Goal: Task Accomplishment & Management: Use online tool/utility

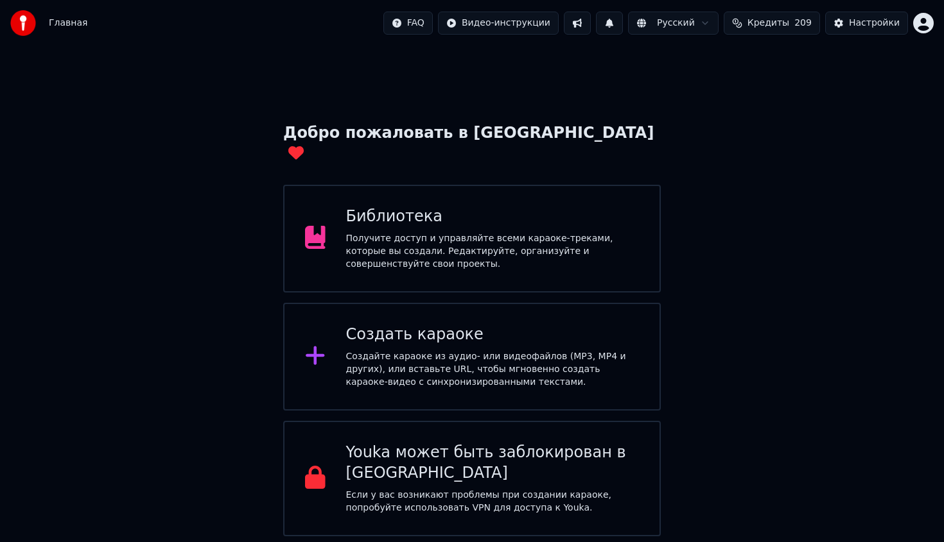
click at [919, 27] on html "Главная FAQ Видео-инструкции Русский Кредиты 209 Настройки Добро пожаловать в Y…" at bounding box center [472, 268] width 944 height 537
click at [465, 335] on html "Главная FAQ Видео-инструкции Русский Кредиты 209 Настройки Добро пожаловать в Y…" at bounding box center [472, 268] width 944 height 537
click at [495, 351] on div "Создайте караоке из аудио- или видеофайлов (MP3, MP4 и других), или вставьте UR…" at bounding box center [492, 370] width 293 height 39
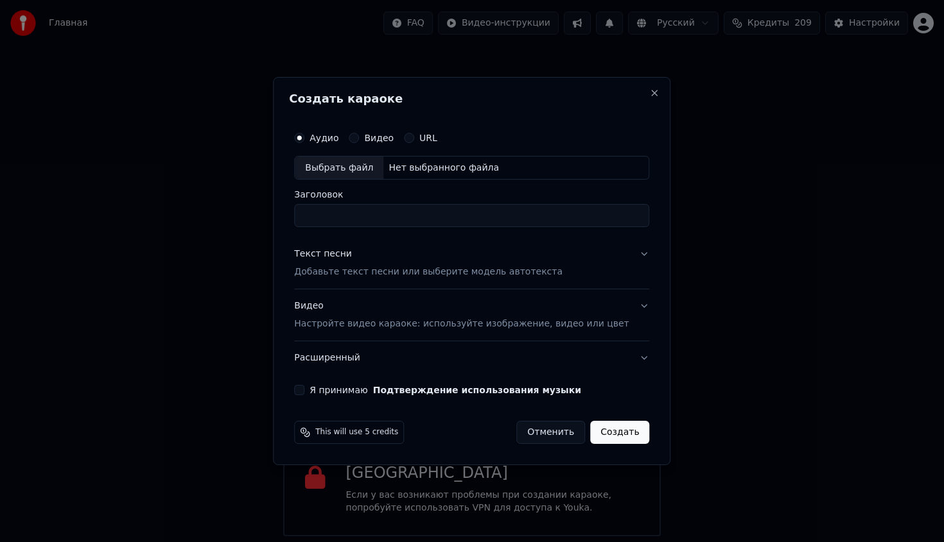
click at [300, 386] on div "Создать караоке Аудио Видео URL Выбрать файл Нет выбранного файла Заголовок Тек…" at bounding box center [471, 271] width 397 height 389
click at [304, 389] on button "Я принимаю Подтверждение использования музыки" at bounding box center [299, 390] width 10 height 10
click at [348, 173] on div "Выбрать файл" at bounding box center [339, 168] width 89 height 23
click at [384, 272] on p "Добавьте текст песни или выберите модель автотекста" at bounding box center [428, 272] width 268 height 13
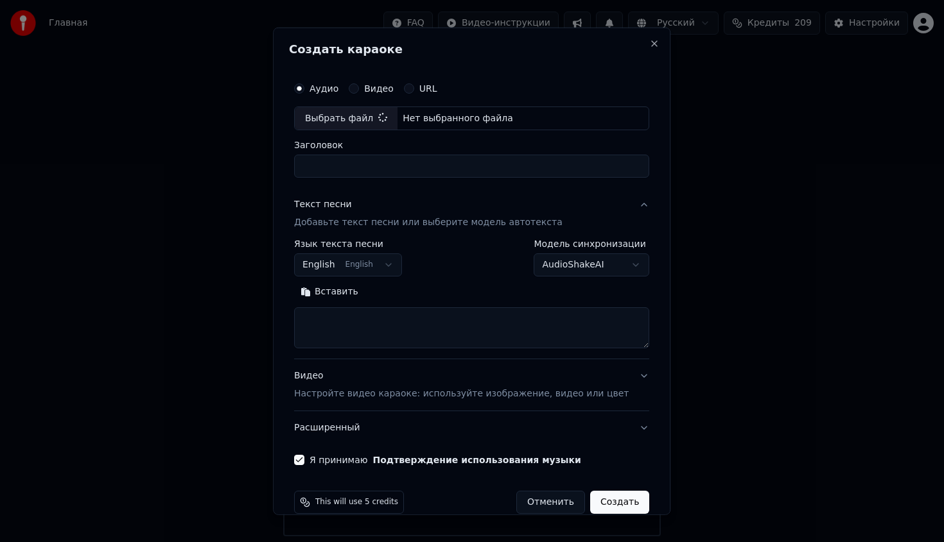
click at [397, 260] on button "English English" at bounding box center [348, 265] width 108 height 23
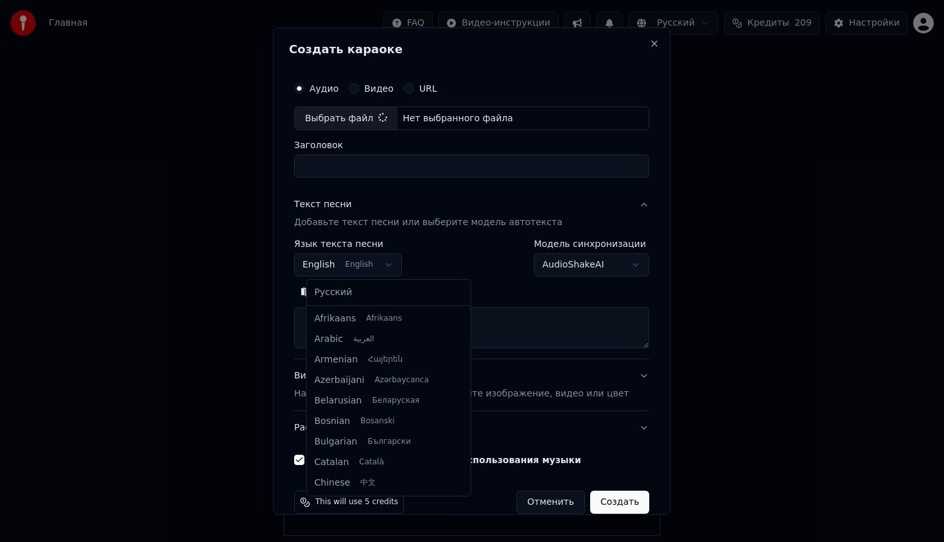
scroll to position [103, 0]
select select "**"
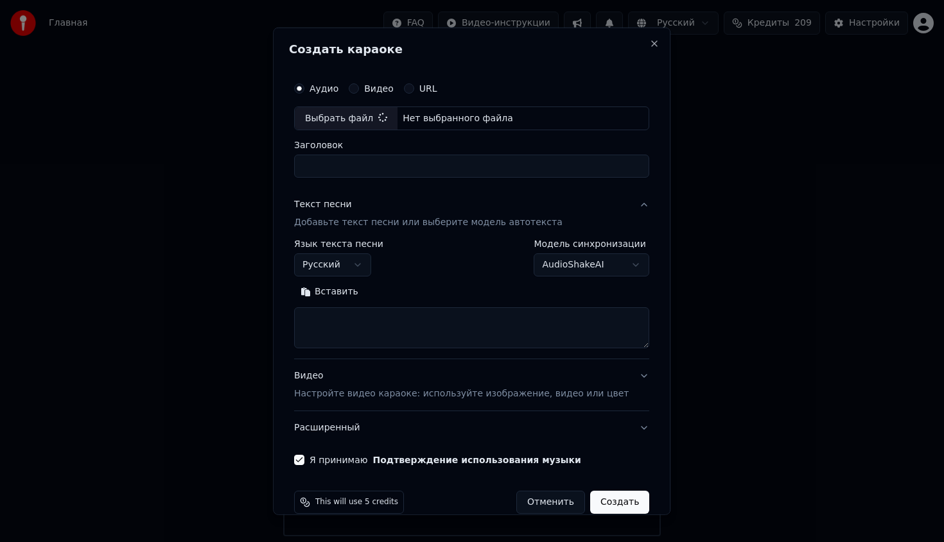
type input "**********"
click at [394, 334] on textarea at bounding box center [471, 328] width 355 height 41
paste textarea "**********"
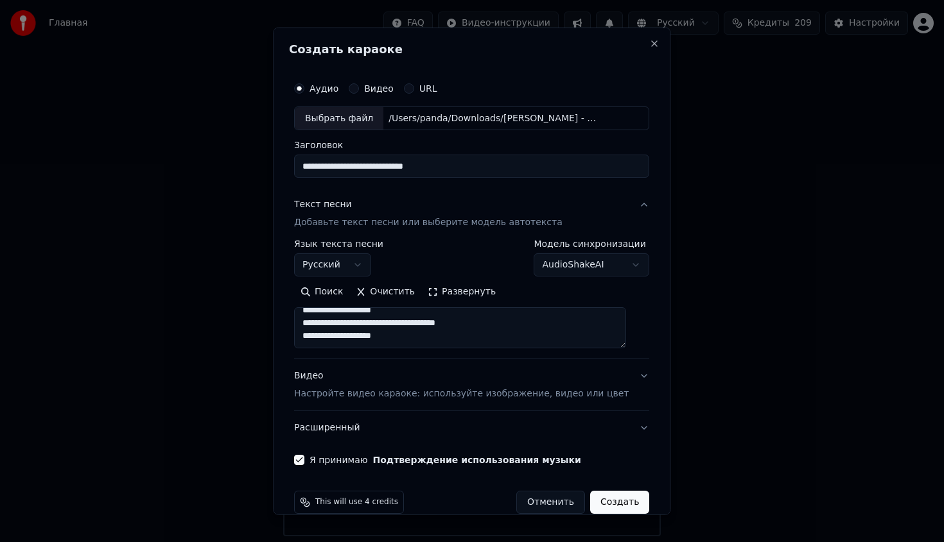
scroll to position [20, 0]
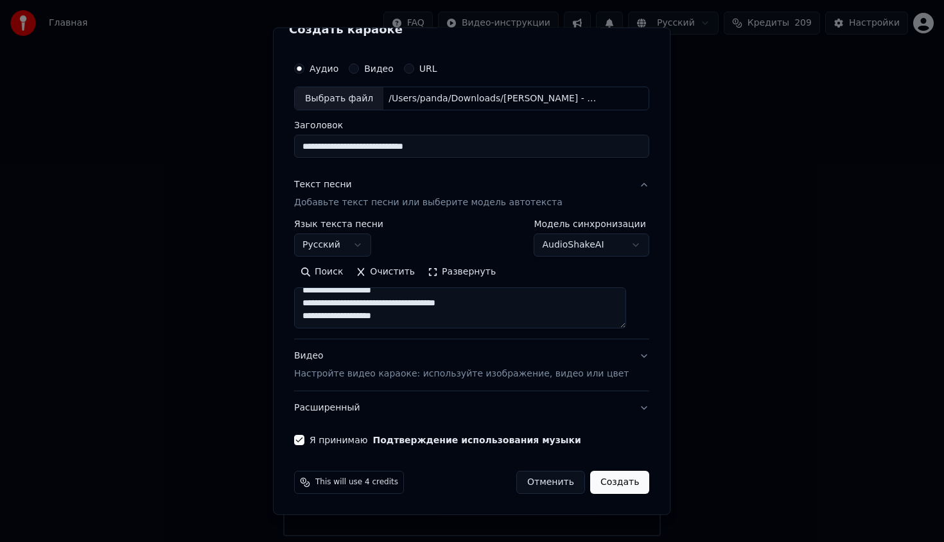
type textarea "**********"
click at [500, 374] on p "Настройте видео караоке: используйте изображение, видео или цвет" at bounding box center [461, 374] width 334 height 13
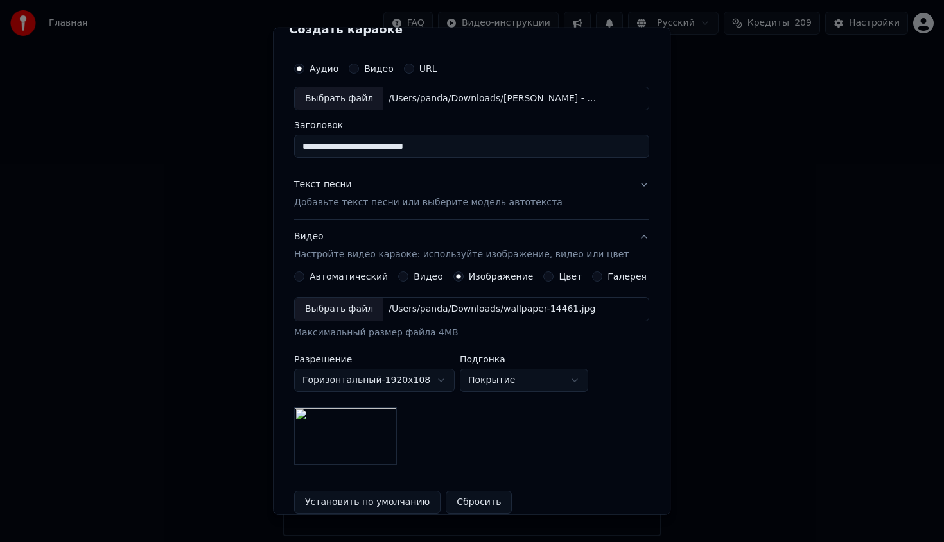
click at [631, 232] on button "Видео Настройте видео караоке: используйте изображение, видео или цвет" at bounding box center [471, 245] width 355 height 51
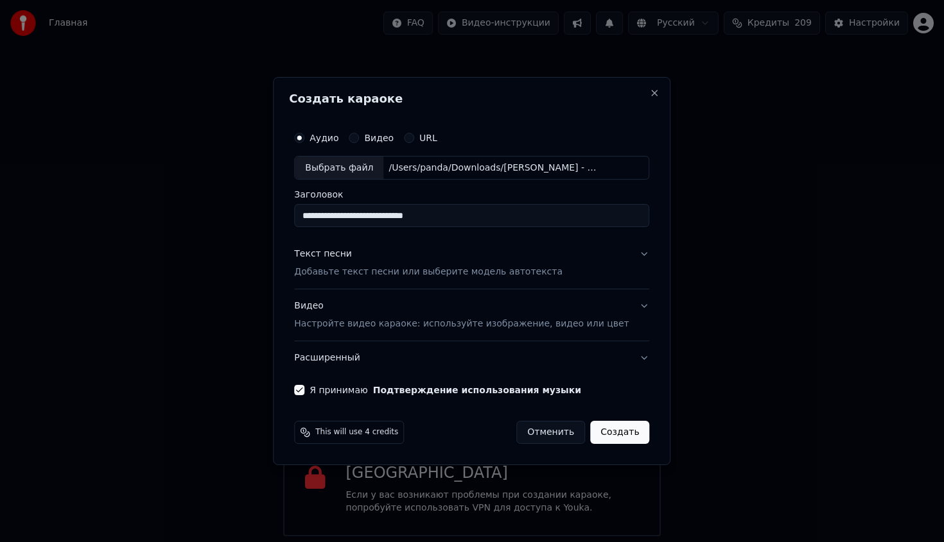
click at [614, 435] on button "Создать" at bounding box center [619, 432] width 59 height 23
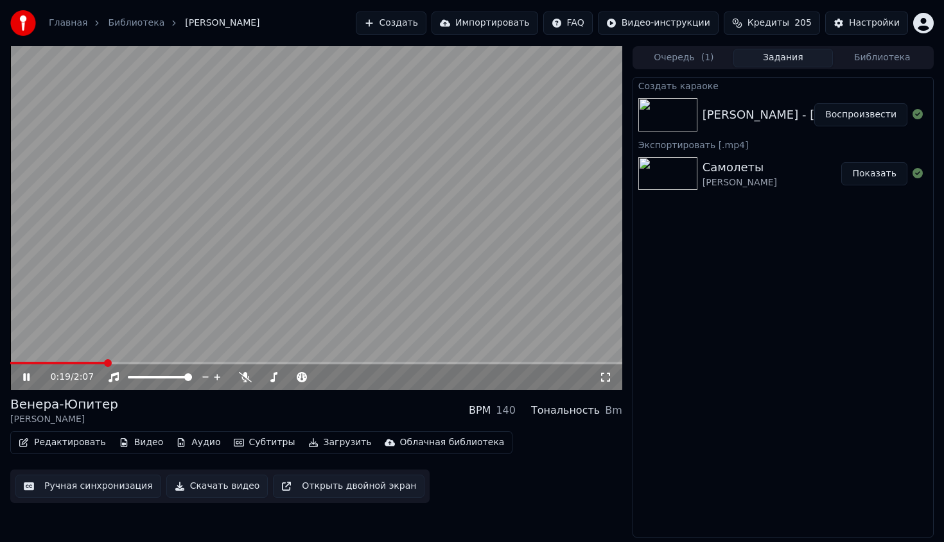
click at [21, 376] on icon at bounding box center [36, 377] width 30 height 10
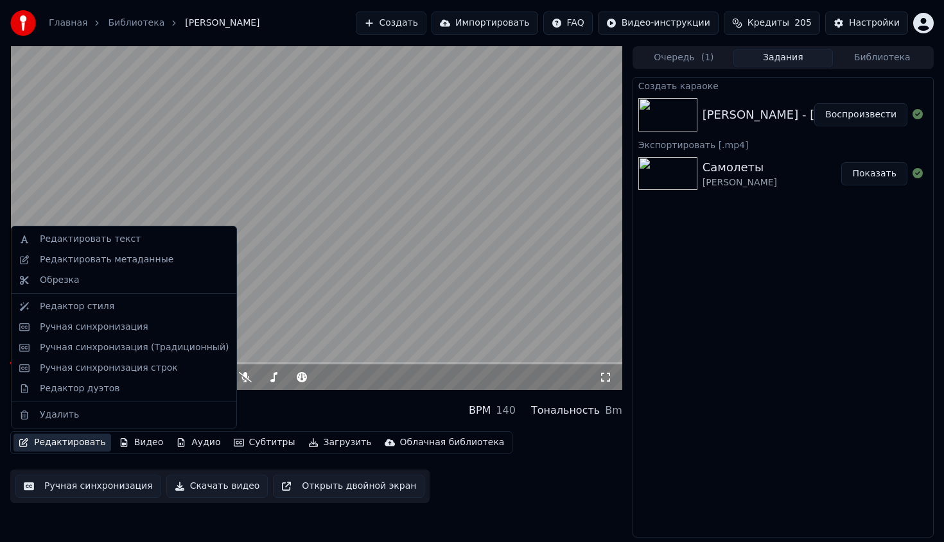
click at [64, 443] on button "Редактировать" at bounding box center [62, 443] width 98 height 18
click at [126, 263] on div "Редактировать метаданные" at bounding box center [107, 260] width 134 height 13
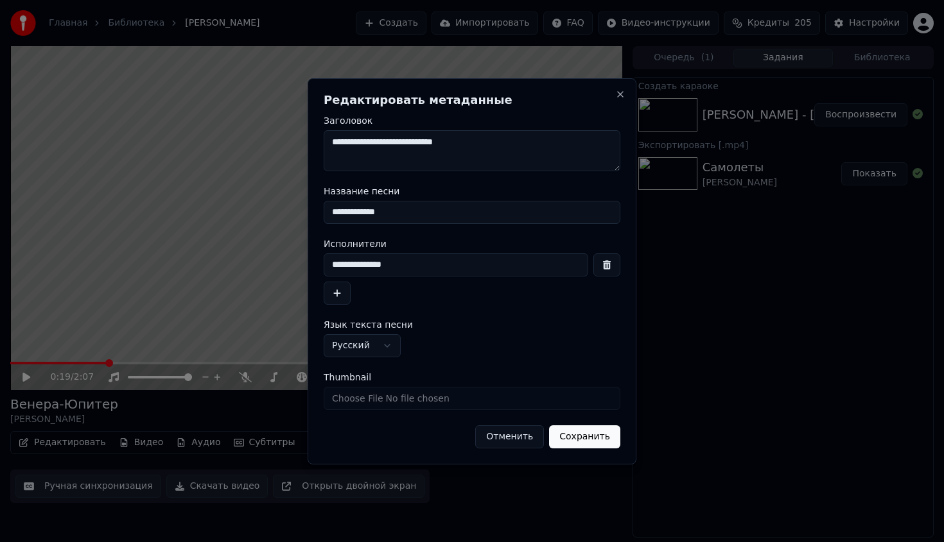
click at [526, 449] on div "**********" at bounding box center [472, 271] width 329 height 386
click at [526, 437] on button "Отменить" at bounding box center [509, 437] width 69 height 23
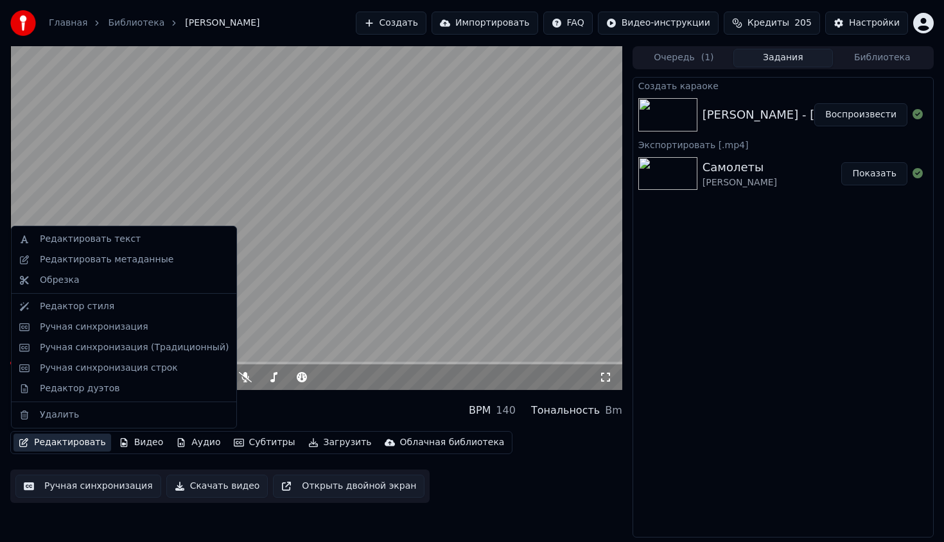
click at [73, 441] on button "Редактировать" at bounding box center [62, 443] width 98 height 18
click at [140, 329] on div "Ручная синхронизация" at bounding box center [134, 327] width 189 height 13
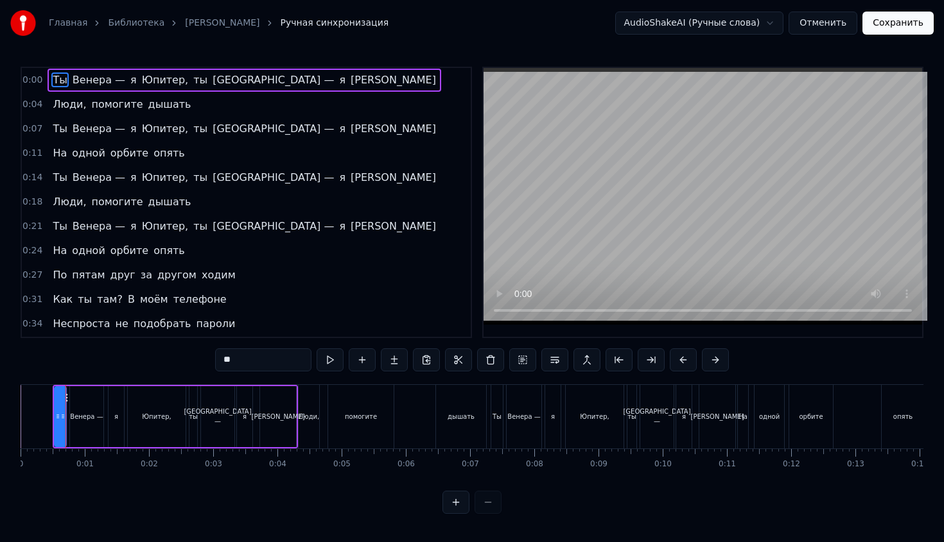
click at [100, 365] on div "0:00 Ты Венера — я Юпитер, ты Москва — я [PERSON_NAME] 0:04 Люди, помогите дыша…" at bounding box center [472, 290] width 903 height 447
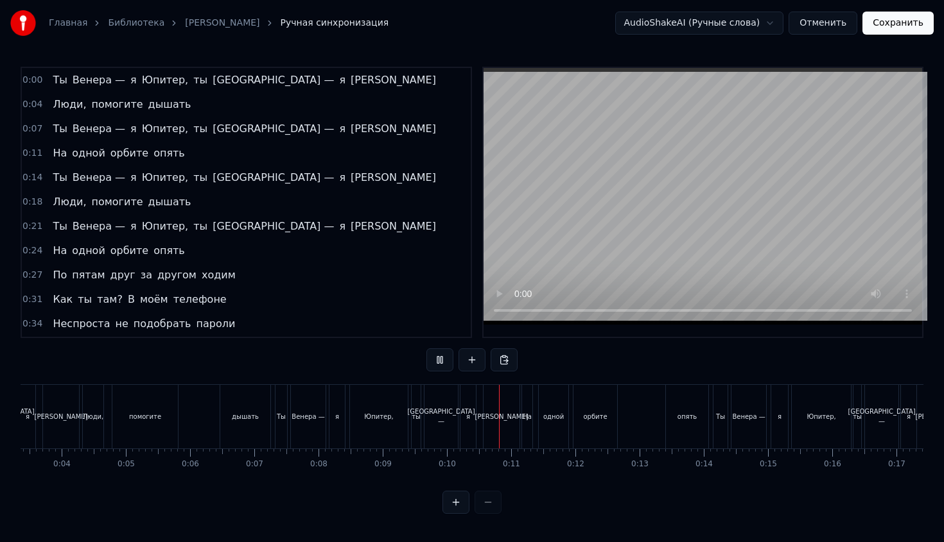
scroll to position [0, 254]
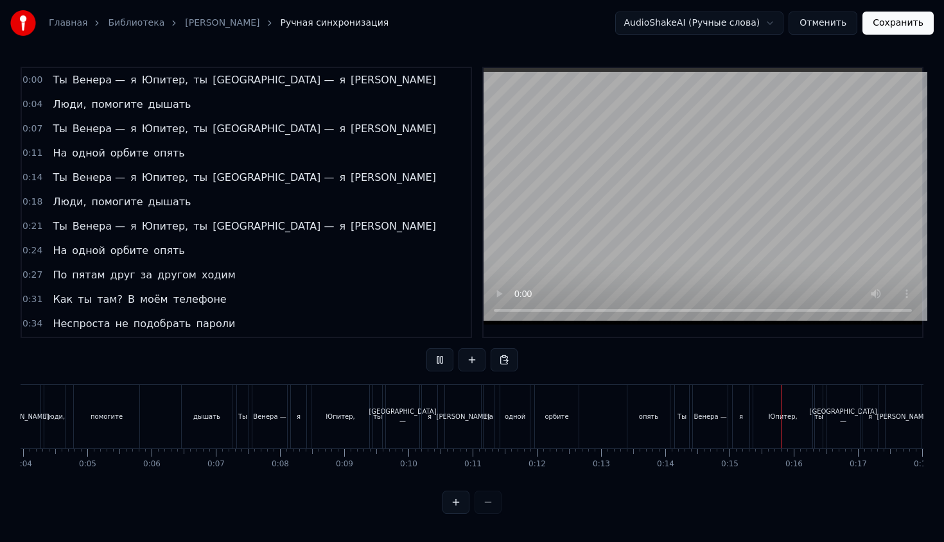
click at [638, 433] on div "опять" at bounding box center [648, 417] width 42 height 64
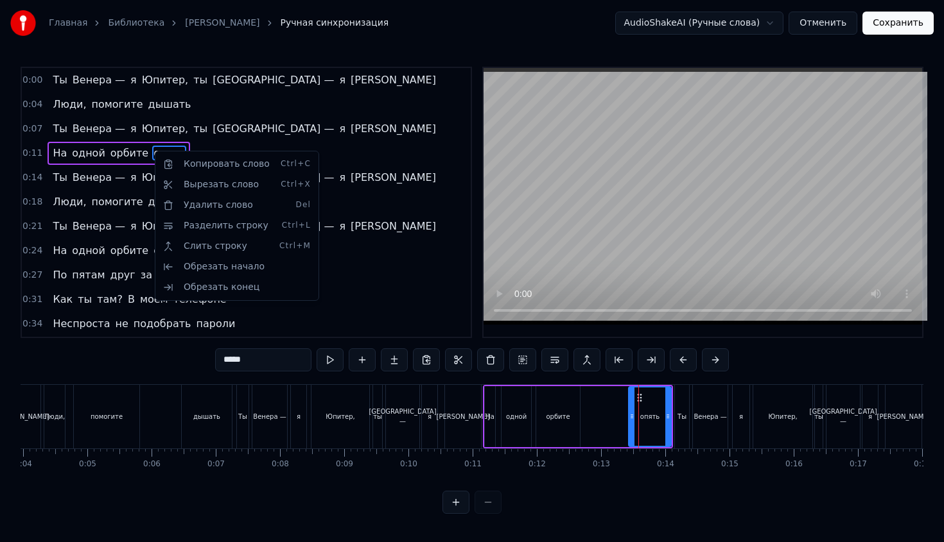
click at [139, 146] on html "Главная Библиотека [PERSON_NAME] Ручная синхронизация AudioShakeAI (Ручные слов…" at bounding box center [472, 267] width 944 height 535
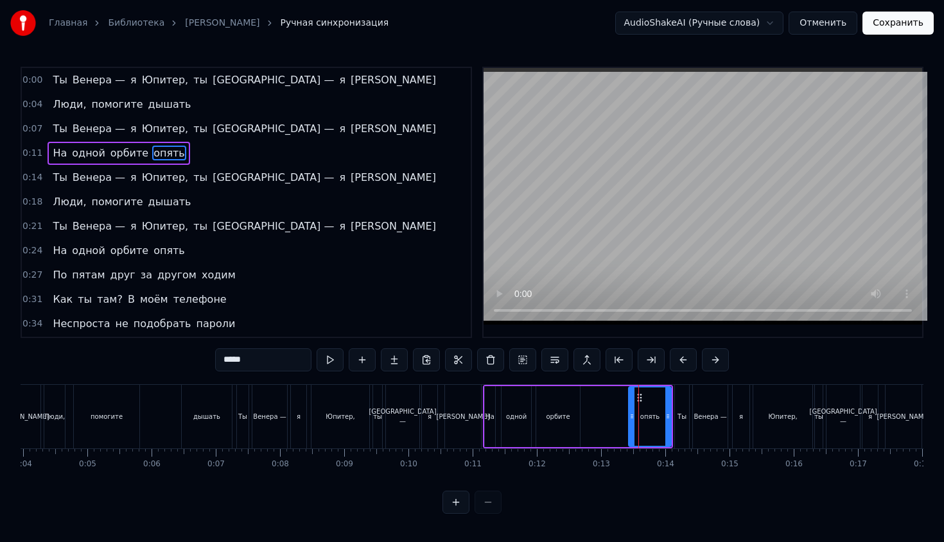
click at [139, 152] on div "На одной орбите опять" at bounding box center [119, 153] width 142 height 23
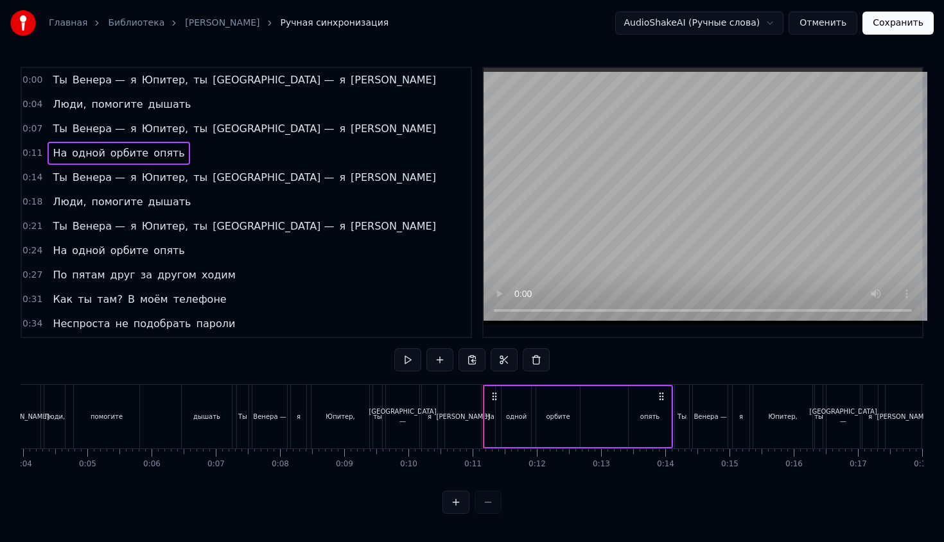
click at [140, 155] on div "На одной орбите опять" at bounding box center [119, 153] width 142 height 23
click at [152, 154] on span "опять" at bounding box center [169, 153] width 34 height 15
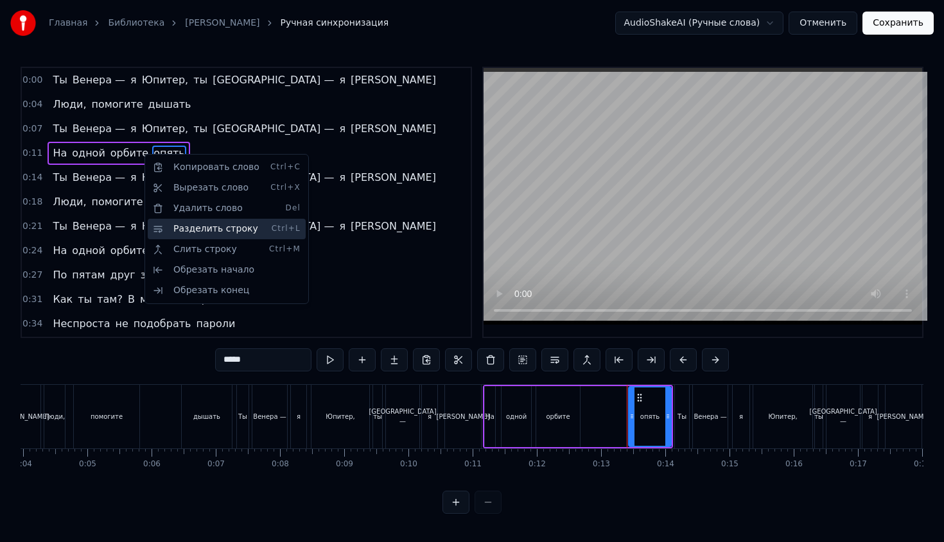
click at [190, 227] on div "Разделить строку Ctrl+L" at bounding box center [227, 229] width 158 height 21
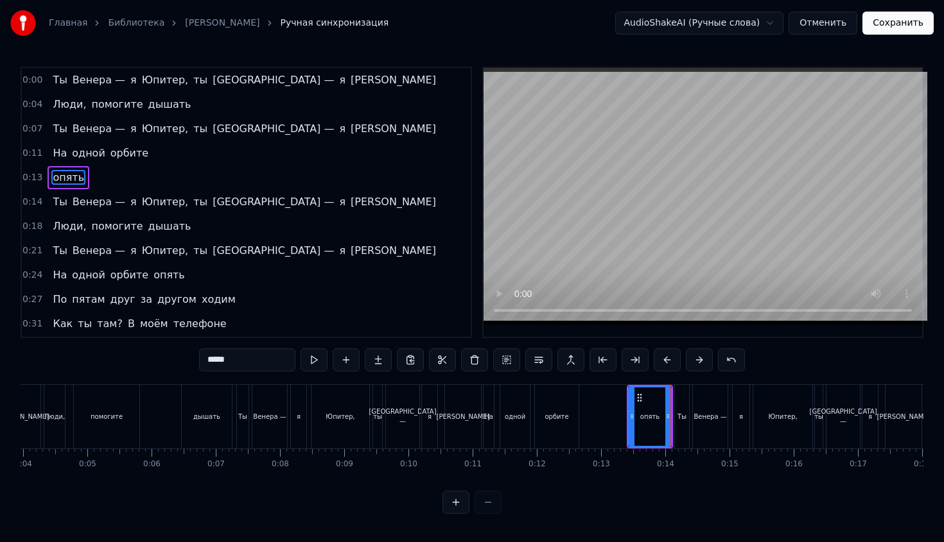
click at [152, 172] on div "0:13 опять" at bounding box center [246, 178] width 449 height 24
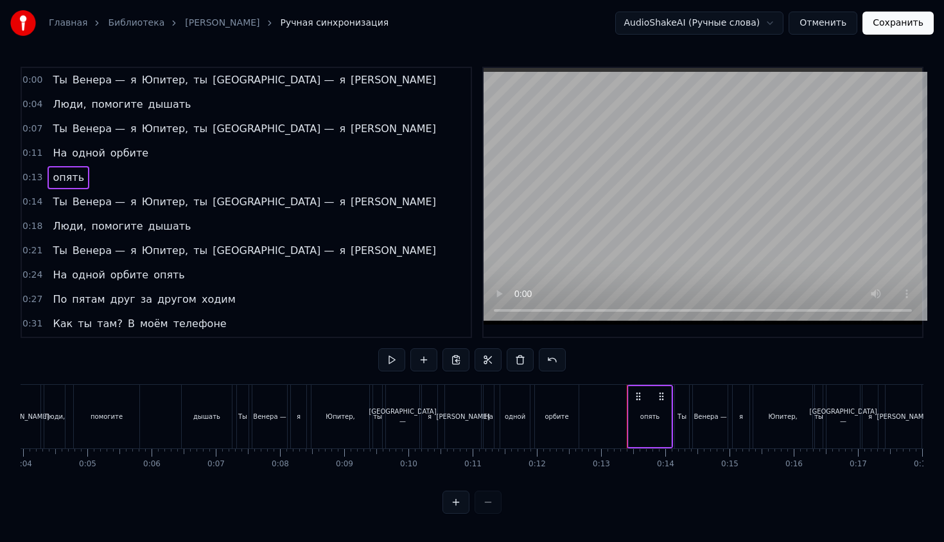
click at [152, 141] on div "0:07 Ты Венера — я Юпитер, ты [GEOGRAPHIC_DATA] — я [PERSON_NAME]" at bounding box center [246, 129] width 449 height 24
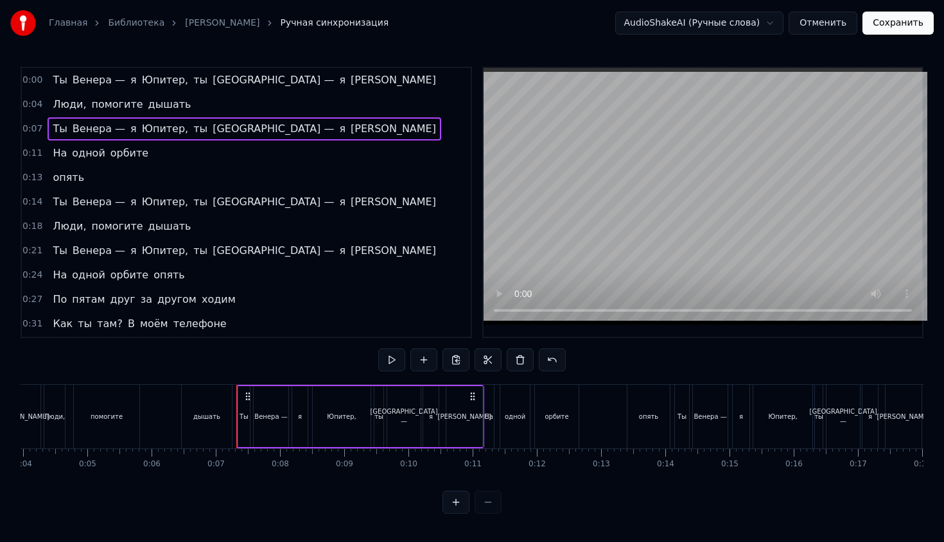
click at [151, 150] on div "0:11 На одной орбите" at bounding box center [246, 153] width 449 height 24
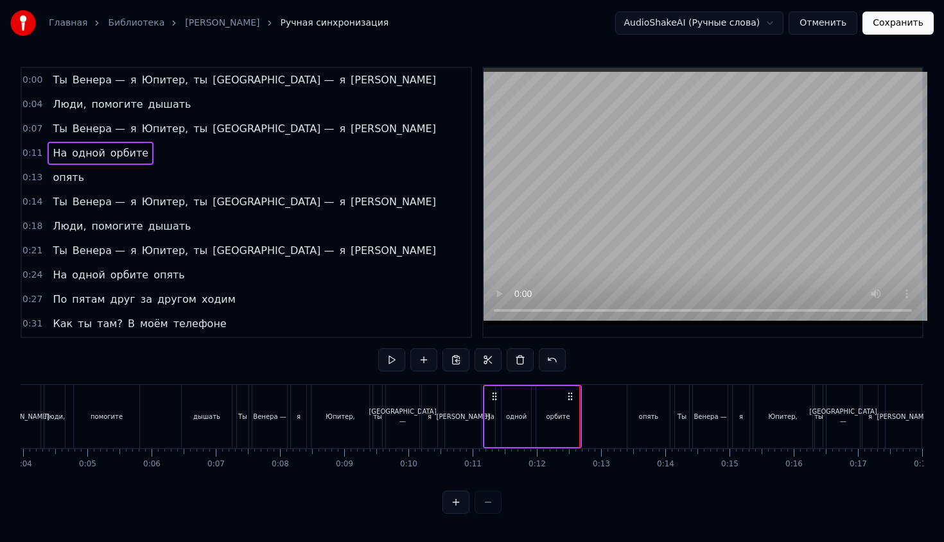
scroll to position [4, 0]
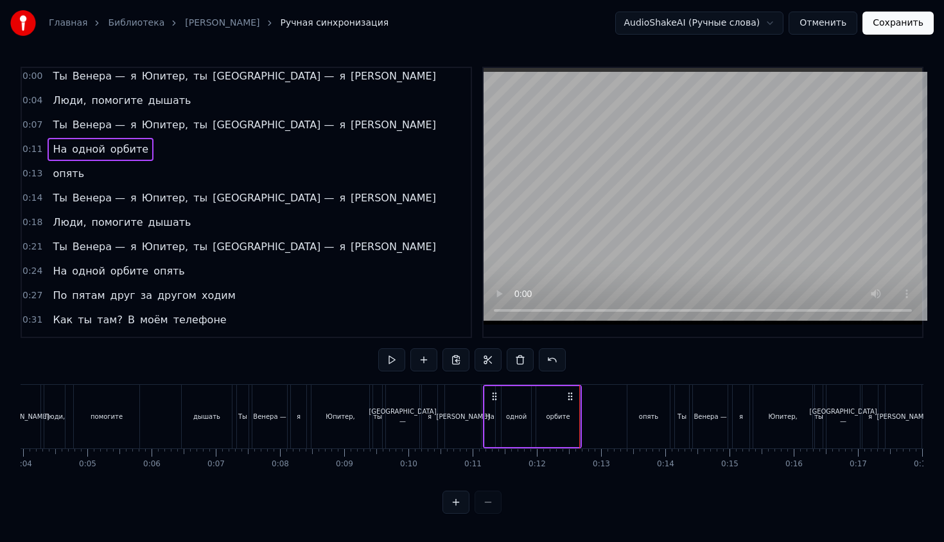
click at [67, 179] on span "опять" at bounding box center [68, 173] width 34 height 15
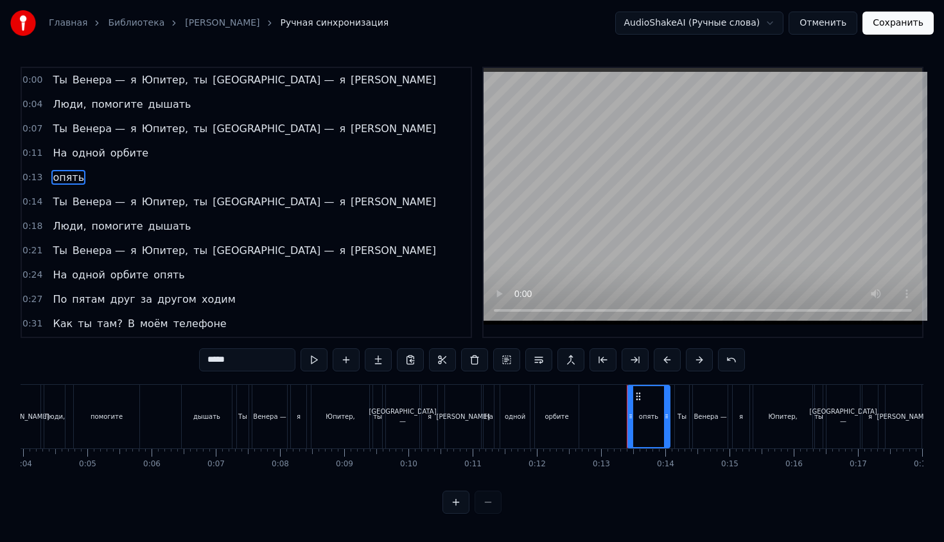
click at [314, 363] on button at bounding box center [313, 360] width 27 height 23
click at [370, 483] on div "0:00 Ты Венера — я Юпитер, ты [GEOGRAPHIC_DATA] — я [PERSON_NAME] 0:04 Люди, по…" at bounding box center [472, 290] width 903 height 447
click at [351, 514] on html "Главная Библиотека [PERSON_NAME] Ручная синхронизация AudioShakeAI (Ручные слов…" at bounding box center [472, 267] width 944 height 535
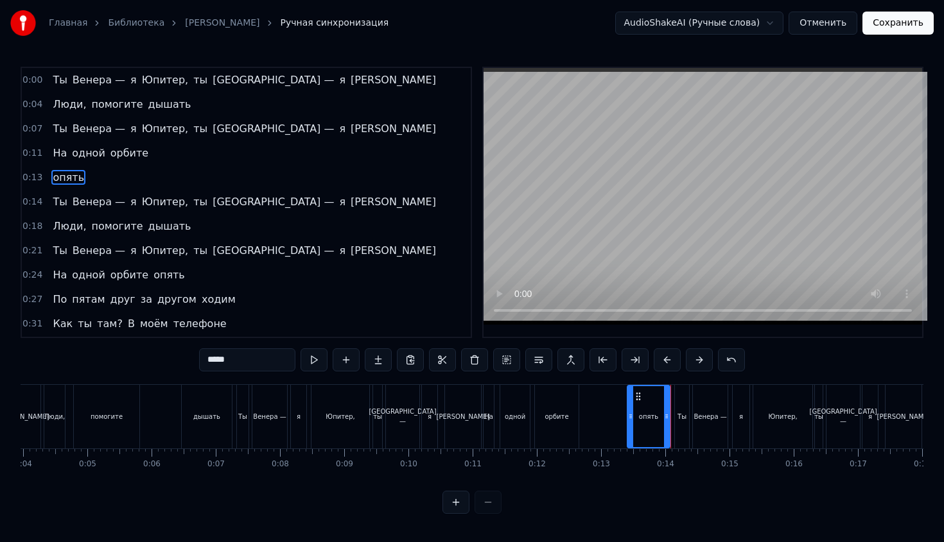
click at [351, 514] on html "Главная Библиотека [PERSON_NAME] Ручная синхронизация AudioShakeAI (Ручные слов…" at bounding box center [472, 267] width 944 height 535
click at [448, 499] on button at bounding box center [455, 502] width 27 height 23
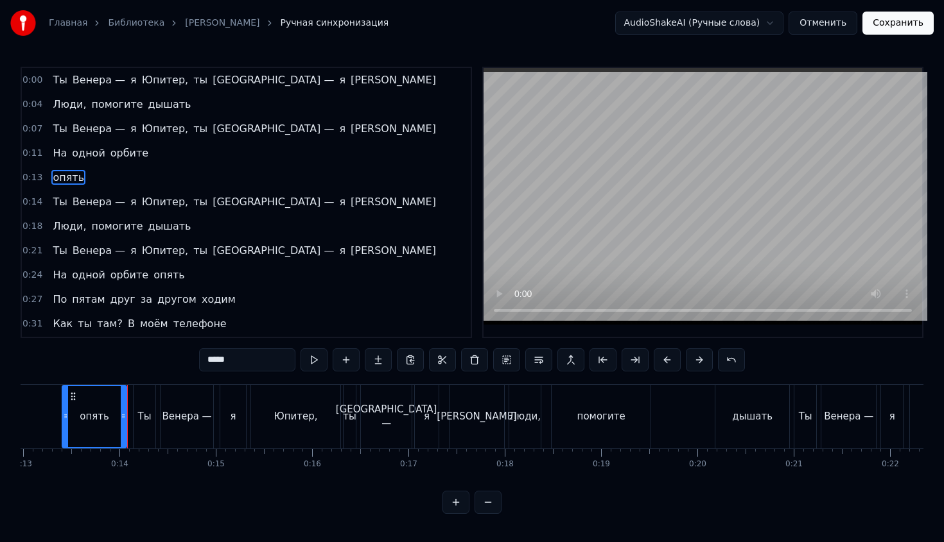
click at [492, 503] on button at bounding box center [487, 502] width 27 height 23
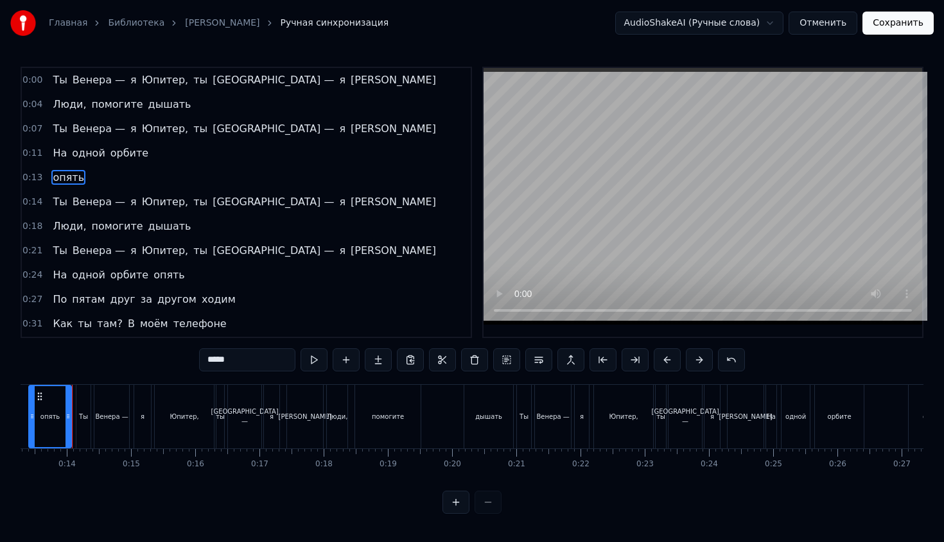
scroll to position [0, 840]
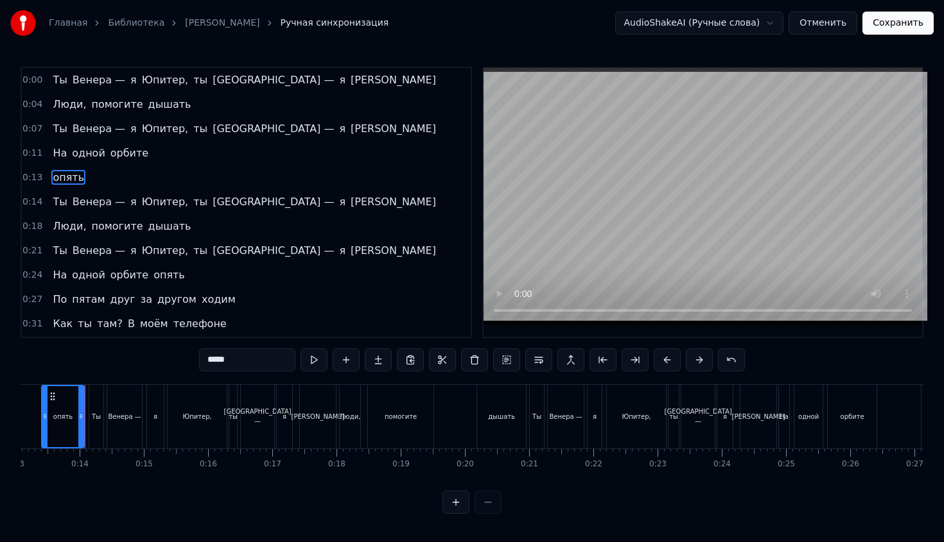
click at [490, 499] on div at bounding box center [471, 502] width 59 height 23
click at [310, 276] on div "0:24 На одной орбите опять" at bounding box center [246, 275] width 449 height 24
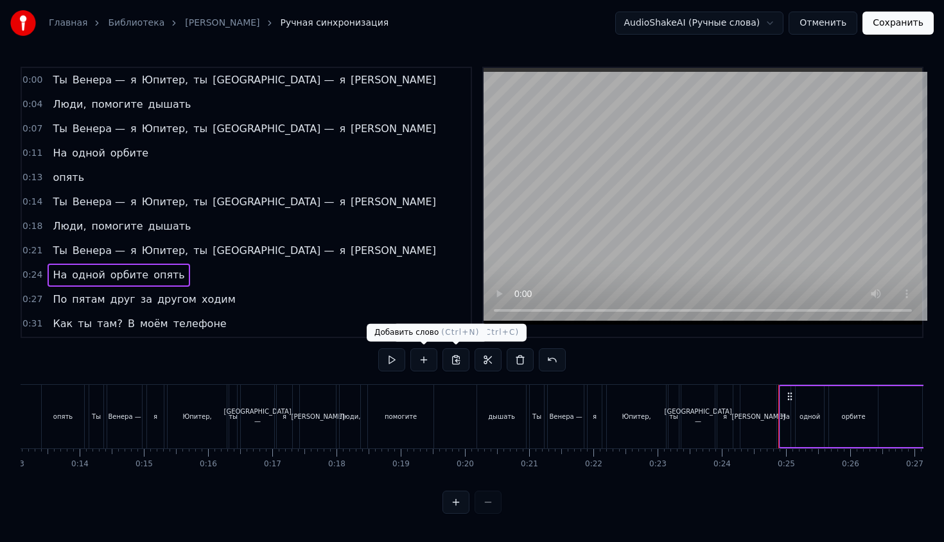
click at [424, 360] on button at bounding box center [423, 360] width 27 height 23
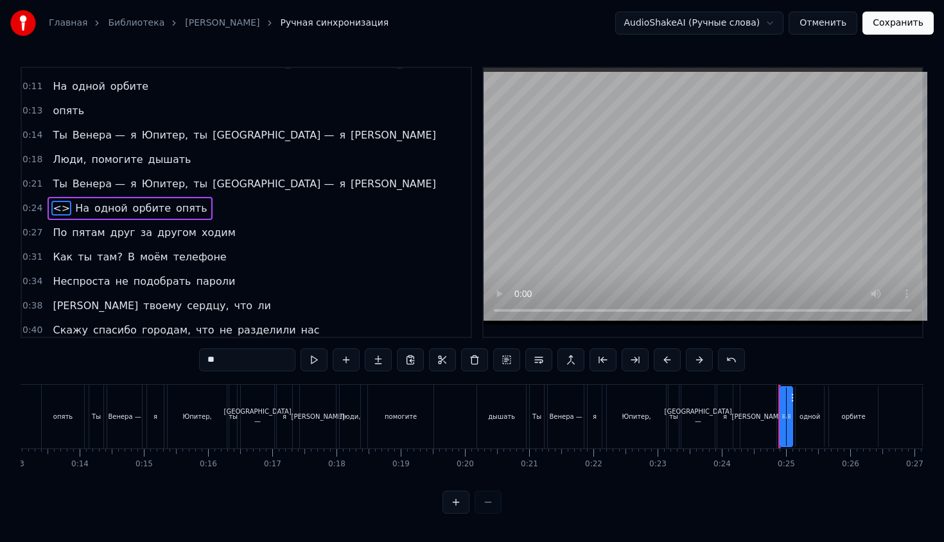
scroll to position [73, 0]
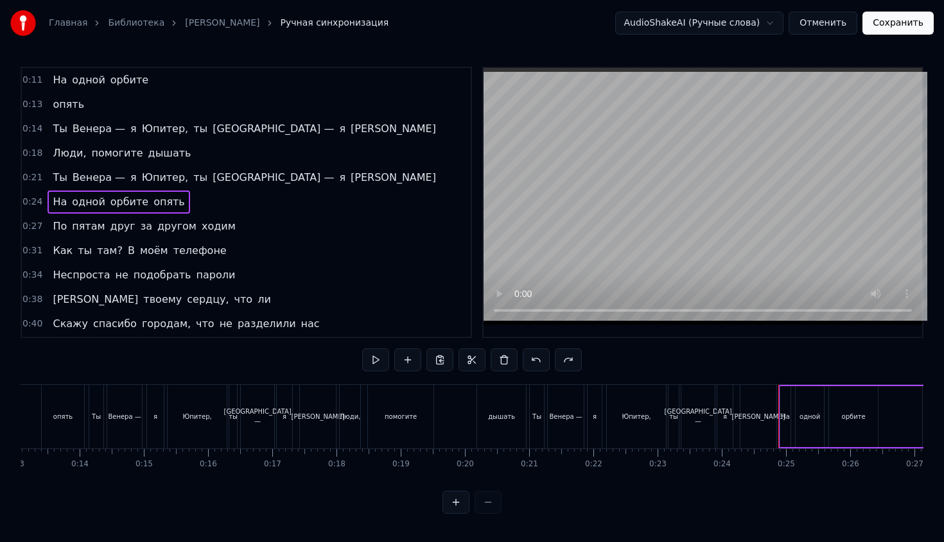
click at [152, 204] on span "опять" at bounding box center [169, 202] width 34 height 15
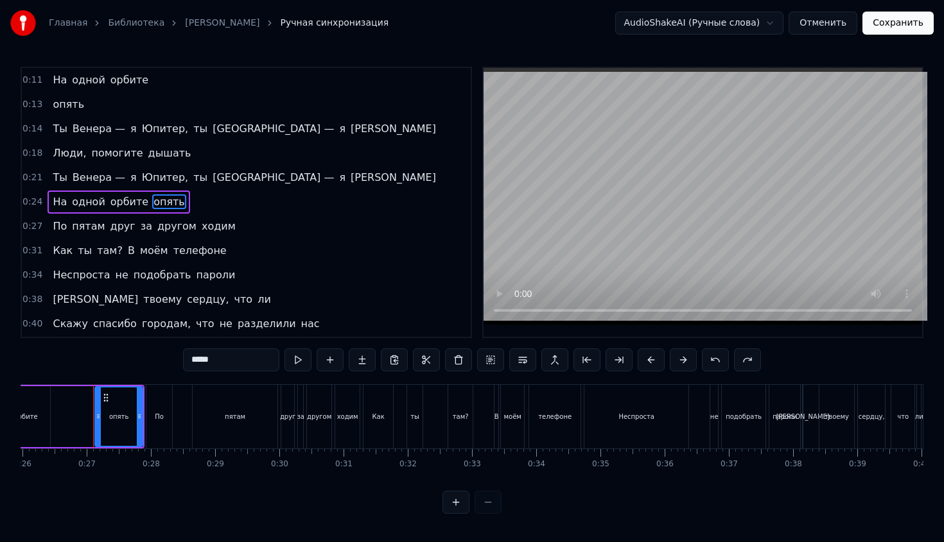
scroll to position [0, 1676]
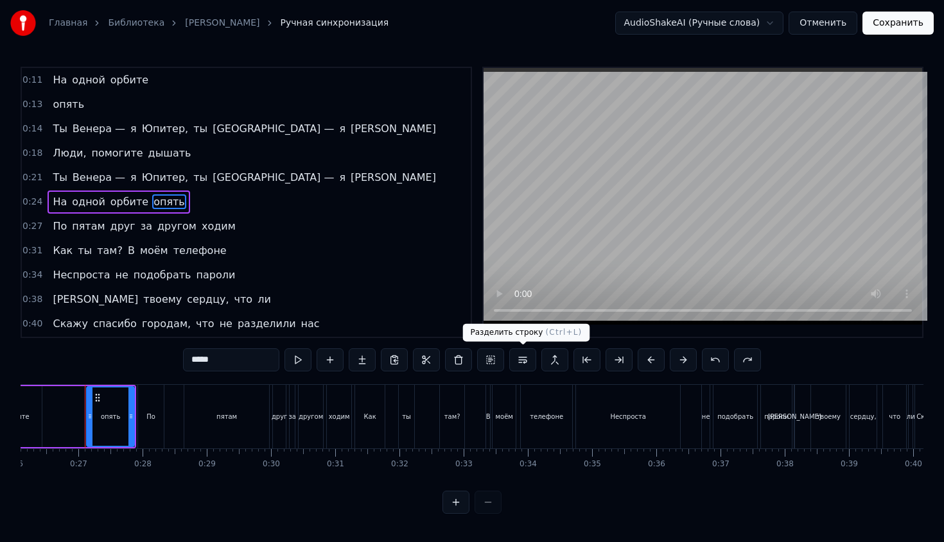
click at [517, 360] on button at bounding box center [522, 360] width 27 height 23
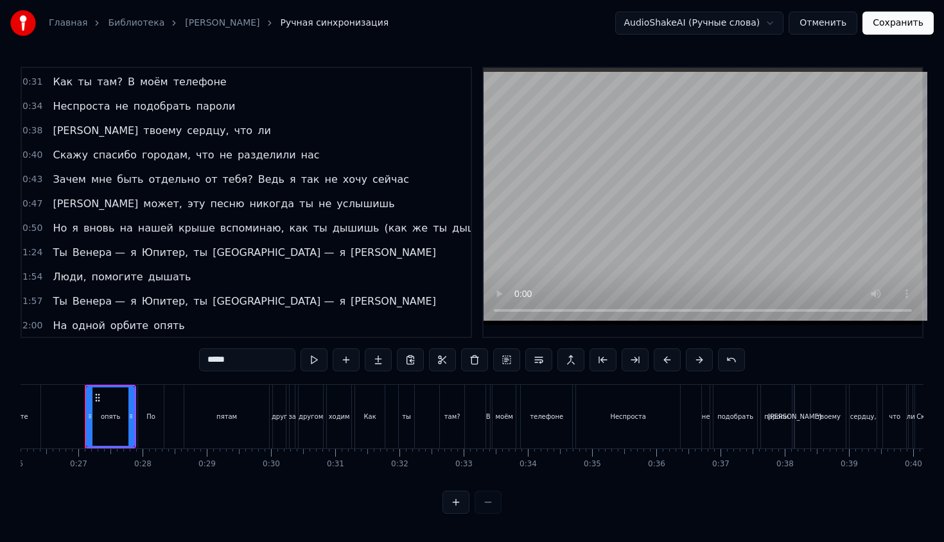
scroll to position [267, 0]
click at [123, 369] on div "0:00 Ты Венера — я Юпитер, ты Москва — я [PERSON_NAME] 0:04 Люди, помогите дыша…" at bounding box center [472, 290] width 903 height 447
click at [146, 371] on div "0:00 Ты Венера — я Юпитер, ты Москва — я [PERSON_NAME] 0:04 Люди, помогите дыша…" at bounding box center [472, 290] width 903 height 447
click at [175, 383] on div "0:00 Ты Венера — я Юпитер, ты Москва — я [PERSON_NAME] 0:04 Люди, помогите дыша…" at bounding box center [472, 290] width 903 height 447
click at [156, 477] on div "Ты Венера — я Юпитер, ты Москва — я [PERSON_NAME] Люди, помогите дышать Ты Вене…" at bounding box center [472, 433] width 903 height 96
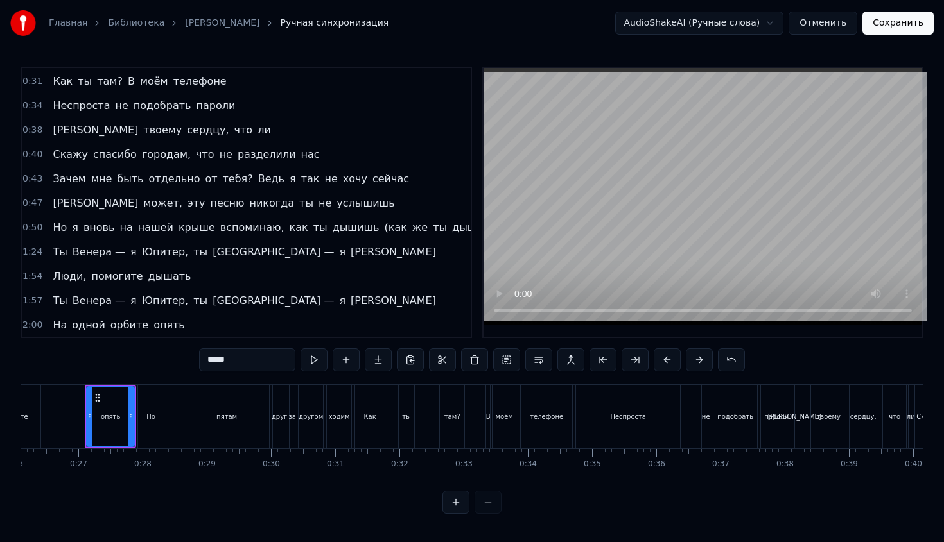
click at [150, 409] on div "По" at bounding box center [151, 417] width 26 height 64
type input "**"
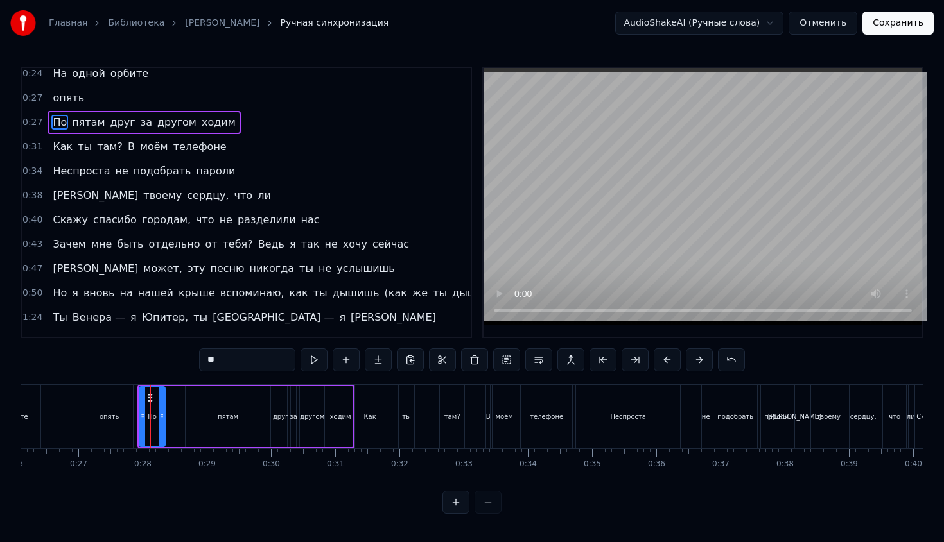
scroll to position [122, 0]
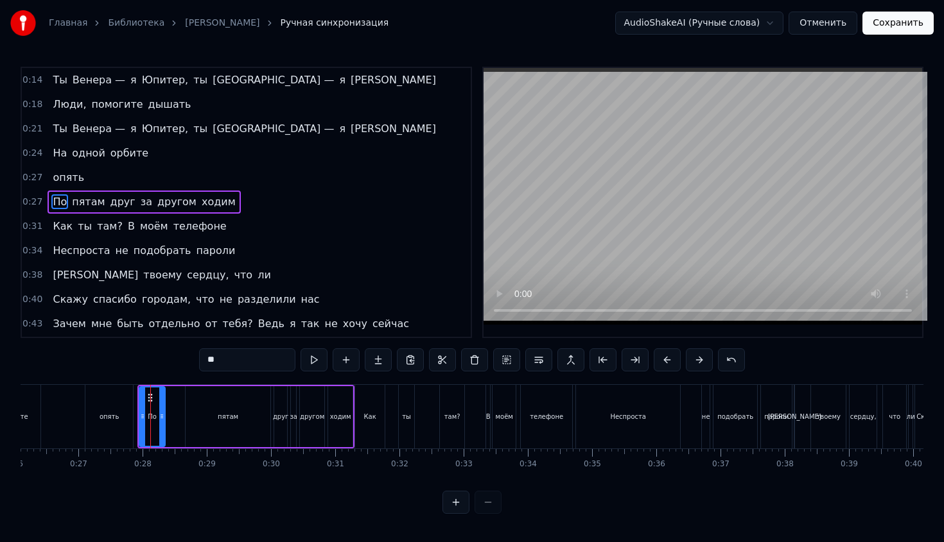
click at [158, 368] on div "0:00 Ты Венера — я Юпитер, ты Москва — я [PERSON_NAME] 0:04 Люди, помогите дыша…" at bounding box center [472, 290] width 903 height 447
click at [174, 355] on div "0:00 Ты Венера — я Юпитер, ты Москва — я [PERSON_NAME] 0:04 Люди, помогите дыша…" at bounding box center [472, 290] width 903 height 447
click at [148, 494] on div "0:00 Ты Венера — я Юпитер, ты Москва — я [PERSON_NAME] 0:04 Люди, помогите дыша…" at bounding box center [472, 290] width 903 height 447
click at [137, 403] on div "По пятам друг за другом [PERSON_NAME]" at bounding box center [245, 417] width 217 height 64
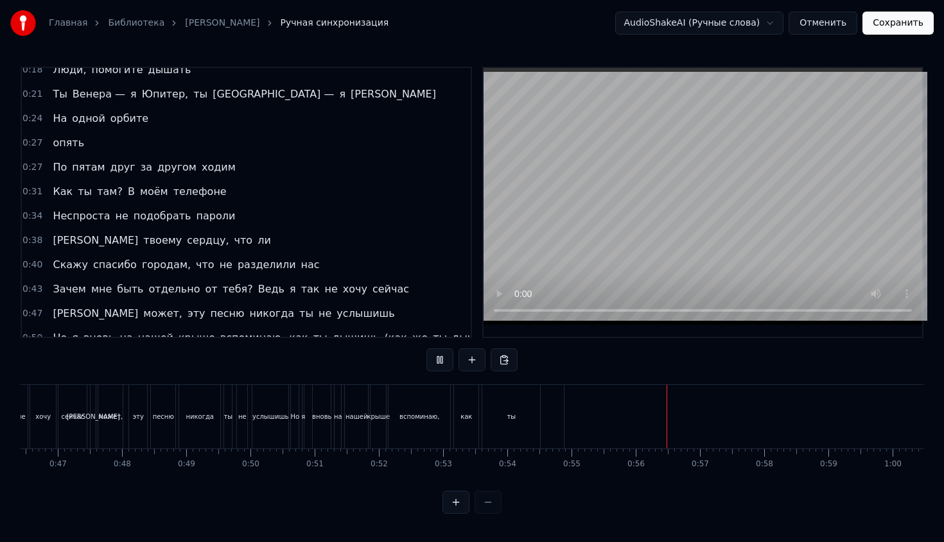
scroll to position [0, 3009]
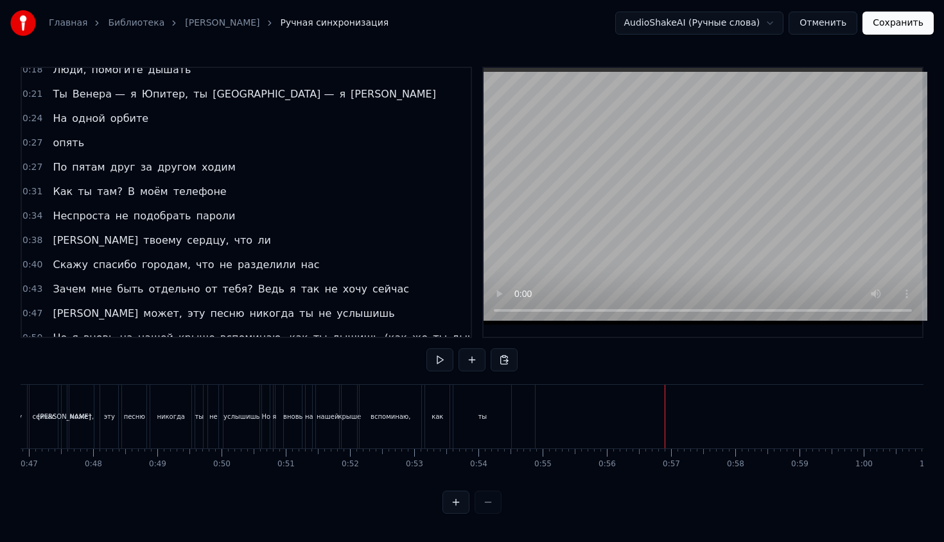
click at [655, 427] on div "дышишь" at bounding box center [940, 417] width 811 height 64
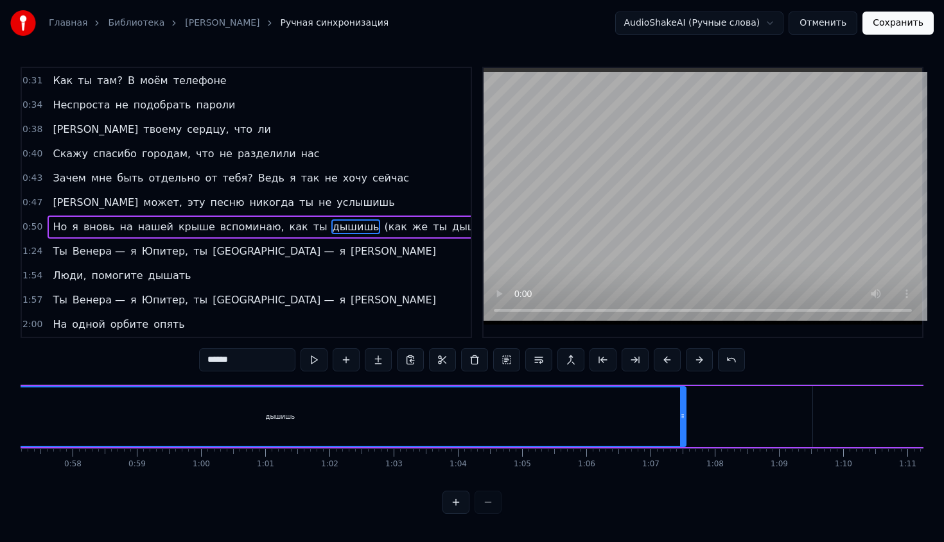
scroll to position [0, 3679]
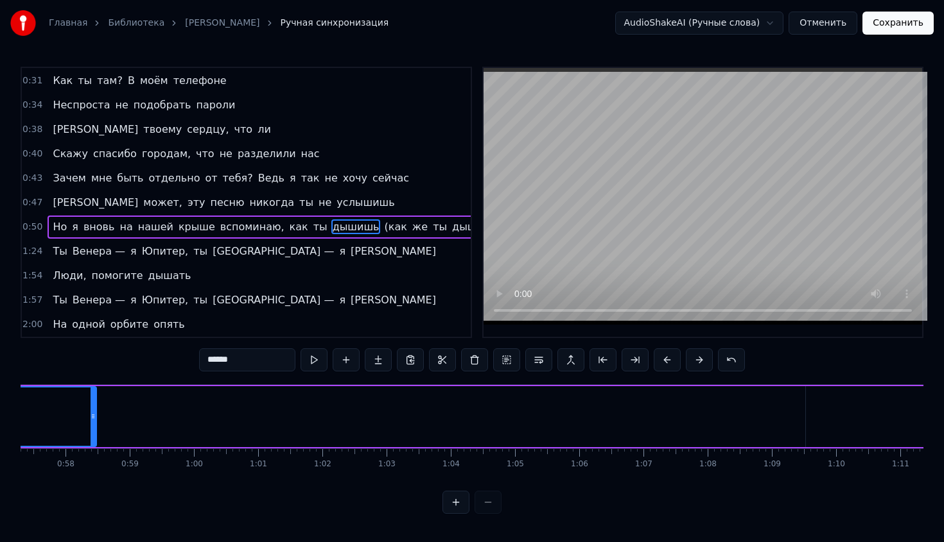
drag, startPoint x: 675, startPoint y: 414, endPoint x: 91, endPoint y: 435, distance: 584.6
click at [91, 435] on div at bounding box center [93, 417] width 5 height 58
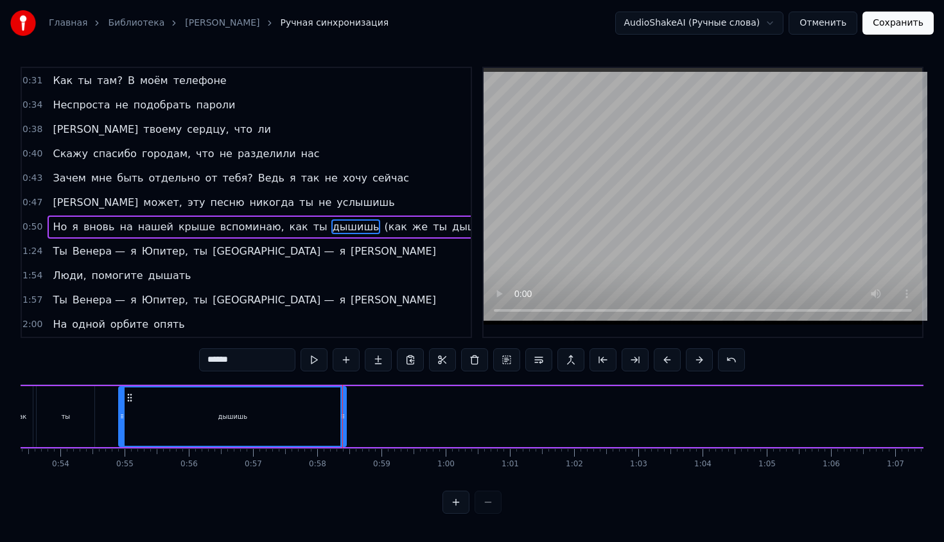
scroll to position [0, 3395]
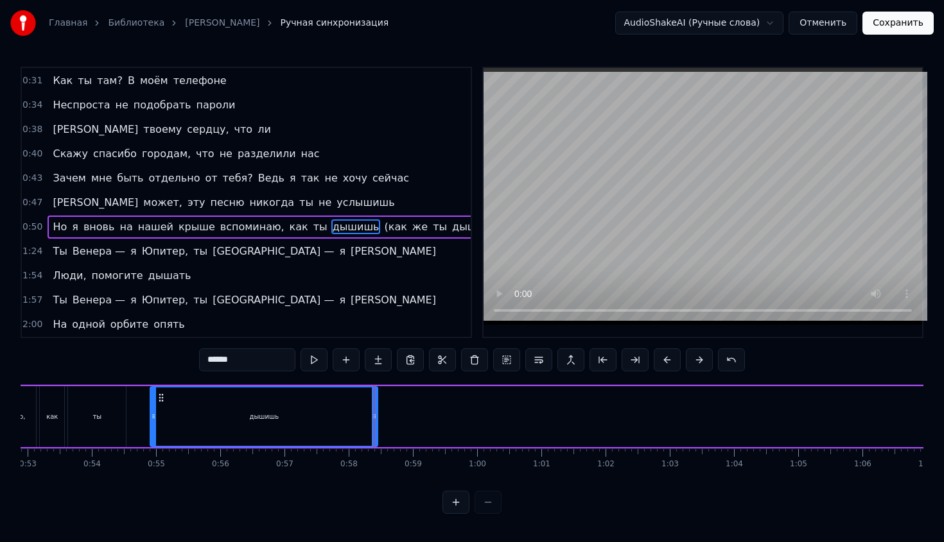
click at [128, 406] on div "Но я вновь на нашей крыше вспоминаю, как ты дышишь (как же ты дышишь)" at bounding box center [908, 417] width 2067 height 64
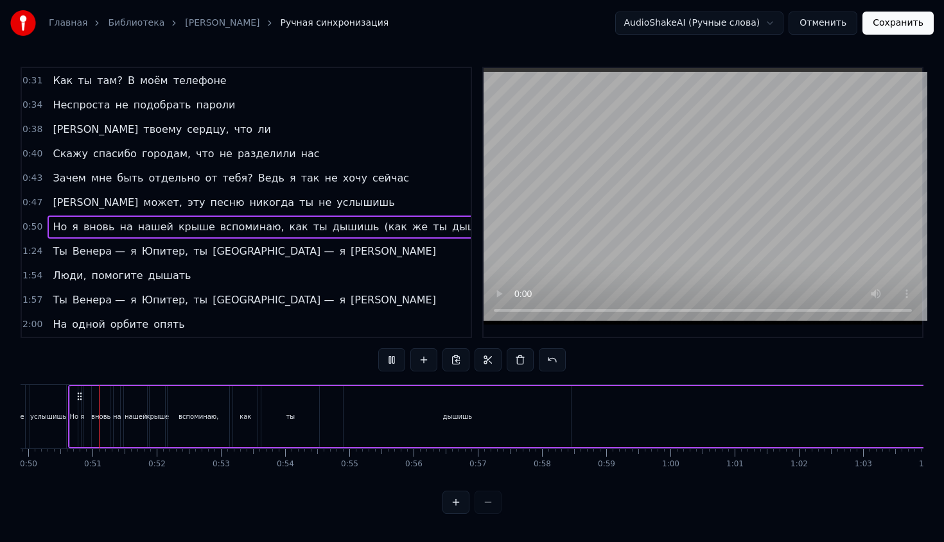
scroll to position [0, 3199]
click at [212, 418] on div "вспоминаю," at bounding box center [202, 417] width 40 height 10
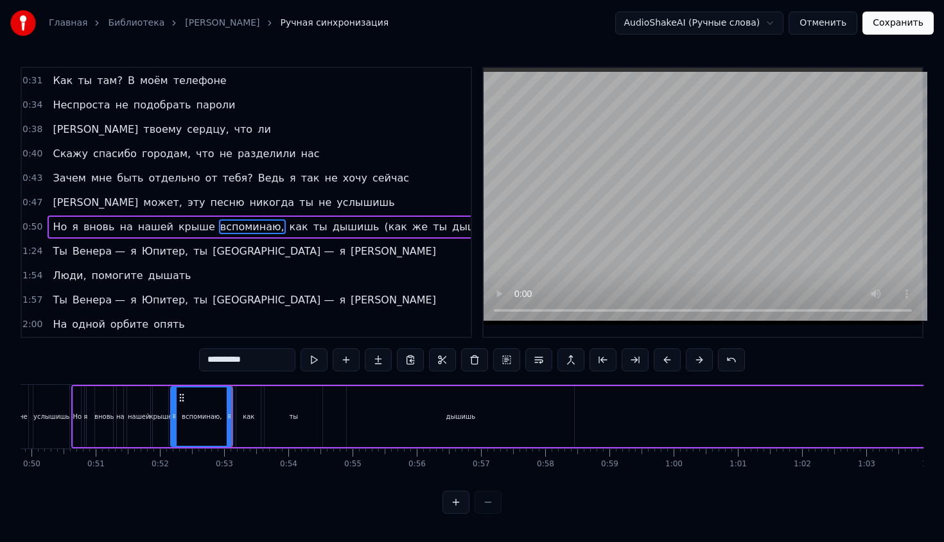
click at [260, 425] on div "как" at bounding box center [249, 416] width 26 height 61
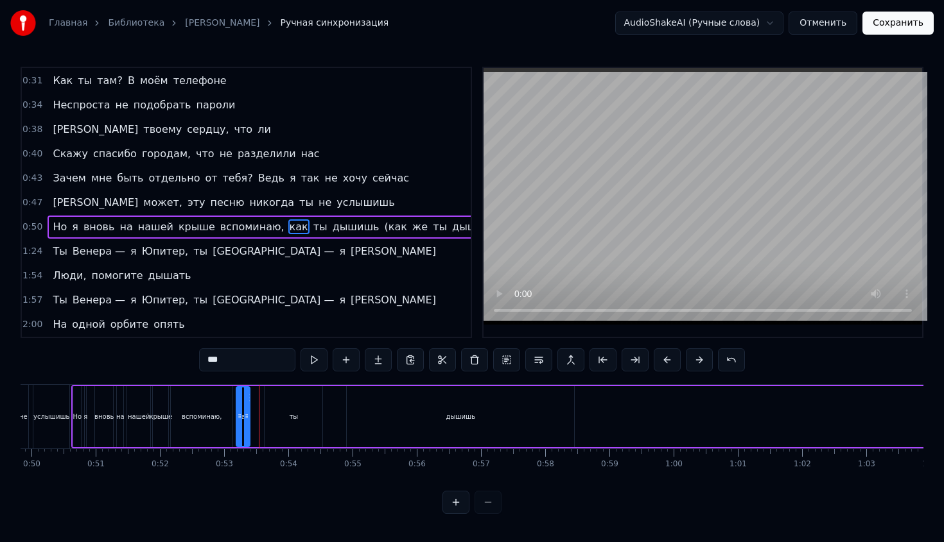
drag, startPoint x: 257, startPoint y: 424, endPoint x: 247, endPoint y: 427, distance: 11.2
click at [247, 427] on div at bounding box center [246, 417] width 5 height 58
click at [309, 419] on div "ты" at bounding box center [293, 416] width 58 height 61
type input "**"
drag, startPoint x: 293, startPoint y: 421, endPoint x: 272, endPoint y: 416, distance: 21.7
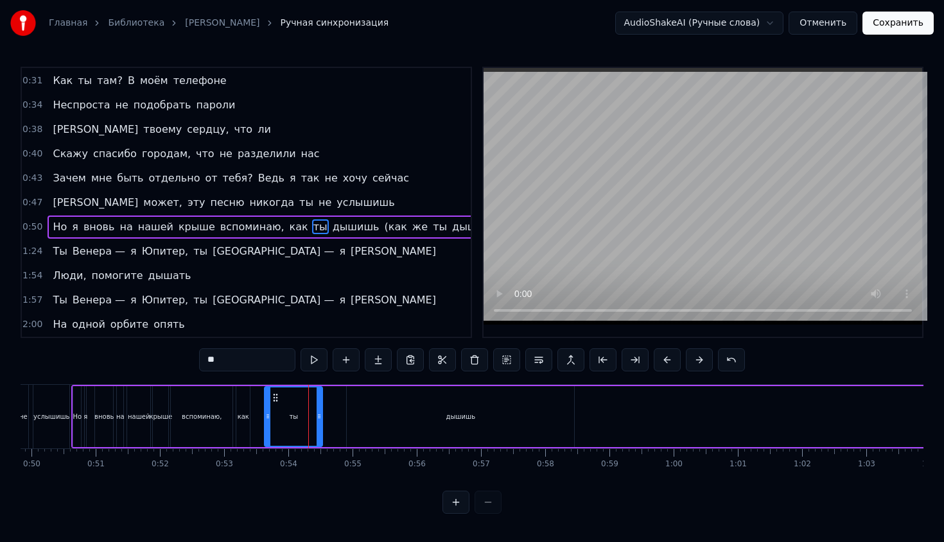
click at [271, 421] on div "ты" at bounding box center [293, 417] width 56 height 58
drag, startPoint x: 275, startPoint y: 399, endPoint x: 261, endPoint y: 402, distance: 14.4
click at [261, 403] on icon at bounding box center [261, 398] width 10 height 10
drag, startPoint x: 308, startPoint y: 421, endPoint x: 289, endPoint y: 422, distance: 19.3
click at [289, 422] on div "ты" at bounding box center [279, 416] width 59 height 61
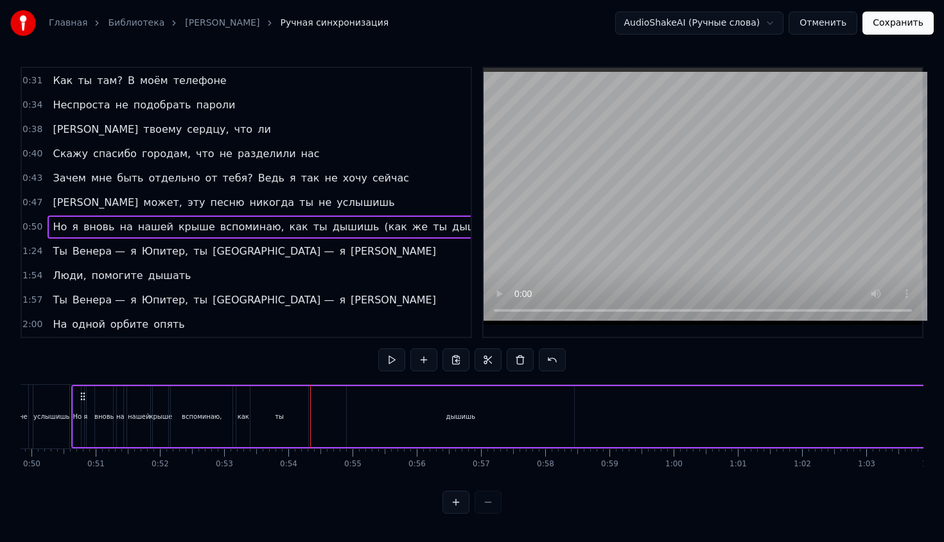
click at [306, 425] on div "ты" at bounding box center [279, 416] width 58 height 61
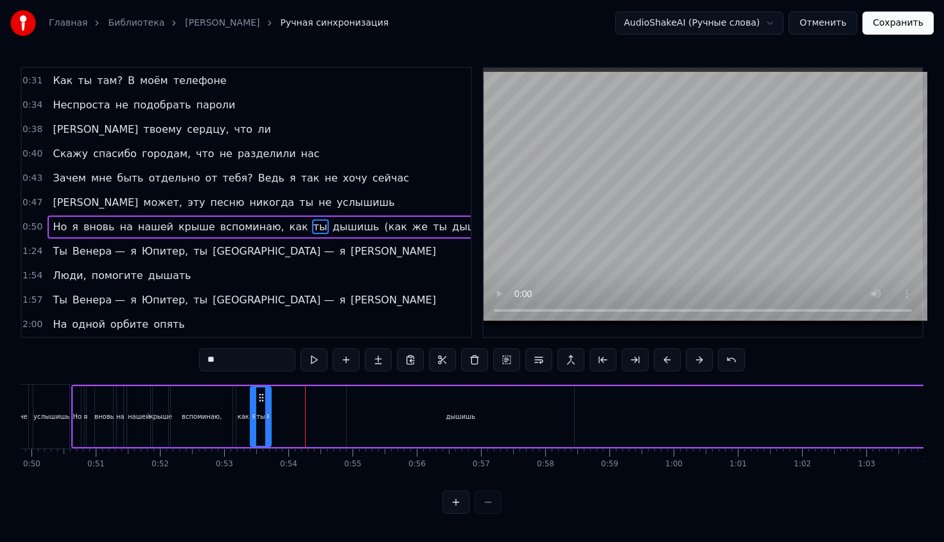
drag, startPoint x: 306, startPoint y: 425, endPoint x: 269, endPoint y: 429, distance: 37.5
click at [269, 429] on div at bounding box center [267, 417] width 5 height 58
click at [393, 424] on div "дышишь" at bounding box center [460, 416] width 227 height 61
type input "******"
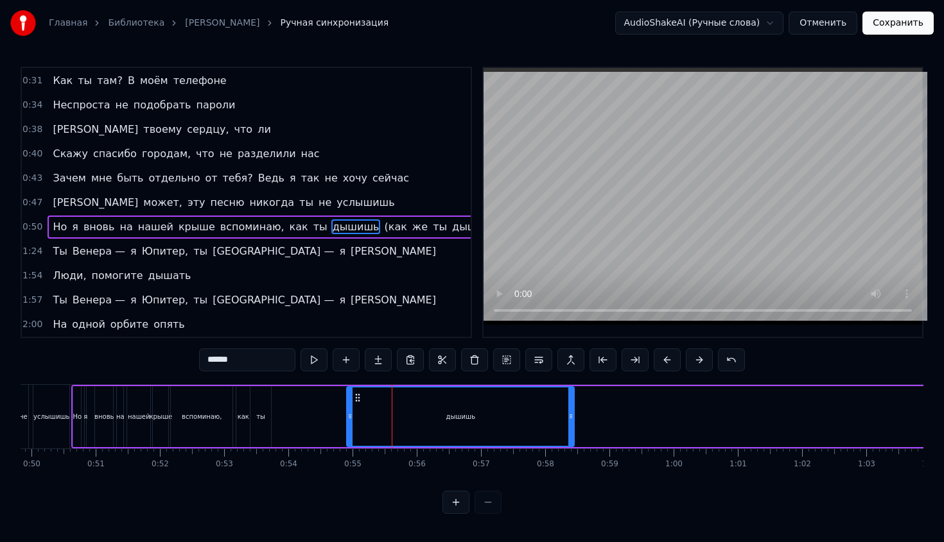
drag, startPoint x: 393, startPoint y: 424, endPoint x: 316, endPoint y: 426, distance: 77.1
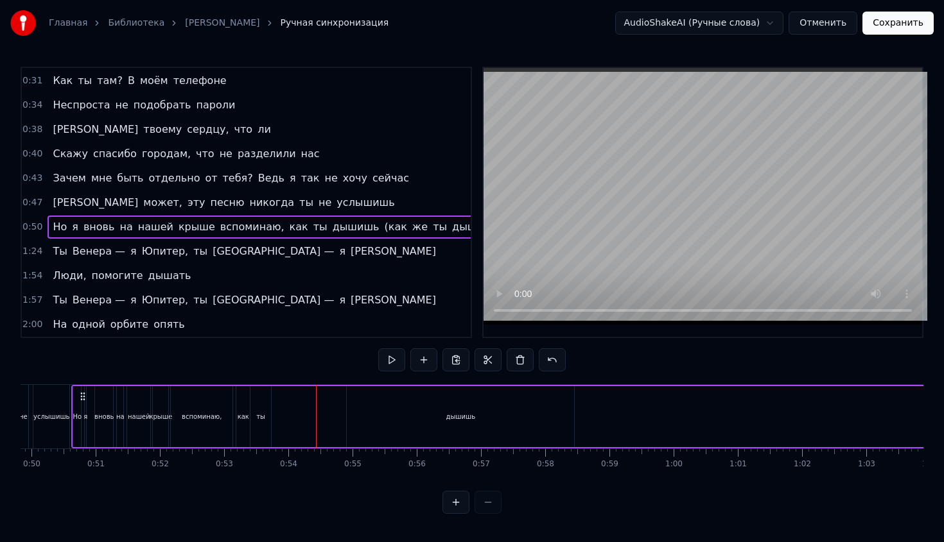
click at [364, 411] on div "дышишь" at bounding box center [460, 416] width 227 height 61
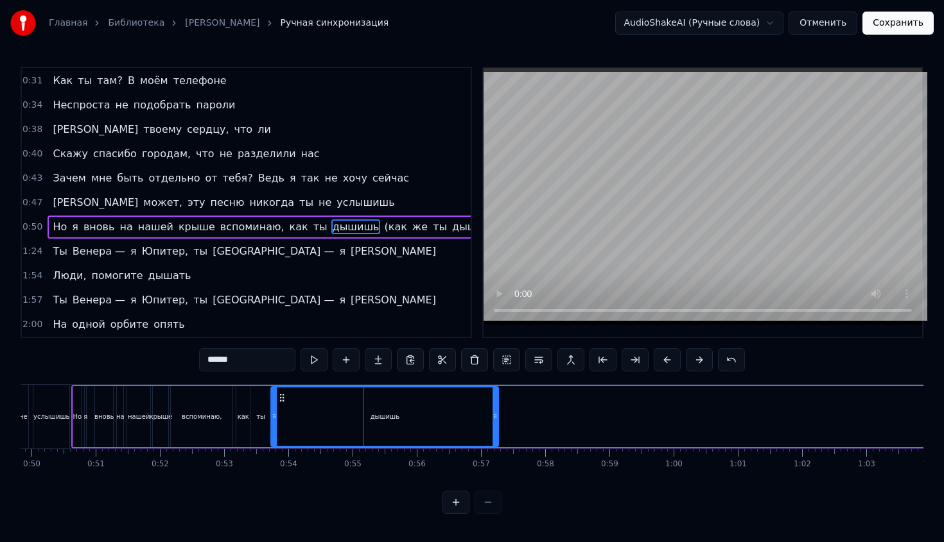
drag, startPoint x: 359, startPoint y: 397, endPoint x: 283, endPoint y: 408, distance: 76.5
click at [283, 408] on div "дышишь" at bounding box center [385, 417] width 226 height 58
drag, startPoint x: 497, startPoint y: 417, endPoint x: 306, endPoint y: 444, distance: 193.1
click at [306, 444] on div at bounding box center [304, 417] width 5 height 58
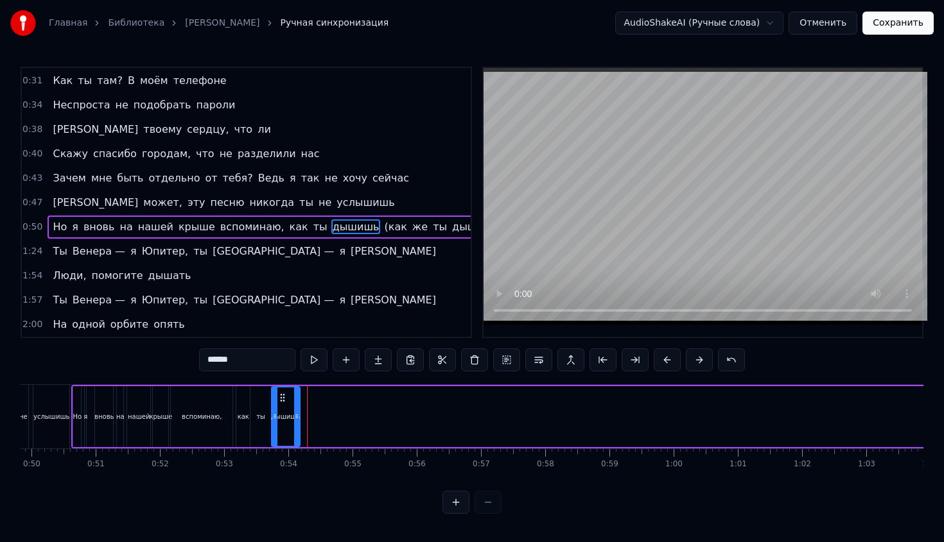
drag, startPoint x: 306, startPoint y: 444, endPoint x: 298, endPoint y: 445, distance: 7.8
click at [298, 445] on div at bounding box center [296, 417] width 5 height 58
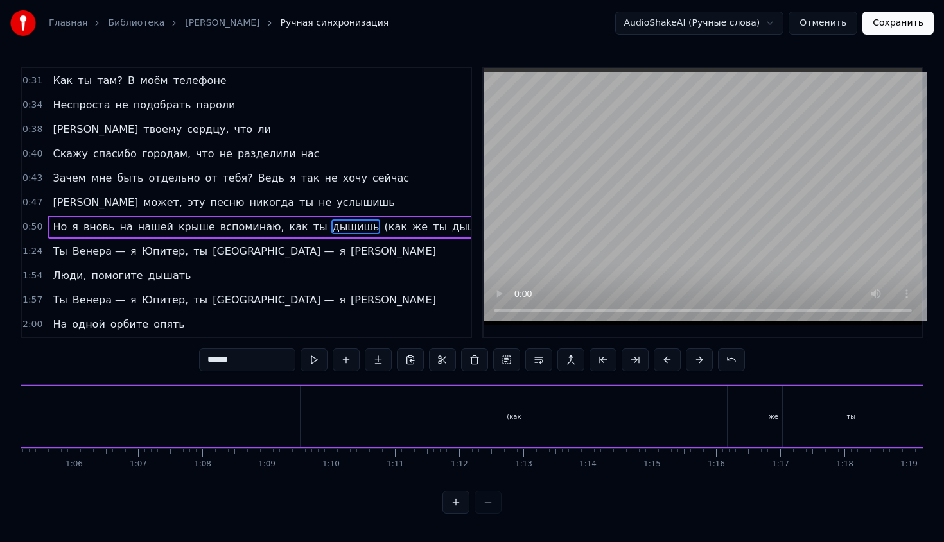
click at [550, 443] on div "(как" at bounding box center [513, 416] width 426 height 61
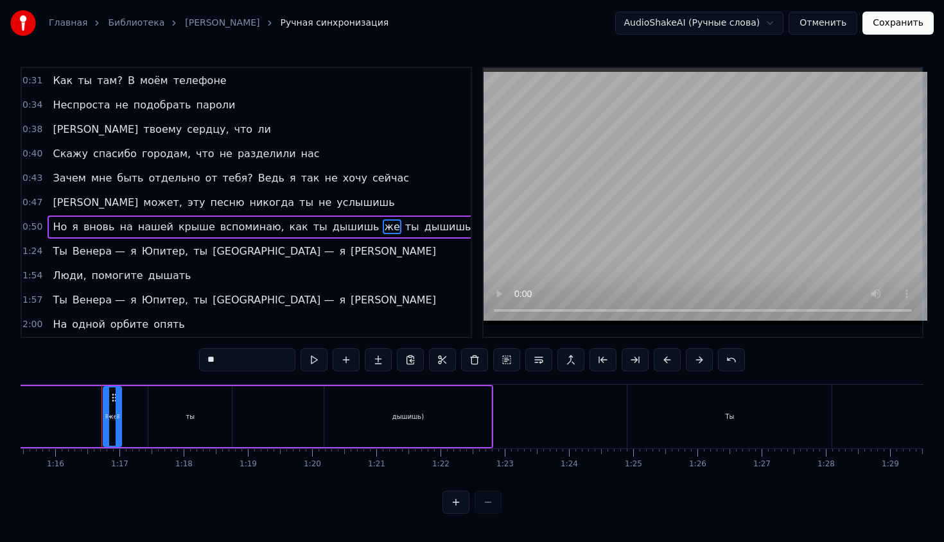
scroll to position [0, 4861]
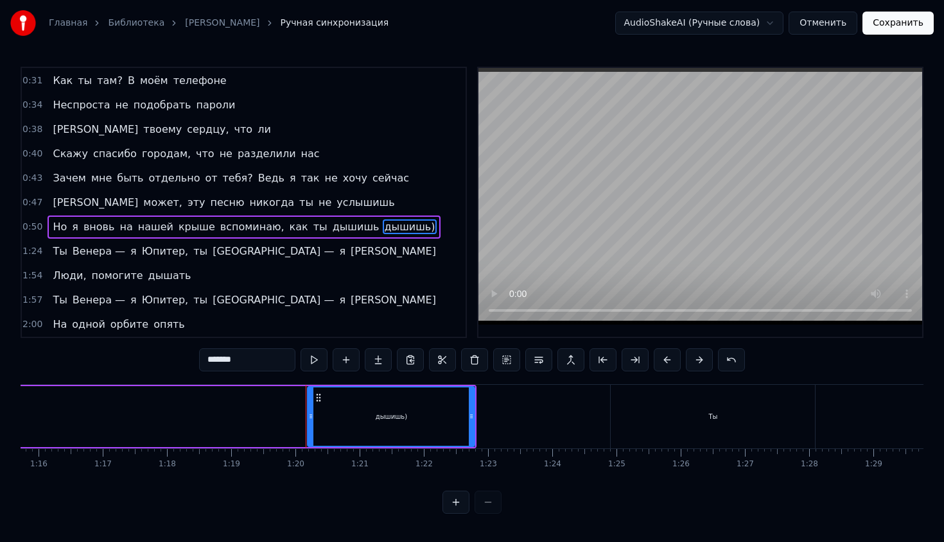
type input "**"
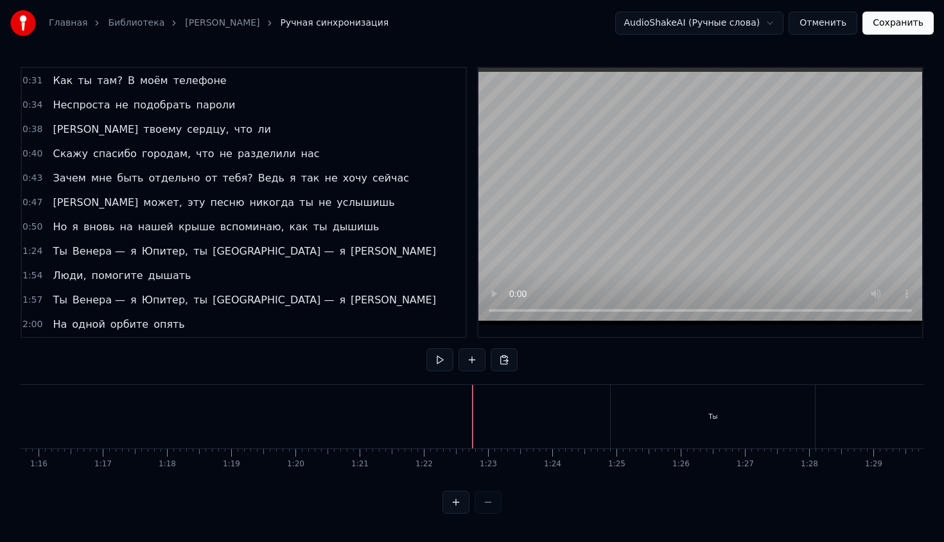
click at [715, 414] on div "Ты" at bounding box center [798, 417] width 204 height 64
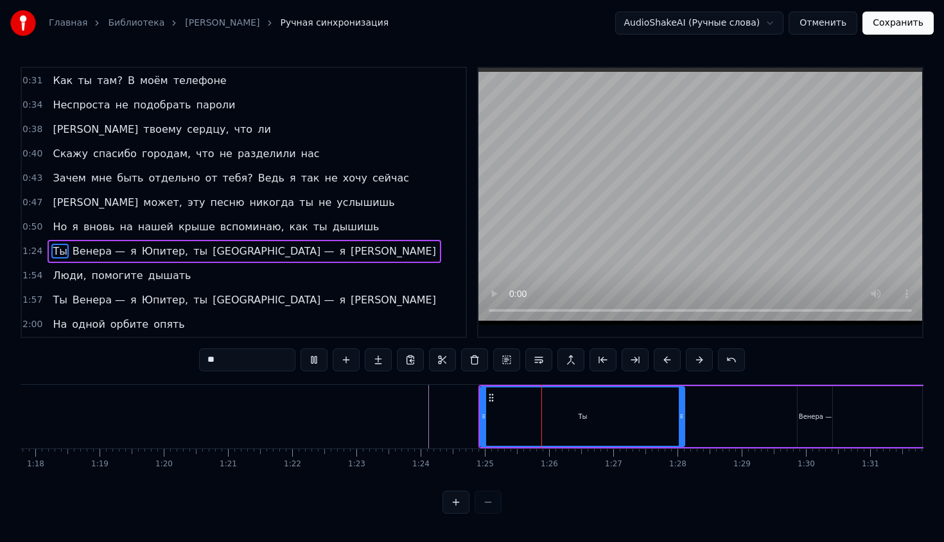
scroll to position [0, 5018]
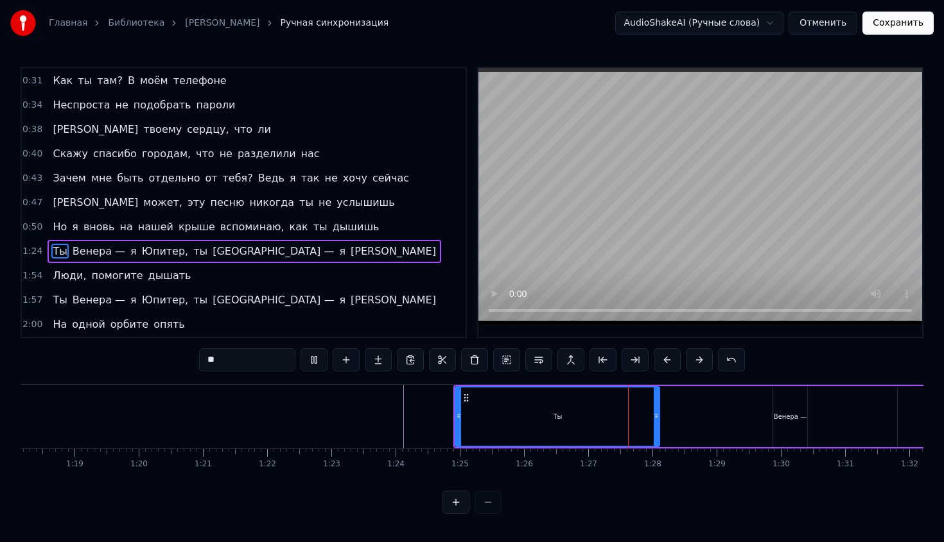
drag, startPoint x: 382, startPoint y: 277, endPoint x: 315, endPoint y: 277, distance: 66.8
click at [315, 277] on div "1:54 Люди, помогите дышать" at bounding box center [244, 276] width 444 height 24
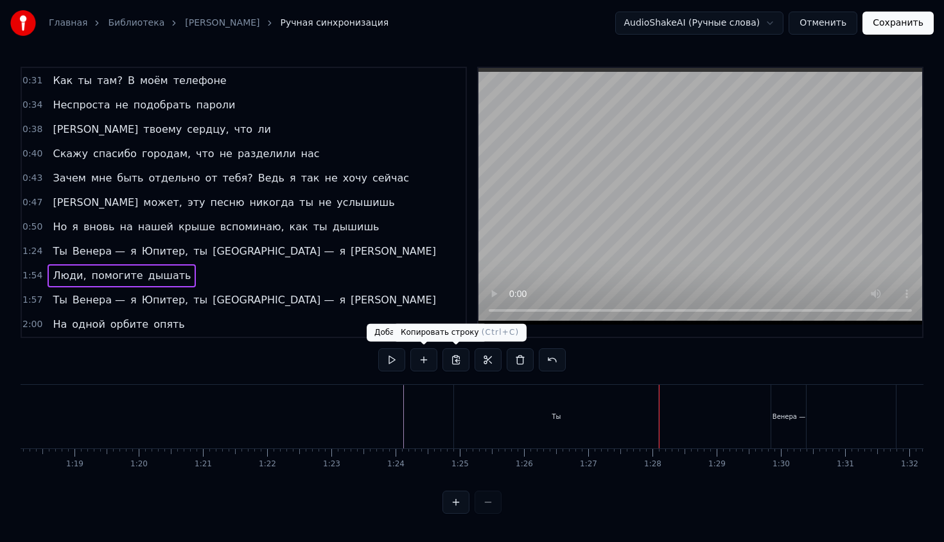
click at [467, 403] on div "Ты" at bounding box center [556, 417] width 204 height 64
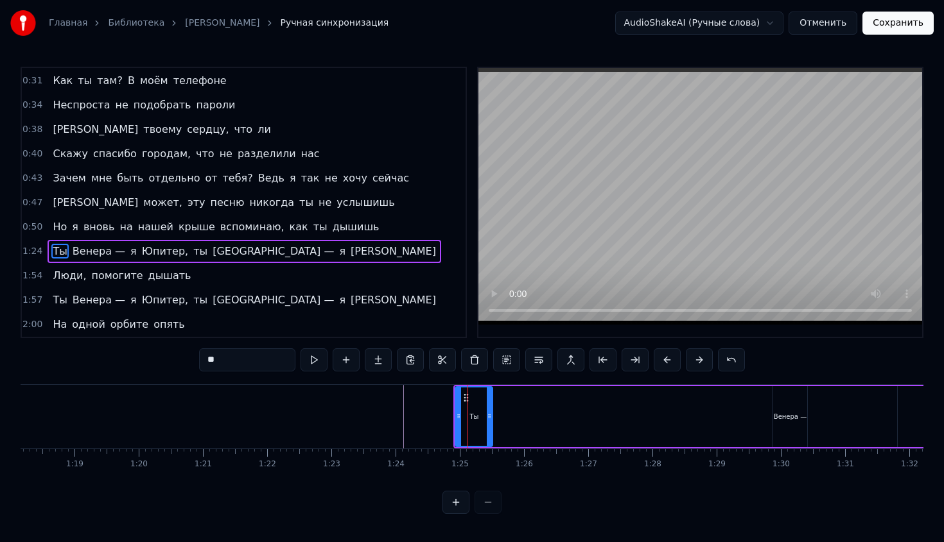
drag, startPoint x: 655, startPoint y: 433, endPoint x: 487, endPoint y: 456, distance: 169.8
click at [487, 456] on div "Ты Венера — я Юпитер, ты Москва — я [PERSON_NAME] Люди, помогите дышать Ты Вене…" at bounding box center [472, 433] width 903 height 96
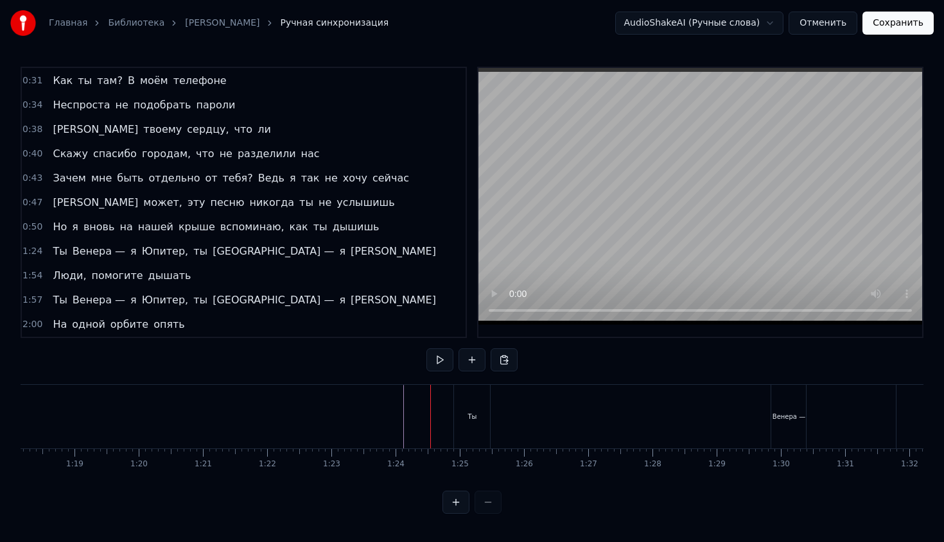
click at [465, 411] on div "Ты" at bounding box center [472, 417] width 36 height 64
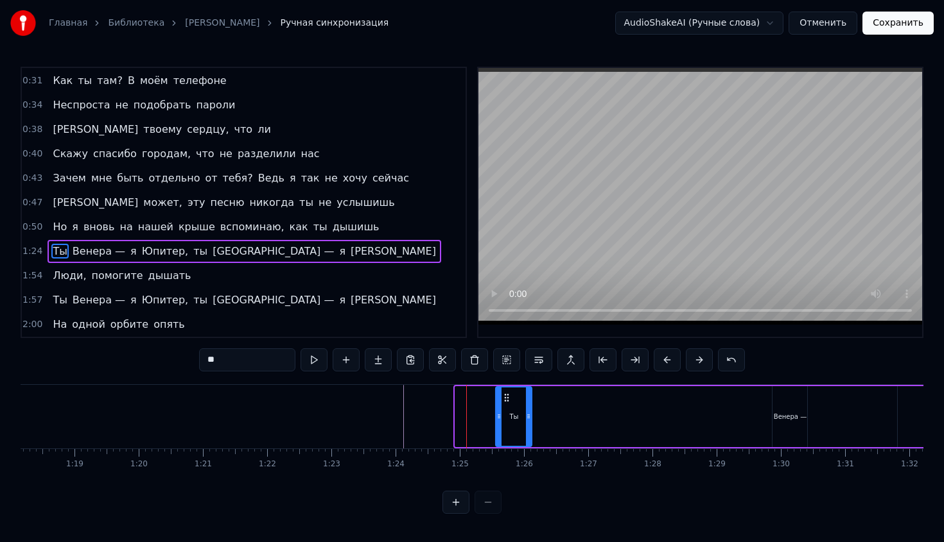
drag, startPoint x: 464, startPoint y: 397, endPoint x: 496, endPoint y: 431, distance: 45.9
click at [496, 431] on div "Ты" at bounding box center [513, 417] width 35 height 58
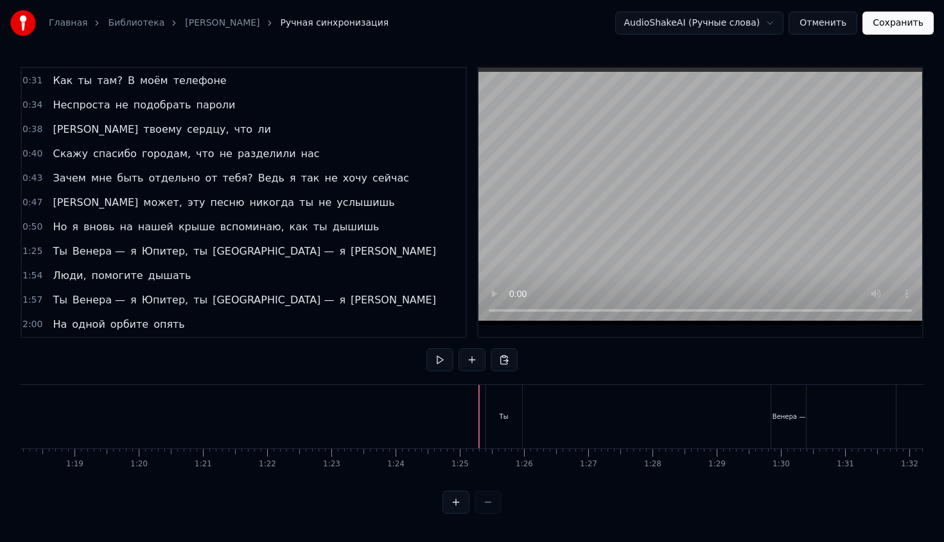
click at [488, 417] on div "Ты" at bounding box center [504, 417] width 36 height 64
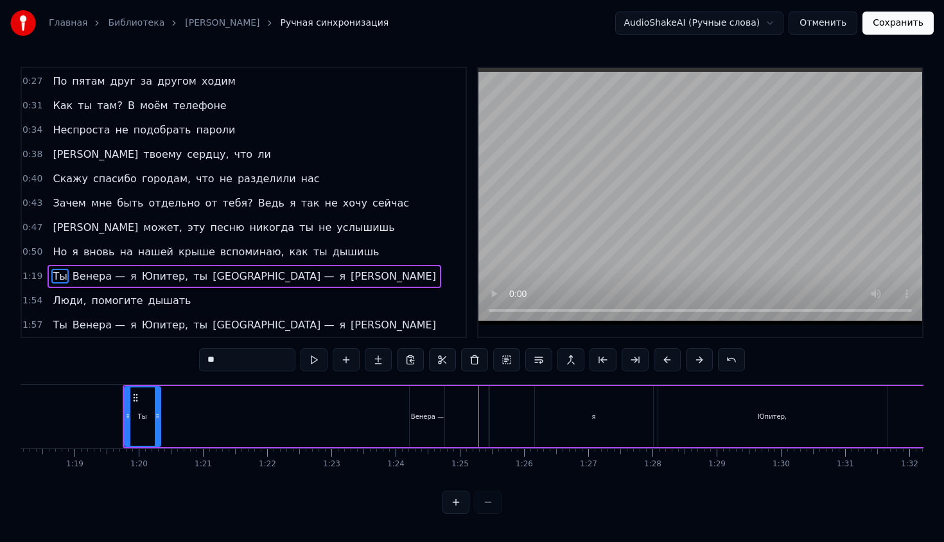
scroll to position [268, 0]
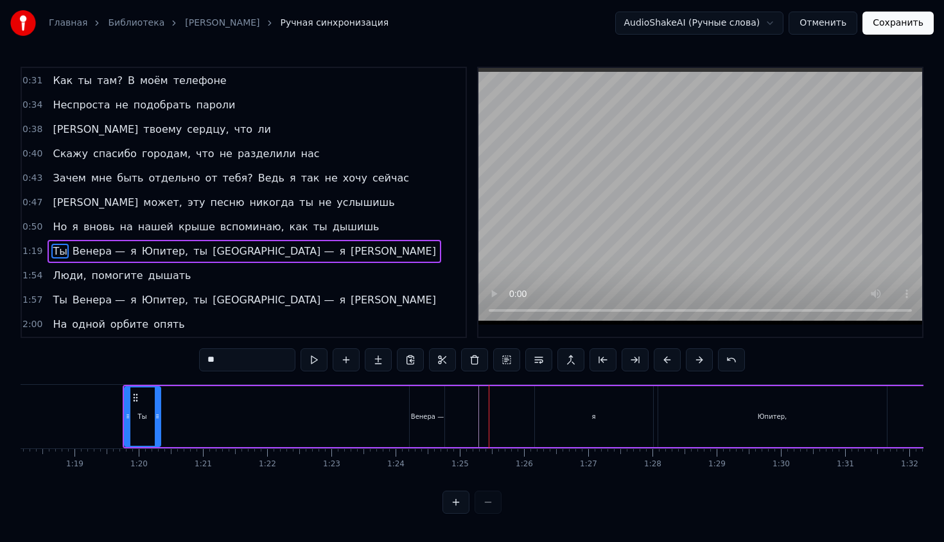
click at [35, 256] on span "1:19" at bounding box center [32, 251] width 20 height 13
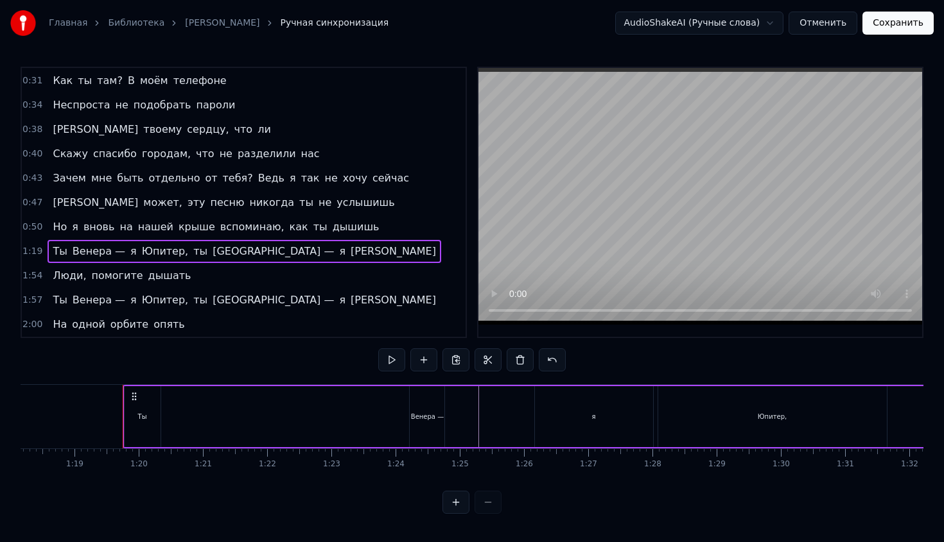
click at [59, 256] on span "Ты" at bounding box center [59, 251] width 17 height 15
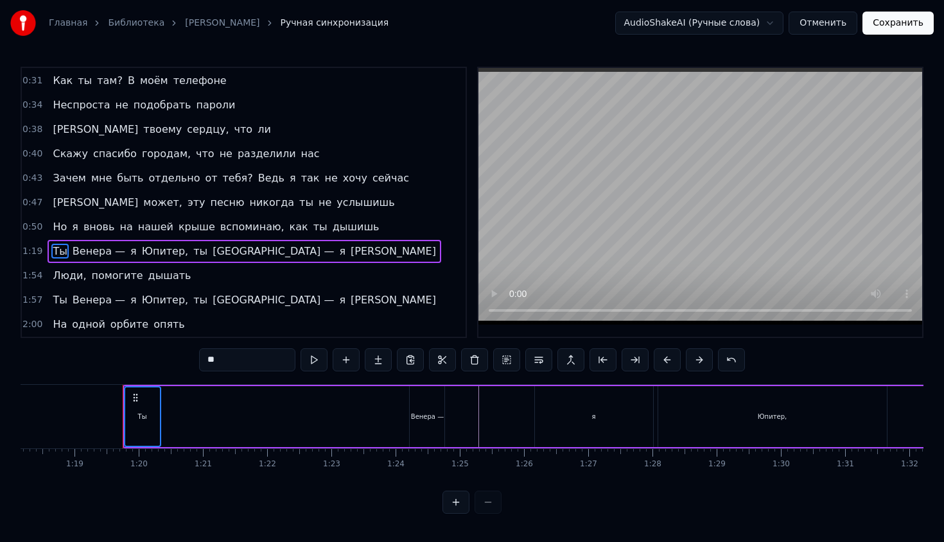
click at [60, 277] on span "Люди," at bounding box center [69, 275] width 36 height 15
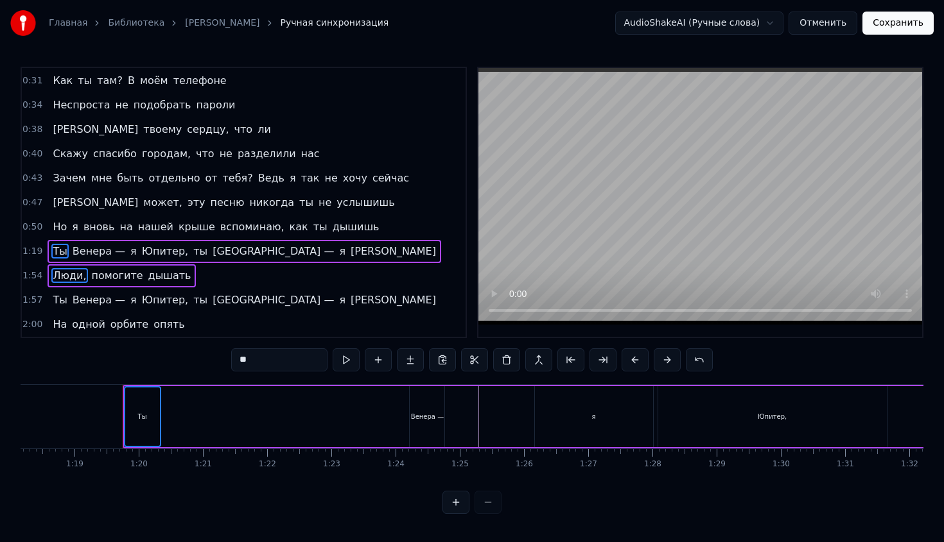
click at [71, 302] on span "Венера —" at bounding box center [98, 300] width 55 height 15
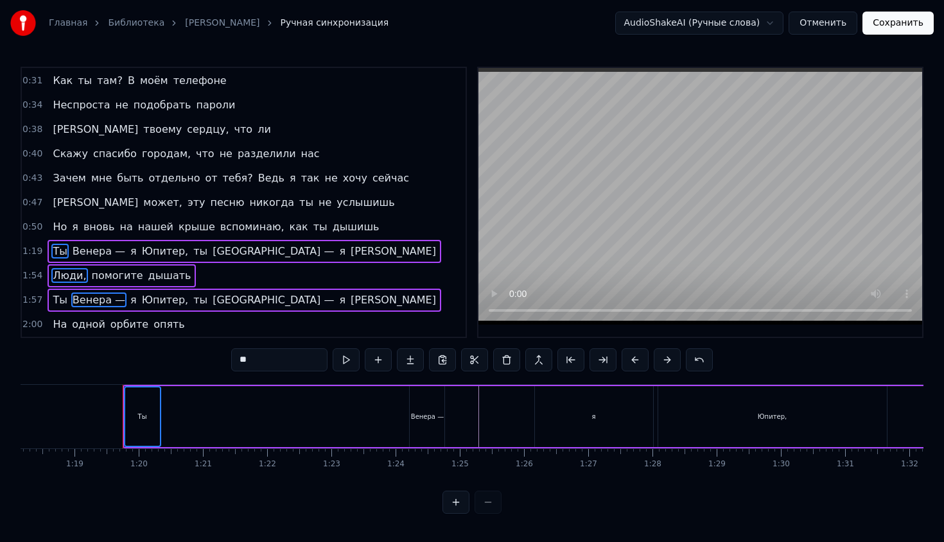
click at [56, 300] on span "Ты" at bounding box center [59, 300] width 17 height 15
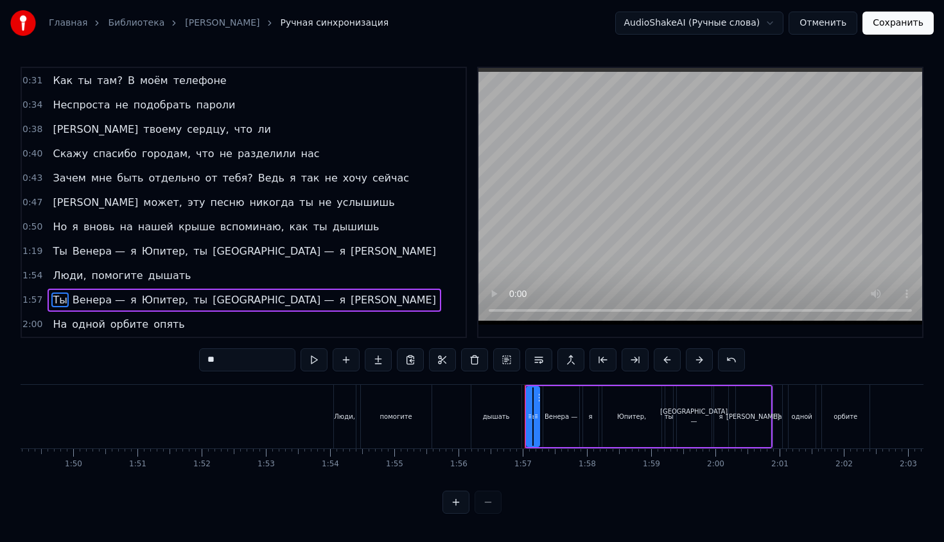
click at [57, 319] on span "На" at bounding box center [59, 324] width 17 height 15
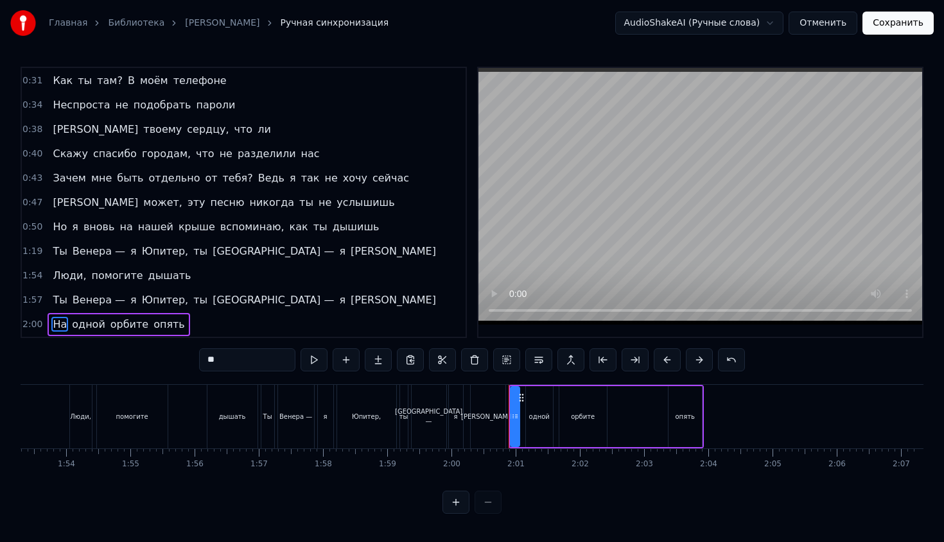
click at [73, 253] on span "Венера —" at bounding box center [98, 251] width 55 height 15
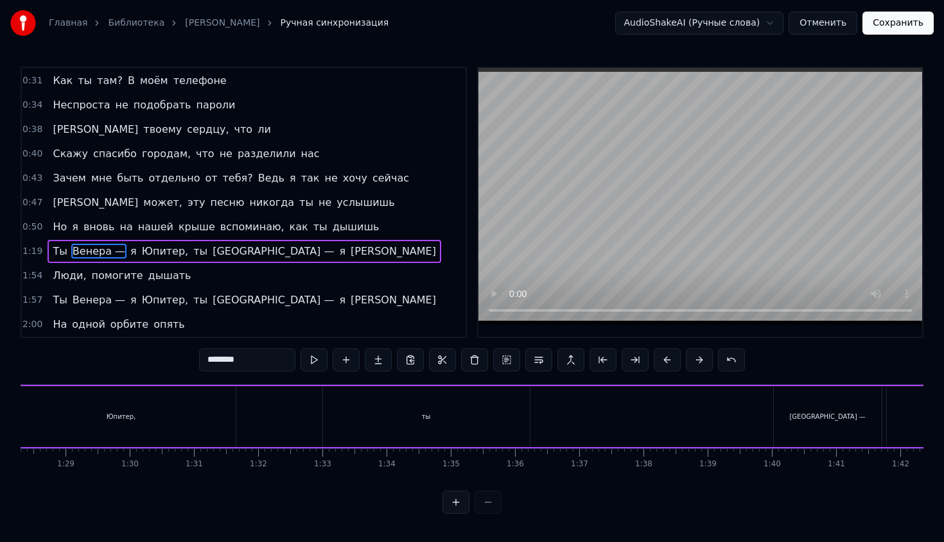
click at [73, 272] on span "Люди," at bounding box center [69, 275] width 36 height 15
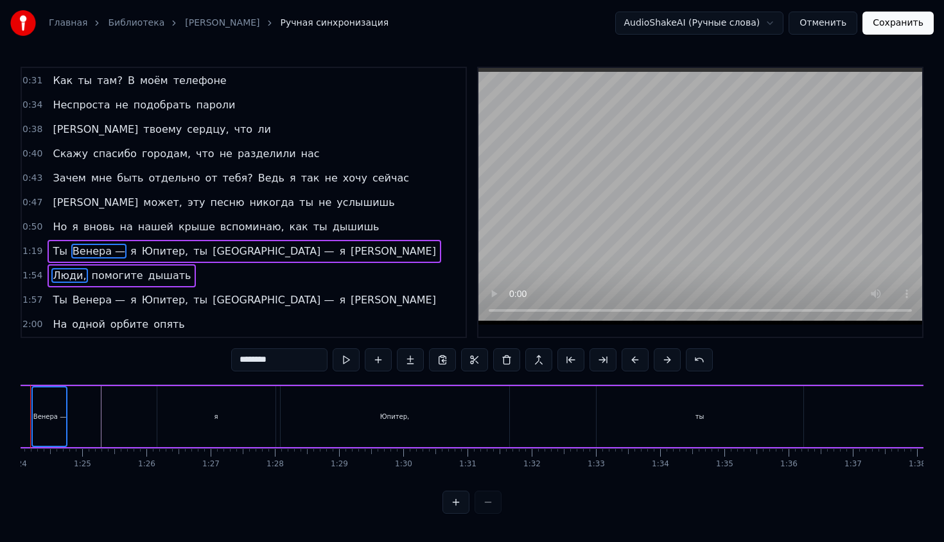
scroll to position [0, 5341]
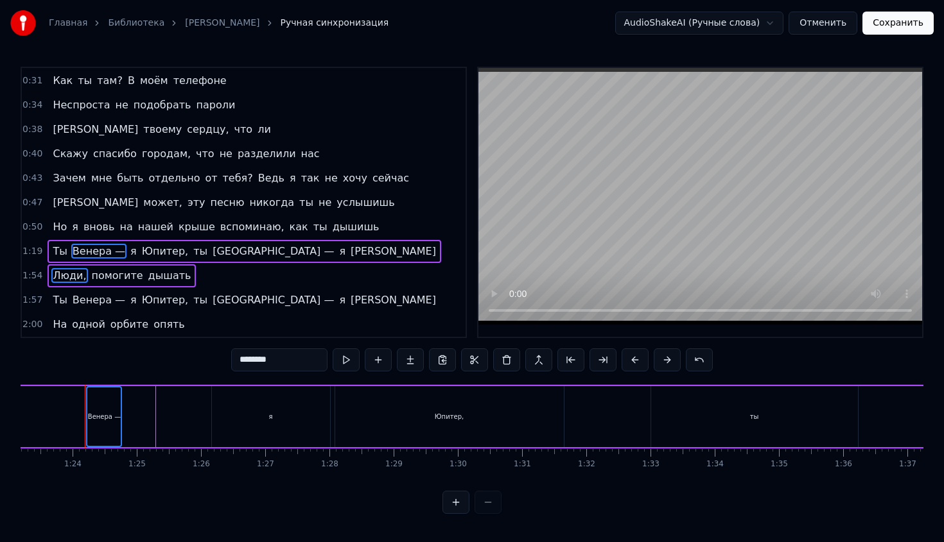
click at [75, 300] on span "Венера —" at bounding box center [98, 300] width 55 height 15
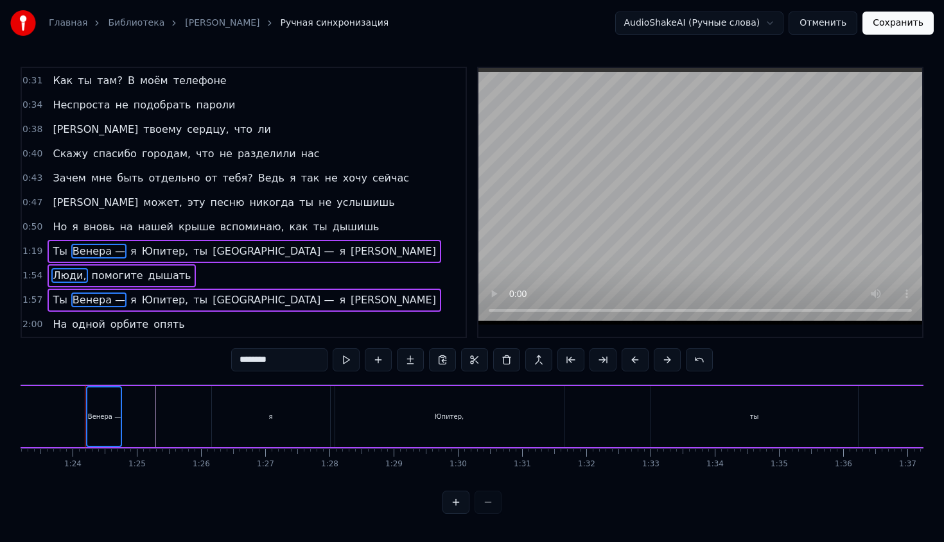
click at [75, 327] on span "одной" at bounding box center [89, 324] width 36 height 15
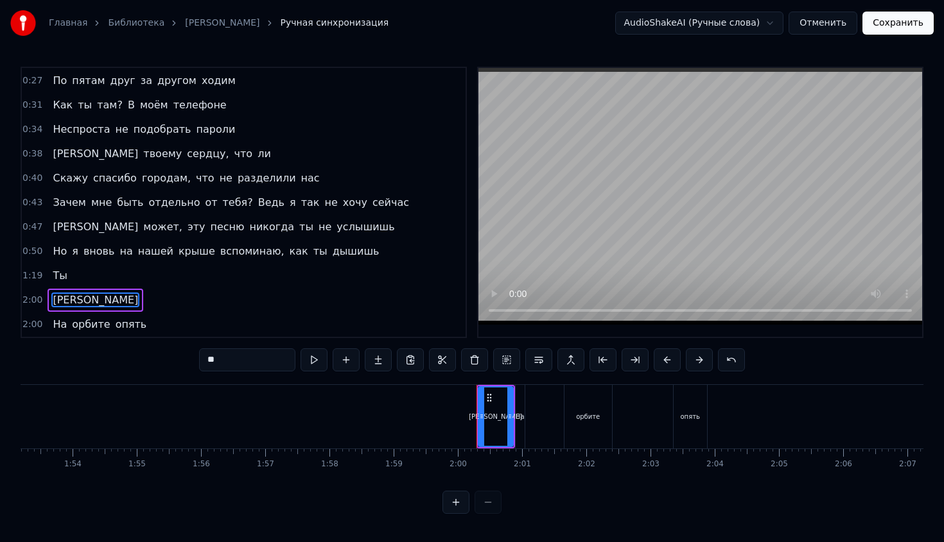
scroll to position [0, 7273]
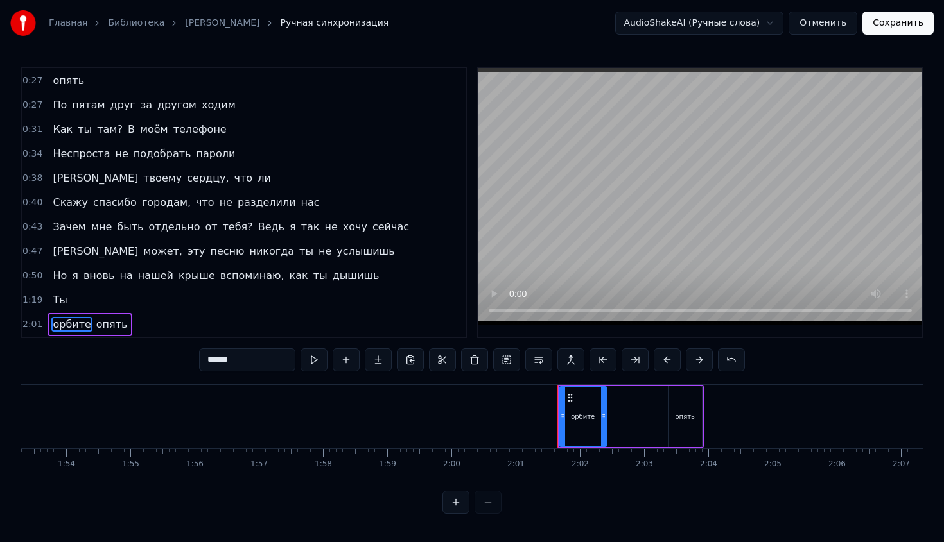
type input "*****"
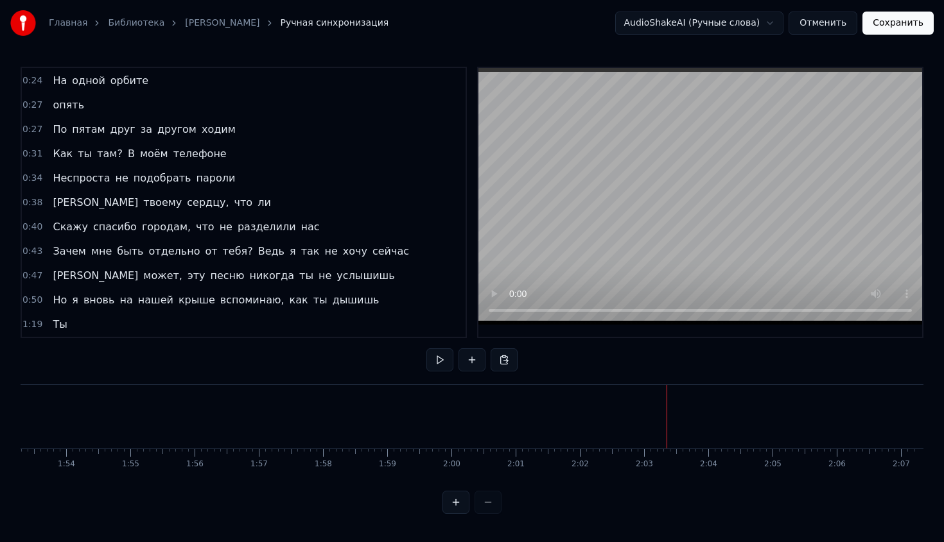
scroll to position [195, 0]
click at [51, 323] on span "Ты" at bounding box center [59, 324] width 17 height 15
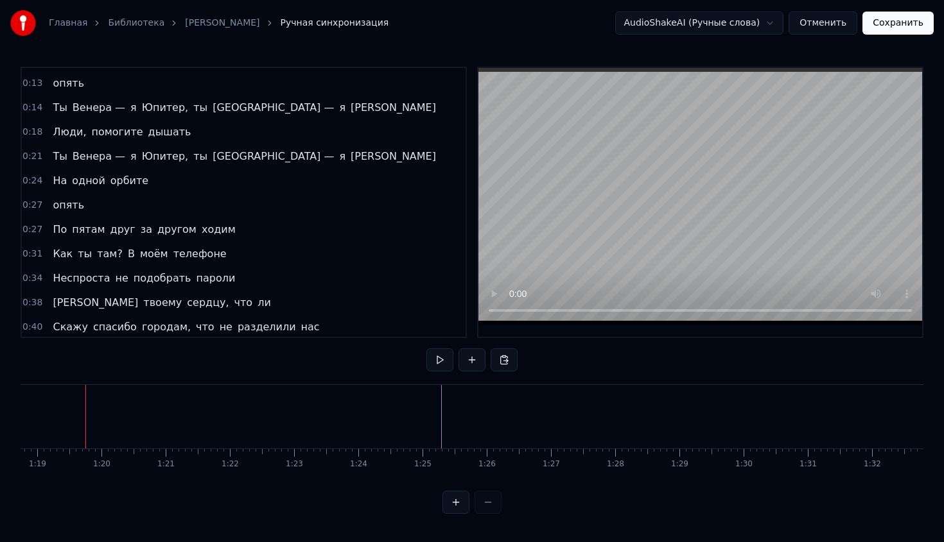
scroll to position [82, 0]
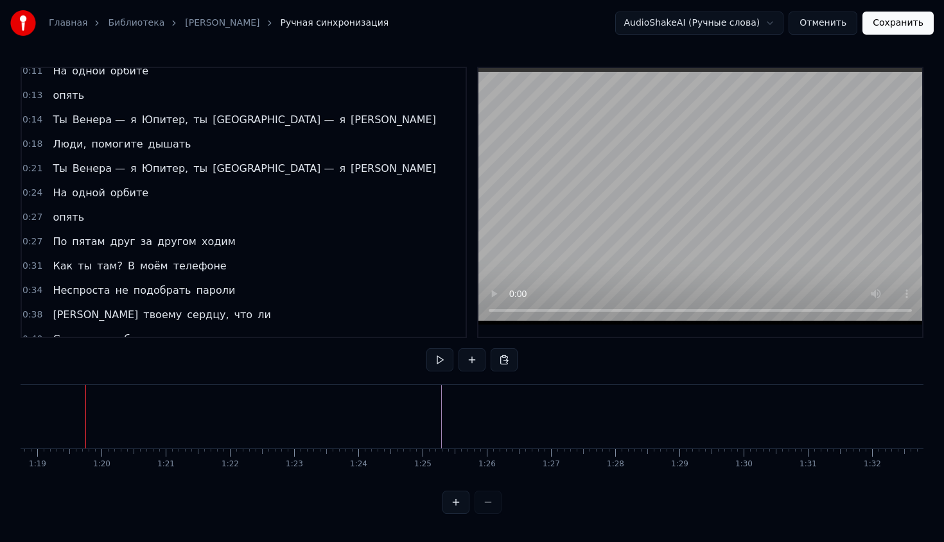
drag, startPoint x: 325, startPoint y: 168, endPoint x: 200, endPoint y: 144, distance: 128.1
click at [200, 144] on div "0:00 Ты Венера — я Юпитер, ты Москва — я [PERSON_NAME] 0:04 Люди, помогите дыша…" at bounding box center [244, 203] width 446 height 272
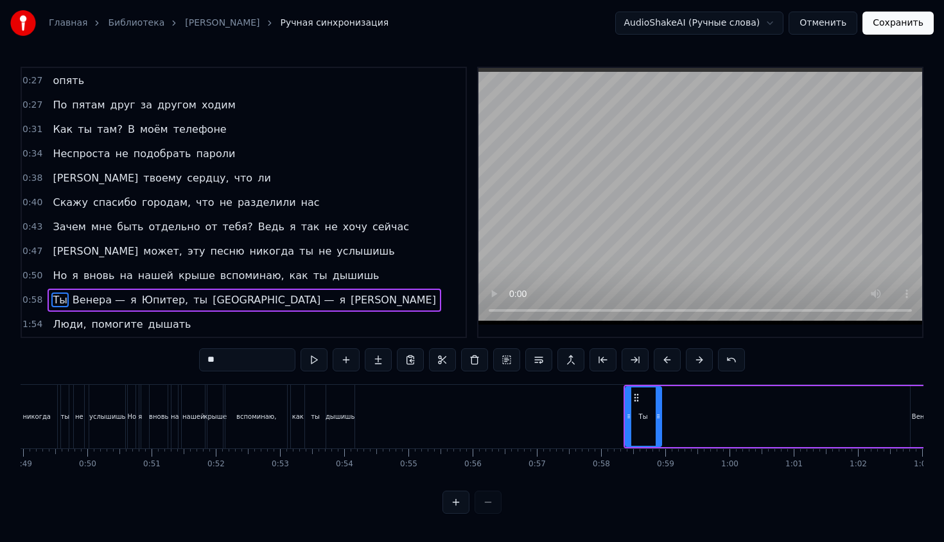
scroll to position [0, 3137]
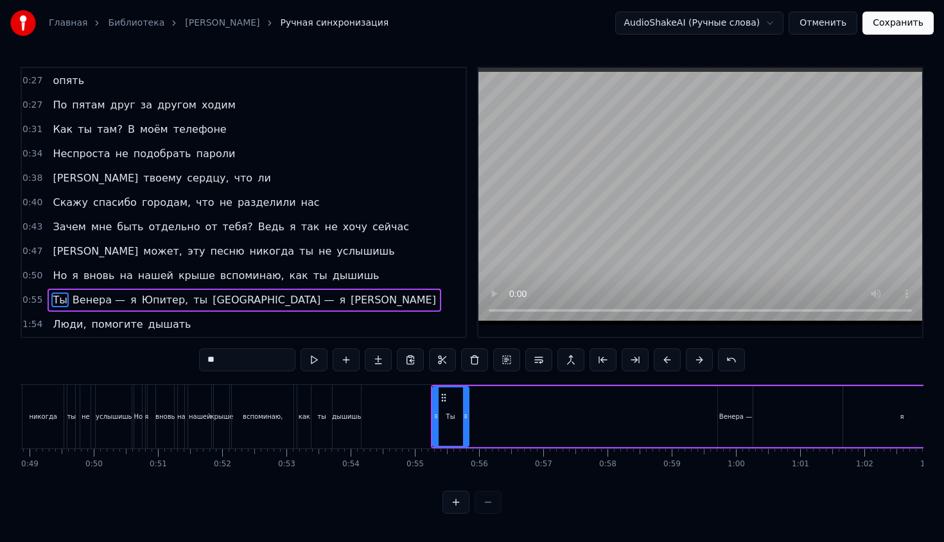
click at [354, 415] on div "дышишь" at bounding box center [347, 417] width 30 height 10
type input "******"
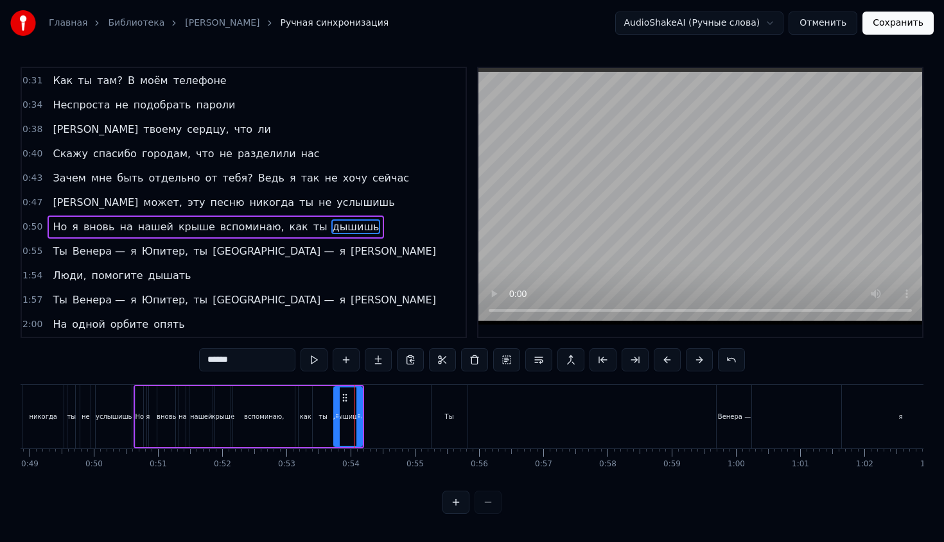
scroll to position [268, 0]
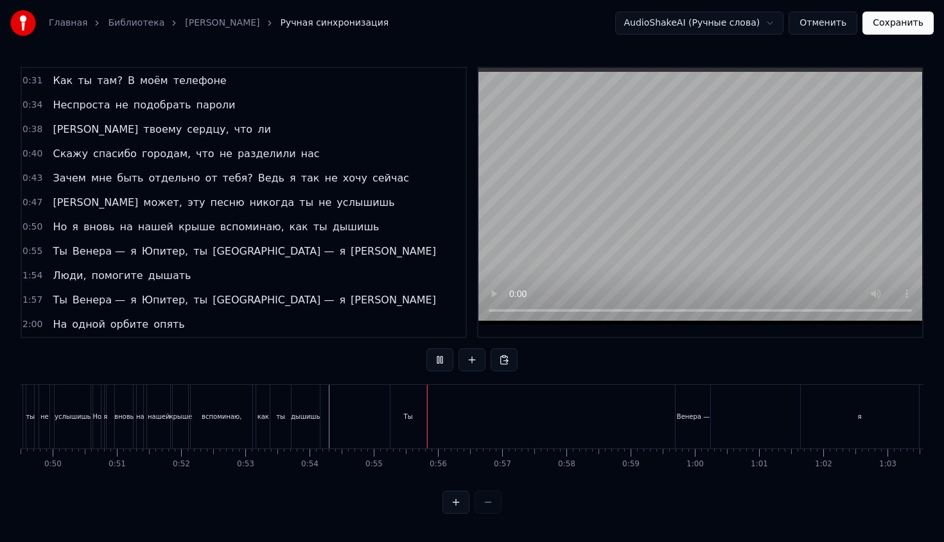
scroll to position [0, 3203]
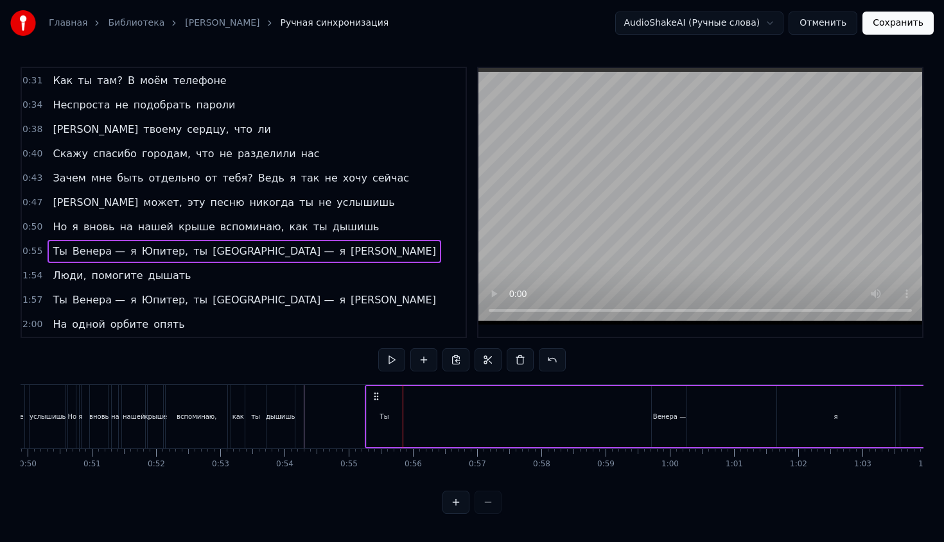
click at [386, 422] on div "Ты" at bounding box center [385, 416] width 36 height 61
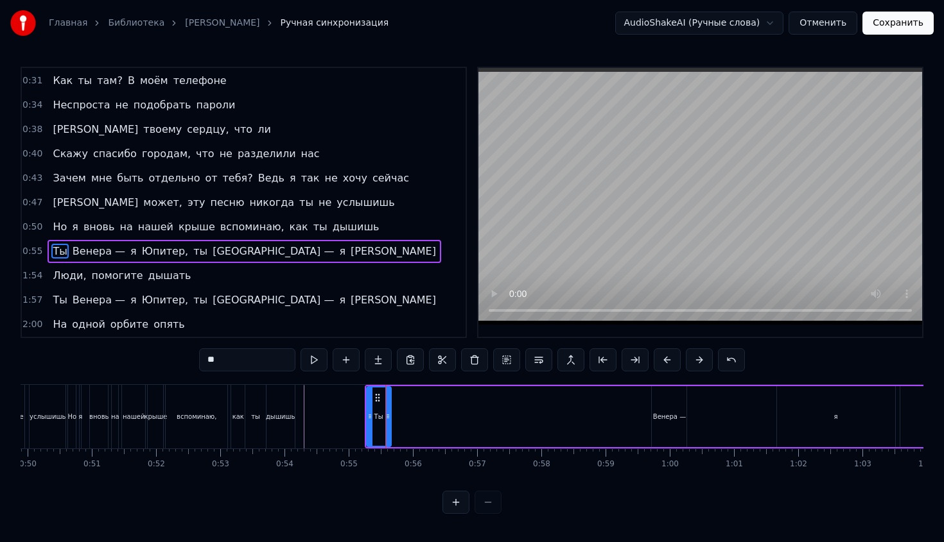
drag, startPoint x: 399, startPoint y: 426, endPoint x: 388, endPoint y: 426, distance: 11.6
click at [388, 426] on div at bounding box center [387, 417] width 5 height 58
click at [664, 417] on div "Венера —" at bounding box center [669, 417] width 33 height 10
type input "********"
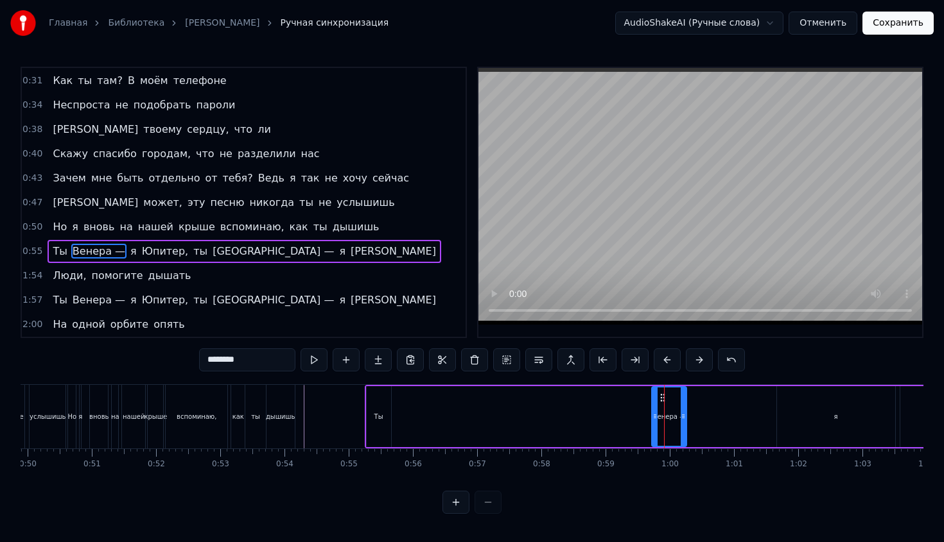
drag, startPoint x: 663, startPoint y: 398, endPoint x: 392, endPoint y: 407, distance: 271.7
click at [392, 407] on div "Ты Венера — я Юпитер, ты Москва — я [PERSON_NAME] Люди, помогите дышать Ты Вене…" at bounding box center [906, 417] width 8176 height 64
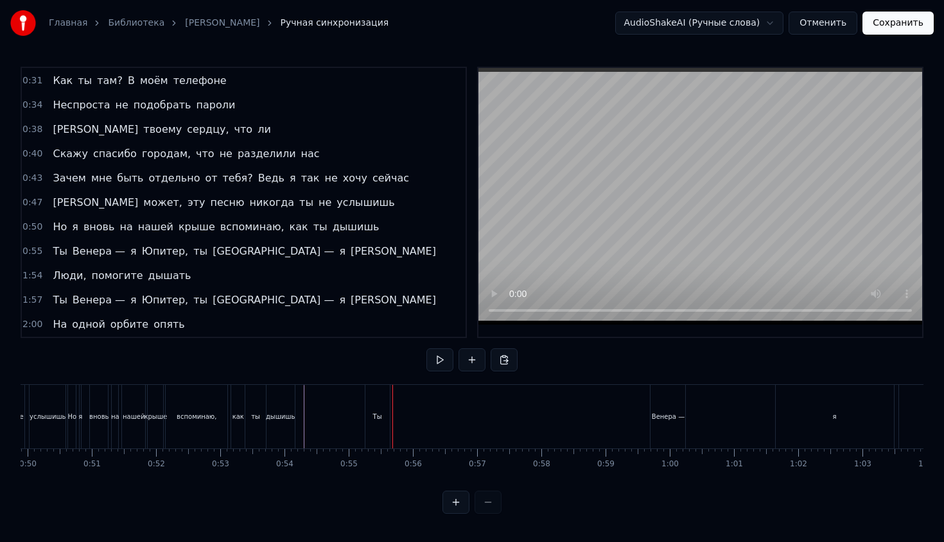
click at [655, 395] on div "Венера —" at bounding box center [667, 417] width 35 height 64
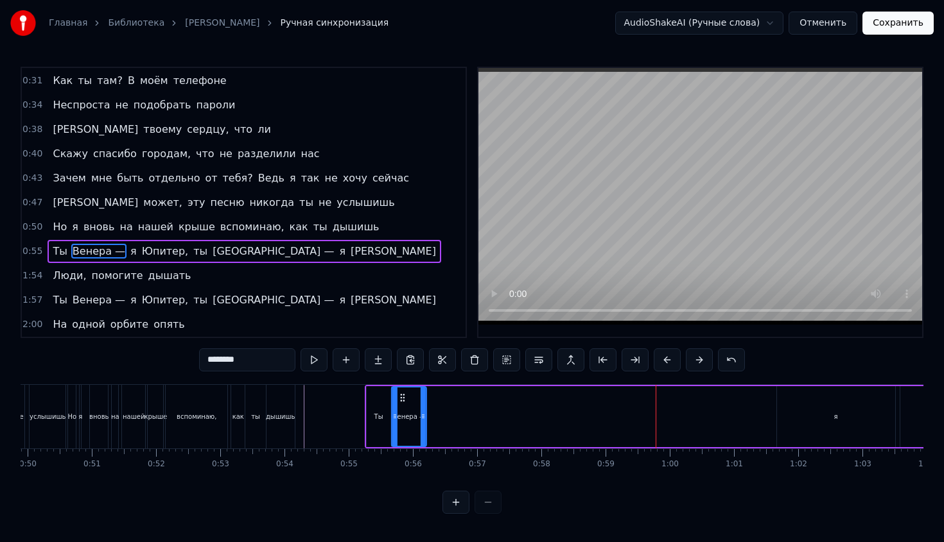
drag, startPoint x: 661, startPoint y: 399, endPoint x: 401, endPoint y: 415, distance: 261.1
click at [402, 415] on div "Венера —" at bounding box center [408, 417] width 33 height 58
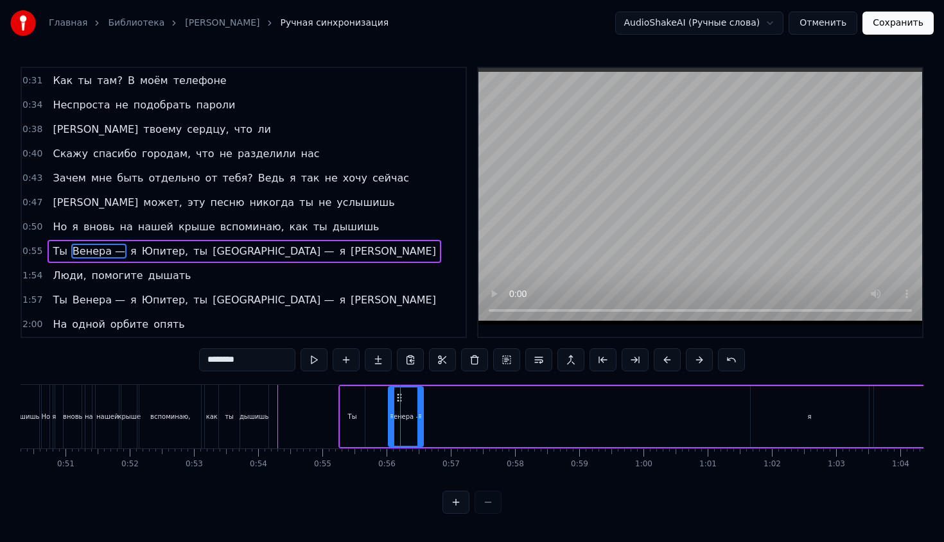
scroll to position [0, 3230]
drag, startPoint x: 403, startPoint y: 397, endPoint x: 377, endPoint y: 399, distance: 25.7
click at [377, 399] on div "Венера —" at bounding box center [383, 416] width 36 height 61
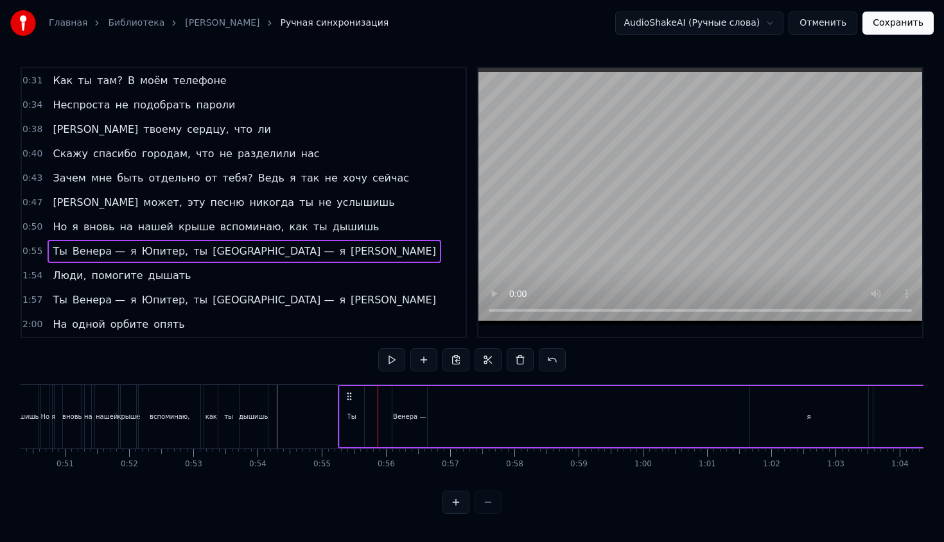
click at [405, 406] on div "Венера —" at bounding box center [409, 416] width 35 height 61
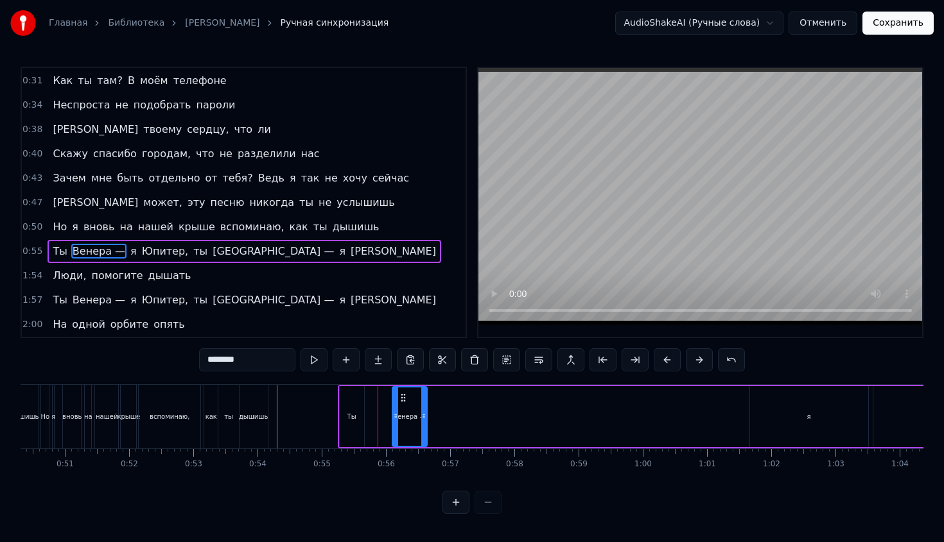
drag, startPoint x: 402, startPoint y: 399, endPoint x: 381, endPoint y: 400, distance: 20.6
click at [381, 400] on div "Венера —" at bounding box center [383, 416] width 36 height 61
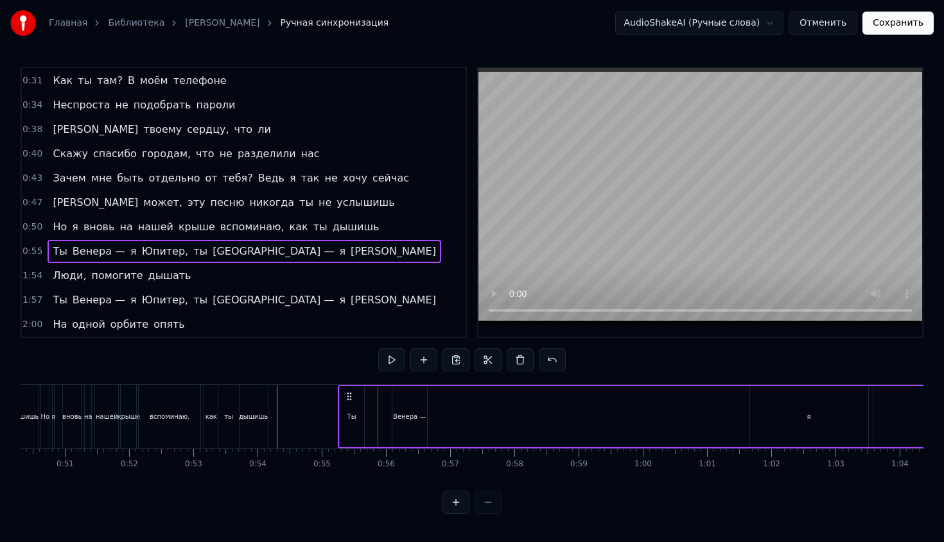
click at [380, 400] on div "Венера —" at bounding box center [383, 416] width 36 height 61
click at [400, 400] on div "Венера —" at bounding box center [409, 416] width 35 height 61
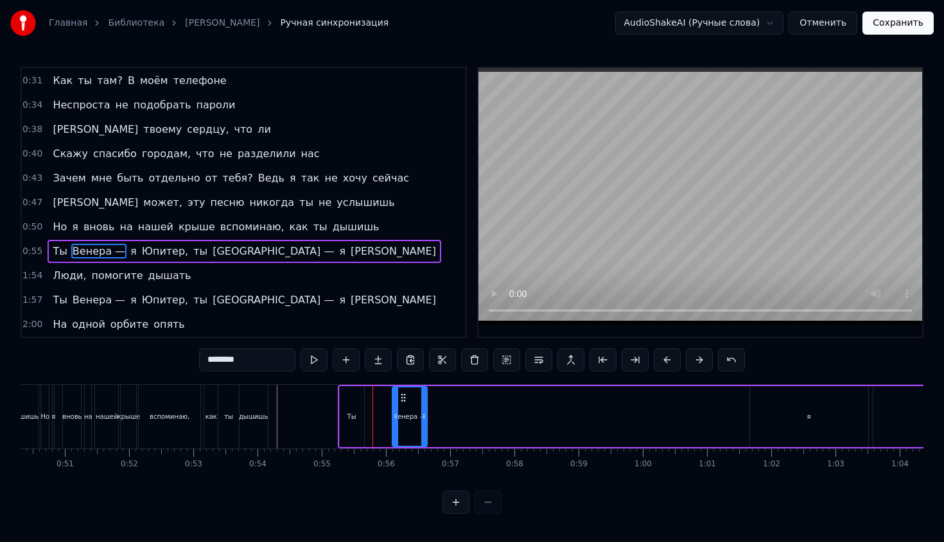
drag, startPoint x: 402, startPoint y: 397, endPoint x: 422, endPoint y: 401, distance: 20.4
click at [427, 401] on div "Венера —" at bounding box center [410, 416] width 36 height 61
click at [389, 399] on div "Венера —" at bounding box center [383, 416] width 36 height 61
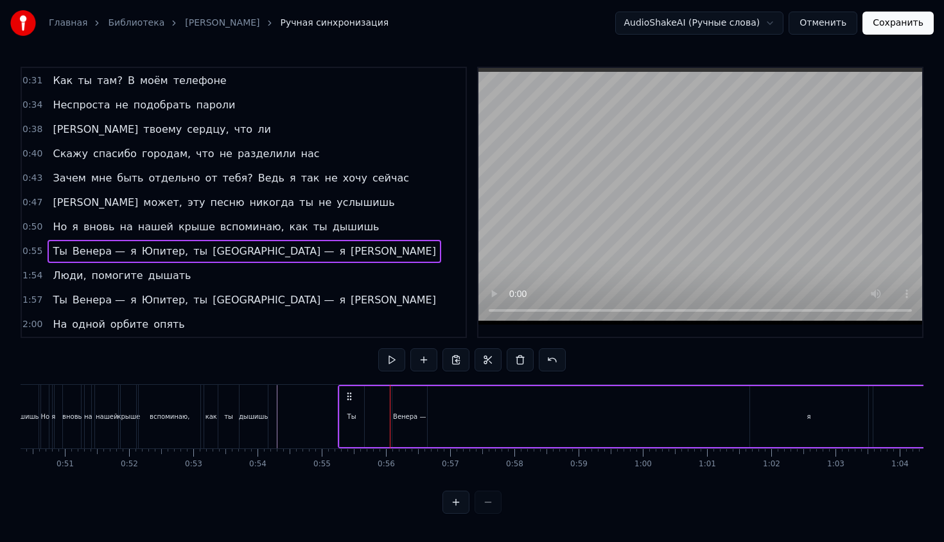
click at [392, 399] on div "Венера —" at bounding box center [409, 416] width 35 height 61
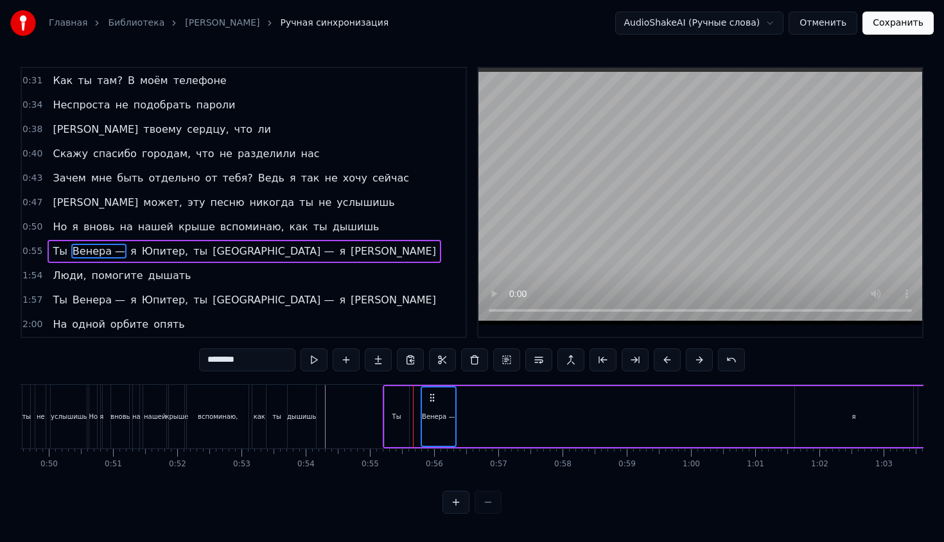
scroll to position [0, 3166]
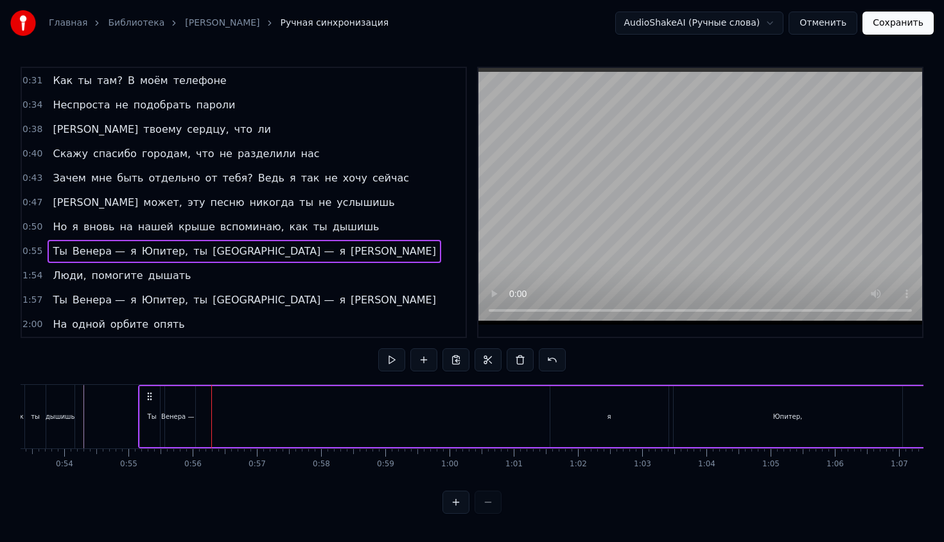
scroll to position [0, 3426]
click at [740, 411] on div "Юпитер," at bounding box center [784, 416] width 229 height 61
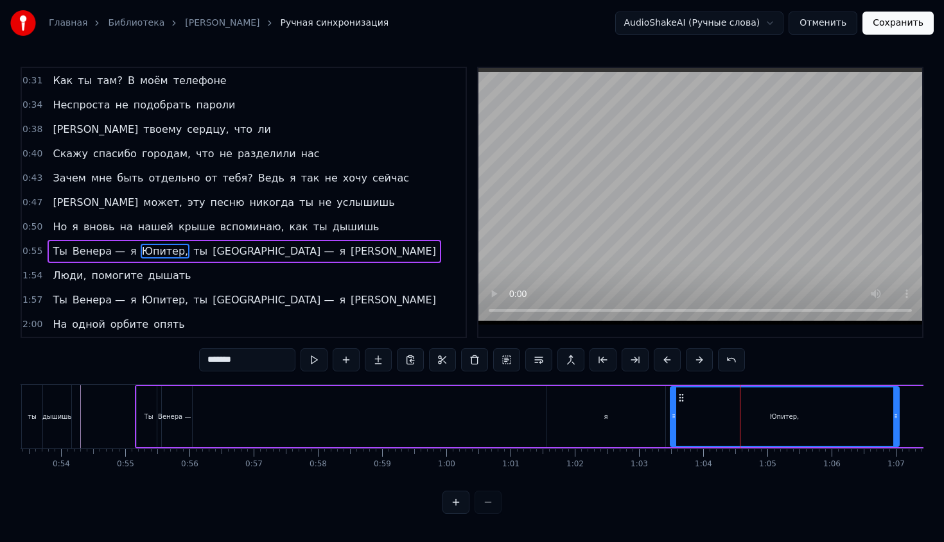
click at [616, 411] on div "я" at bounding box center [606, 416] width 118 height 61
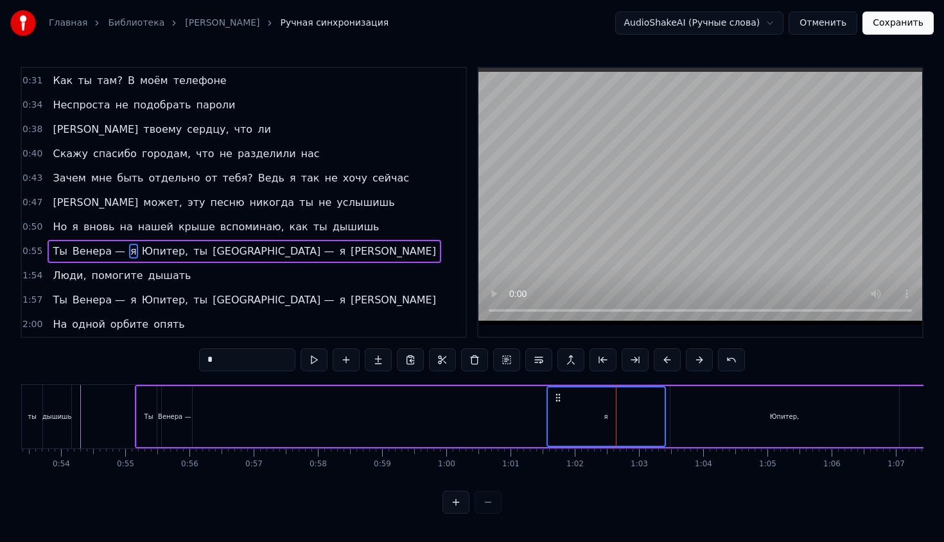
click at [696, 418] on div "Юпитер," at bounding box center [784, 416] width 229 height 61
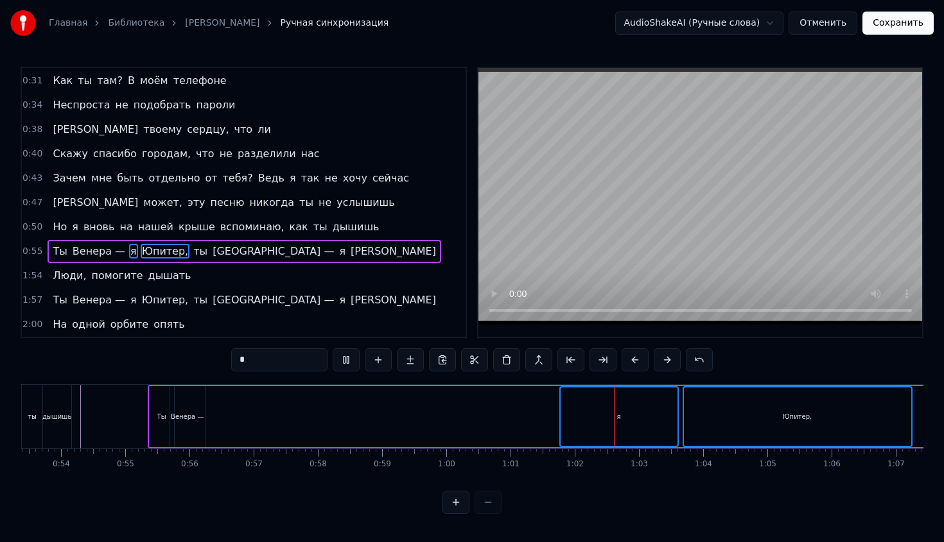
click at [160, 411] on div "Ты" at bounding box center [162, 416] width 24 height 61
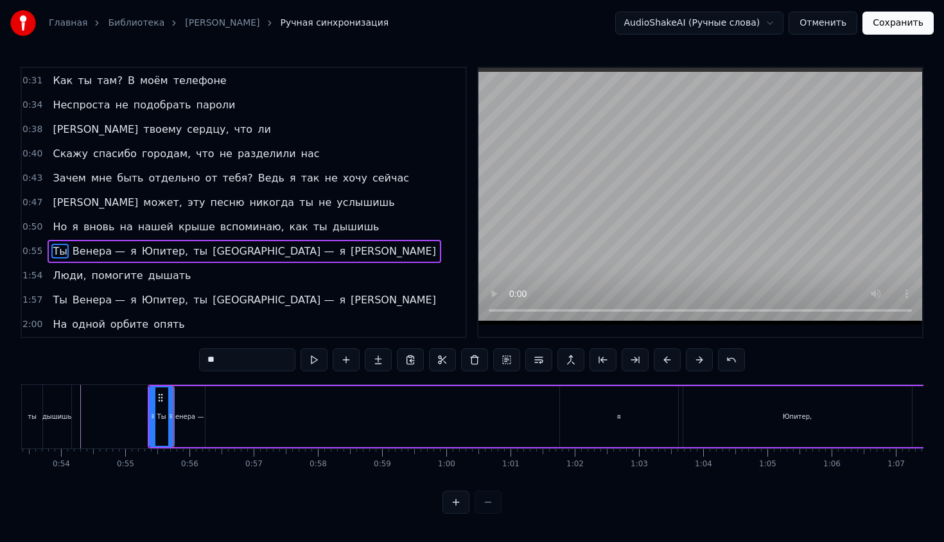
click at [593, 414] on div "я" at bounding box center [619, 416] width 118 height 61
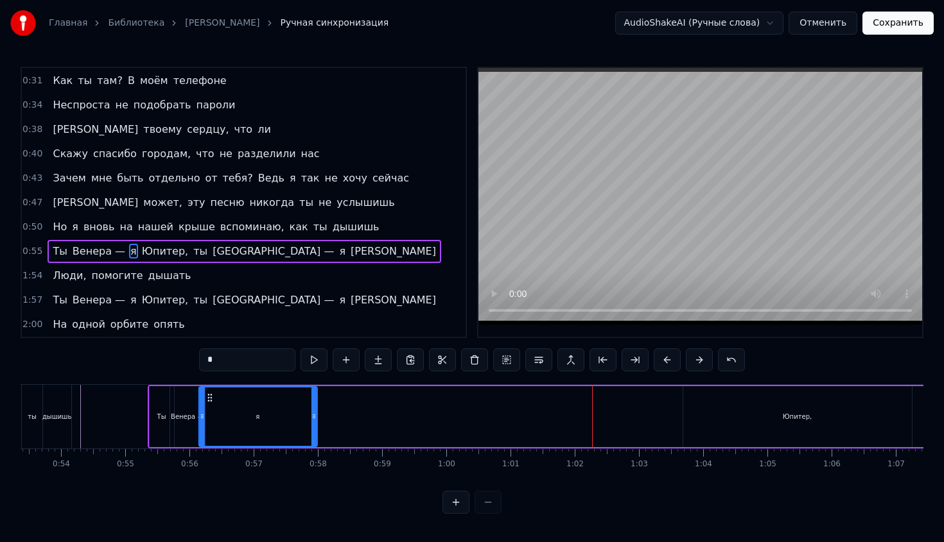
drag, startPoint x: 569, startPoint y: 396, endPoint x: 209, endPoint y: 418, distance: 361.5
click at [209, 418] on div "я" at bounding box center [257, 417] width 117 height 58
drag, startPoint x: 315, startPoint y: 414, endPoint x: 218, endPoint y: 419, distance: 97.1
click at [218, 419] on div "я" at bounding box center [209, 416] width 22 height 61
click at [712, 426] on div "Юпитер," at bounding box center [797, 416] width 229 height 61
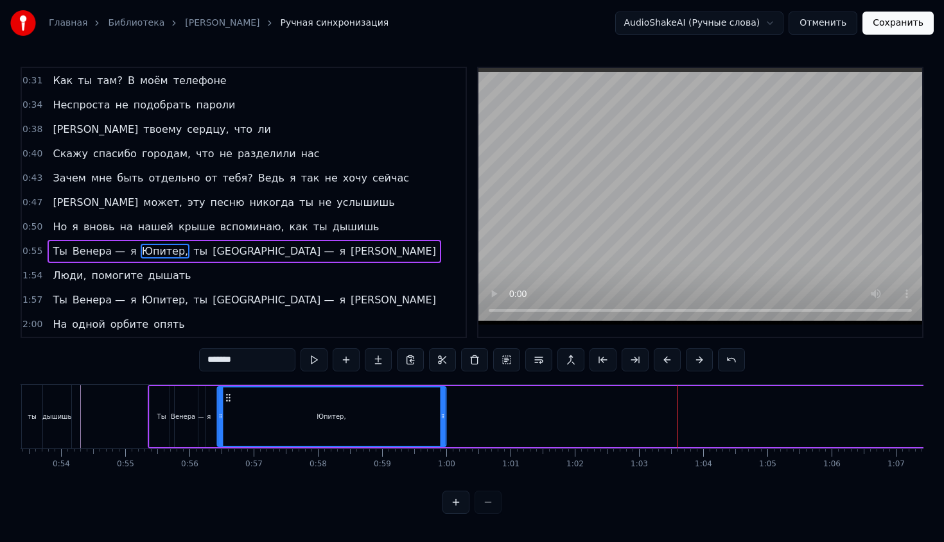
drag, startPoint x: 692, startPoint y: 396, endPoint x: 227, endPoint y: 410, distance: 465.7
click at [227, 411] on div "Юпитер," at bounding box center [331, 417] width 227 height 58
drag, startPoint x: 444, startPoint y: 417, endPoint x: 239, endPoint y: 429, distance: 204.5
click at [239, 429] on div at bounding box center [238, 417] width 5 height 58
drag, startPoint x: 239, startPoint y: 429, endPoint x: 248, endPoint y: 429, distance: 8.3
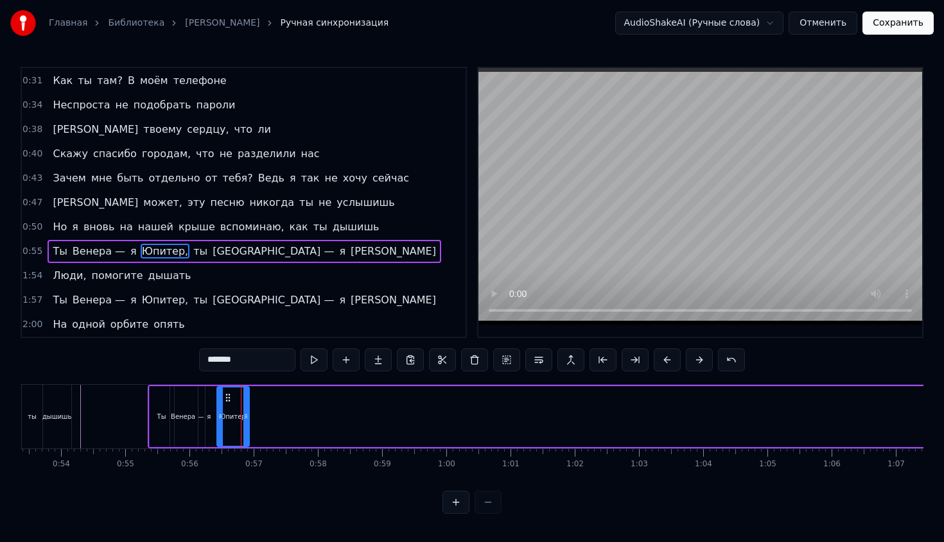
click at [248, 429] on div at bounding box center [245, 417] width 5 height 58
drag, startPoint x: 248, startPoint y: 429, endPoint x: 256, endPoint y: 430, distance: 8.4
click at [253, 430] on div at bounding box center [250, 417] width 5 height 58
drag, startPoint x: 256, startPoint y: 430, endPoint x: 268, endPoint y: 430, distance: 11.6
click at [266, 430] on div at bounding box center [263, 417] width 5 height 58
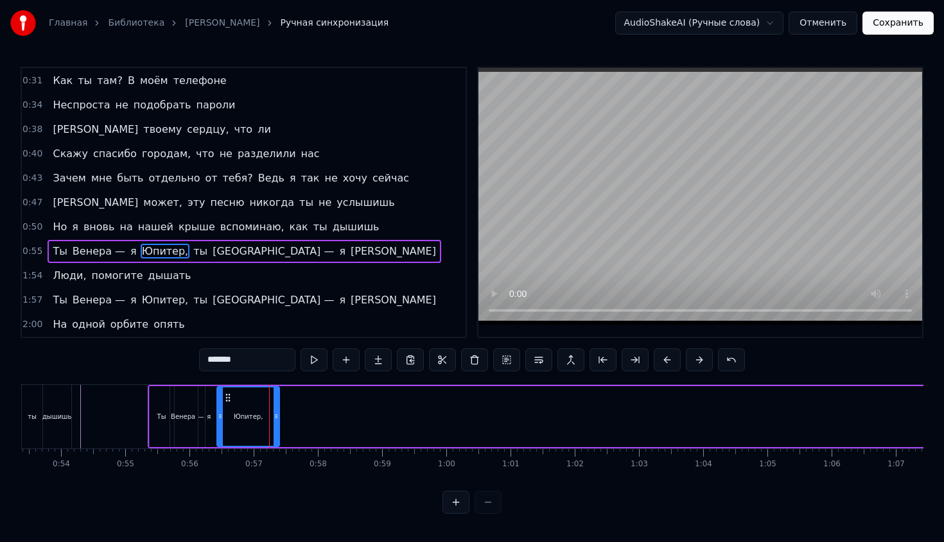
drag, startPoint x: 268, startPoint y: 430, endPoint x: 277, endPoint y: 431, distance: 9.7
click at [277, 431] on div at bounding box center [275, 417] width 5 height 58
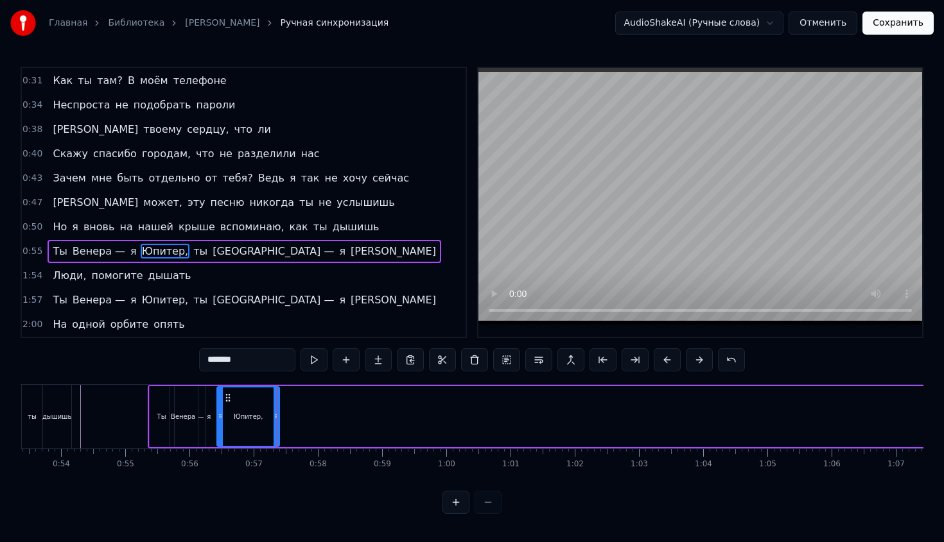
drag, startPoint x: 252, startPoint y: 424, endPoint x: 259, endPoint y: 425, distance: 6.5
click at [259, 425] on div "Юпитер," at bounding box center [248, 417] width 61 height 58
click at [208, 416] on div "я" at bounding box center [209, 417] width 4 height 10
type input "*"
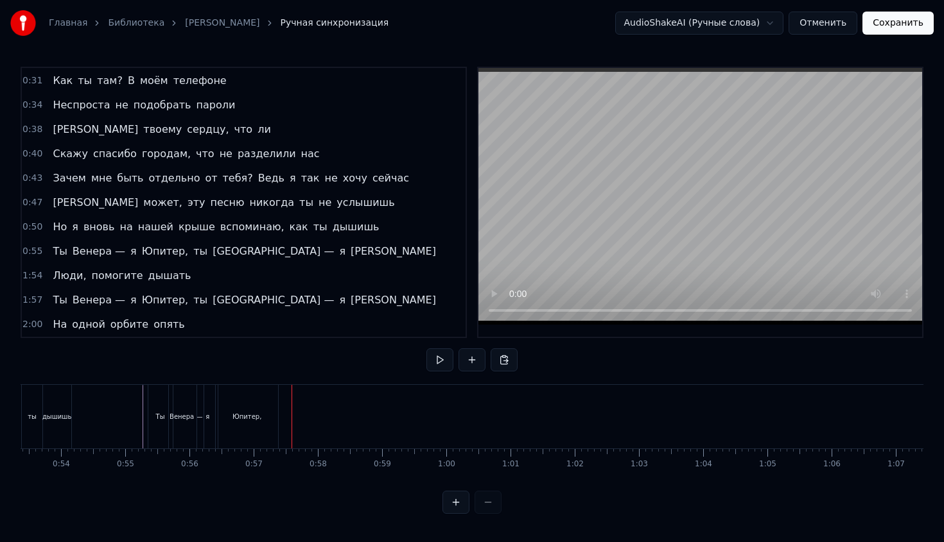
scroll to position [0, 3437]
click at [826, 10] on div "Главная Библиотека [PERSON_NAME] Ручная синхронизация AudioShakeAI (Ручные слов…" at bounding box center [472, 23] width 944 height 46
click at [823, 21] on button "Отменить" at bounding box center [822, 23] width 69 height 23
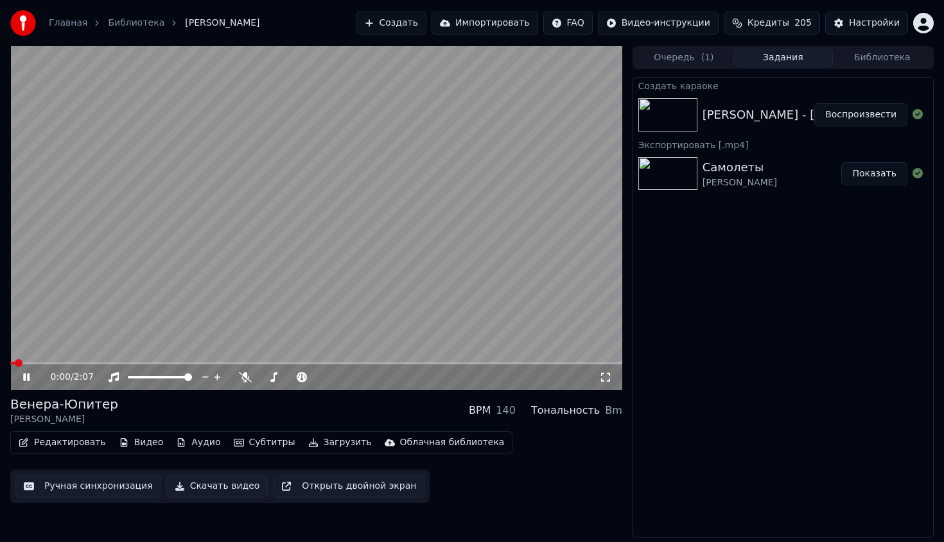
click at [114, 153] on video at bounding box center [316, 218] width 612 height 344
click at [73, 25] on link "Главная" at bounding box center [68, 23] width 39 height 13
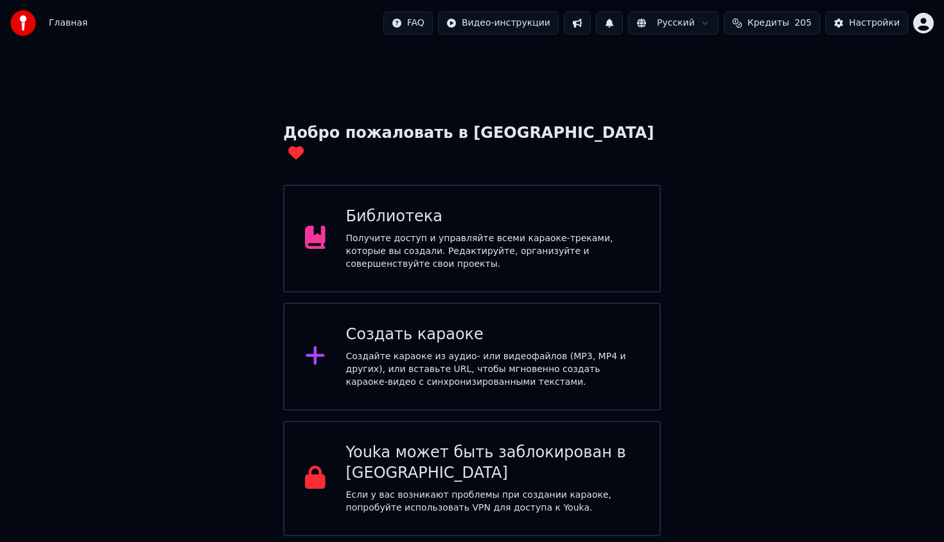
click at [381, 351] on div "Создайте караоке из аудио- или видеофайлов (MP3, MP4 и других), или вставьте UR…" at bounding box center [492, 370] width 293 height 39
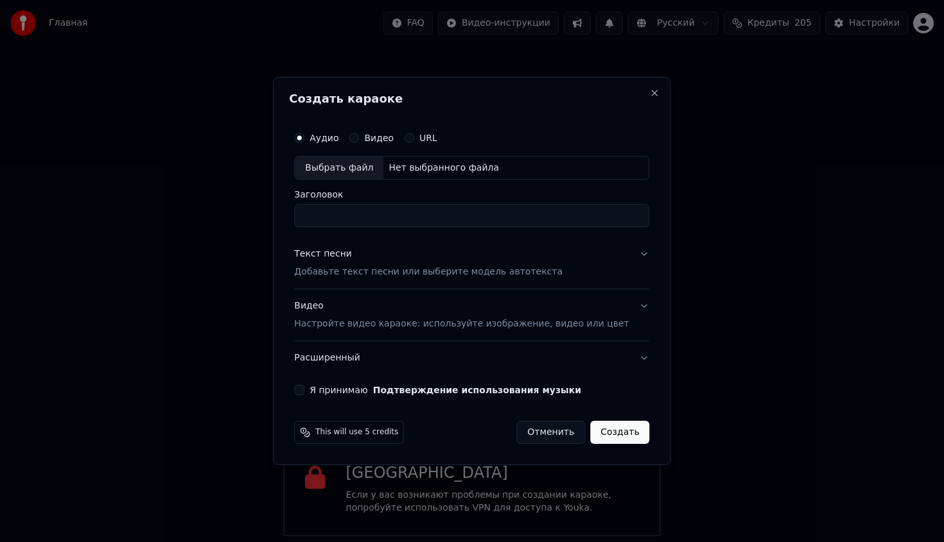
click at [356, 182] on div "Аудио Видео URL Выбрать файл Нет выбранного файла Заголовок" at bounding box center [471, 176] width 355 height 103
click at [360, 175] on div "Выбрать файл" at bounding box center [339, 168] width 89 height 23
type input "**********"
click at [452, 274] on p "Добавьте текст песни или выберите модель автотекста" at bounding box center [428, 272] width 268 height 13
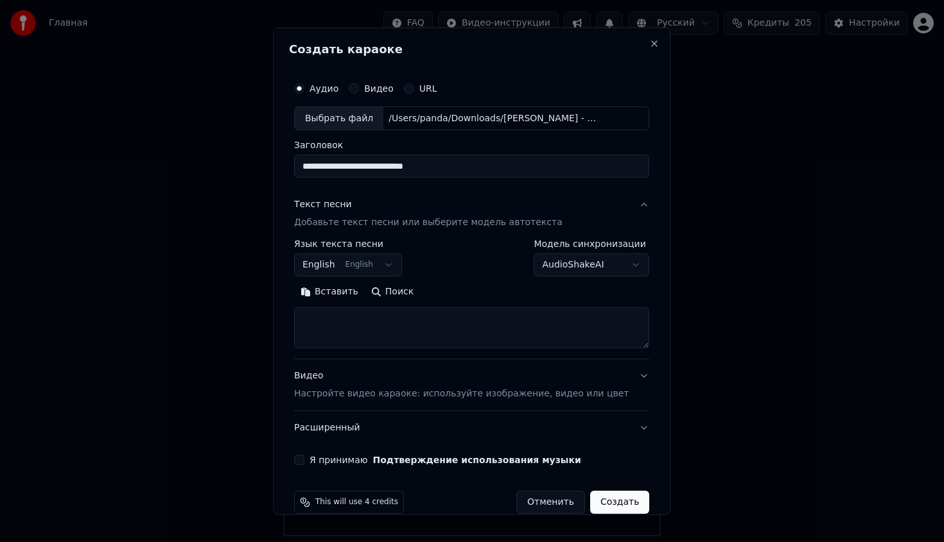
click at [388, 273] on body "Главная FAQ Видео-инструкции Русский Кредиты 205 Настройки Добро пожаловать в Y…" at bounding box center [472, 268] width 944 height 537
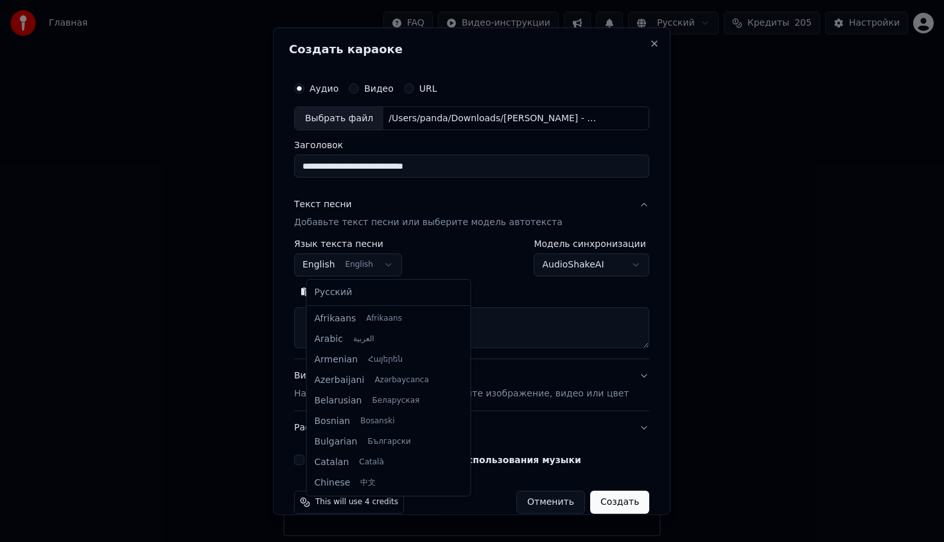
scroll to position [103, 0]
select select "**"
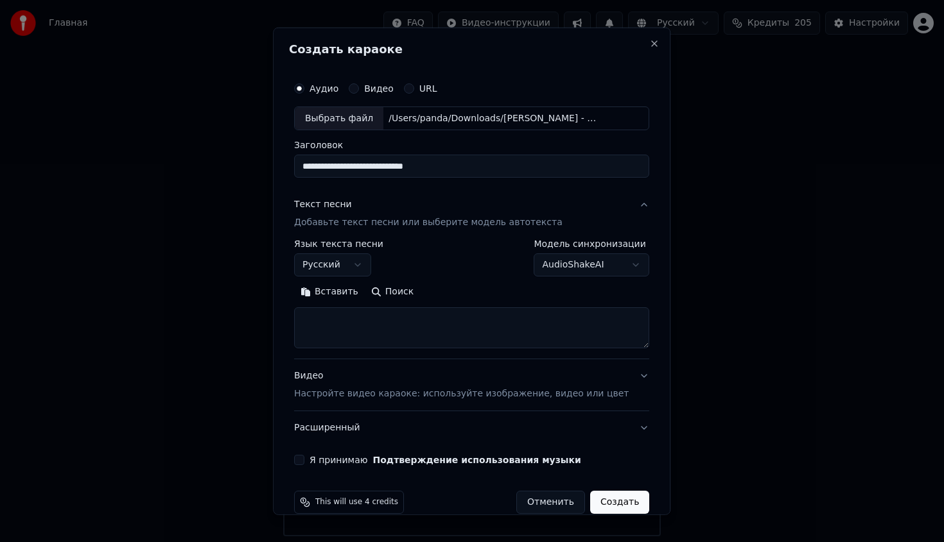
click at [400, 329] on textarea at bounding box center [471, 328] width 355 height 41
paste textarea "**********"
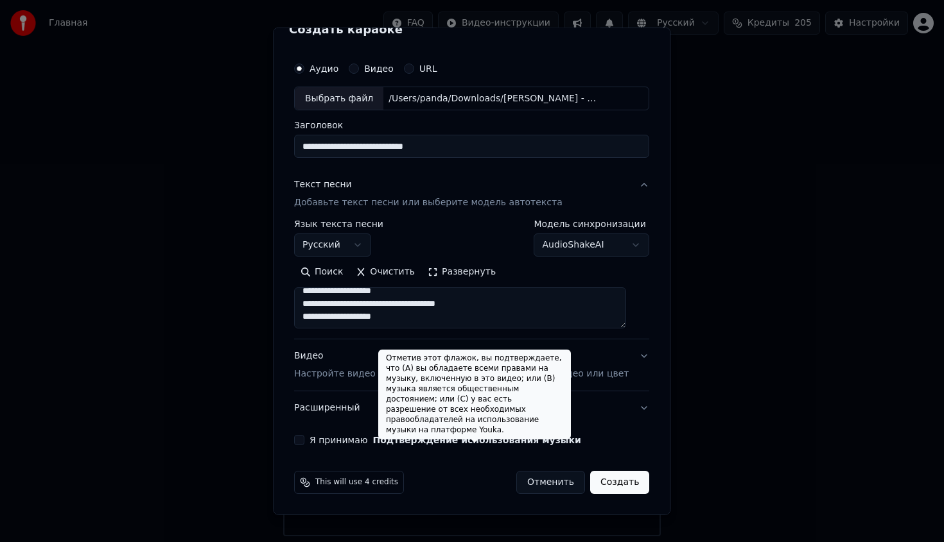
type textarea "**********"
click at [353, 436] on label "Я принимаю Подтверждение использования музыки" at bounding box center [445, 440] width 272 height 9
click at [304, 435] on button "Я принимаю Подтверждение использования музыки" at bounding box center [299, 440] width 10 height 10
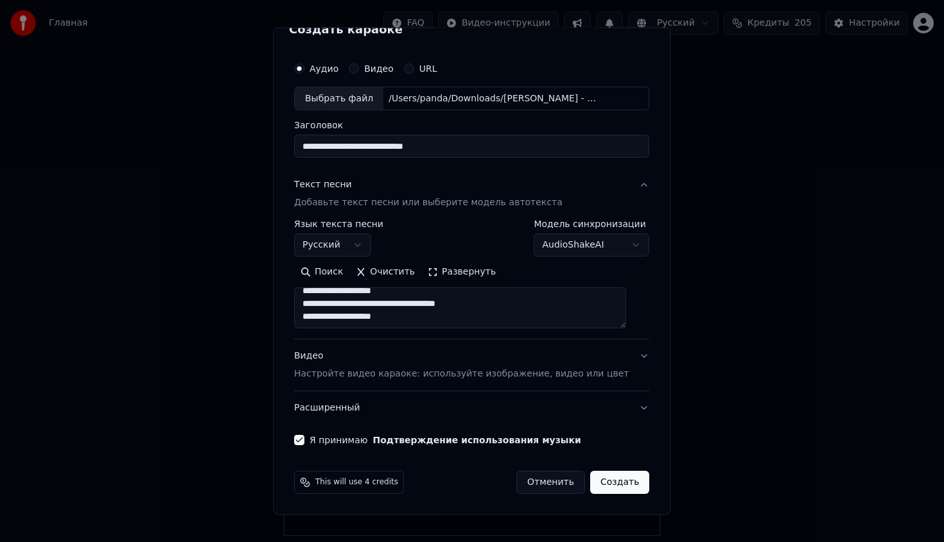
click at [622, 485] on button "Создать" at bounding box center [619, 482] width 59 height 23
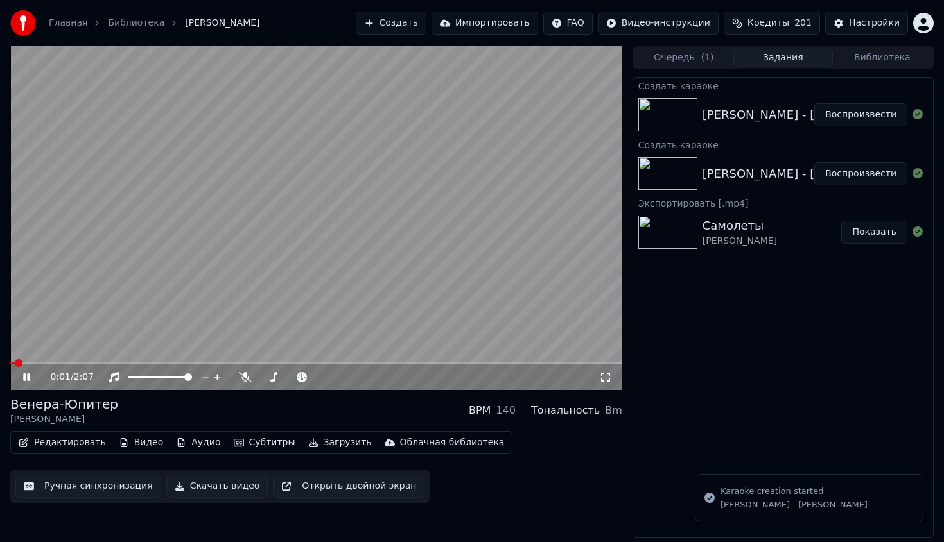
click at [474, 330] on video at bounding box center [316, 218] width 612 height 344
click at [10, 366] on span at bounding box center [14, 364] width 8 height 8
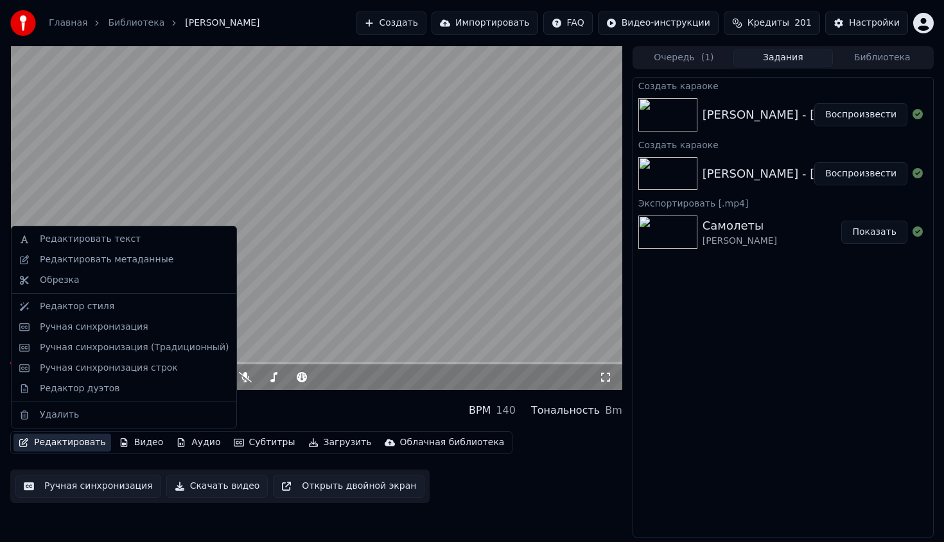
click at [75, 436] on button "Редактировать" at bounding box center [62, 443] width 98 height 18
click at [154, 255] on div "Редактировать метаданные" at bounding box center [107, 260] width 134 height 13
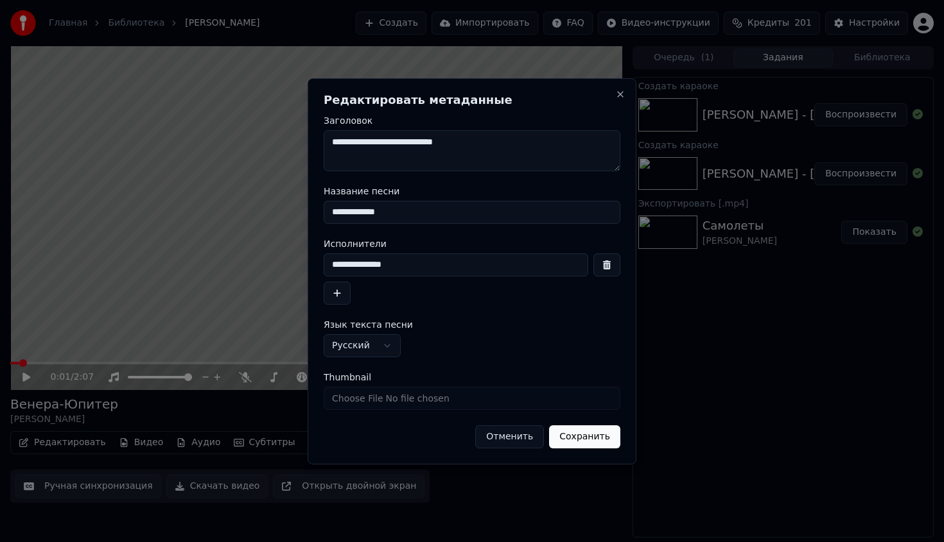
click at [499, 437] on button "Отменить" at bounding box center [509, 437] width 69 height 23
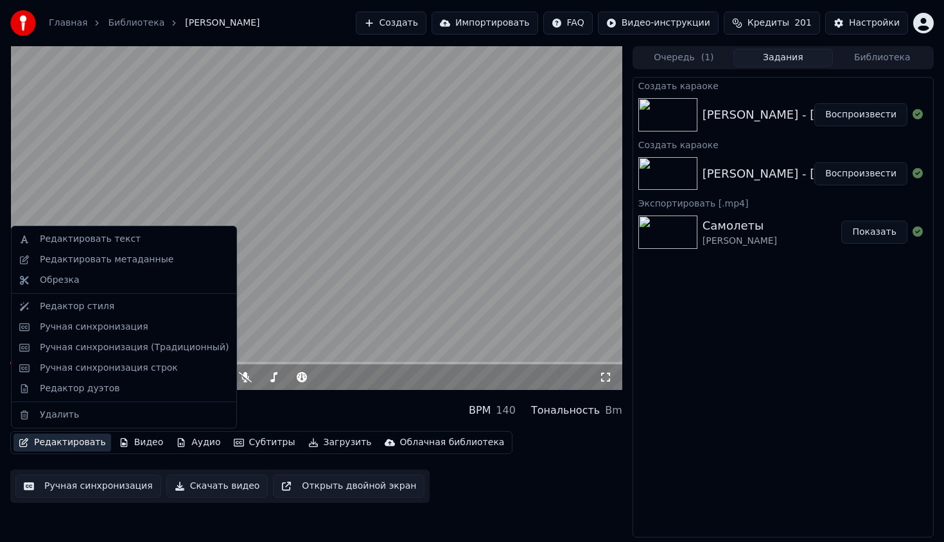
click at [35, 444] on button "Редактировать" at bounding box center [62, 443] width 98 height 18
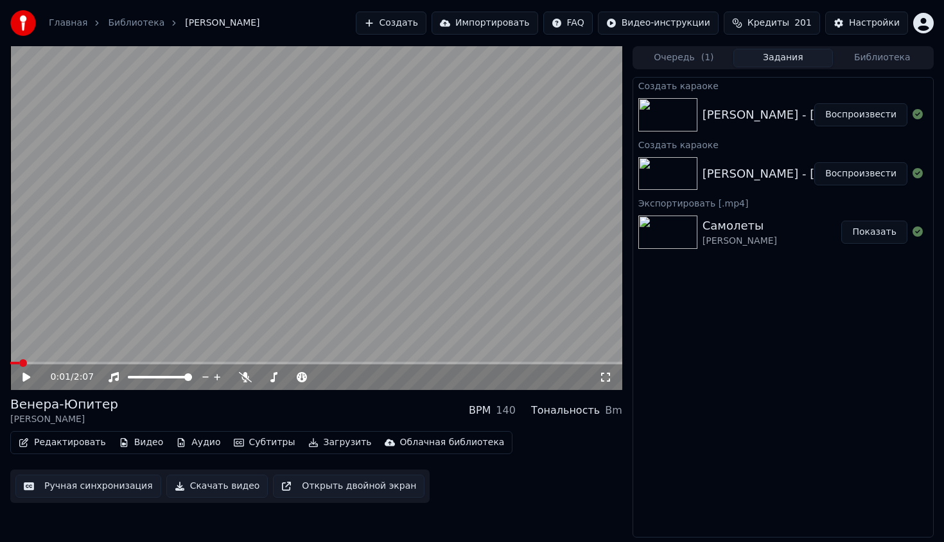
click at [327, 412] on div "Венера-Юпитер [PERSON_NAME] BPM 140 Тональность Bm" at bounding box center [316, 410] width 612 height 31
click at [81, 447] on button "Редактировать" at bounding box center [62, 443] width 98 height 18
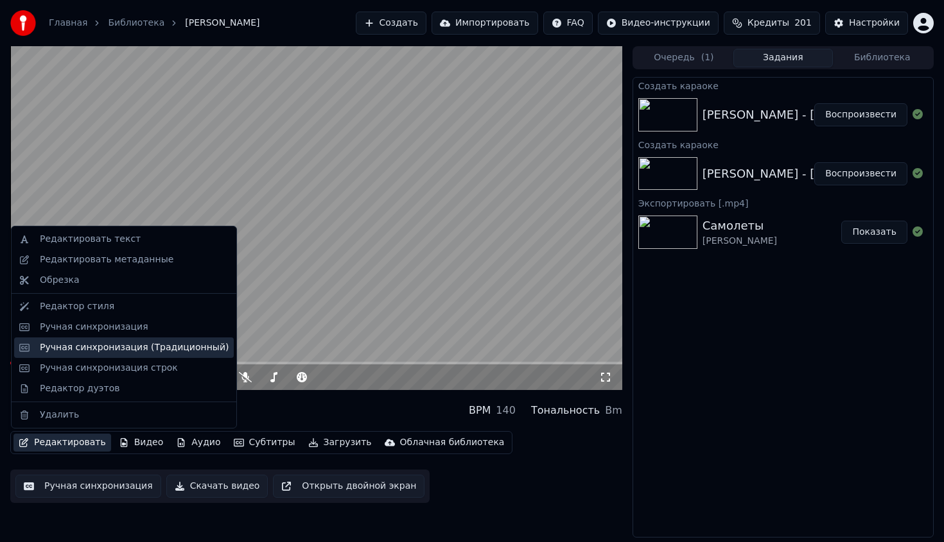
click at [112, 338] on div "Ручная синхронизация (Традиционный)" at bounding box center [124, 348] width 220 height 21
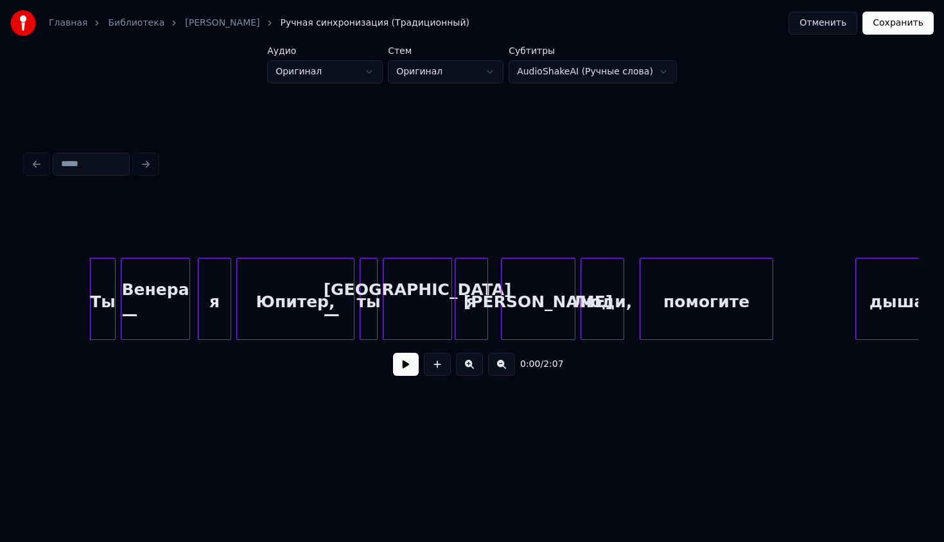
click at [299, 300] on div "Юпитер," at bounding box center [295, 302] width 117 height 87
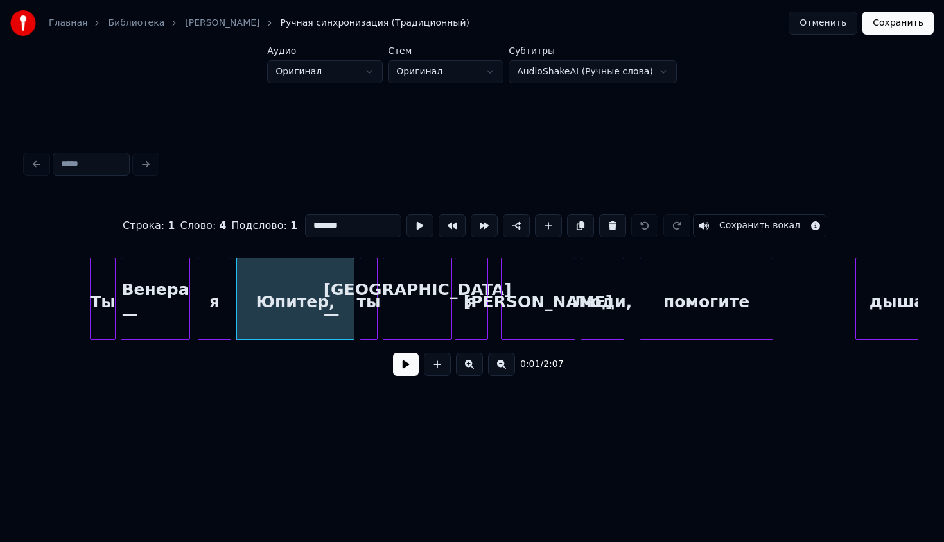
click at [569, 266] on div "[PERSON_NAME]" at bounding box center [537, 302] width 73 height 87
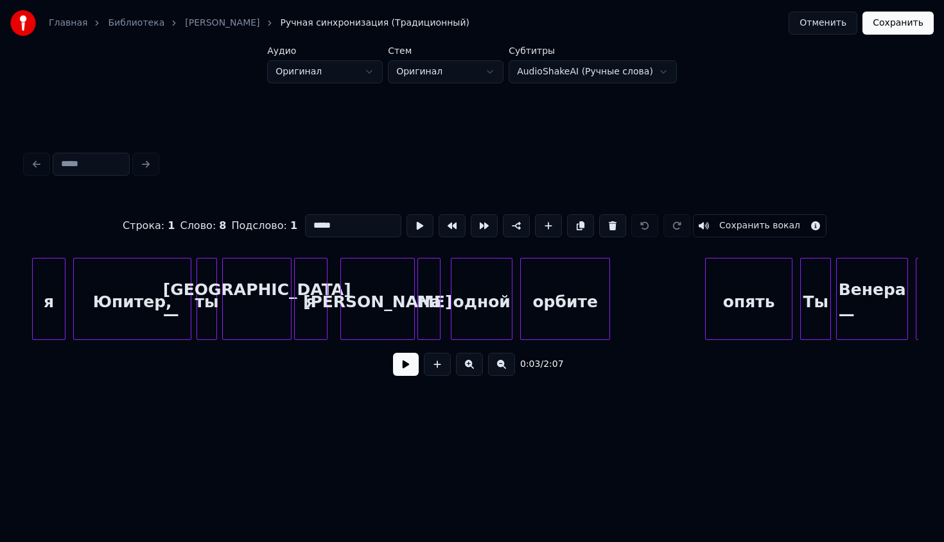
scroll to position [0, 1194]
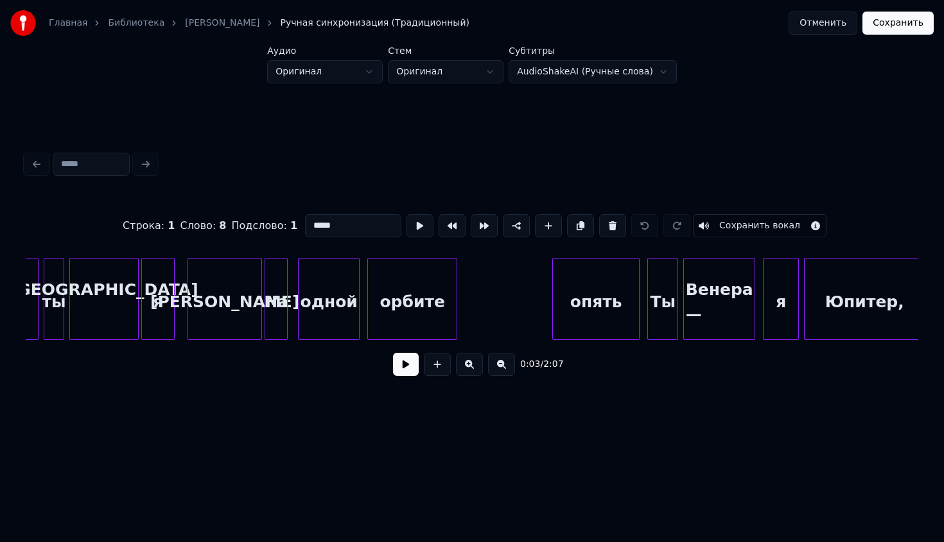
click at [429, 290] on div "орбите" at bounding box center [412, 302] width 89 height 87
type input "******"
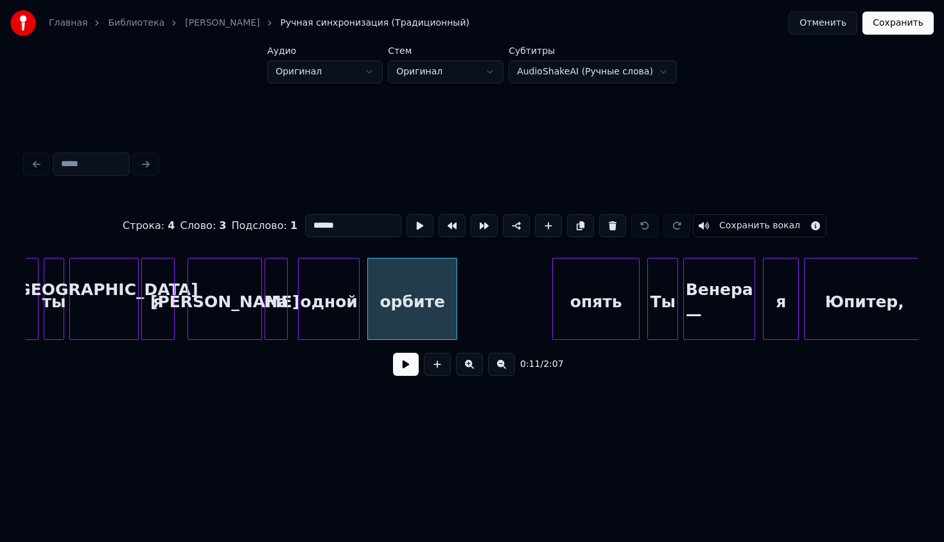
click at [402, 377] on div "0:11 / 2:07" at bounding box center [472, 365] width 872 height 28
click at [403, 368] on button at bounding box center [406, 364] width 26 height 23
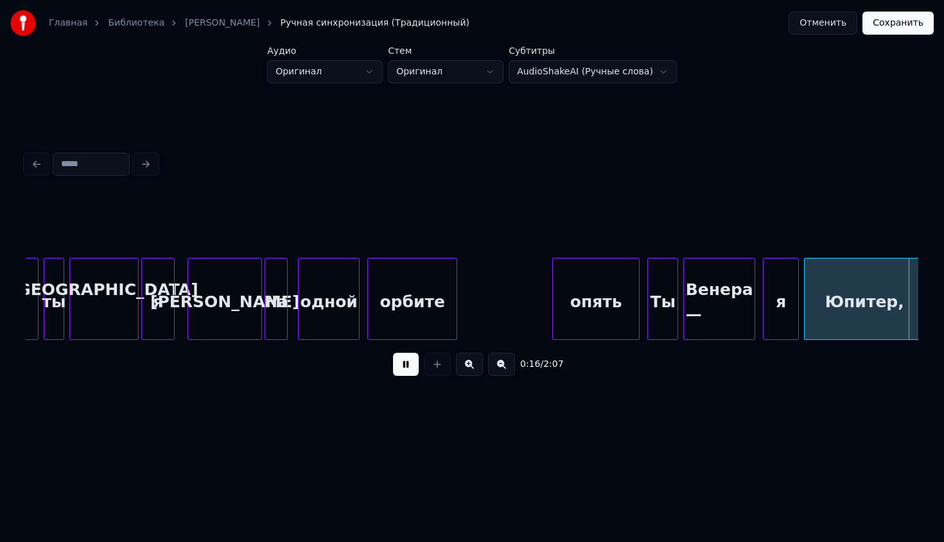
scroll to position [0, 2088]
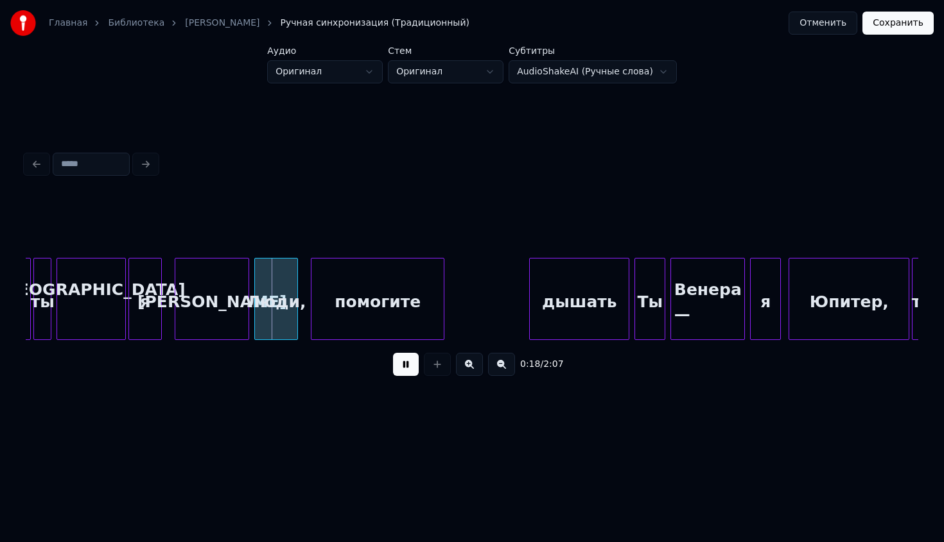
click at [413, 370] on button at bounding box center [406, 364] width 26 height 23
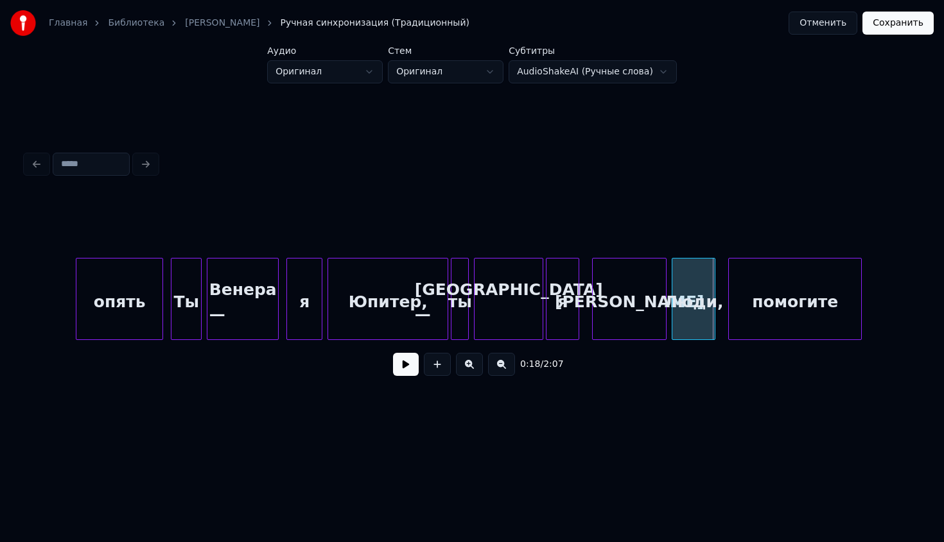
scroll to position [0, 1510]
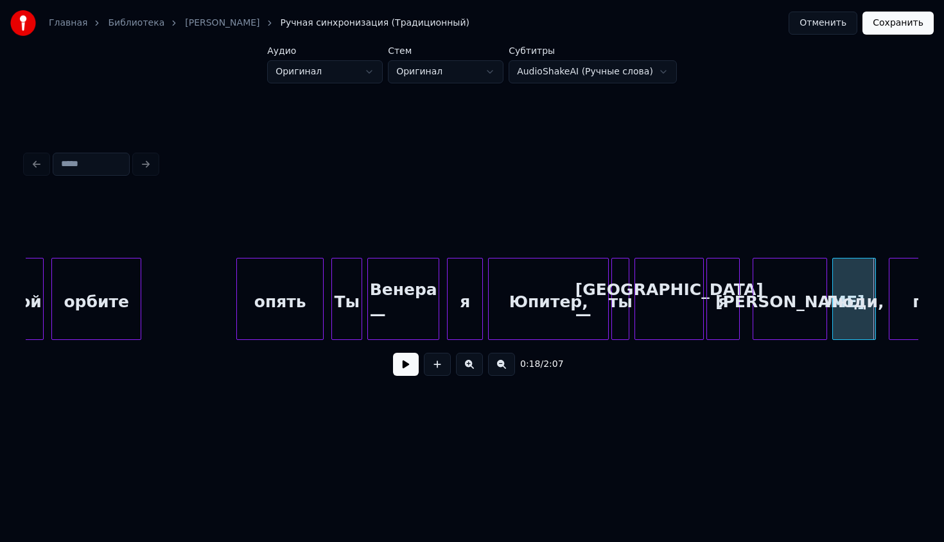
click at [304, 292] on div "опять" at bounding box center [280, 302] width 86 height 87
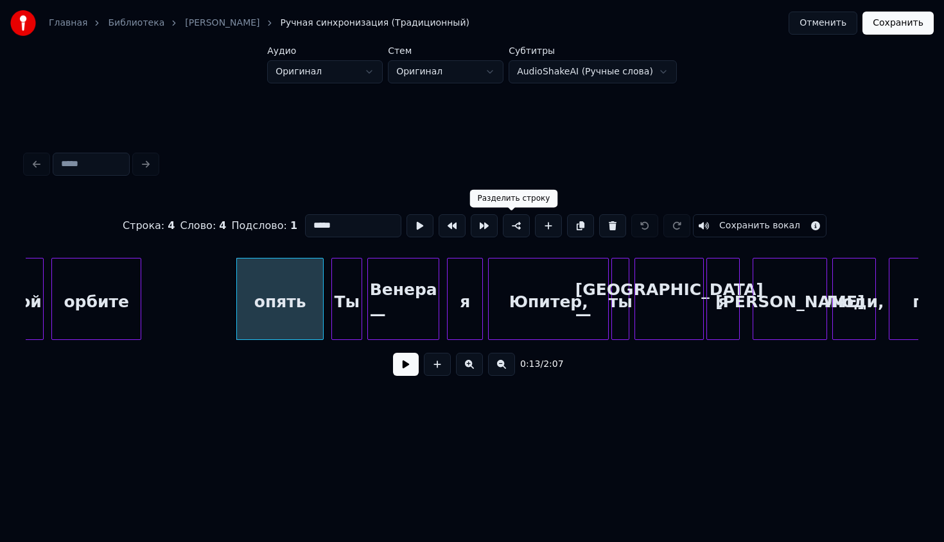
click at [521, 225] on button at bounding box center [516, 225] width 27 height 23
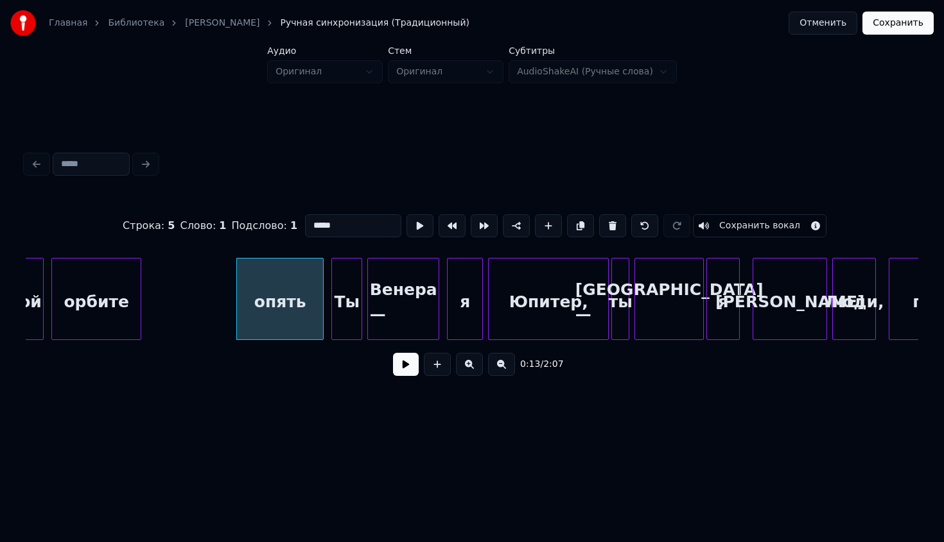
click at [239, 339] on div "опять" at bounding box center [280, 302] width 86 height 87
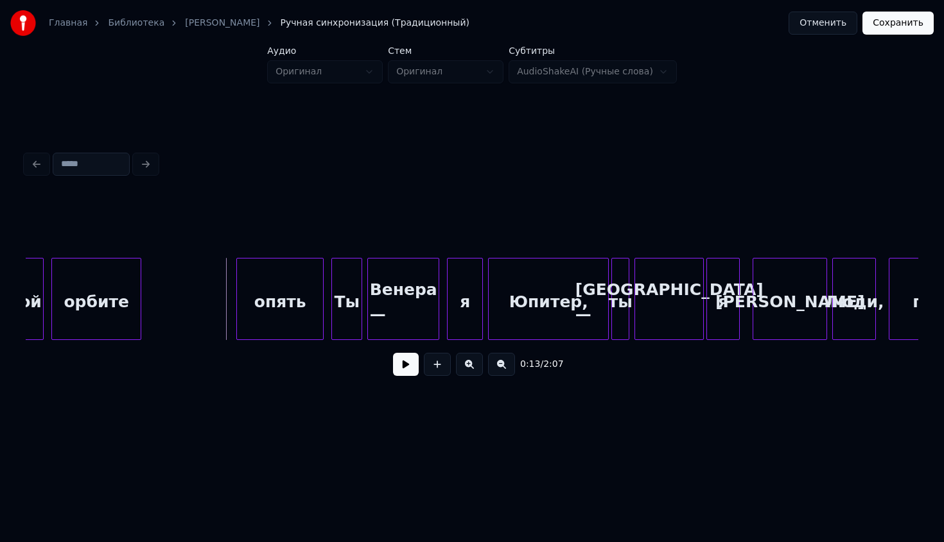
click at [277, 297] on div "опять" at bounding box center [280, 302] width 86 height 87
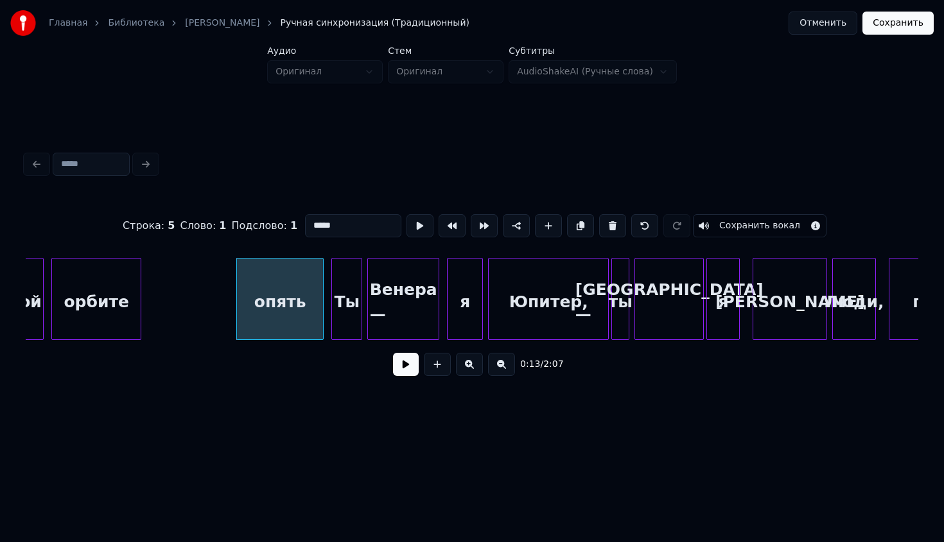
click at [343, 374] on div "0:13 / 2:07" at bounding box center [472, 365] width 872 height 28
click at [401, 368] on button at bounding box center [406, 364] width 26 height 23
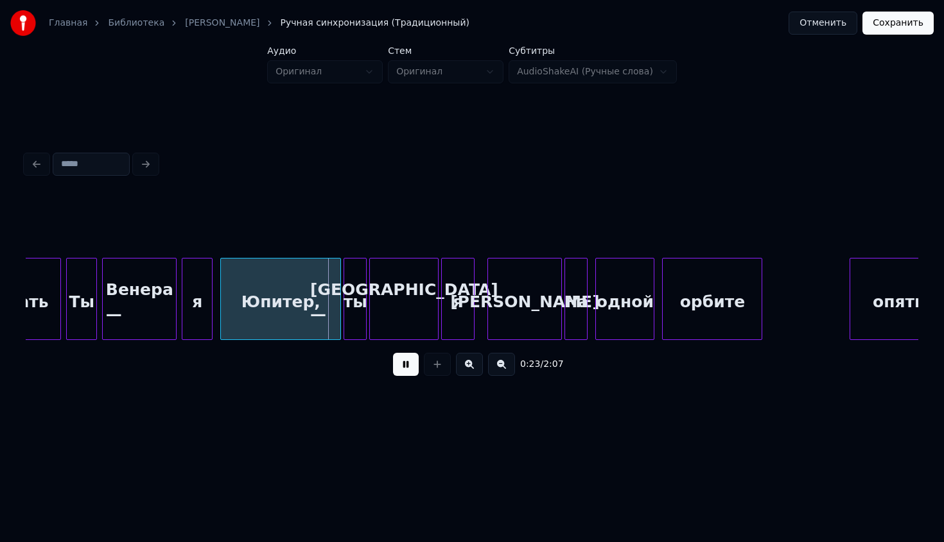
scroll to position [0, 2667]
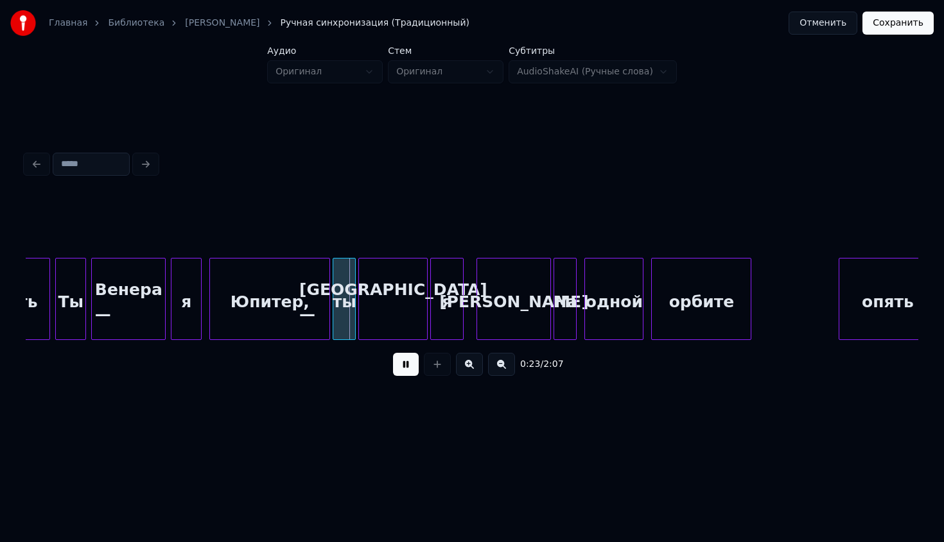
click at [700, 296] on div "орбите" at bounding box center [701, 302] width 99 height 87
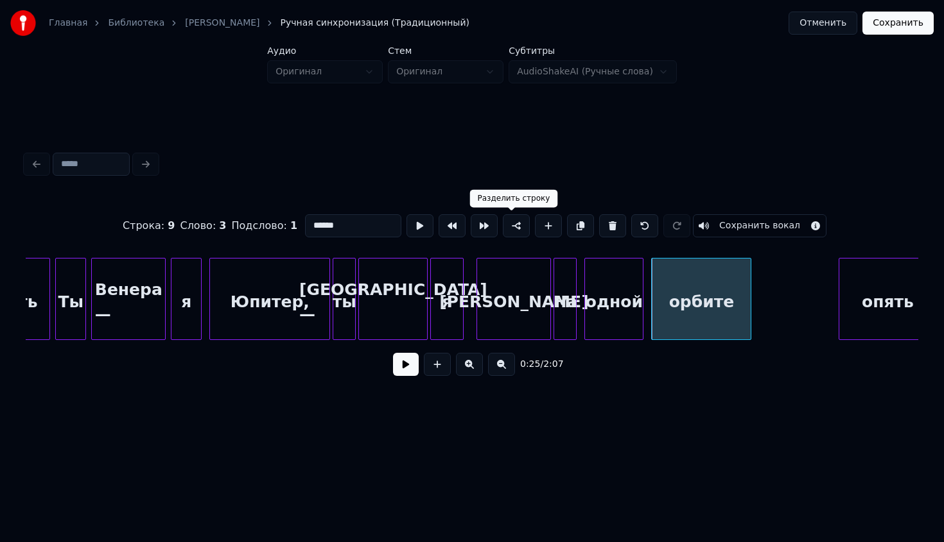
click at [516, 230] on button at bounding box center [516, 225] width 27 height 23
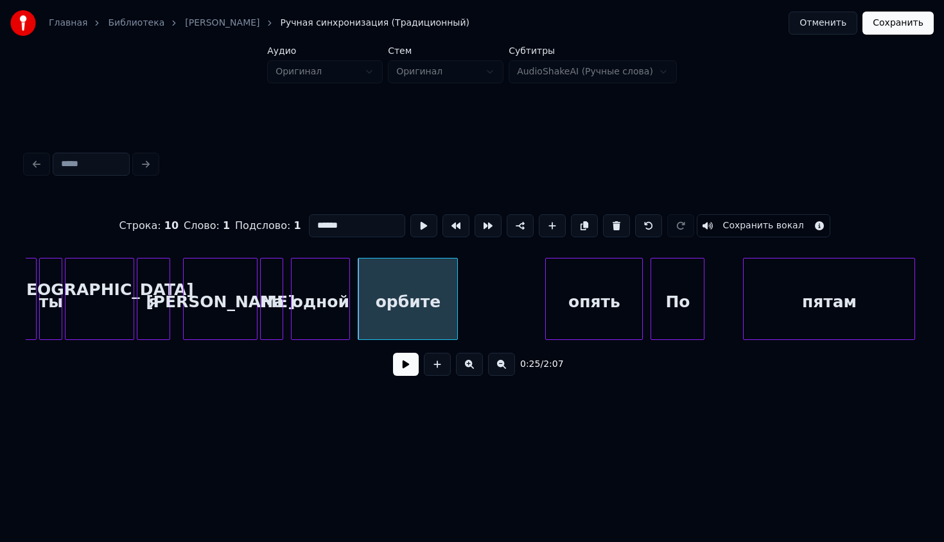
scroll to position [0, 2959]
click at [645, 225] on button at bounding box center [648, 225] width 27 height 23
click at [578, 277] on div "опять" at bounding box center [595, 302] width 96 height 87
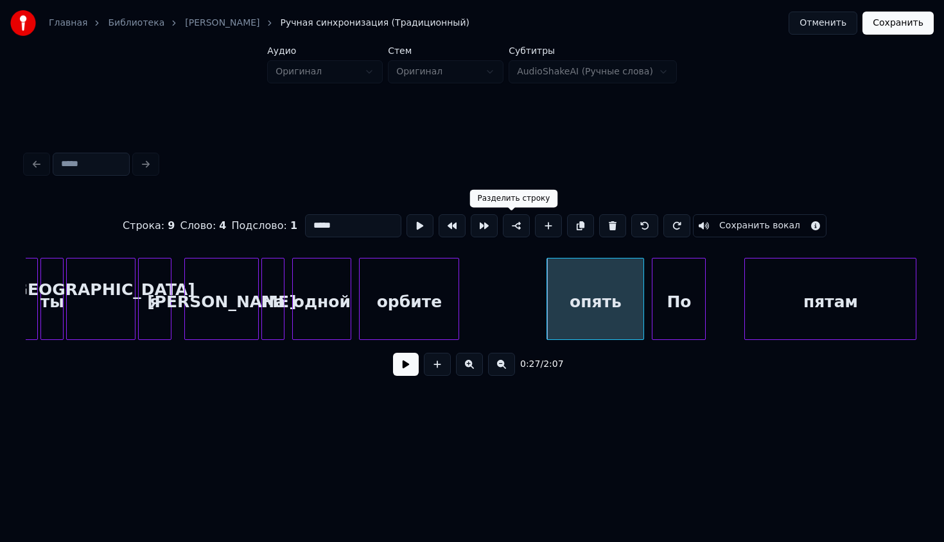
click at [513, 227] on button at bounding box center [516, 225] width 27 height 23
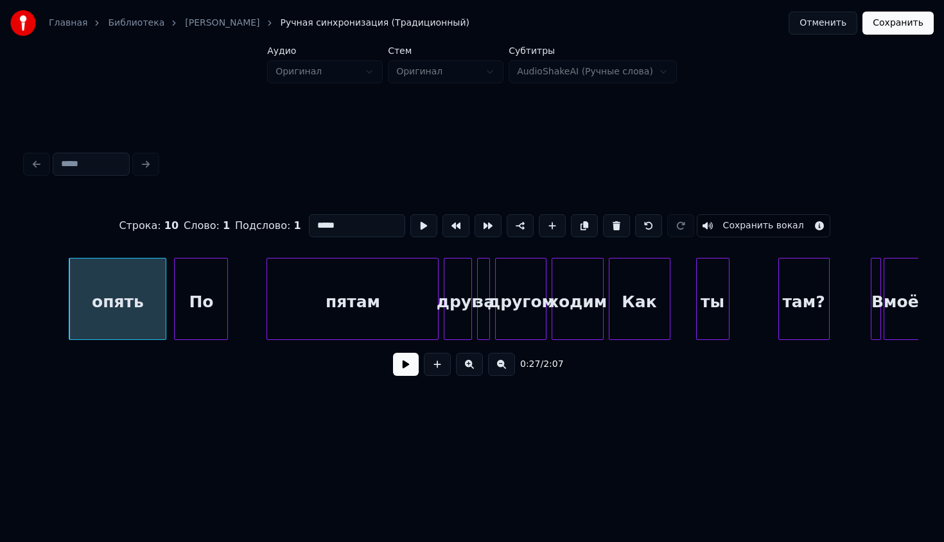
scroll to position [0, 3472]
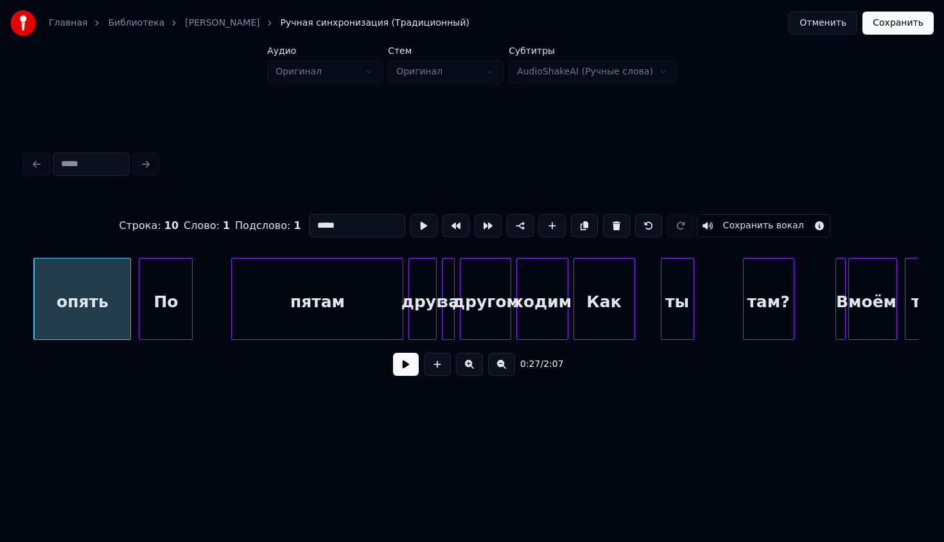
click at [340, 317] on div "пятам" at bounding box center [317, 302] width 171 height 87
type input "*****"
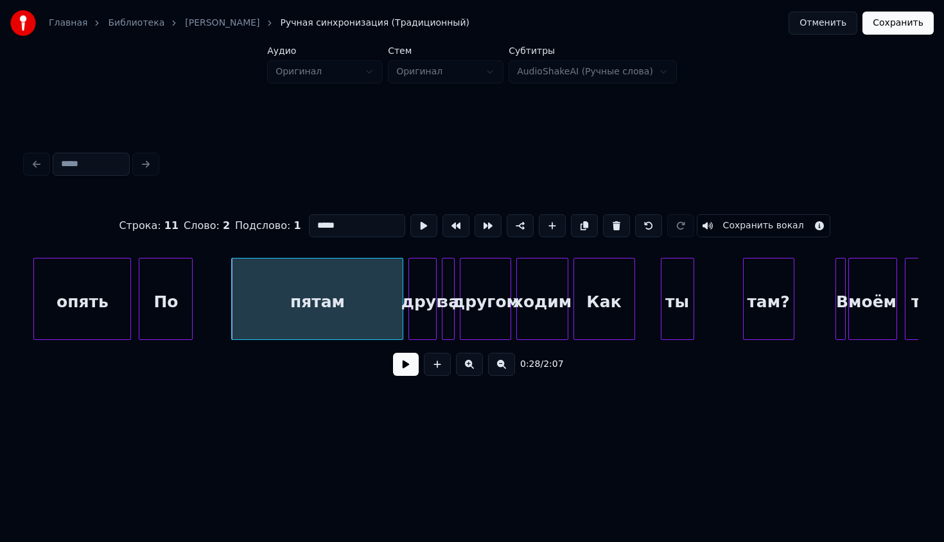
click at [391, 366] on div "0:28 / 2:07" at bounding box center [472, 365] width 872 height 28
click at [397, 366] on button at bounding box center [406, 364] width 26 height 23
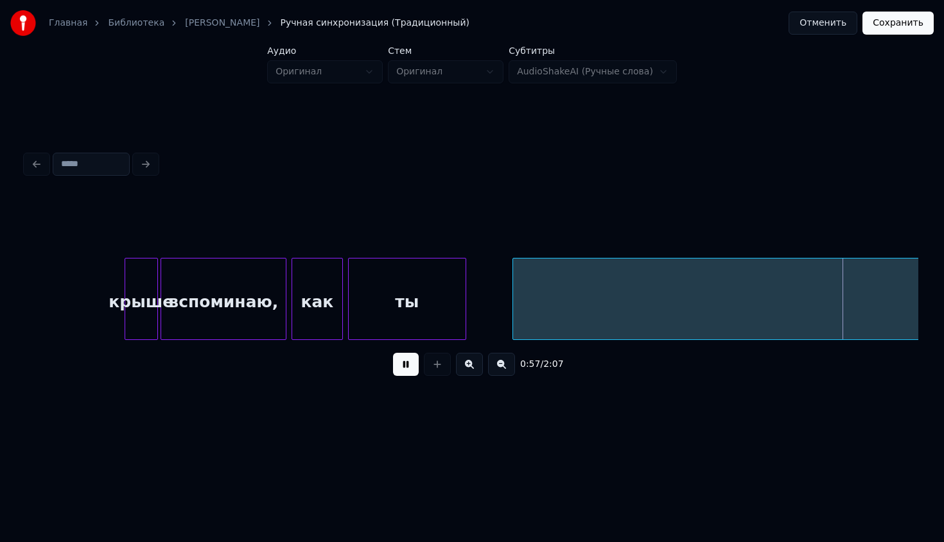
scroll to position [0, 7321]
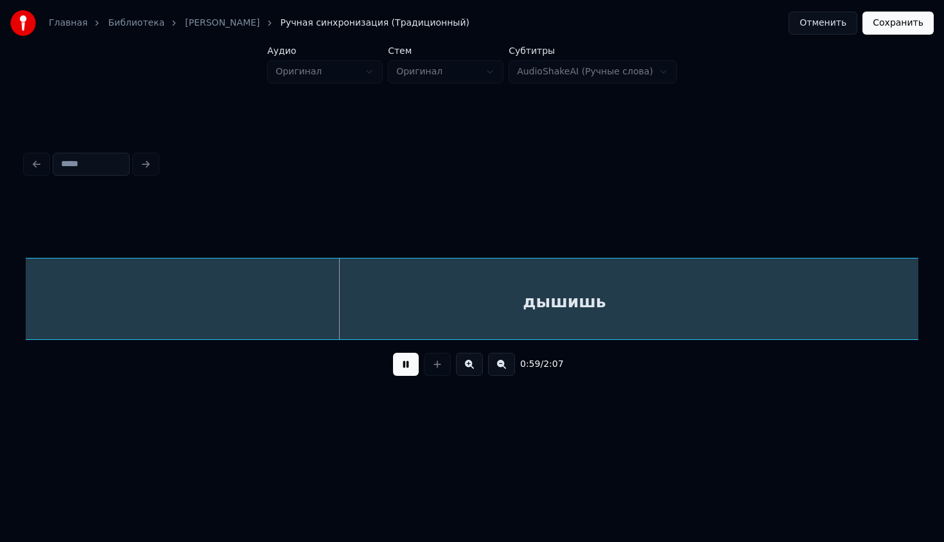
click at [503, 362] on button at bounding box center [501, 364] width 27 height 23
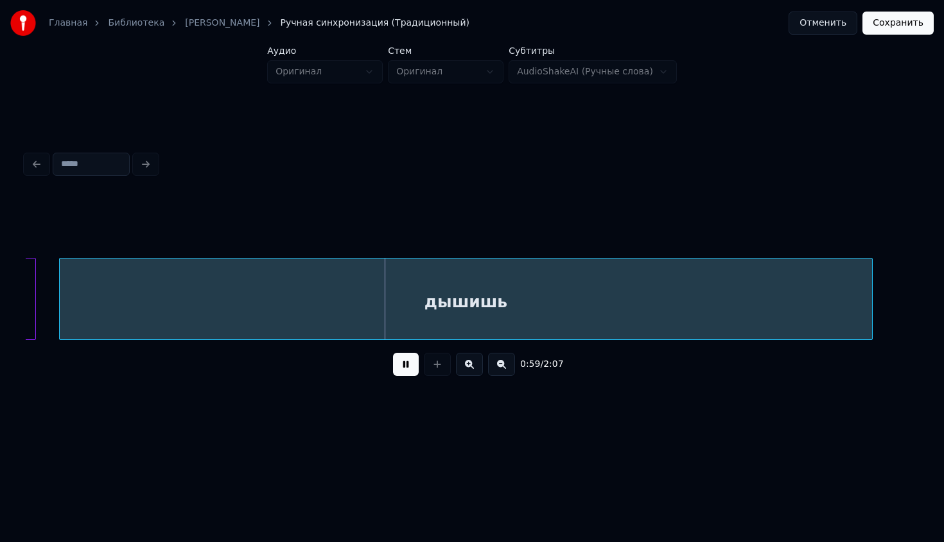
click at [503, 362] on button at bounding box center [501, 364] width 27 height 23
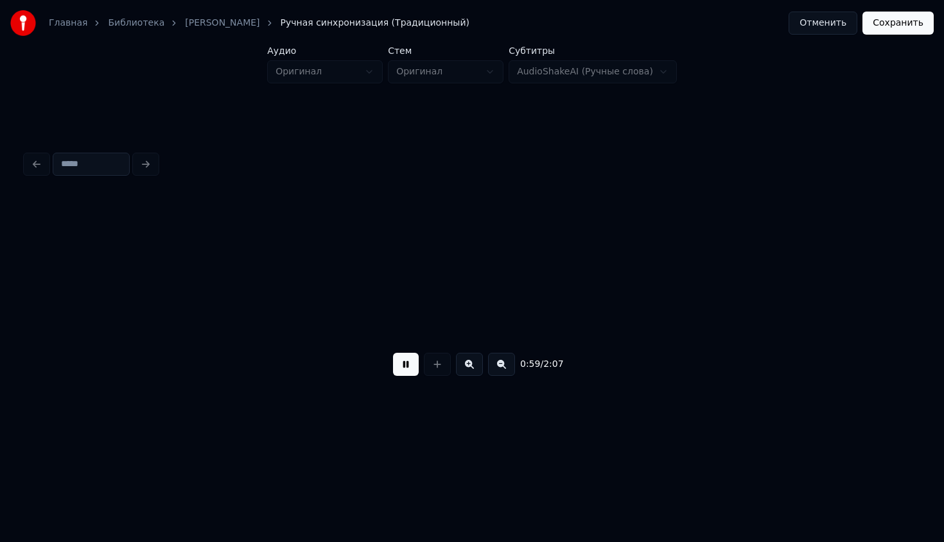
click at [503, 362] on button at bounding box center [501, 364] width 27 height 23
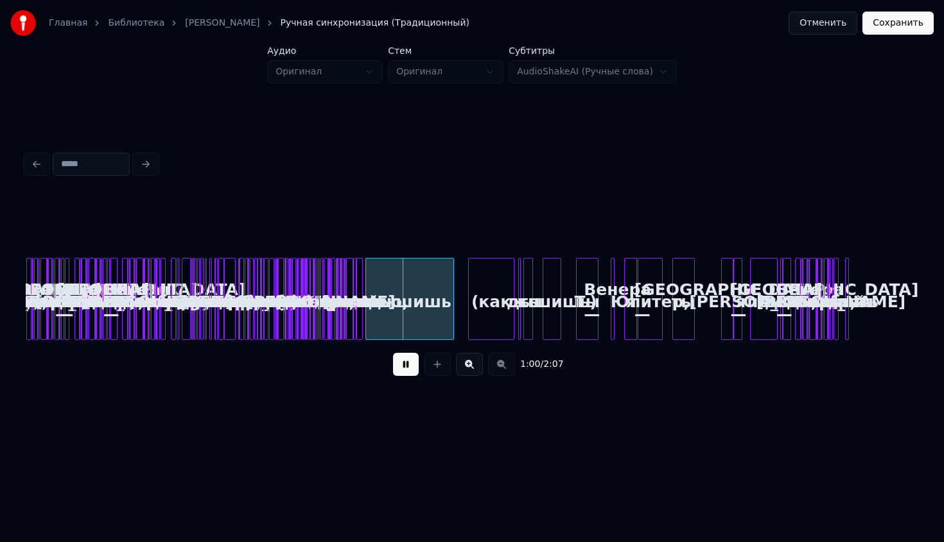
click at [503, 362] on div "1:00 / 2:07" at bounding box center [472, 365] width 872 height 28
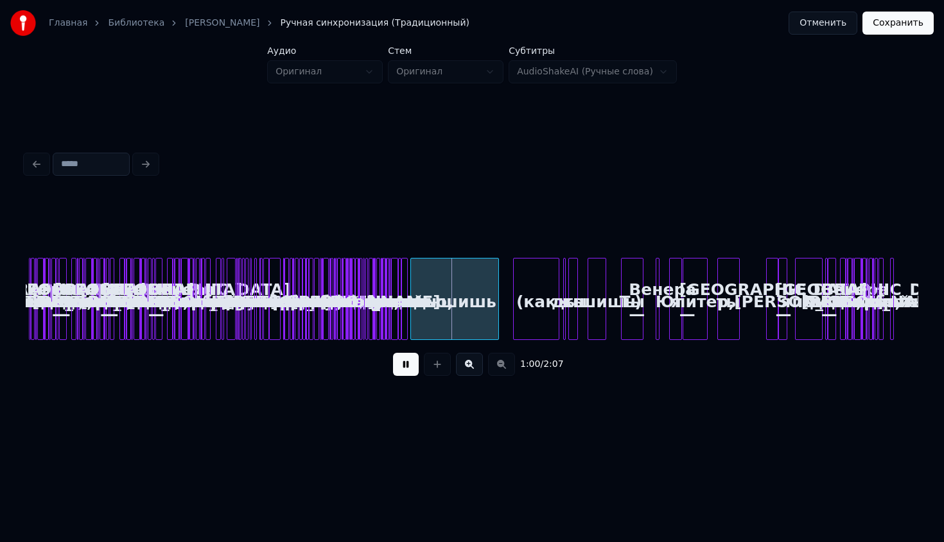
click at [503, 362] on div "1:00 / 2:07" at bounding box center [472, 365] width 872 height 28
click at [470, 363] on button at bounding box center [469, 364] width 27 height 23
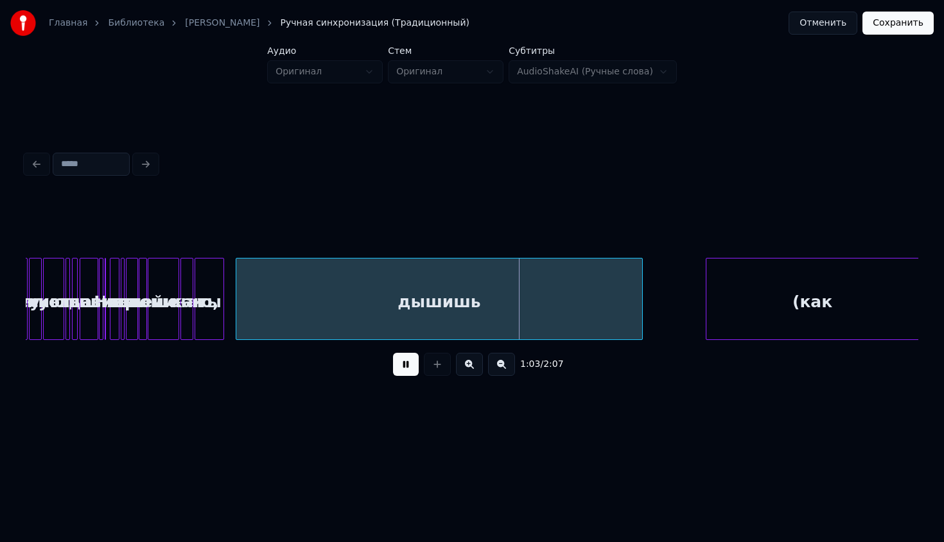
click at [71, 28] on link "Главная" at bounding box center [68, 23] width 39 height 13
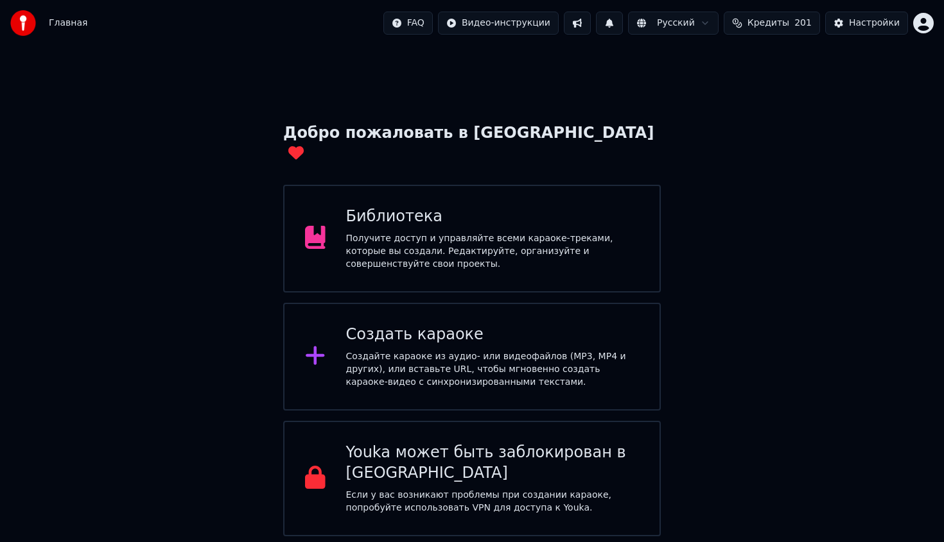
click at [413, 362] on div "Создайте караоке из аудио- или видеофайлов (MP3, MP4 и других), или вставьте UR…" at bounding box center [492, 370] width 293 height 39
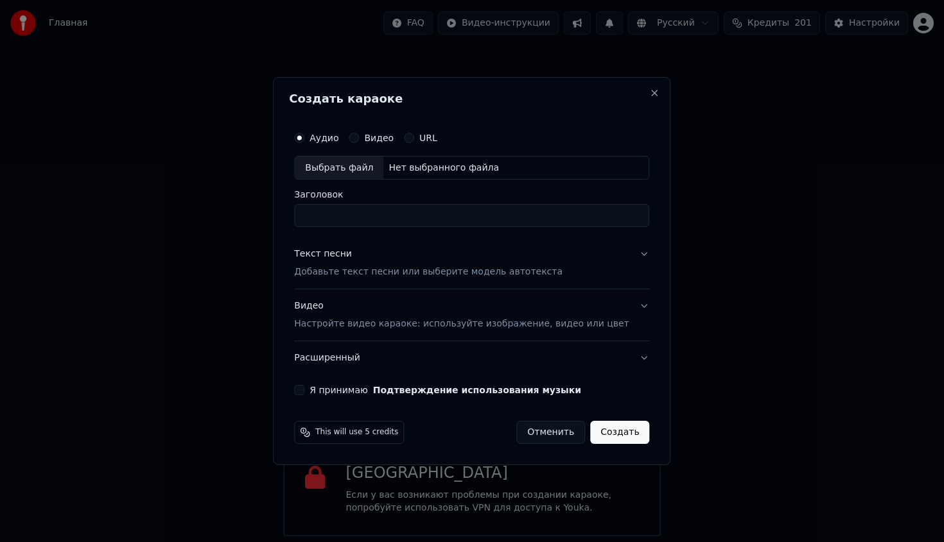
click at [419, 174] on div "Выбрать файл Нет выбранного файла" at bounding box center [471, 168] width 355 height 24
click at [372, 228] on div "Аудио Видео URL Выбрать файл Нет выбранного файла Заголовок Текст песни Добавьт…" at bounding box center [471, 260] width 365 height 281
click at [376, 213] on input "Заголовок" at bounding box center [471, 216] width 355 height 23
type input "**********"
click at [373, 304] on div "Видео Настройте видео караоке: используйте изображение, видео или цвет" at bounding box center [461, 315] width 334 height 31
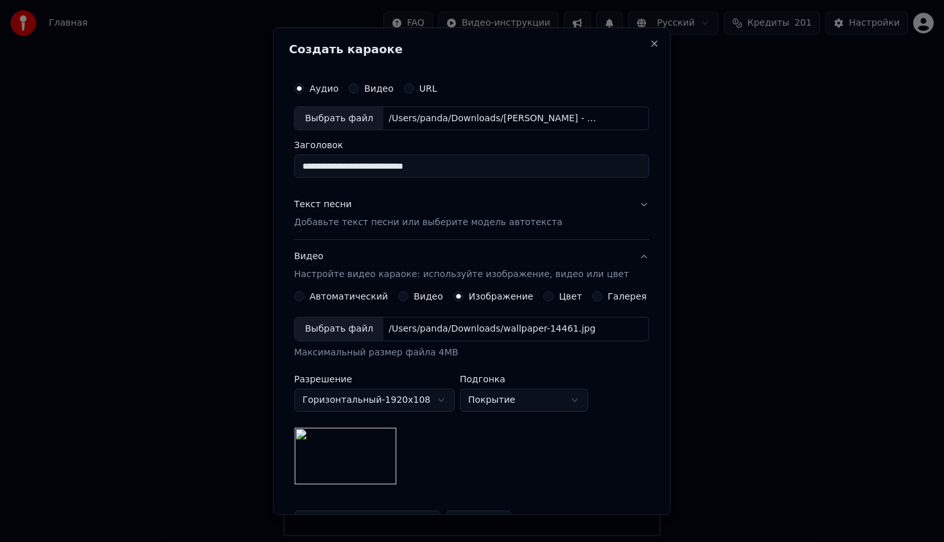
click at [393, 240] on button "Видео Настройте видео караоке: используйте изображение, видео или цвет" at bounding box center [471, 265] width 355 height 51
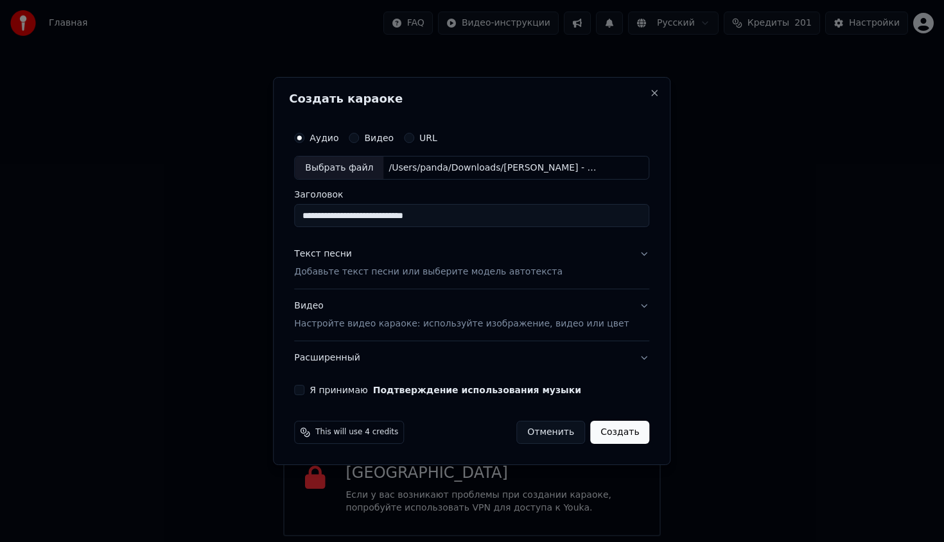
click at [390, 270] on p "Добавьте текст песни или выберите модель автотекста" at bounding box center [428, 272] width 268 height 13
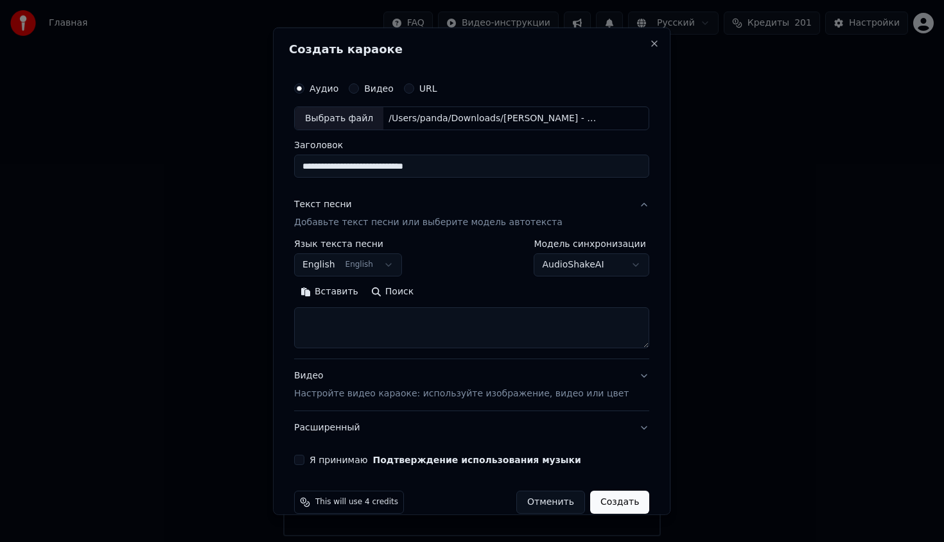
click at [395, 320] on textarea at bounding box center [471, 328] width 355 height 41
paste textarea "**********"
type textarea "**********"
click at [383, 268] on body "Главная FAQ Видео-инструкции Русский Кредиты 201 Настройки Добро пожаловать в Y…" at bounding box center [472, 268] width 944 height 537
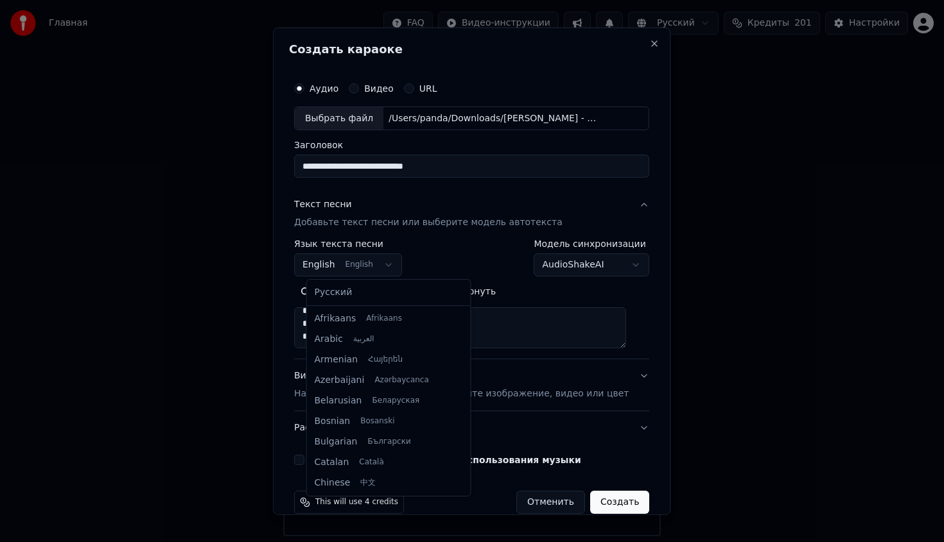
scroll to position [103, 0]
select select "**"
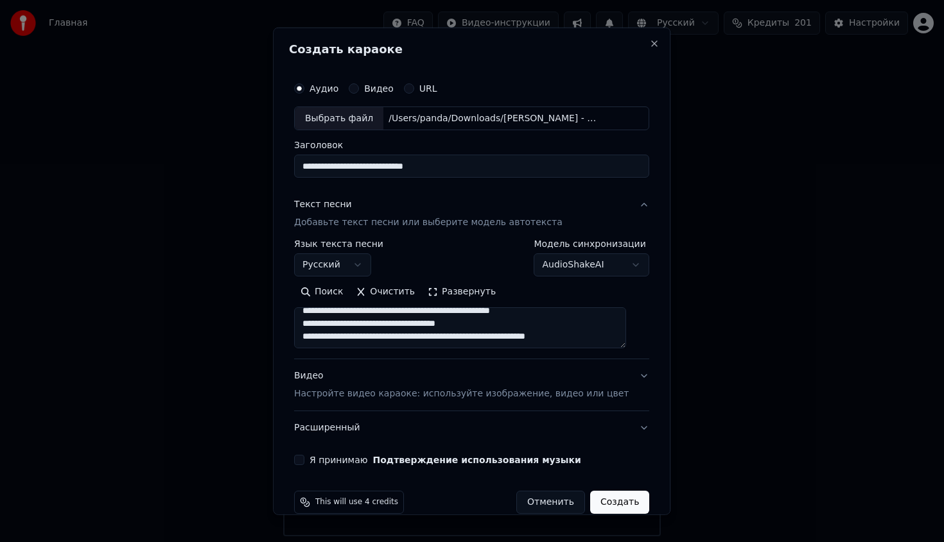
scroll to position [240, 0]
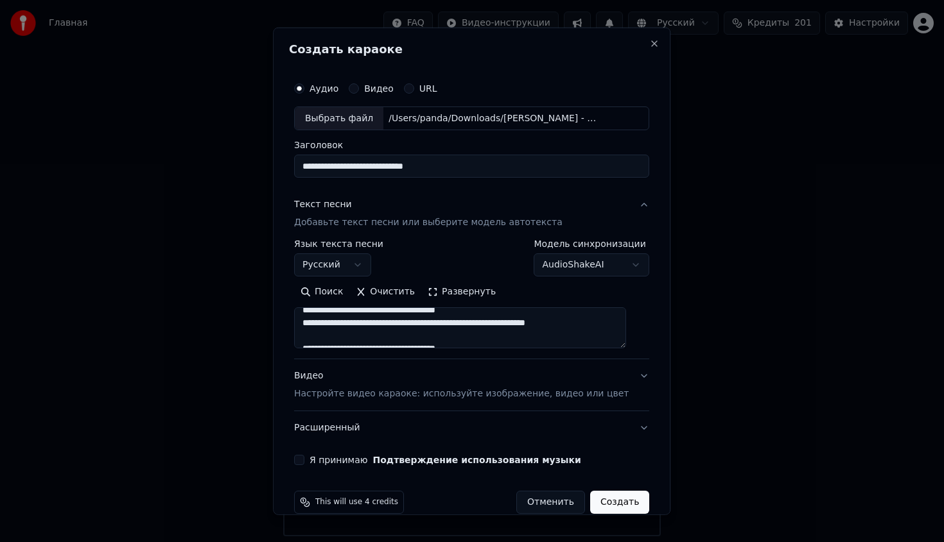
drag, startPoint x: 560, startPoint y: 321, endPoint x: 580, endPoint y: 334, distance: 24.0
click at [580, 334] on textarea at bounding box center [460, 328] width 332 height 41
click at [565, 327] on textarea at bounding box center [460, 328] width 332 height 41
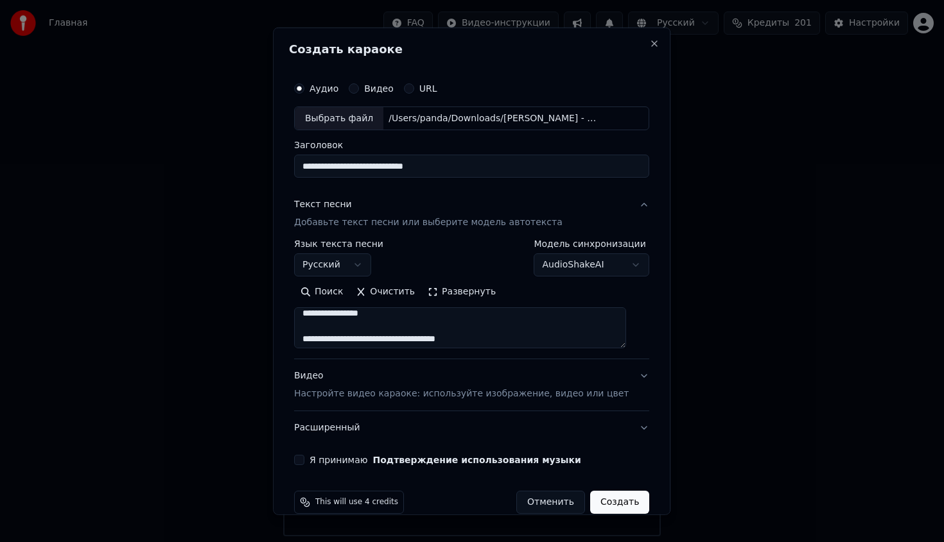
click at [457, 322] on textarea at bounding box center [460, 328] width 332 height 41
click at [459, 315] on textarea at bounding box center [460, 328] width 332 height 41
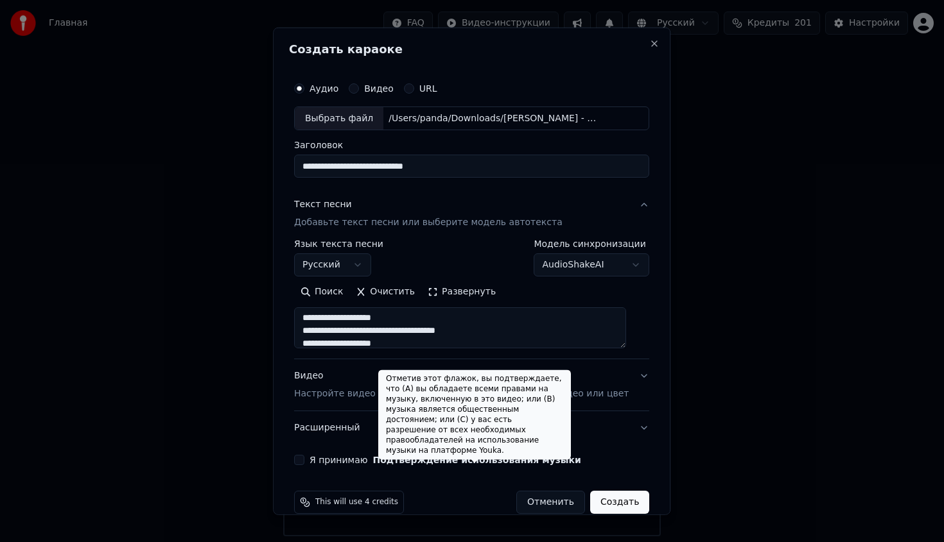
type textarea "**********"
click at [356, 461] on label "Я принимаю Подтверждение использования музыки" at bounding box center [445, 460] width 272 height 9
click at [304, 461] on button "Я принимаю Подтверждение использования музыки" at bounding box center [299, 460] width 10 height 10
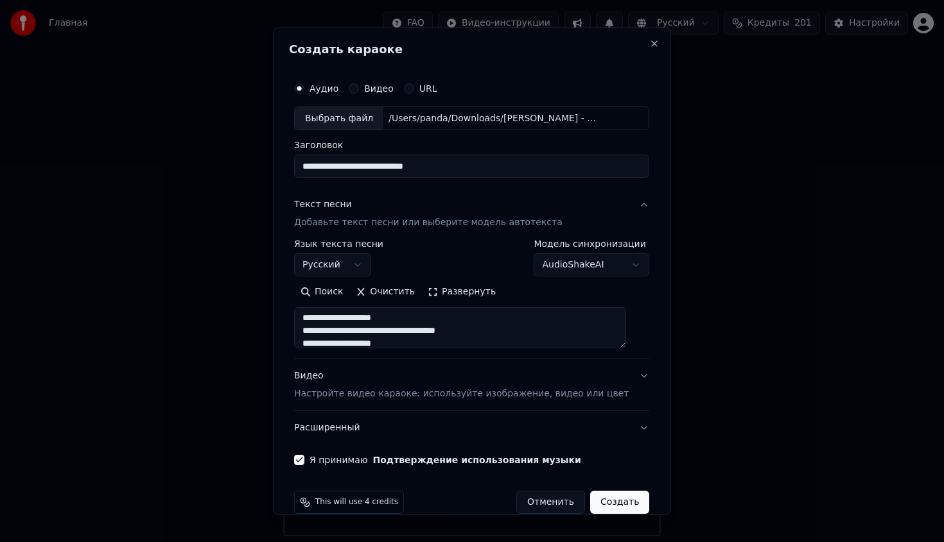
click at [621, 502] on button "Создать" at bounding box center [619, 502] width 59 height 23
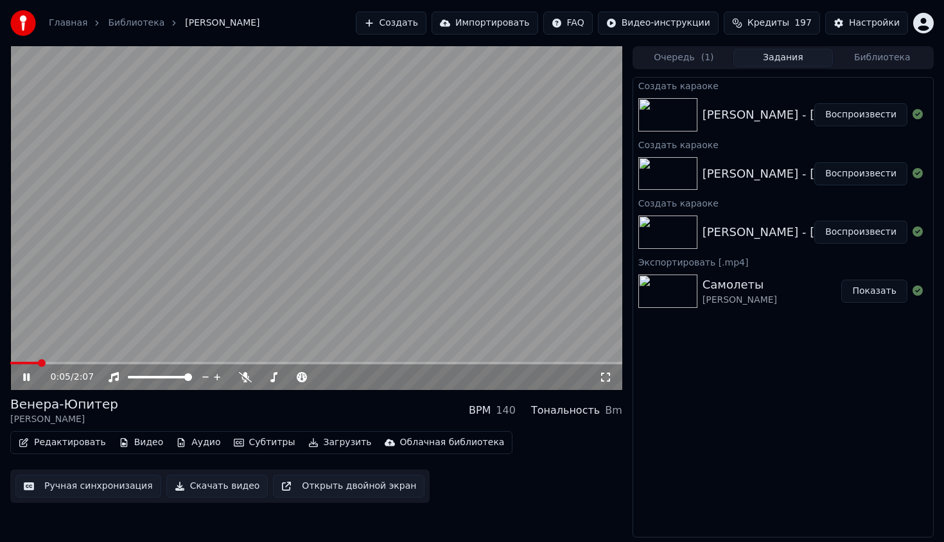
click at [193, 363] on span at bounding box center [316, 363] width 612 height 3
click at [248, 364] on span at bounding box center [316, 363] width 612 height 3
click at [66, 24] on link "Главная" at bounding box center [68, 23] width 39 height 13
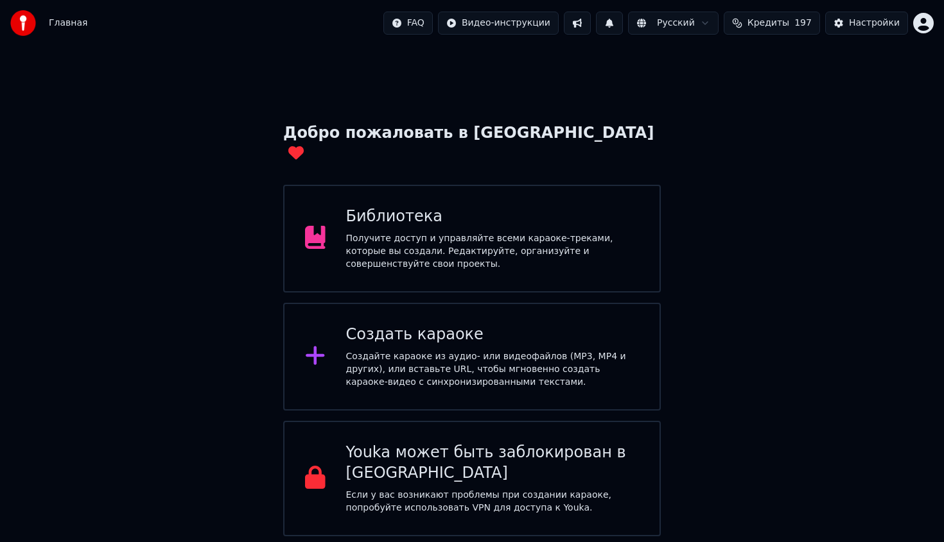
click at [458, 351] on div "Создайте караоке из аудио- или видеофайлов (MP3, MP4 и других), или вставьте UR…" at bounding box center [492, 370] width 293 height 39
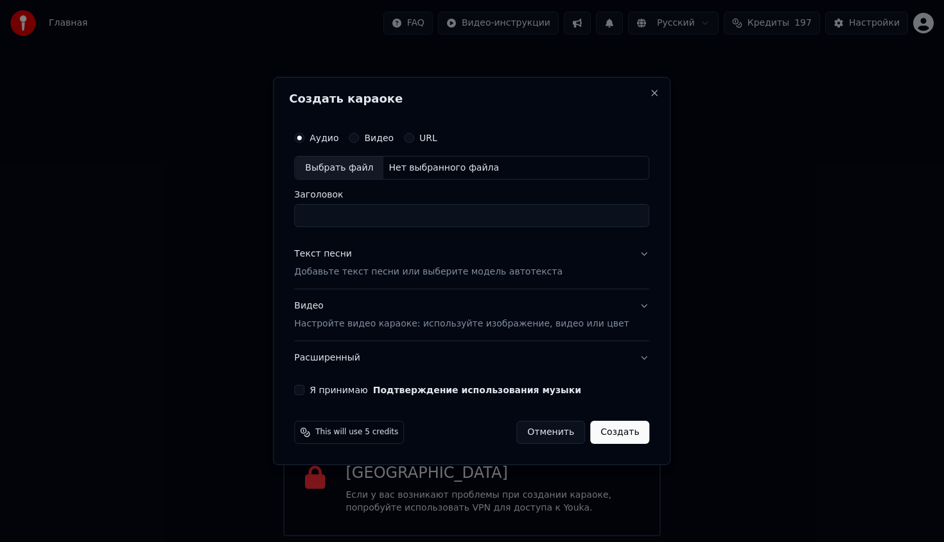
click at [348, 158] on div "Выбрать файл" at bounding box center [339, 168] width 89 height 23
type input "**********"
click at [369, 220] on input "**********" at bounding box center [471, 216] width 355 height 23
click at [385, 288] on button "Текст песни Добавьте текст песни или выберите модель автотекста" at bounding box center [471, 263] width 355 height 51
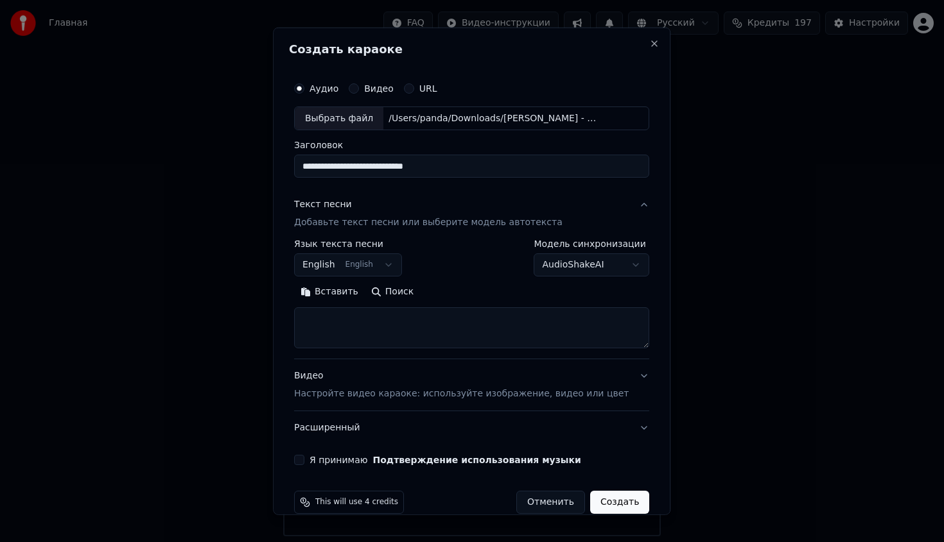
click at [374, 320] on textarea at bounding box center [471, 328] width 355 height 41
paste textarea "**********"
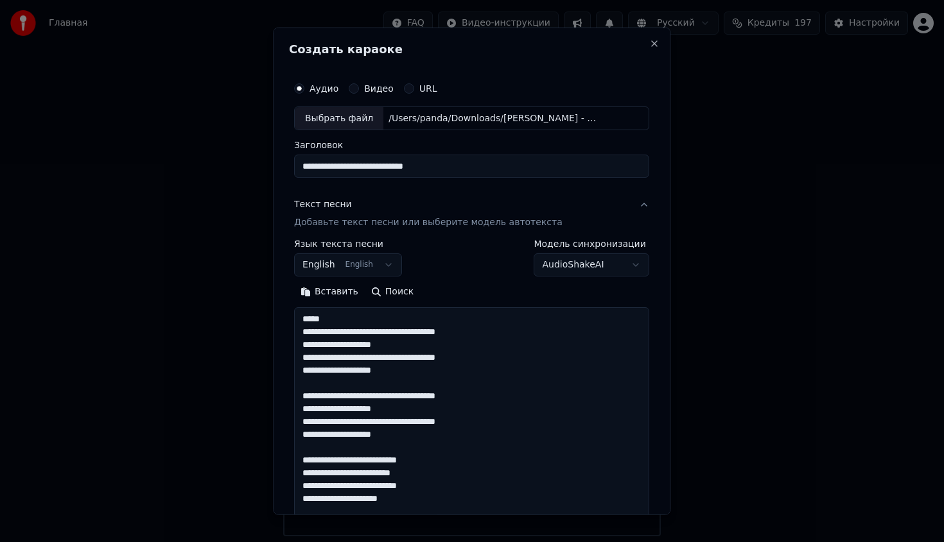
scroll to position [555, 0]
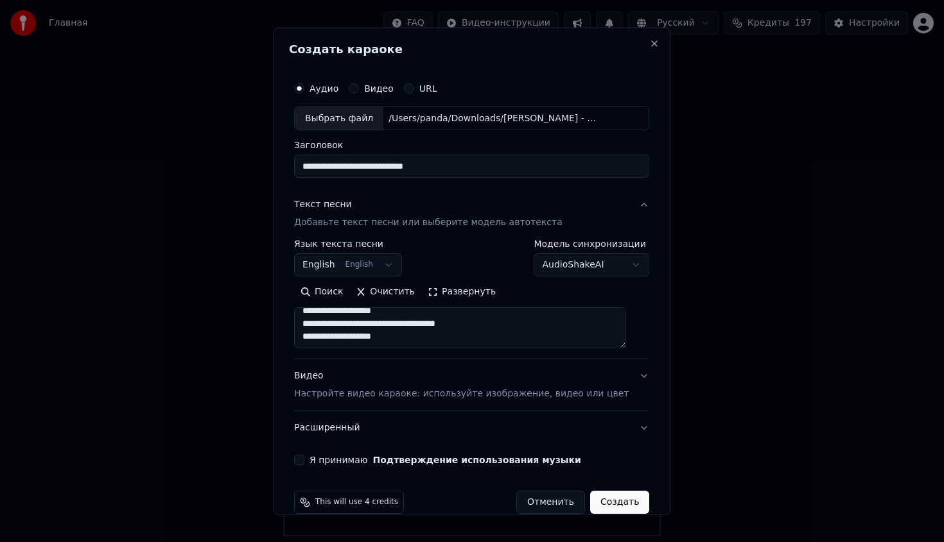
type textarea "**********"
click at [365, 268] on body "Главная FAQ Видео-инструкции Русский Кредиты 197 Настройки Добро пожаловать в Y…" at bounding box center [472, 268] width 944 height 537
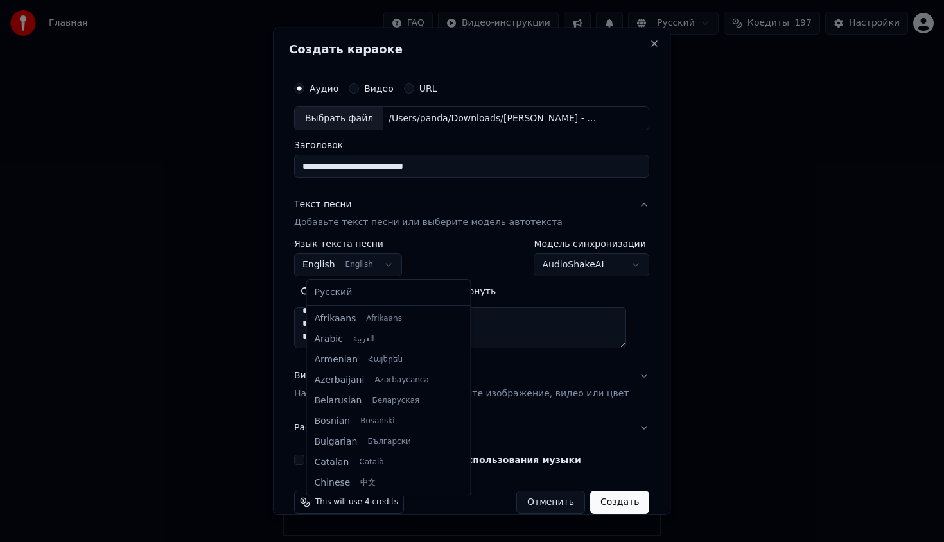
scroll to position [103, 0]
click at [374, 304] on div "Русский Afrikaans Afrikaans Arabic العربية Armenian Հայերեն Azerbaijani Azərbay…" at bounding box center [389, 388] width 164 height 216
select select "**"
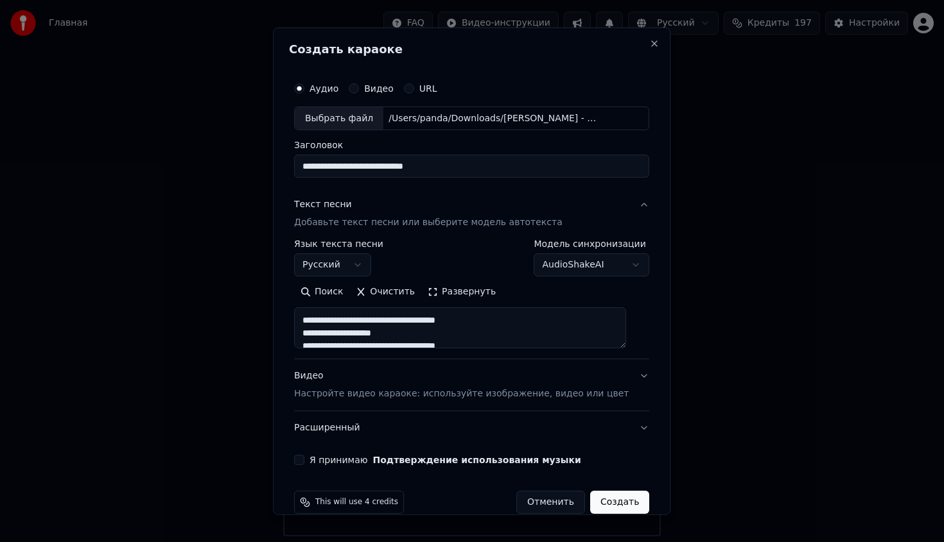
scroll to position [51, 0]
click at [392, 320] on textarea at bounding box center [460, 328] width 332 height 41
click at [391, 329] on textarea at bounding box center [460, 328] width 332 height 41
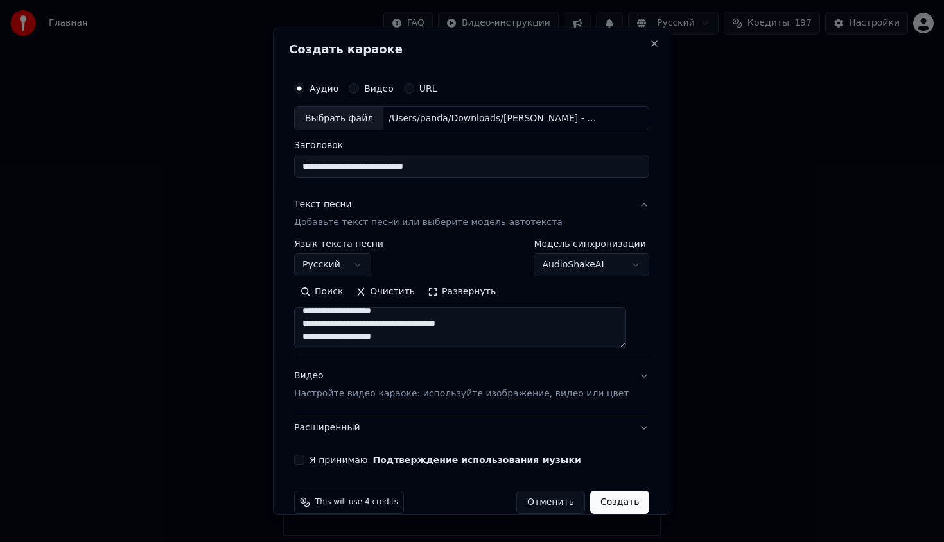
drag, startPoint x: 562, startPoint y: 336, endPoint x: 577, endPoint y: 399, distance: 64.2
click at [577, 399] on div "**********" at bounding box center [471, 316] width 355 height 257
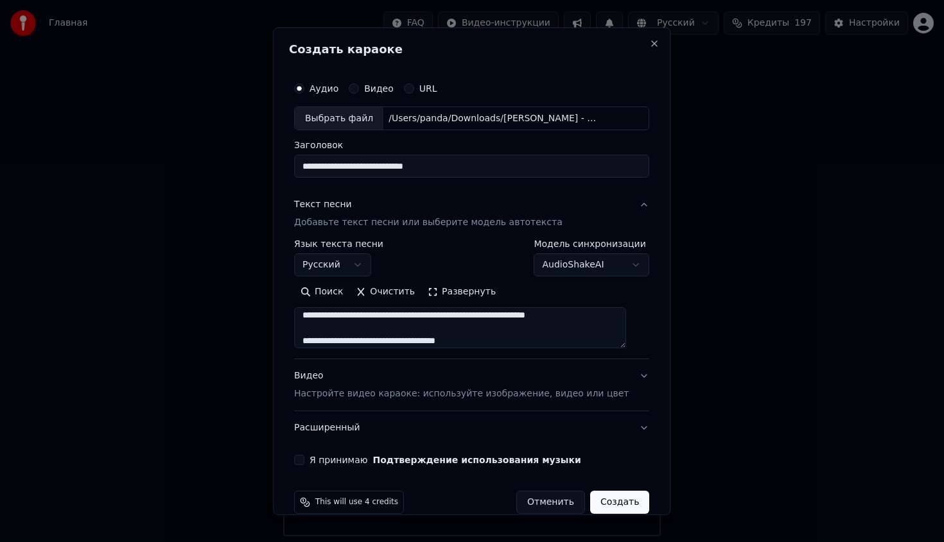
scroll to position [279, 0]
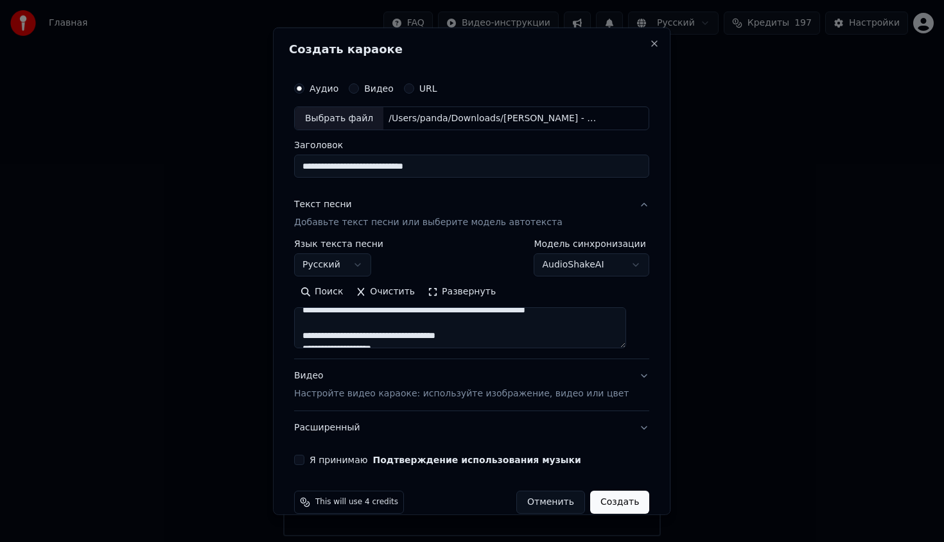
click at [577, 327] on textarea at bounding box center [460, 328] width 332 height 41
drag, startPoint x: 559, startPoint y: 313, endPoint x: 569, endPoint y: 322, distance: 13.2
click at [569, 322] on textarea at bounding box center [460, 328] width 332 height 41
drag, startPoint x: 562, startPoint y: 316, endPoint x: 568, endPoint y: 322, distance: 8.2
click at [568, 322] on textarea at bounding box center [460, 328] width 332 height 41
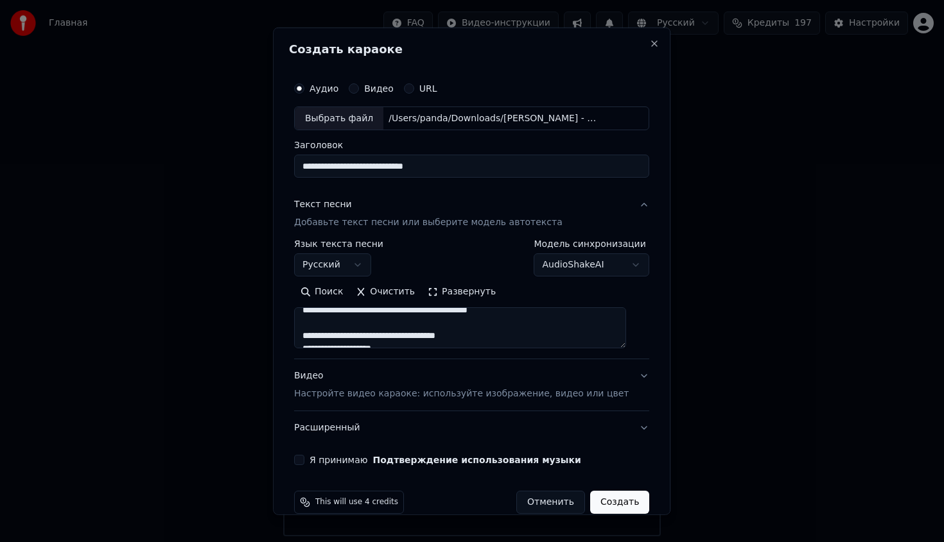
scroll to position [275, 0]
type textarea "**********"
click at [342, 461] on label "Я принимаю Подтверждение использования музыки" at bounding box center [445, 460] width 272 height 9
click at [304, 461] on button "Я принимаю Подтверждение использования музыки" at bounding box center [299, 460] width 10 height 10
click at [612, 504] on button "Создать" at bounding box center [619, 502] width 59 height 23
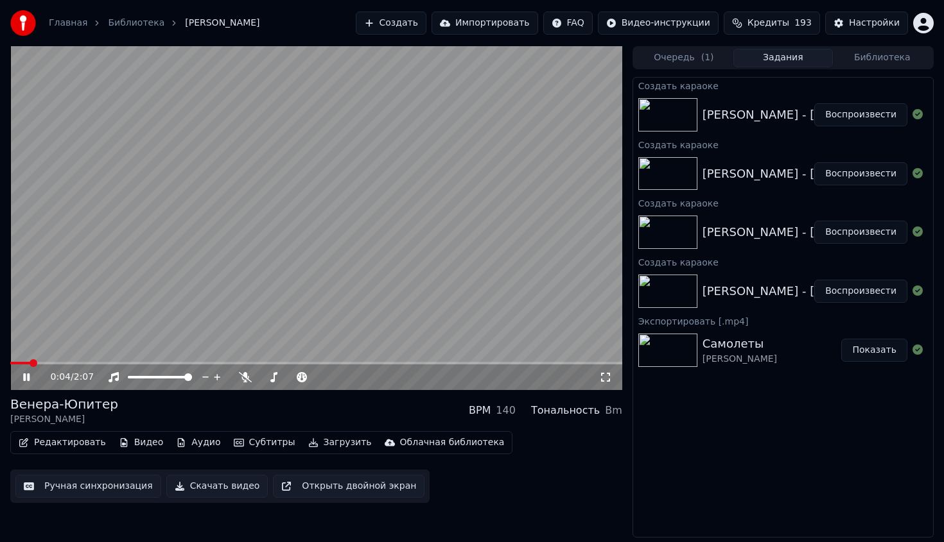
click at [103, 367] on div "0:04 / 2:07" at bounding box center [316, 378] width 612 height 26
click at [109, 364] on span at bounding box center [316, 363] width 612 height 3
click at [180, 362] on div "100 100" at bounding box center [172, 356] width 30 height 18
click at [202, 269] on video at bounding box center [316, 218] width 612 height 344
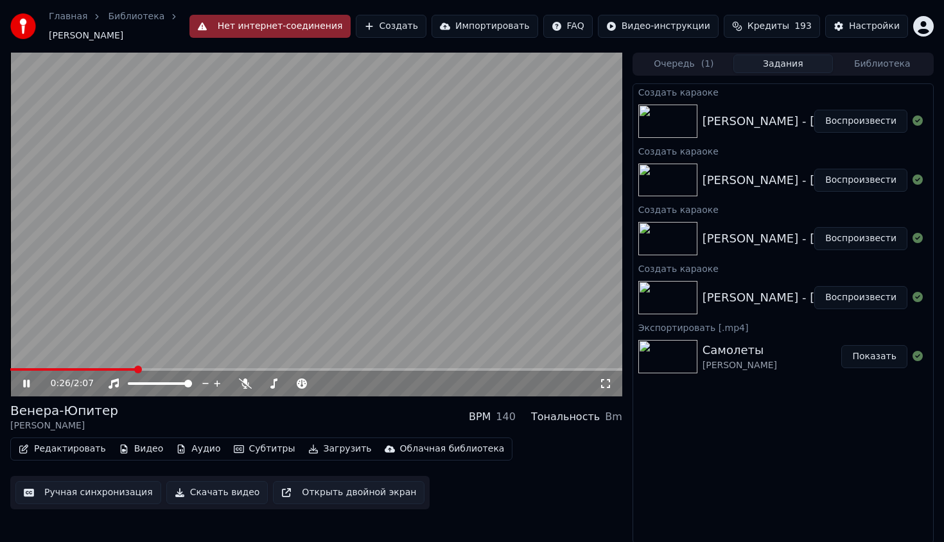
scroll to position [2, 0]
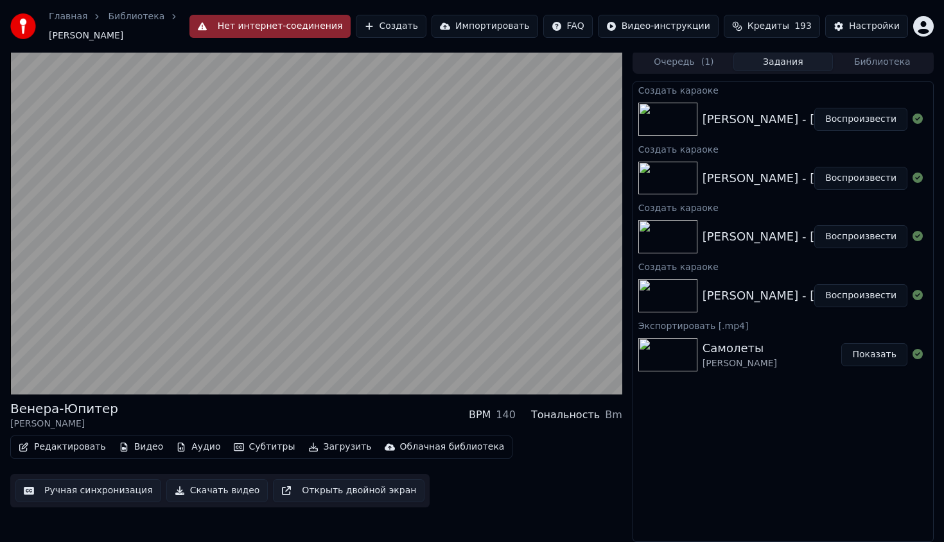
click at [261, 27] on button "Нет интернет-соединения" at bounding box center [269, 26] width 161 height 23
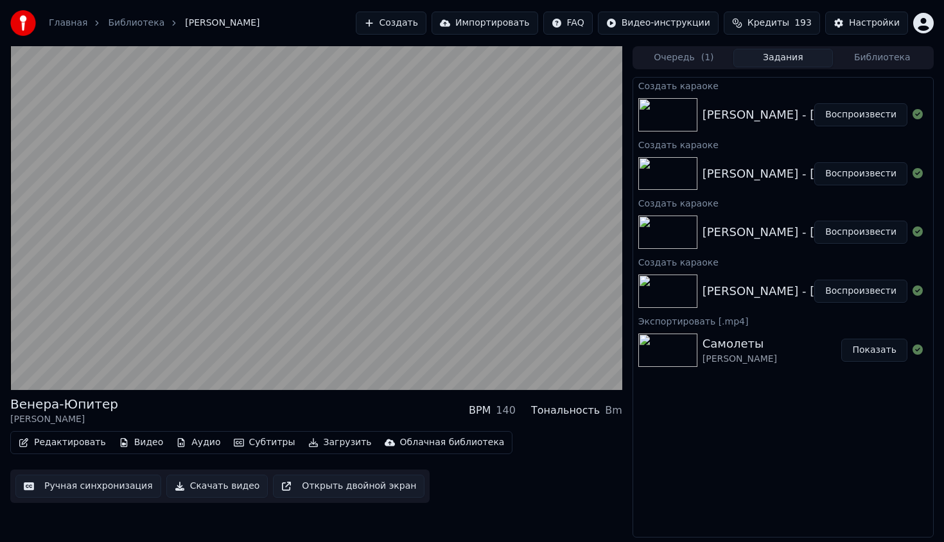
scroll to position [0, 0]
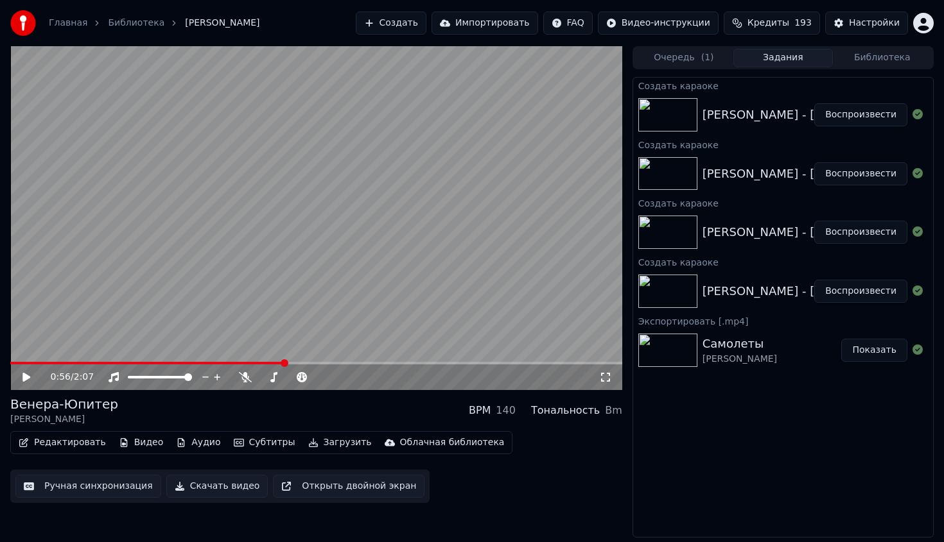
click at [89, 446] on button "Редактировать" at bounding box center [62, 443] width 98 height 18
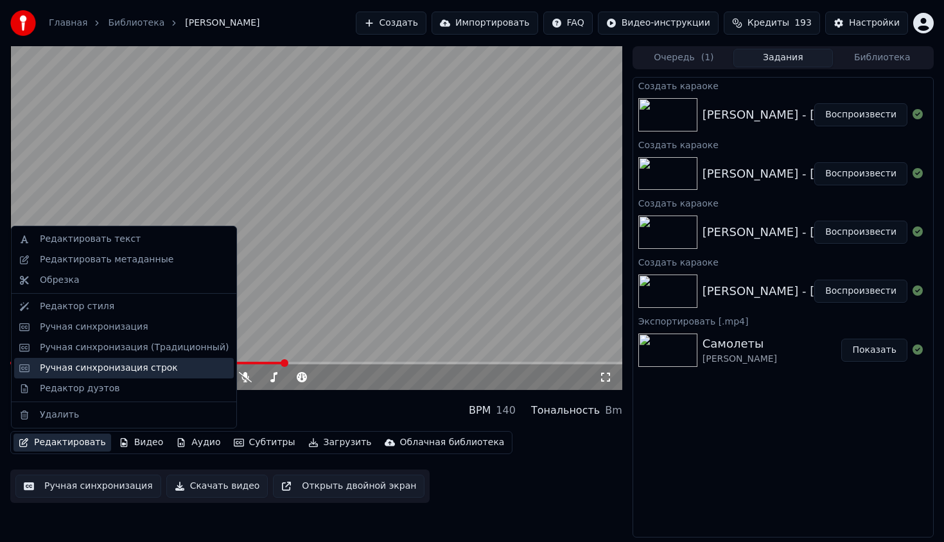
click at [148, 366] on div "Ручная синхронизация строк" at bounding box center [109, 368] width 138 height 13
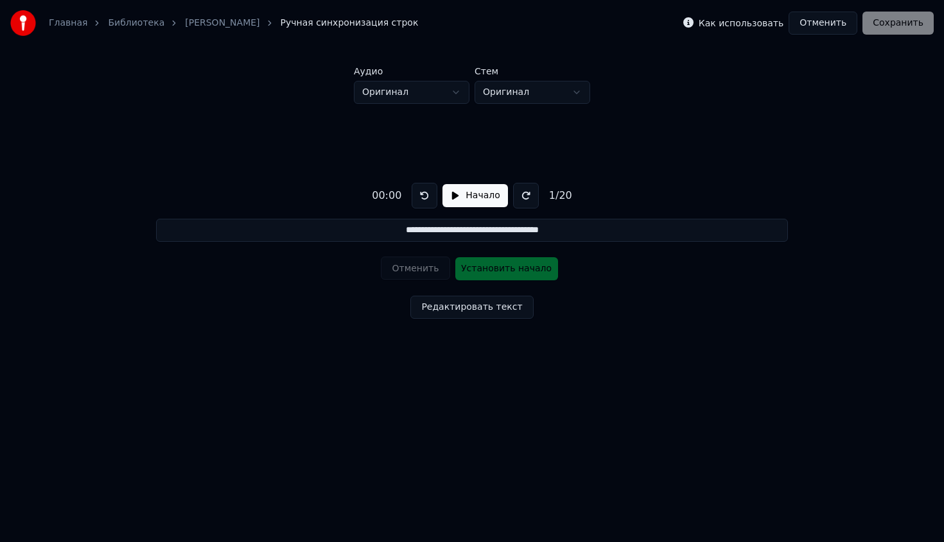
click at [495, 305] on button "Редактировать текст" at bounding box center [471, 307] width 123 height 23
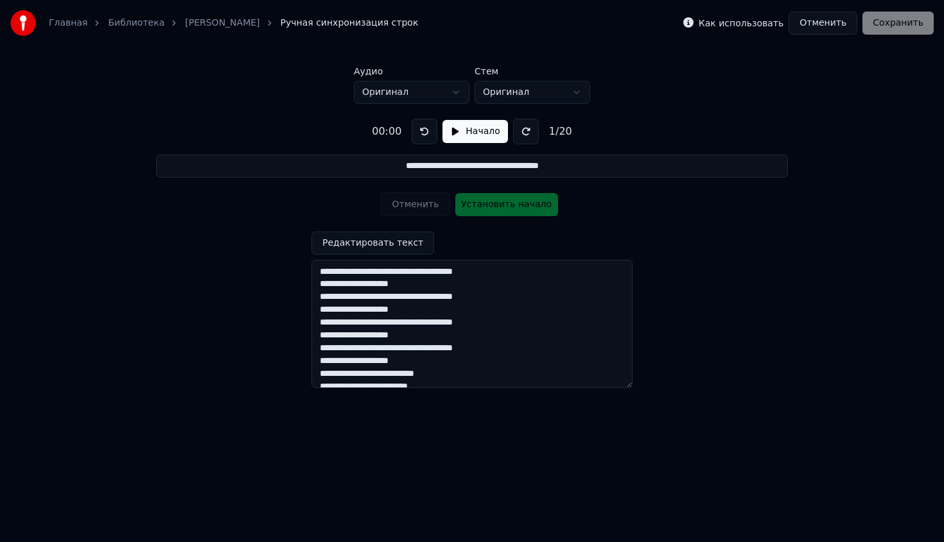
scroll to position [12, 0]
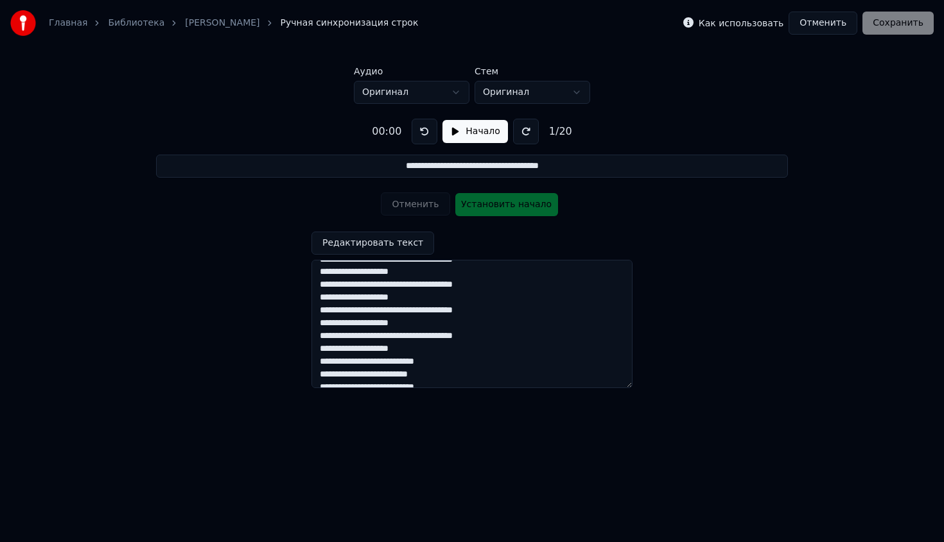
click at [470, 129] on button "Начало" at bounding box center [474, 131] width 65 height 23
click at [470, 129] on button "Пауза" at bounding box center [475, 131] width 58 height 23
click at [418, 207] on div "Отменить Установить начало" at bounding box center [472, 204] width 182 height 33
click at [259, 26] on link "[PERSON_NAME]" at bounding box center [222, 23] width 74 height 13
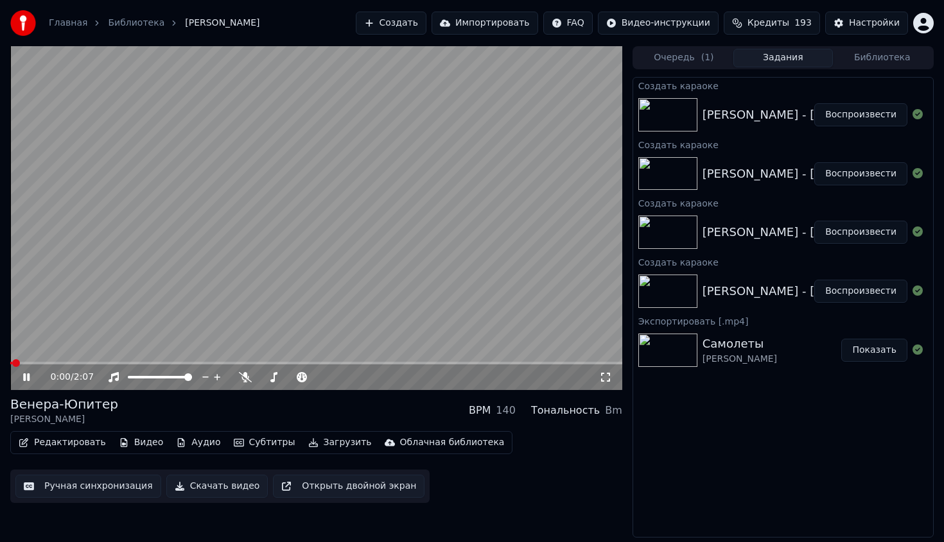
click at [78, 440] on button "Редактировать" at bounding box center [62, 443] width 98 height 18
click at [230, 266] on video at bounding box center [316, 218] width 612 height 344
click at [223, 282] on video at bounding box center [316, 218] width 612 height 344
click at [214, 290] on video at bounding box center [316, 218] width 612 height 344
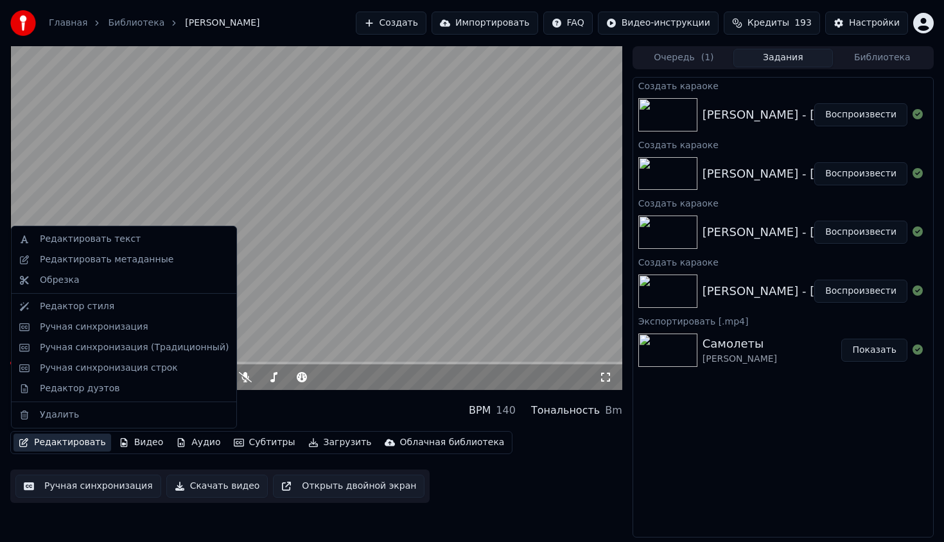
click at [84, 445] on button "Редактировать" at bounding box center [62, 443] width 98 height 18
click at [132, 320] on div "Ручная синхронизация" at bounding box center [124, 327] width 220 height 21
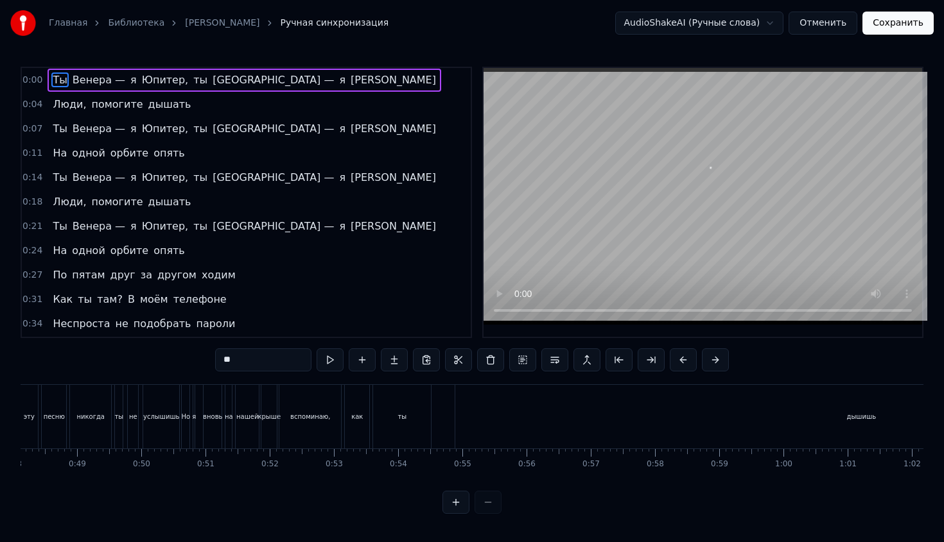
scroll to position [0, 3098]
click at [308, 437] on div "вспоминаю," at bounding box center [302, 417] width 62 height 64
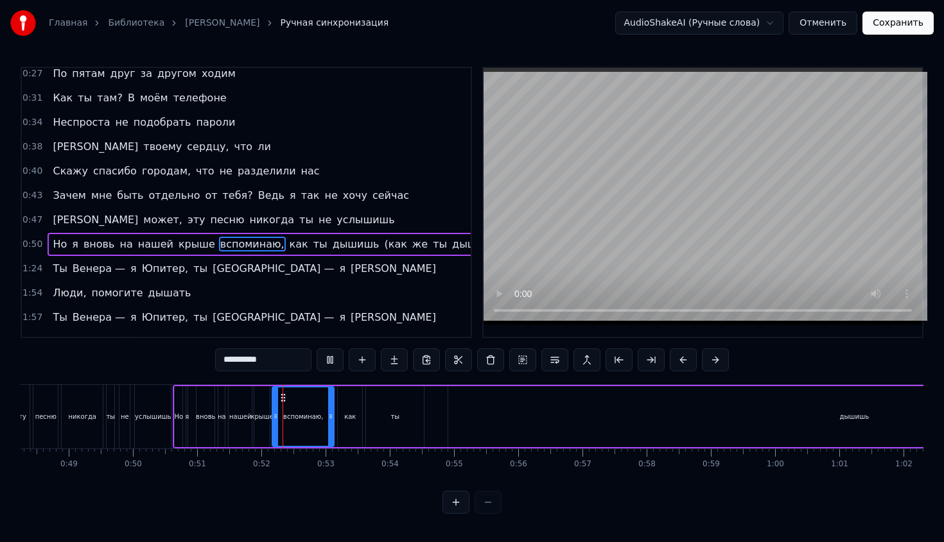
scroll to position [219, 0]
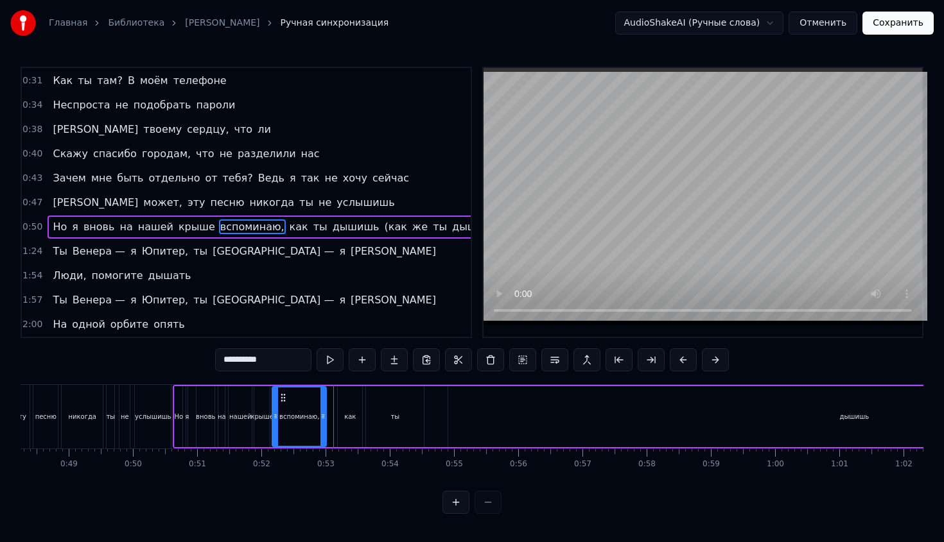
drag, startPoint x: 329, startPoint y: 429, endPoint x: 320, endPoint y: 431, distance: 8.7
click at [320, 431] on div at bounding box center [322, 417] width 5 height 58
click at [361, 422] on div "как" at bounding box center [350, 416] width 24 height 61
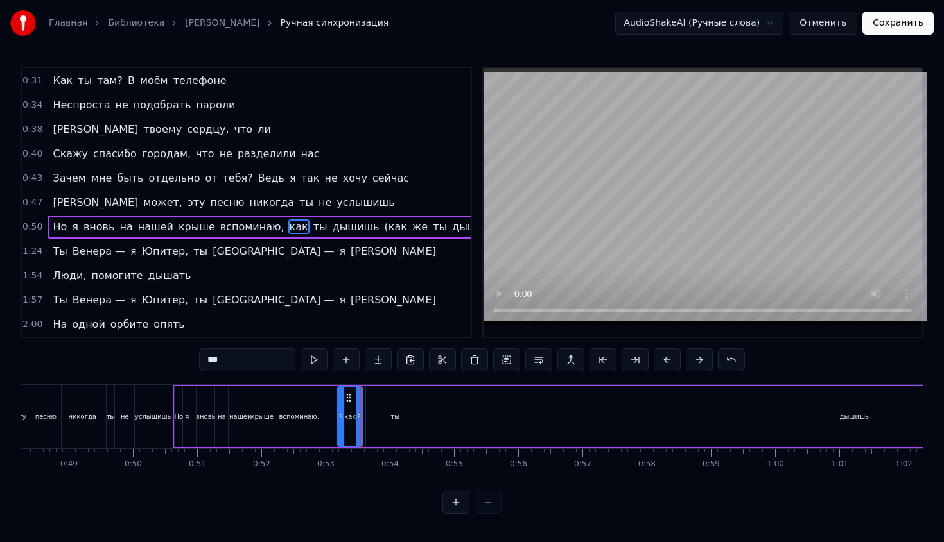
drag, startPoint x: 354, startPoint y: 422, endPoint x: 344, endPoint y: 424, distance: 10.0
click at [344, 424] on div "как" at bounding box center [349, 417] width 23 height 58
drag, startPoint x: 351, startPoint y: 397, endPoint x: 340, endPoint y: 402, distance: 11.8
click at [340, 402] on icon at bounding box center [338, 398] width 10 height 10
click at [397, 400] on div "ты" at bounding box center [395, 416] width 58 height 61
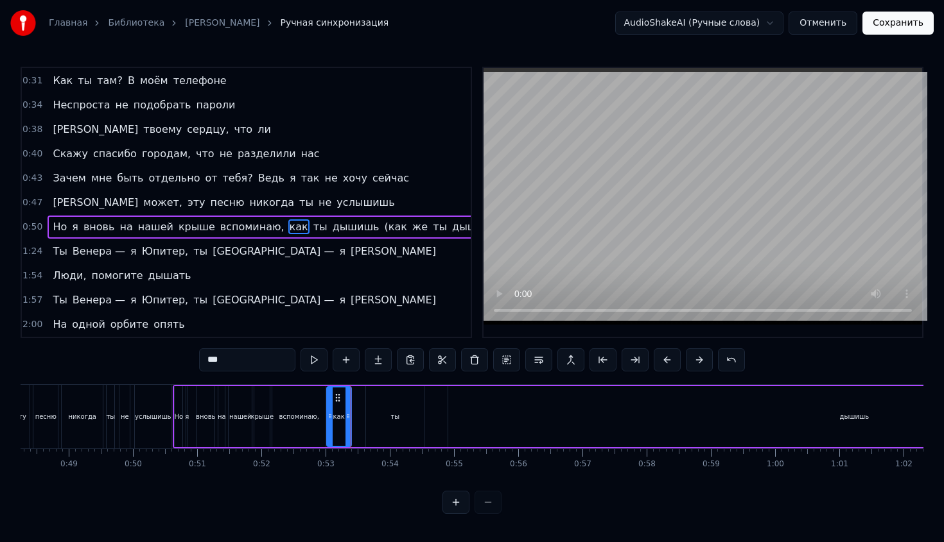
type input "**"
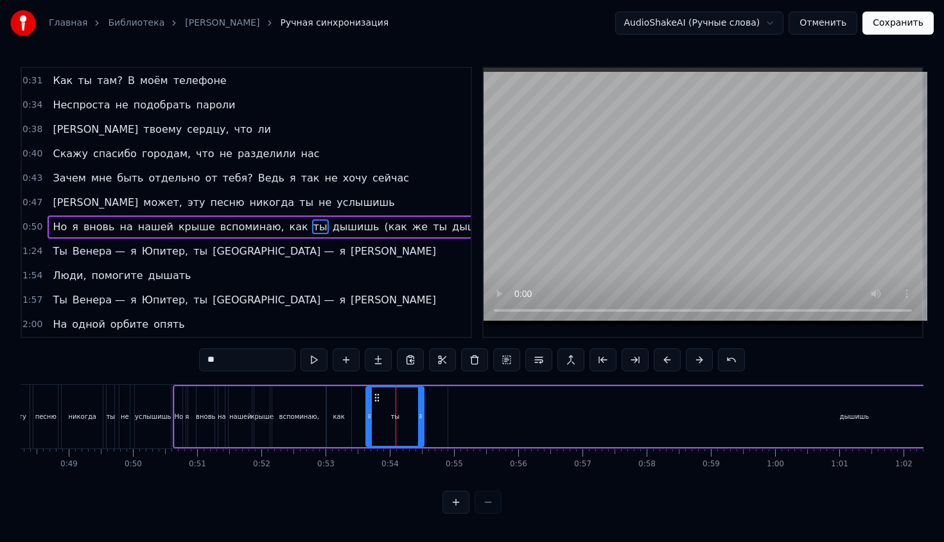
drag, startPoint x: 379, startPoint y: 395, endPoint x: 361, endPoint y: 397, distance: 18.1
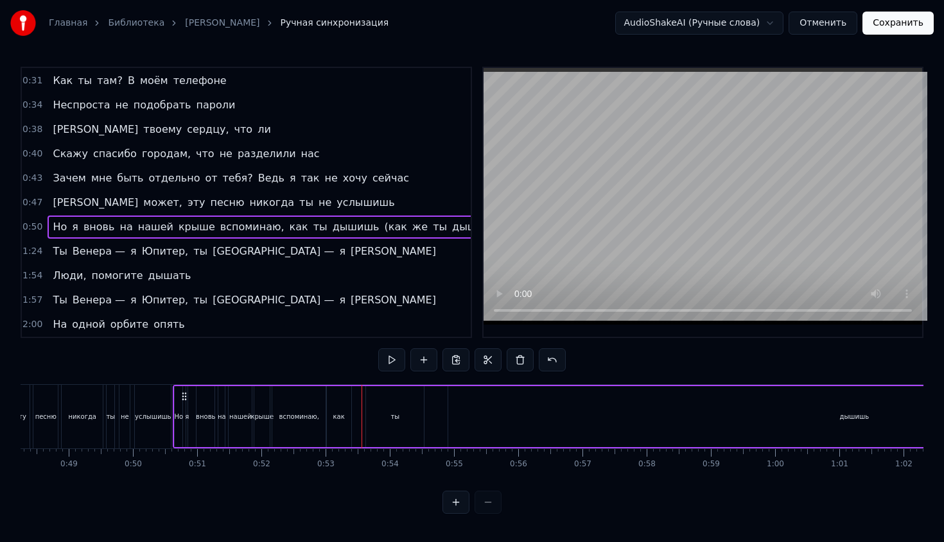
click at [376, 395] on div "ты" at bounding box center [395, 416] width 58 height 61
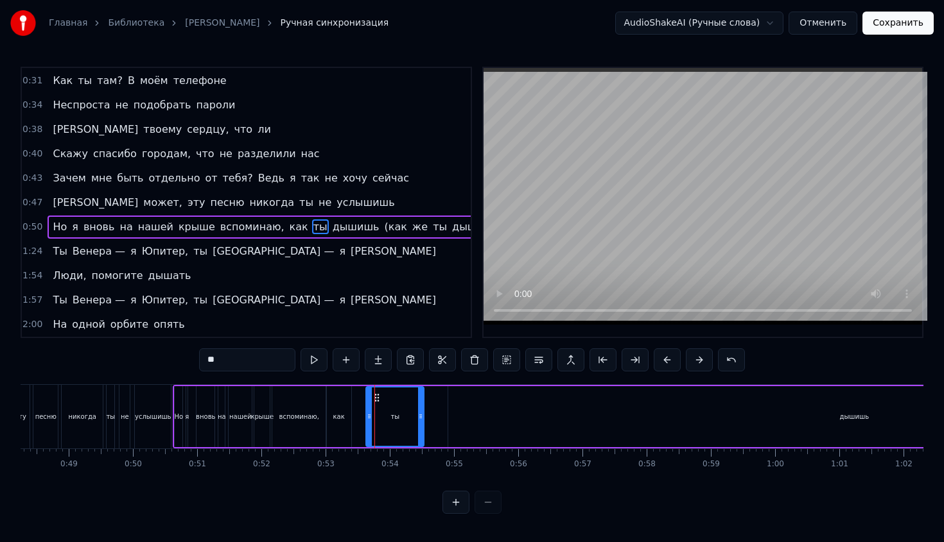
drag, startPoint x: 377, startPoint y: 397, endPoint x: 368, endPoint y: 397, distance: 9.0
click at [368, 397] on div "ты" at bounding box center [395, 417] width 56 height 58
drag, startPoint x: 376, startPoint y: 397, endPoint x: 360, endPoint y: 399, distance: 15.6
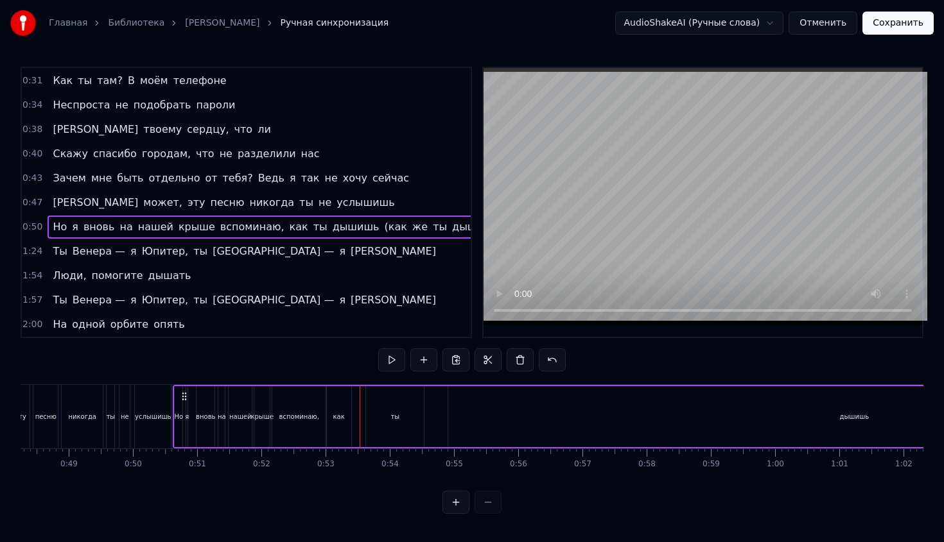
click at [366, 400] on div "ты" at bounding box center [395, 416] width 58 height 61
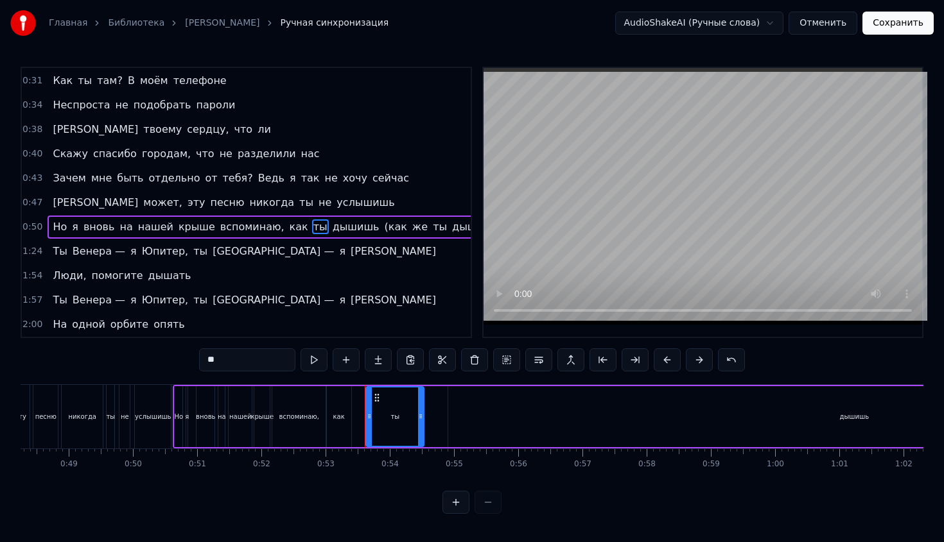
drag, startPoint x: 378, startPoint y: 395, endPoint x: 361, endPoint y: 399, distance: 17.8
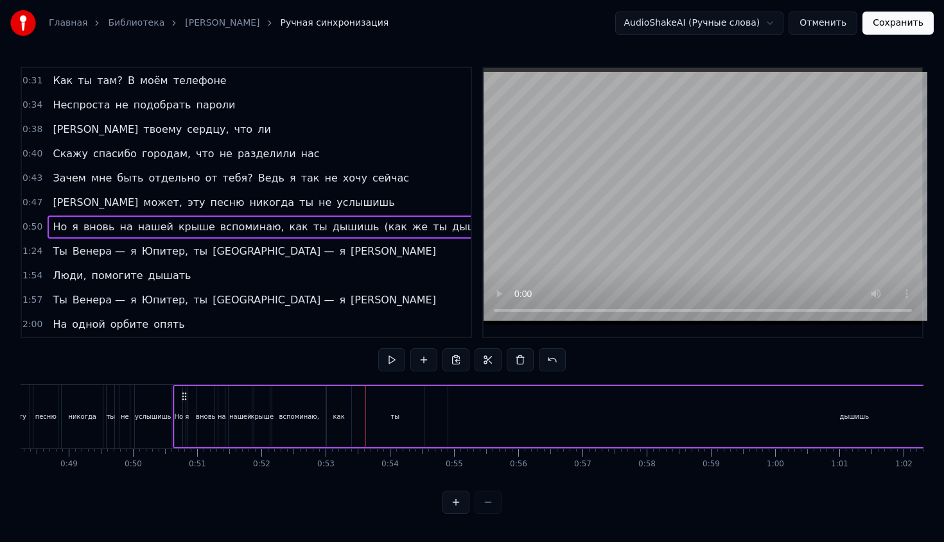
click at [376, 404] on div "ты" at bounding box center [395, 416] width 58 height 61
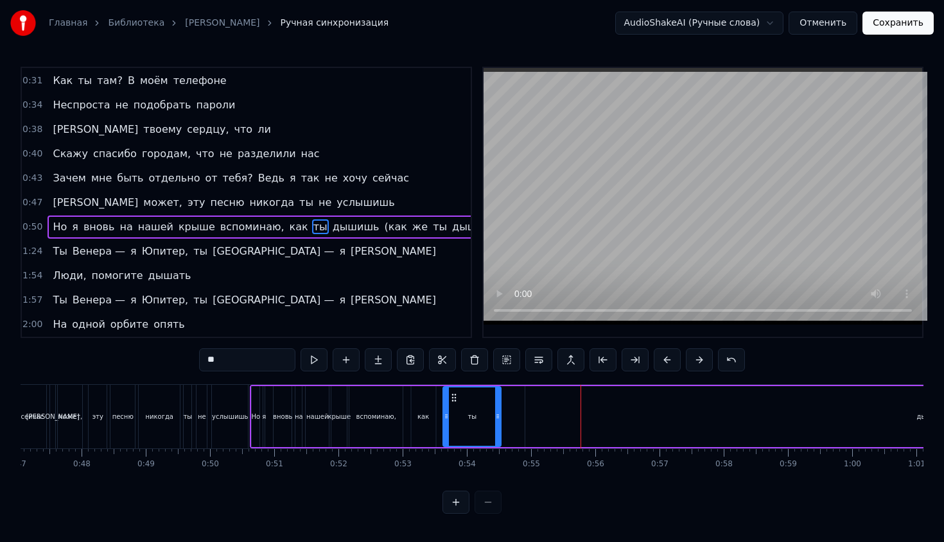
scroll to position [0, 2995]
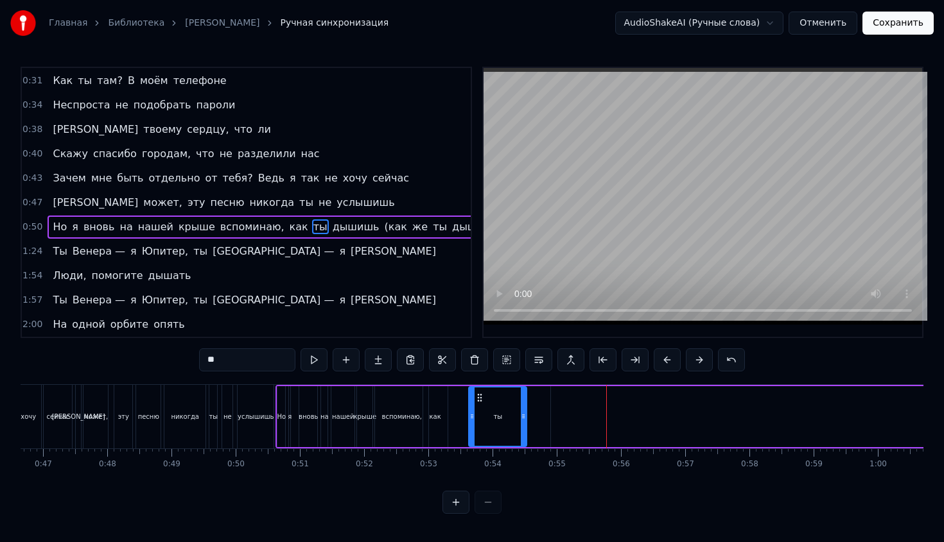
click at [509, 406] on div "ты" at bounding box center [497, 417] width 56 height 58
click at [505, 421] on div "ты" at bounding box center [497, 417] width 56 height 58
drag, startPoint x: 481, startPoint y: 399, endPoint x: 524, endPoint y: 402, distance: 42.5
click at [524, 402] on div "ты" at bounding box center [497, 417] width 56 height 58
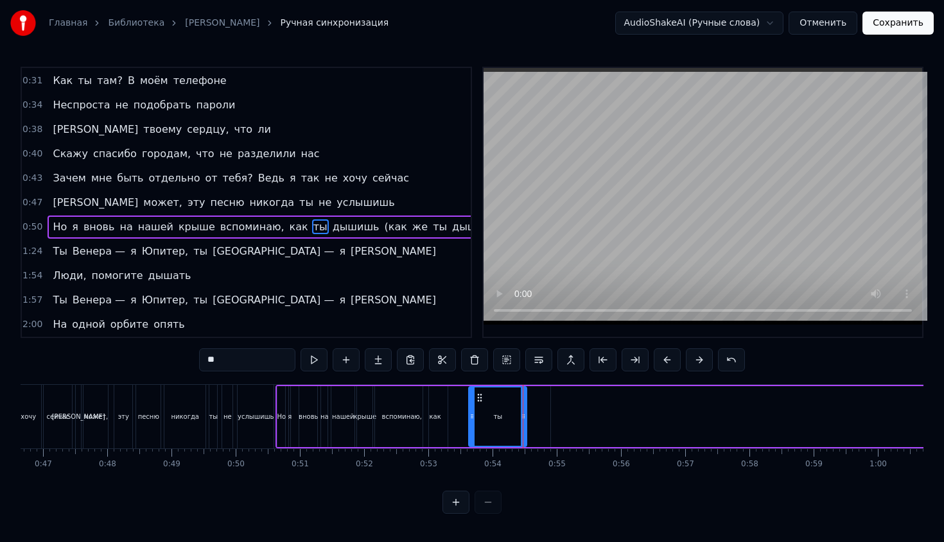
drag, startPoint x: 478, startPoint y: 399, endPoint x: 501, endPoint y: 399, distance: 22.5
click at [501, 399] on div "ты" at bounding box center [497, 417] width 56 height 58
click at [447, 269] on div "1:54 Люди, помогите дышать" at bounding box center [246, 276] width 449 height 24
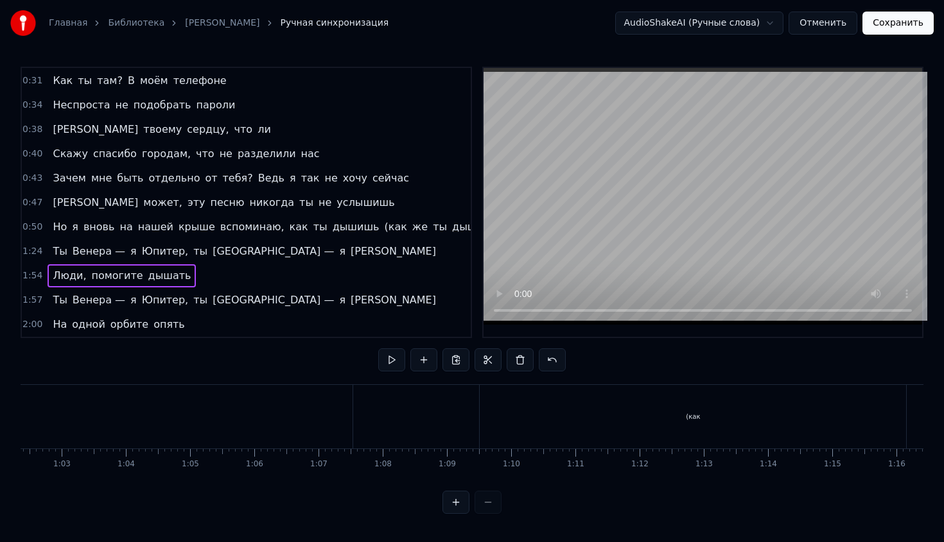
scroll to position [0, 3960]
click at [614, 414] on div "(как" at bounding box center [736, 417] width 426 height 64
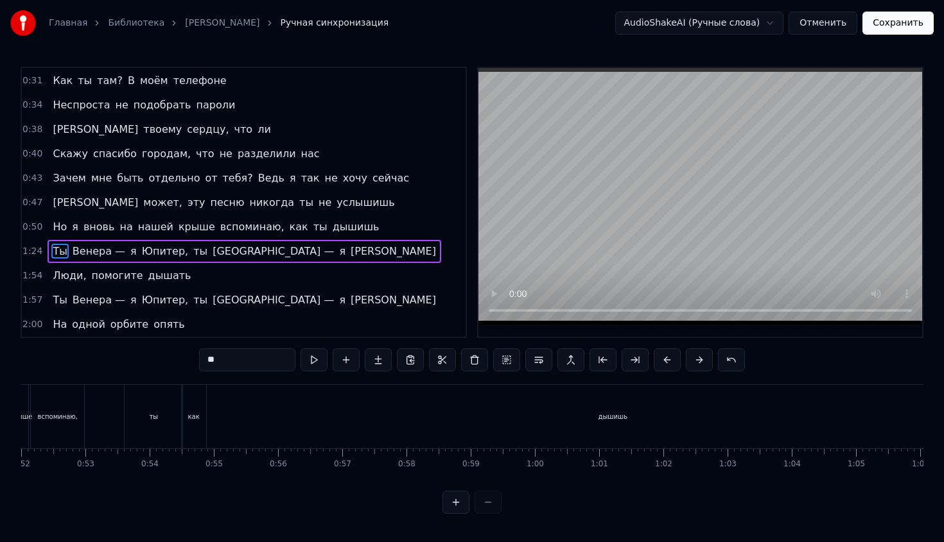
scroll to position [0, 3562]
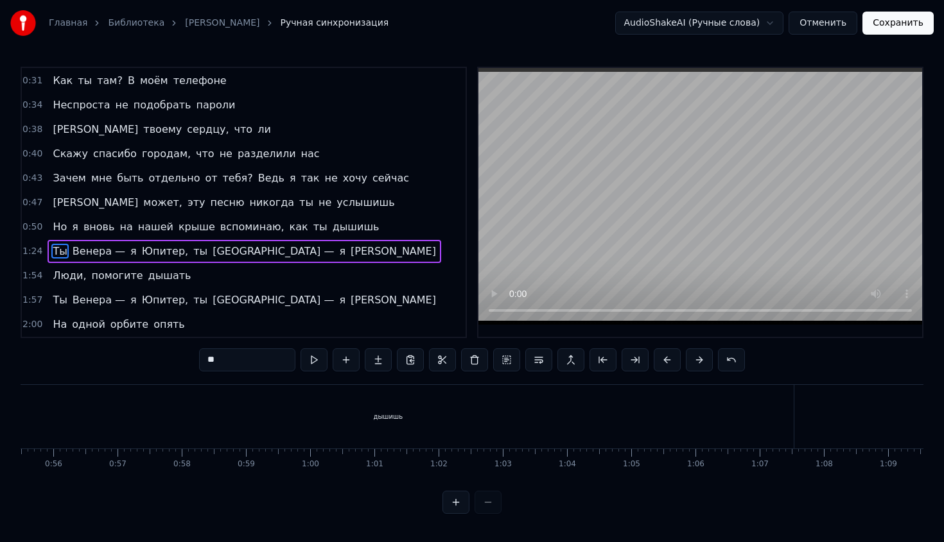
click at [777, 406] on div "дышишь" at bounding box center [387, 417] width 811 height 64
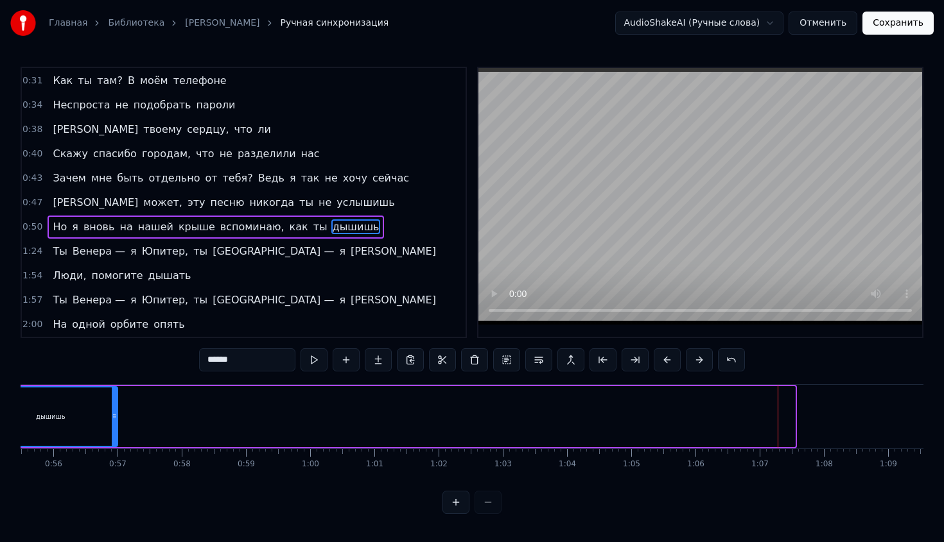
drag, startPoint x: 793, startPoint y: 407, endPoint x: 116, endPoint y: 454, distance: 678.9
click at [116, 454] on div "Ты Венера — я Юпитер, ты Москва — я [PERSON_NAME] Люди, помогите дышать Ты Вене…" at bounding box center [472, 433] width 903 height 96
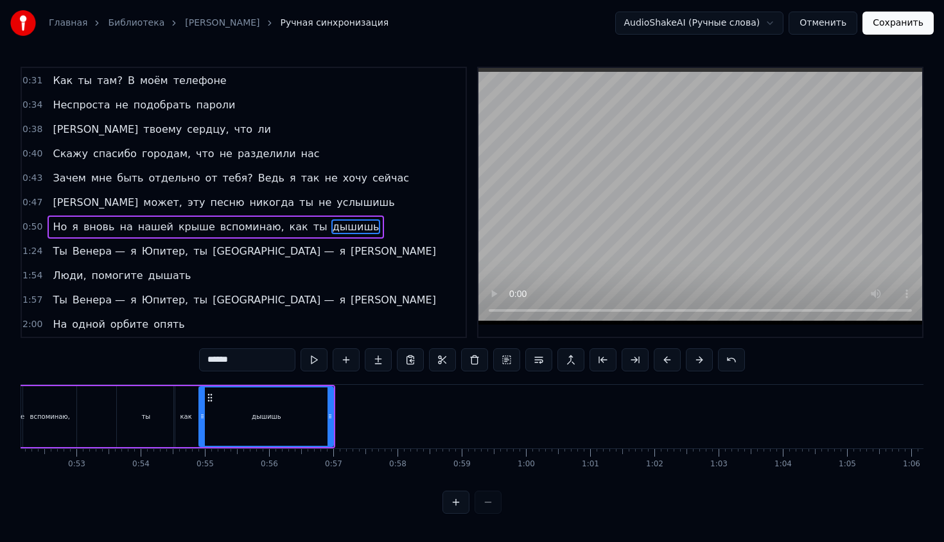
scroll to position [0, 3246]
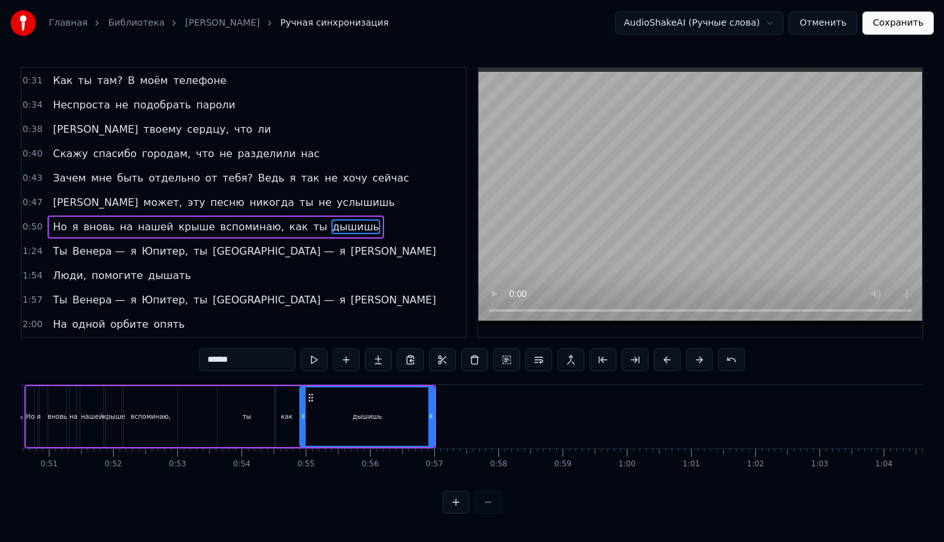
click at [258, 395] on div "ты" at bounding box center [247, 416] width 58 height 61
type input "**"
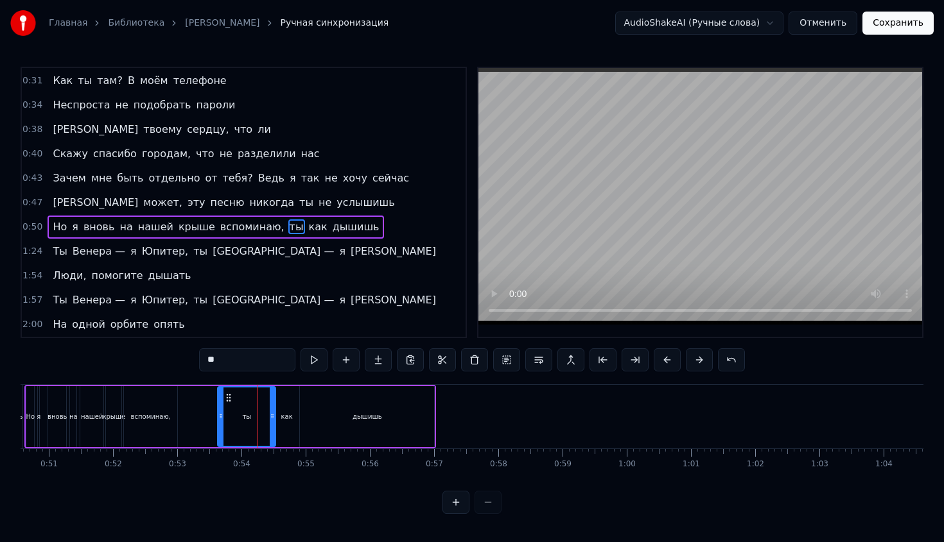
click at [206, 408] on div "Но я вновь на нашей крыше вспоминаю, ты как дышишь" at bounding box center [230, 417] width 412 height 64
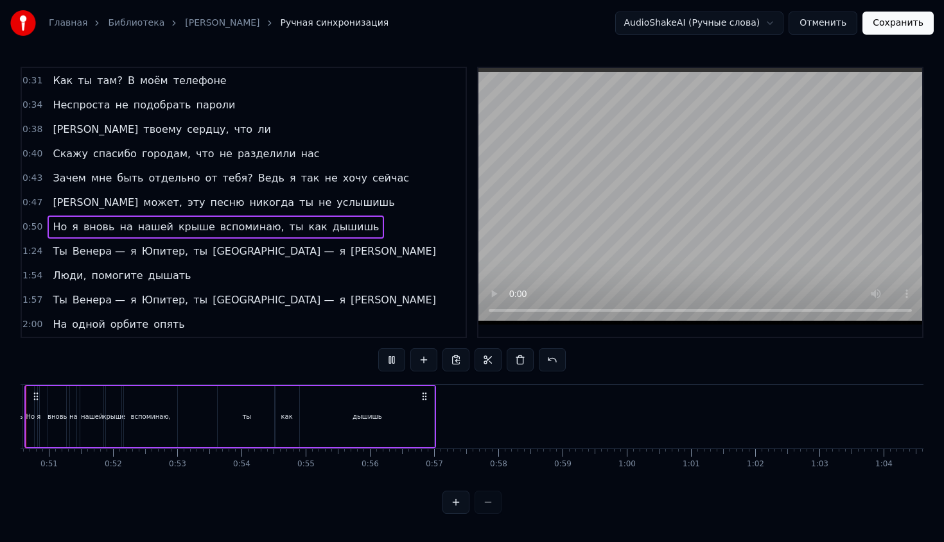
scroll to position [0, 3186]
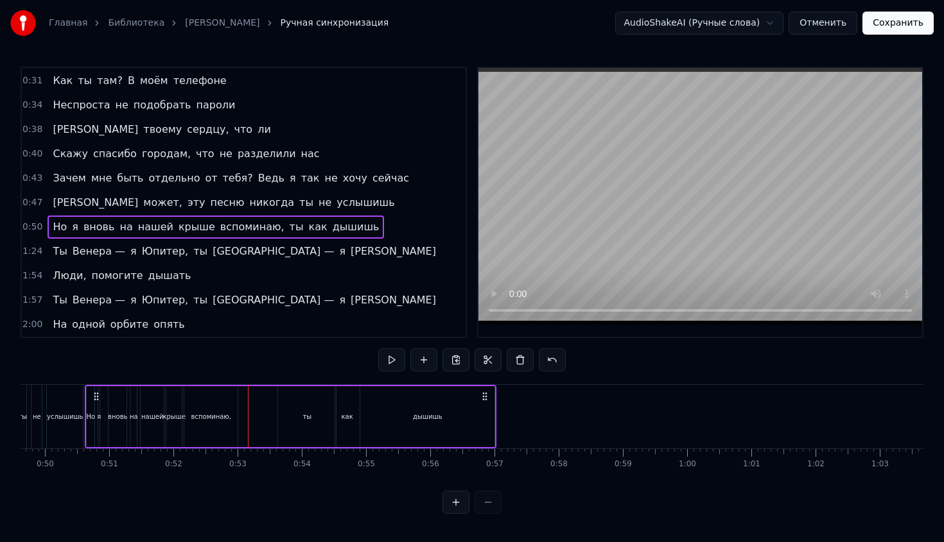
click at [342, 422] on div "как" at bounding box center [347, 416] width 24 height 61
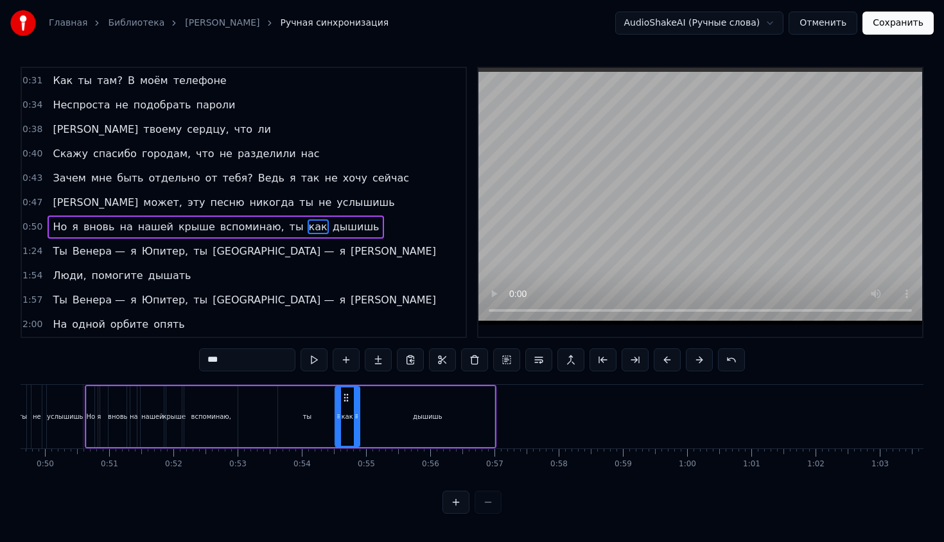
drag, startPoint x: 347, startPoint y: 422, endPoint x: 301, endPoint y: 421, distance: 46.2
click at [301, 421] on div "Но я вновь на нашей крыше вспоминаю, ты как дышишь" at bounding box center [291, 417] width 412 height 64
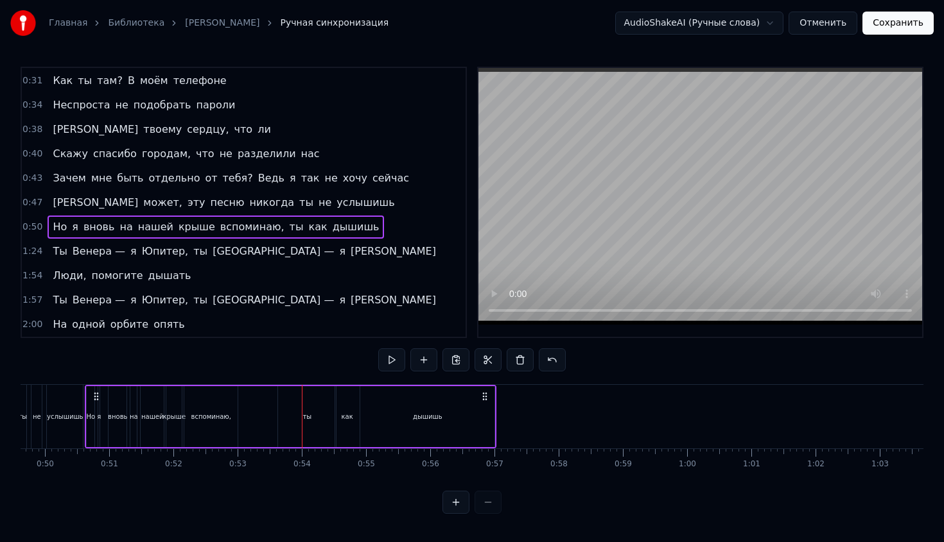
click at [342, 399] on div "как" at bounding box center [347, 416] width 24 height 61
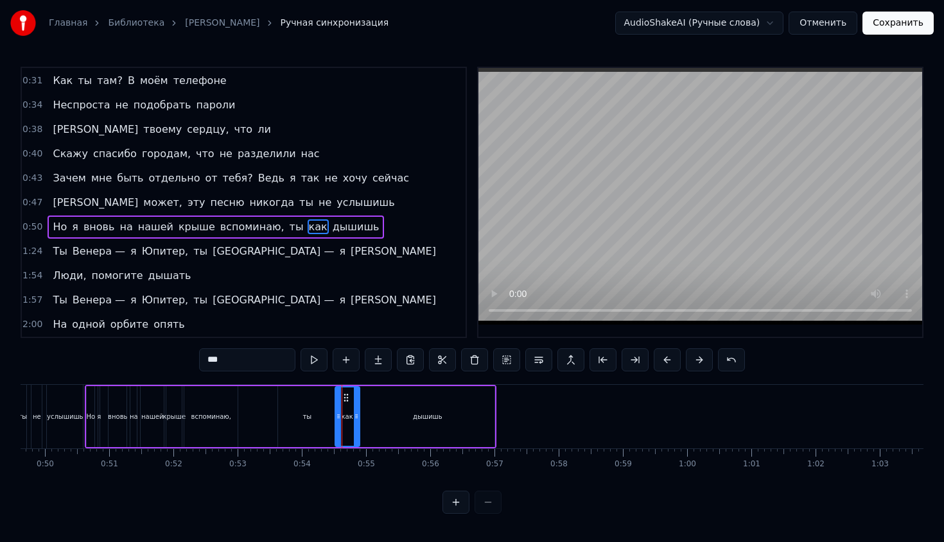
click at [342, 397] on icon at bounding box center [346, 398] width 10 height 10
drag, startPoint x: 347, startPoint y: 397, endPoint x: 250, endPoint y: 419, distance: 99.5
click at [250, 419] on div "как" at bounding box center [250, 417] width 23 height 58
click at [305, 408] on div "ты" at bounding box center [307, 416] width 58 height 61
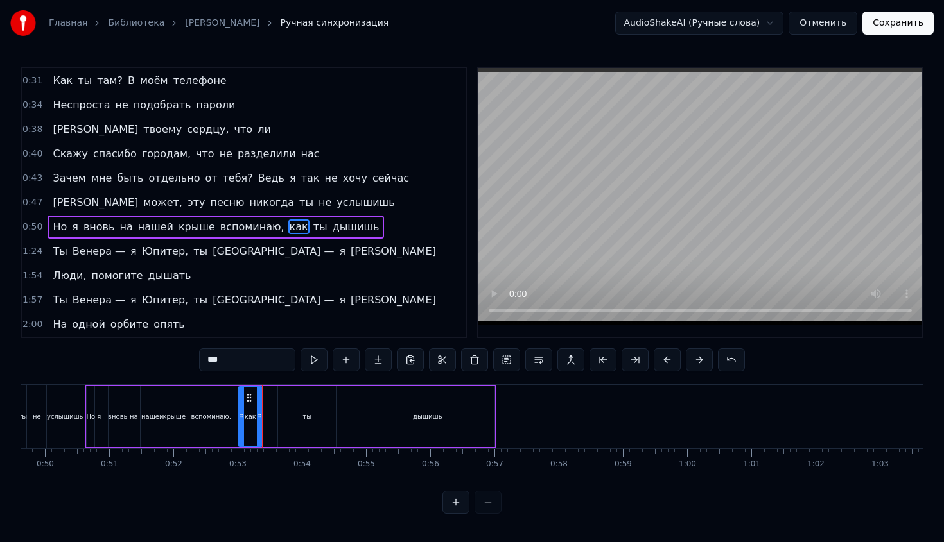
type input "**"
drag, startPoint x: 290, startPoint y: 397, endPoint x: 277, endPoint y: 397, distance: 12.8
click at [276, 397] on div "Но я вновь на нашей крыше вспоминаю, как ты дышишь" at bounding box center [291, 417] width 412 height 64
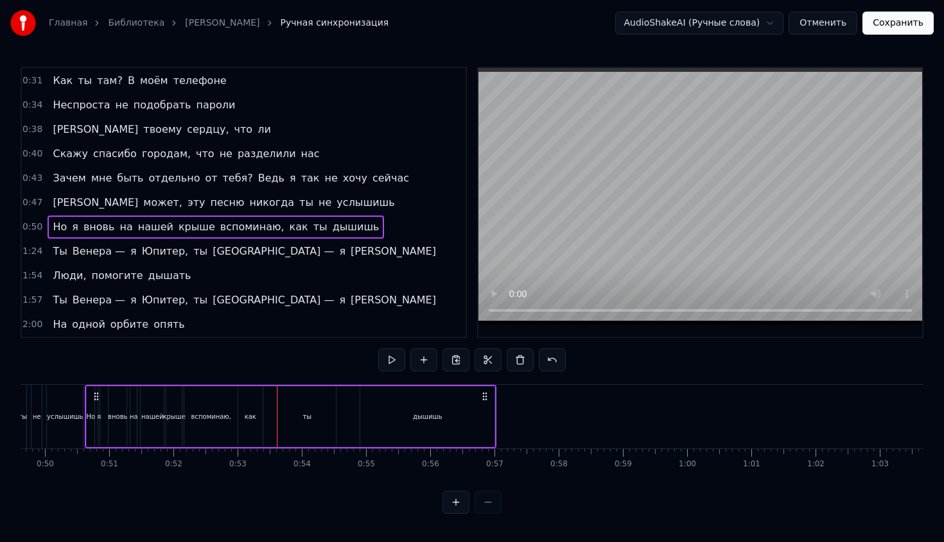
click at [290, 397] on div "ты" at bounding box center [307, 416] width 58 height 61
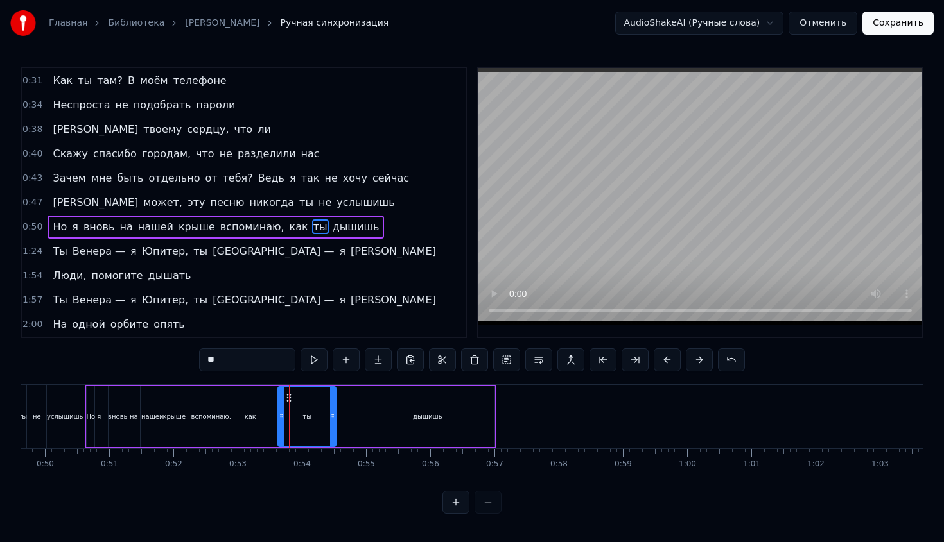
drag, startPoint x: 286, startPoint y: 395, endPoint x: 304, endPoint y: 397, distance: 18.1
click at [310, 397] on div "ты" at bounding box center [307, 417] width 56 height 58
drag, startPoint x: 290, startPoint y: 400, endPoint x: 334, endPoint y: 428, distance: 52.2
click at [334, 428] on div "ты" at bounding box center [307, 417] width 56 height 58
click at [323, 424] on div "ты" at bounding box center [307, 417] width 56 height 58
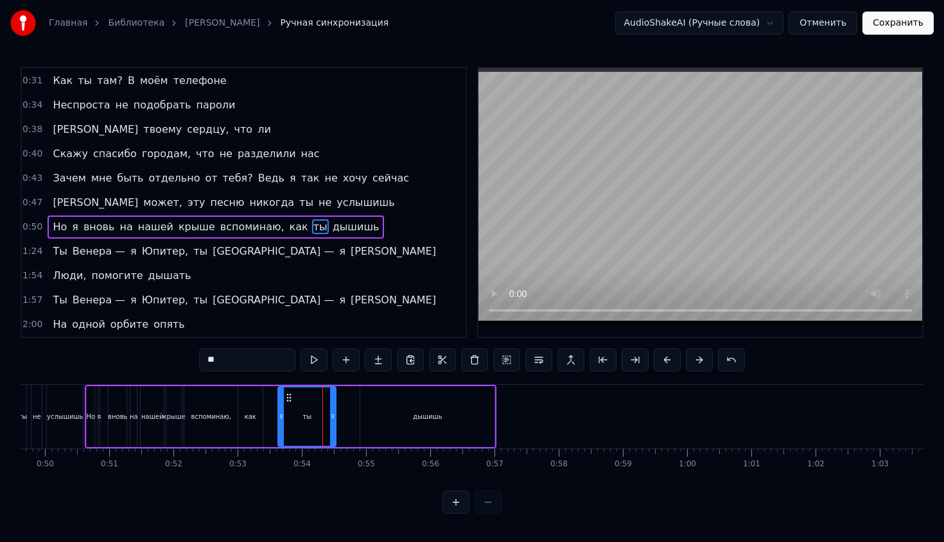
click at [323, 424] on div "ты" at bounding box center [307, 417] width 56 height 58
drag, startPoint x: 334, startPoint y: 421, endPoint x: 306, endPoint y: 423, distance: 28.3
click at [306, 423] on div at bounding box center [306, 417] width 5 height 58
drag, startPoint x: 290, startPoint y: 399, endPoint x: 273, endPoint y: 403, distance: 17.8
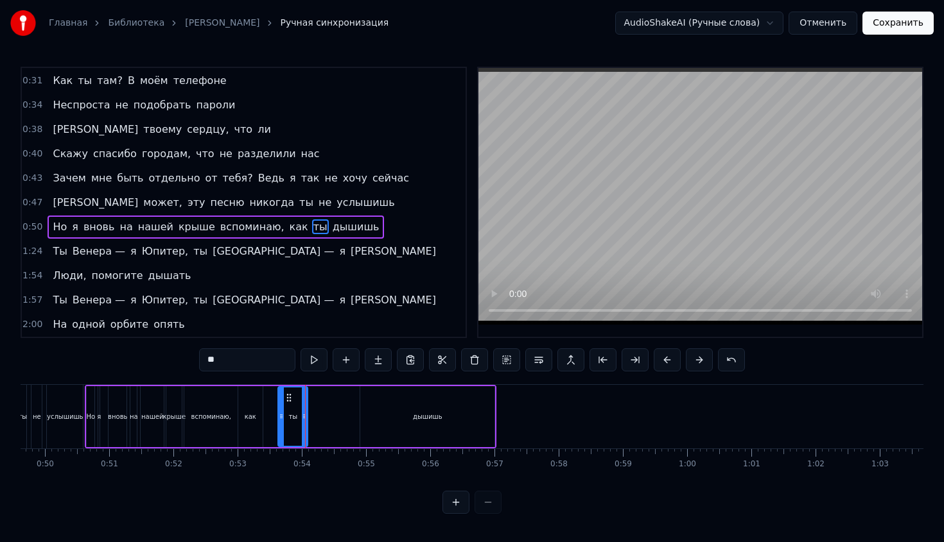
click at [273, 403] on div "Но я вновь на нашей крыше вспоминаю, как ты дышишь" at bounding box center [291, 417] width 412 height 64
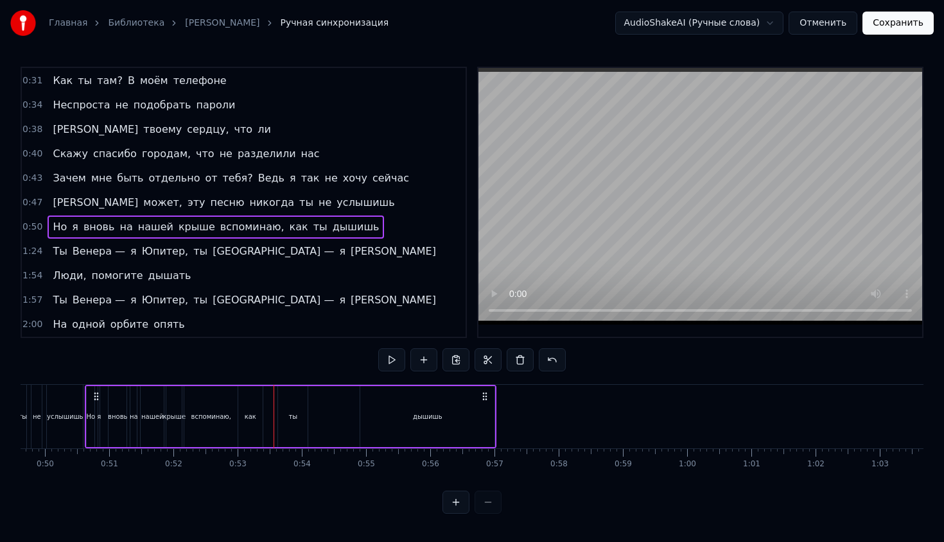
click at [290, 399] on div "ты" at bounding box center [293, 416] width 30 height 61
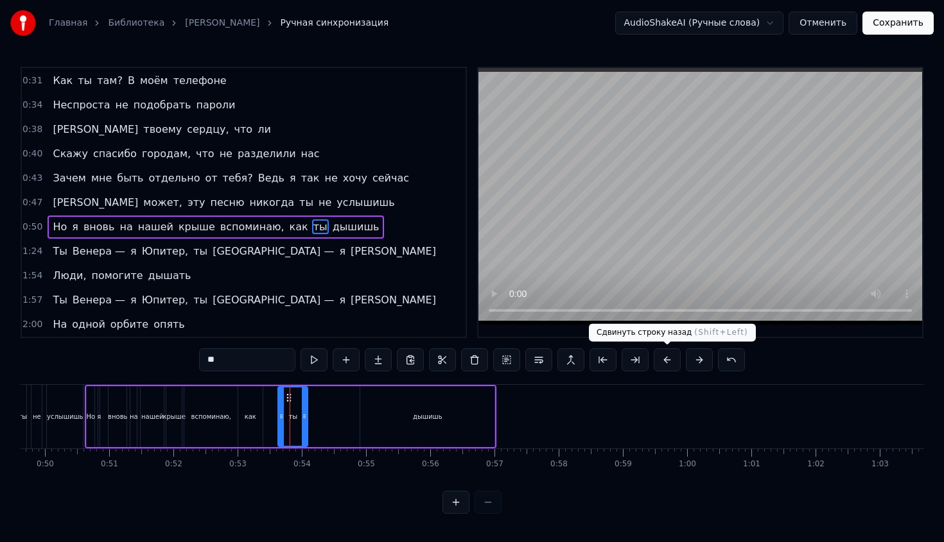
click at [674, 360] on button at bounding box center [667, 360] width 27 height 23
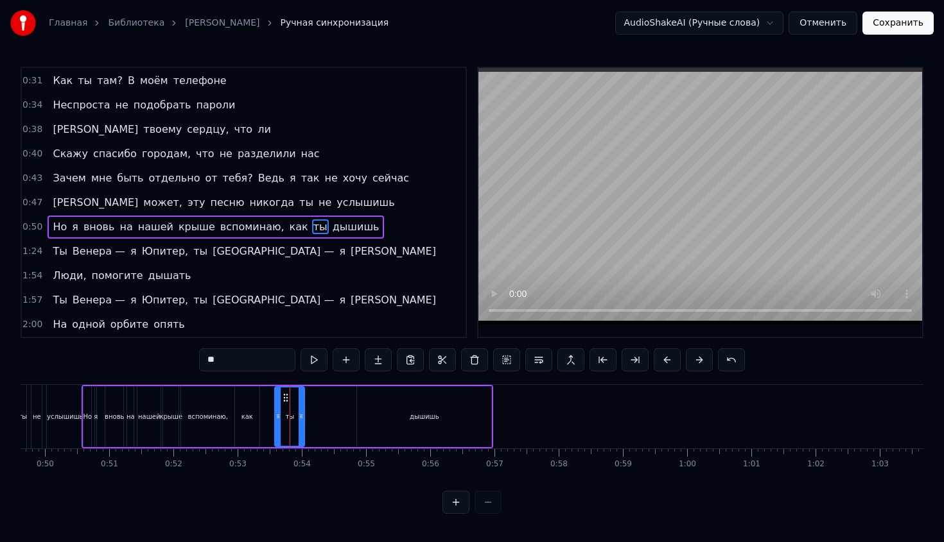
click at [674, 360] on button at bounding box center [667, 360] width 27 height 23
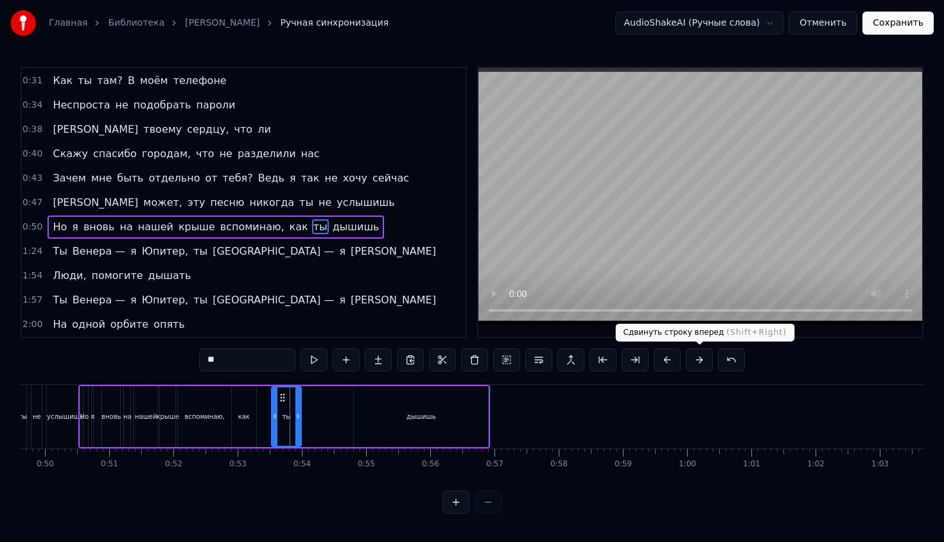
click at [699, 360] on button at bounding box center [699, 360] width 27 height 23
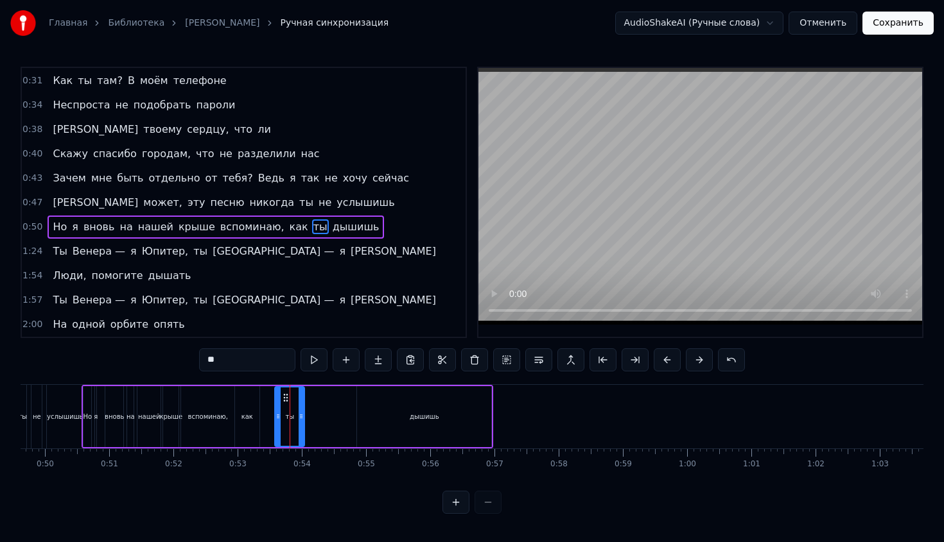
click at [699, 360] on button at bounding box center [699, 360] width 27 height 23
click at [595, 362] on button at bounding box center [602, 360] width 27 height 23
click at [641, 362] on button at bounding box center [634, 360] width 27 height 23
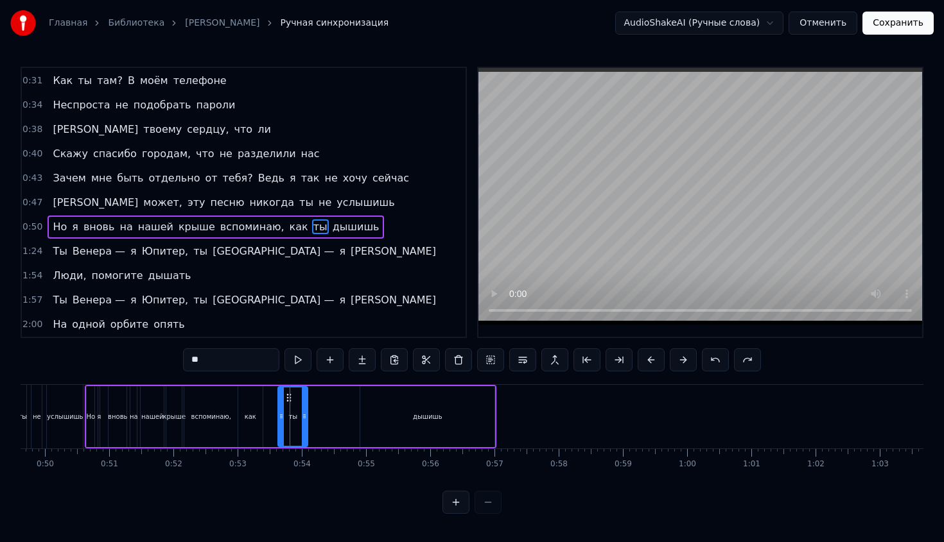
drag, startPoint x: 299, startPoint y: 228, endPoint x: 270, endPoint y: 229, distance: 29.5
click at [264, 229] on div "Но я вновь на нашей крыше вспоминаю, как ты дышишь" at bounding box center [216, 227] width 336 height 23
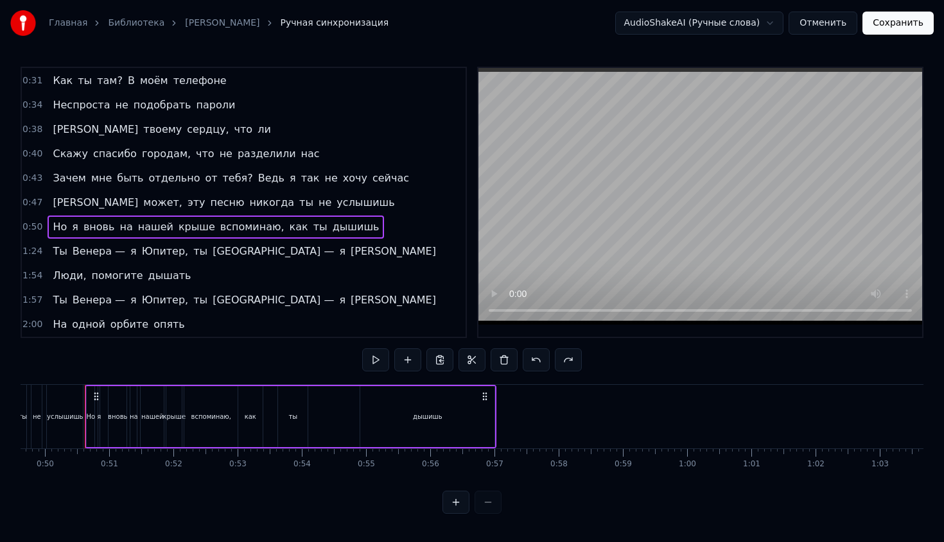
click at [312, 226] on span "ты" at bounding box center [320, 227] width 17 height 15
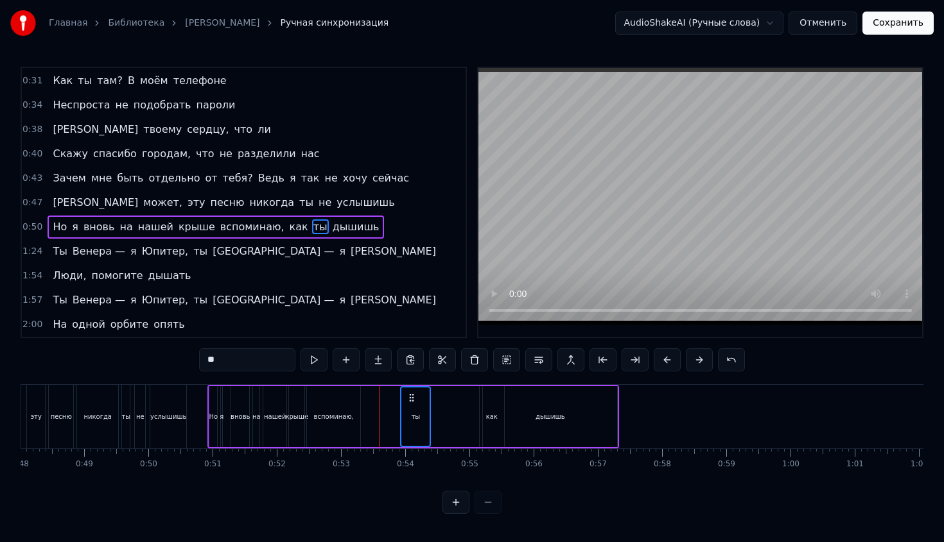
scroll to position [0, 3055]
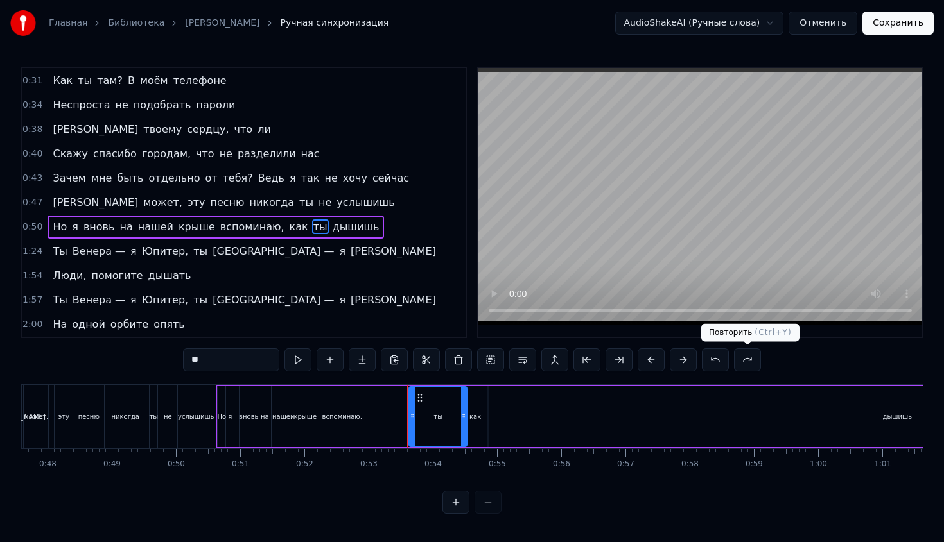
click at [752, 365] on button at bounding box center [747, 360] width 27 height 23
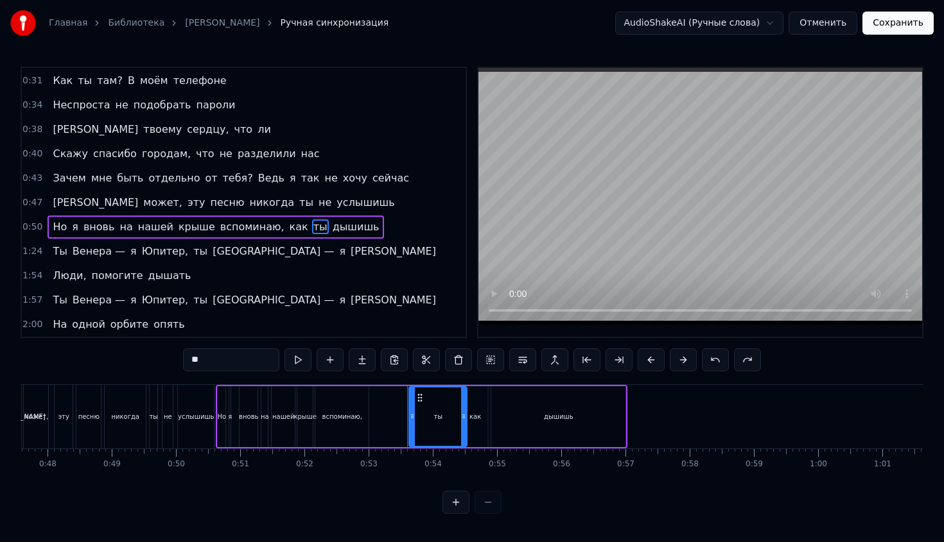
click at [752, 365] on button at bounding box center [747, 360] width 27 height 23
click at [751, 361] on button at bounding box center [747, 360] width 27 height 23
click at [754, 358] on button at bounding box center [747, 360] width 27 height 23
click at [566, 431] on div "дышишь" at bounding box center [558, 416] width 134 height 61
type input "******"
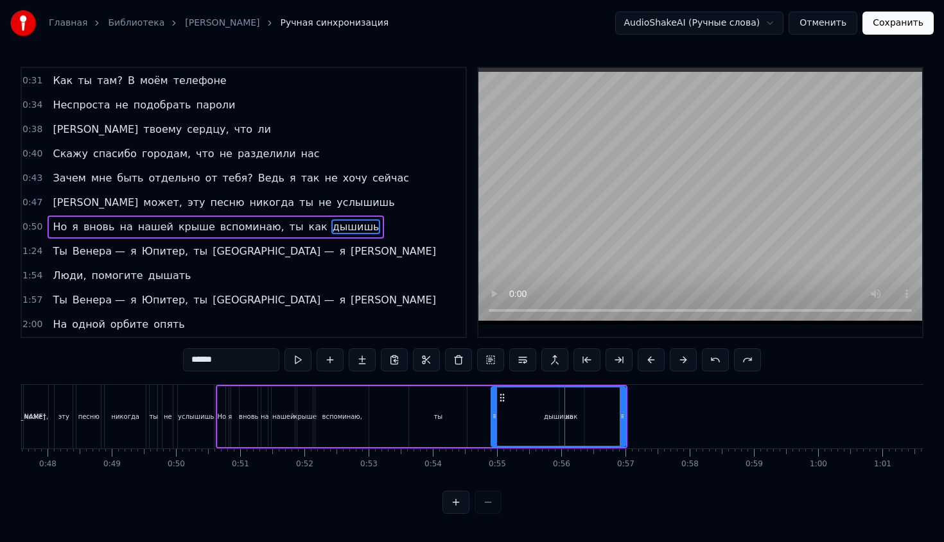
click at [577, 419] on div "дышишь" at bounding box center [558, 417] width 133 height 58
drag, startPoint x: 577, startPoint y: 419, endPoint x: 489, endPoint y: 419, distance: 88.0
click at [489, 419] on div "Но я вновь на нашей крыше вспоминаю, ты как дышишь" at bounding box center [422, 417] width 412 height 64
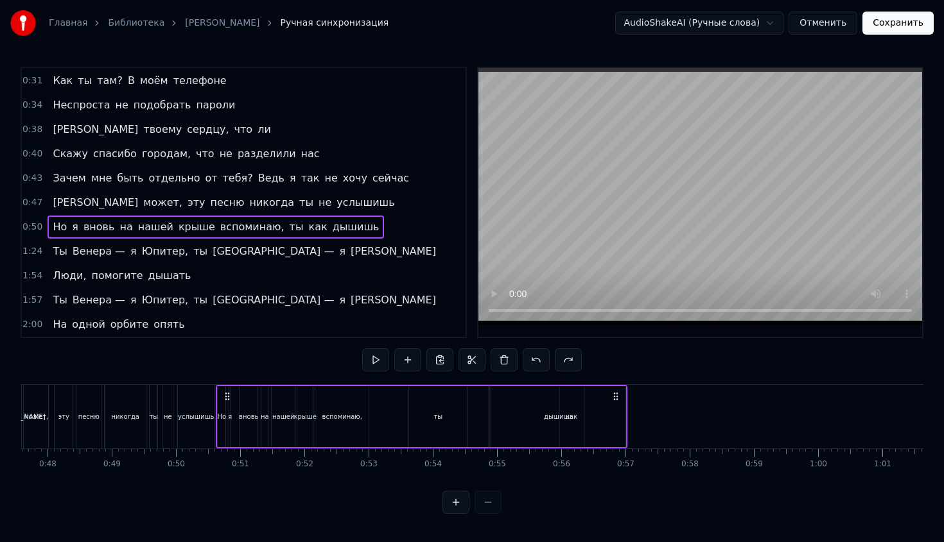
click at [494, 419] on div "дышишь" at bounding box center [558, 416] width 134 height 61
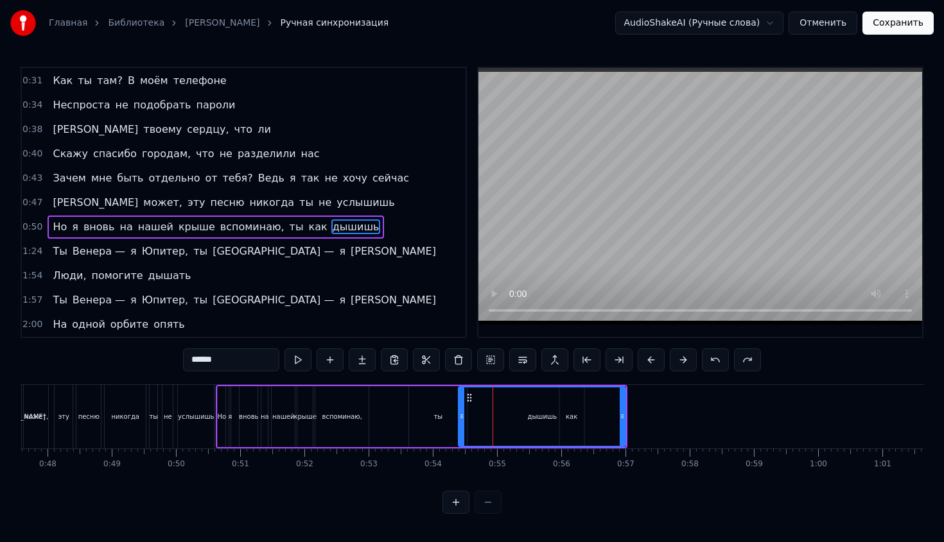
drag, startPoint x: 494, startPoint y: 419, endPoint x: 480, endPoint y: 413, distance: 15.3
click at [464, 413] on icon at bounding box center [461, 417] width 5 height 10
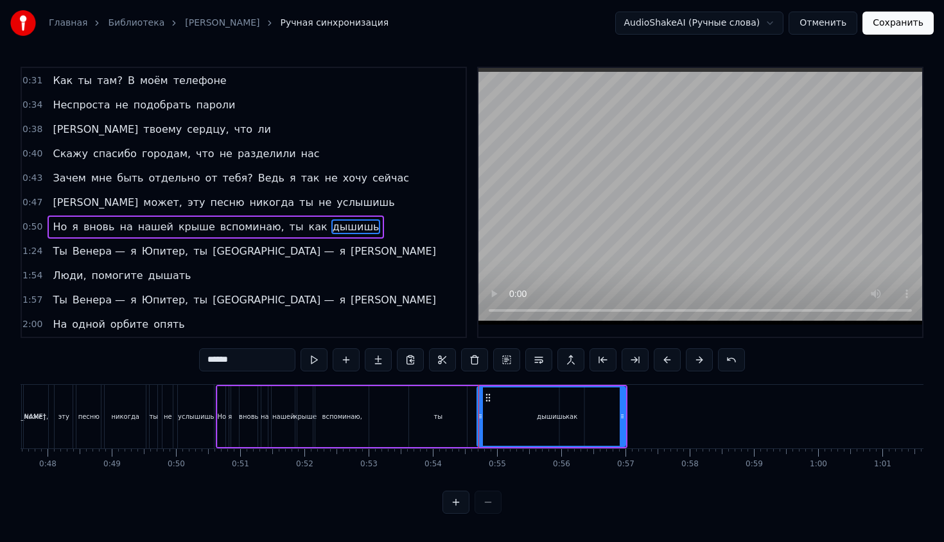
drag, startPoint x: 488, startPoint y: 398, endPoint x: 444, endPoint y: 402, distance: 43.8
click at [440, 402] on div "Но я вновь на нашей крыше вспоминаю, ты как дышишь" at bounding box center [422, 417] width 412 height 64
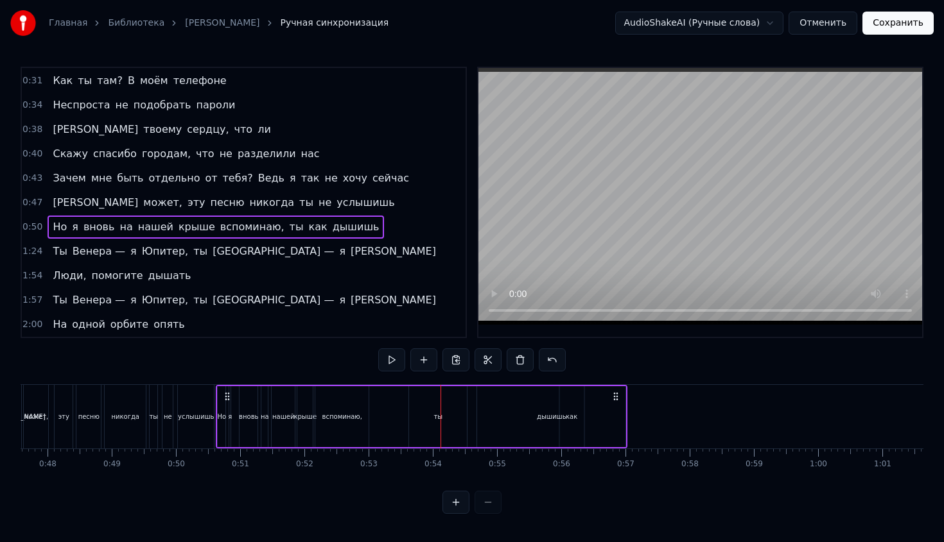
click at [486, 402] on div "дышишь" at bounding box center [551, 416] width 148 height 61
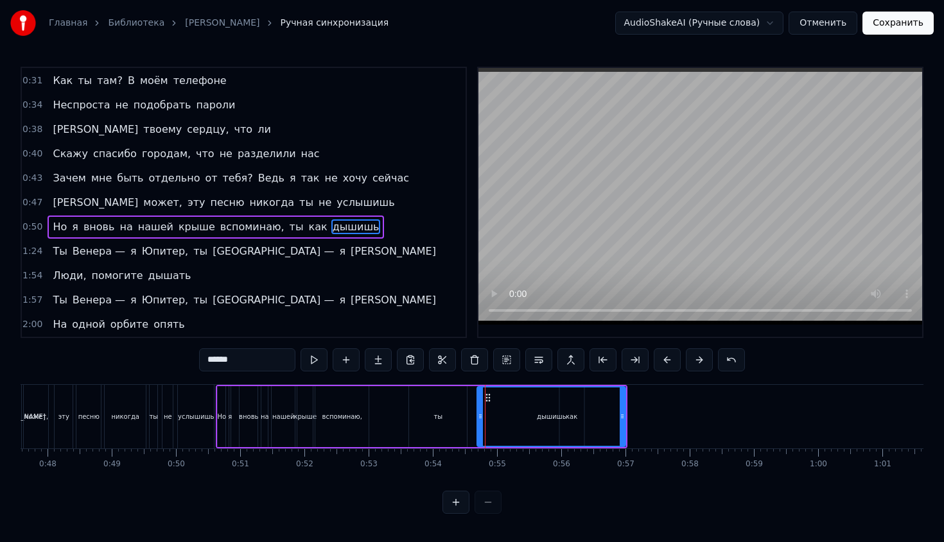
drag, startPoint x: 489, startPoint y: 397, endPoint x: 424, endPoint y: 404, distance: 65.9
click at [424, 404] on div "Но я вновь на нашей крыше вспоминаю, ты как дышишь" at bounding box center [422, 417] width 412 height 64
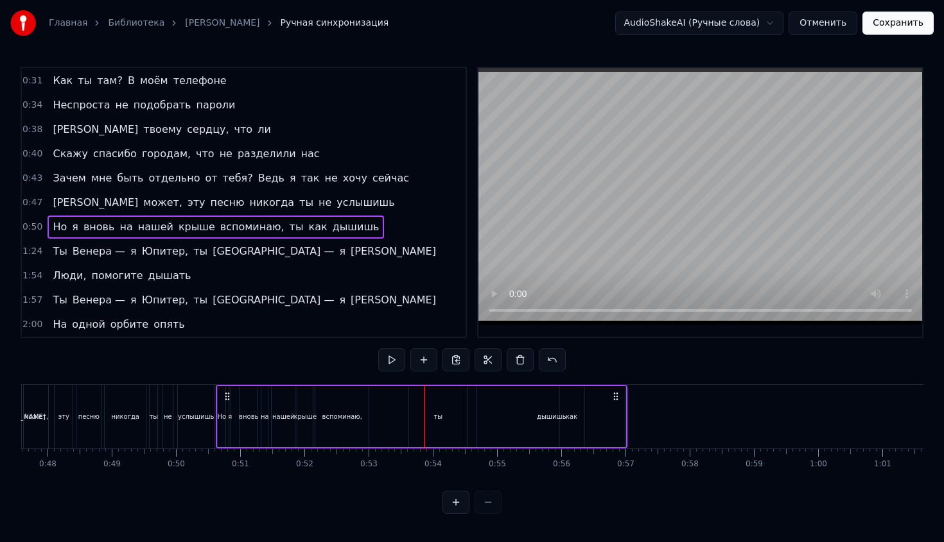
drag, startPoint x: 229, startPoint y: 399, endPoint x: 351, endPoint y: 412, distance: 122.0
click at [351, 412] on div "Но я вновь на нашей крыше вспоминаю, ты как дышишь" at bounding box center [422, 417] width 412 height 64
drag, startPoint x: 617, startPoint y: 396, endPoint x: 589, endPoint y: 398, distance: 27.7
click at [578, 398] on div "Но я вновь на нашей крыше вспоминаю, ты как дышишь" at bounding box center [422, 417] width 412 height 64
click at [613, 399] on icon at bounding box center [616, 397] width 10 height 10
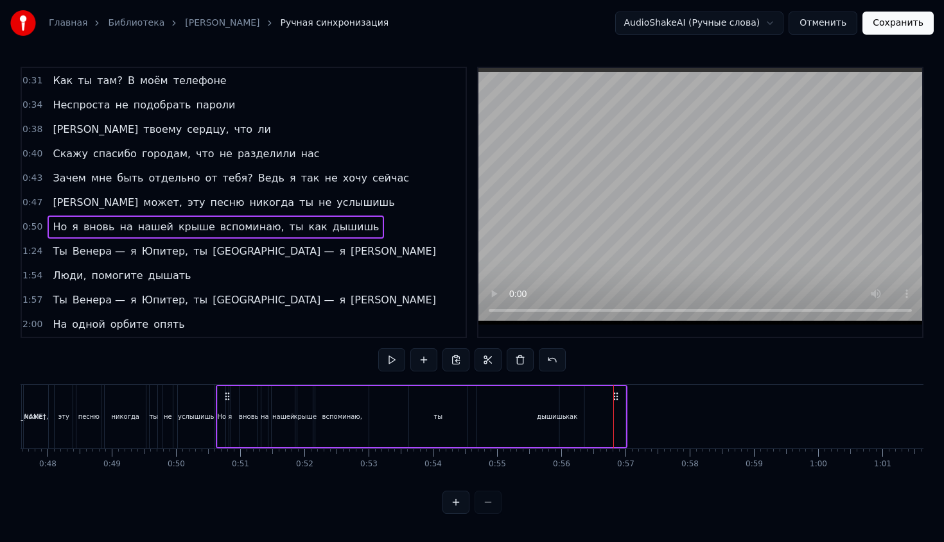
click at [621, 399] on div "дышишь" at bounding box center [551, 416] width 148 height 61
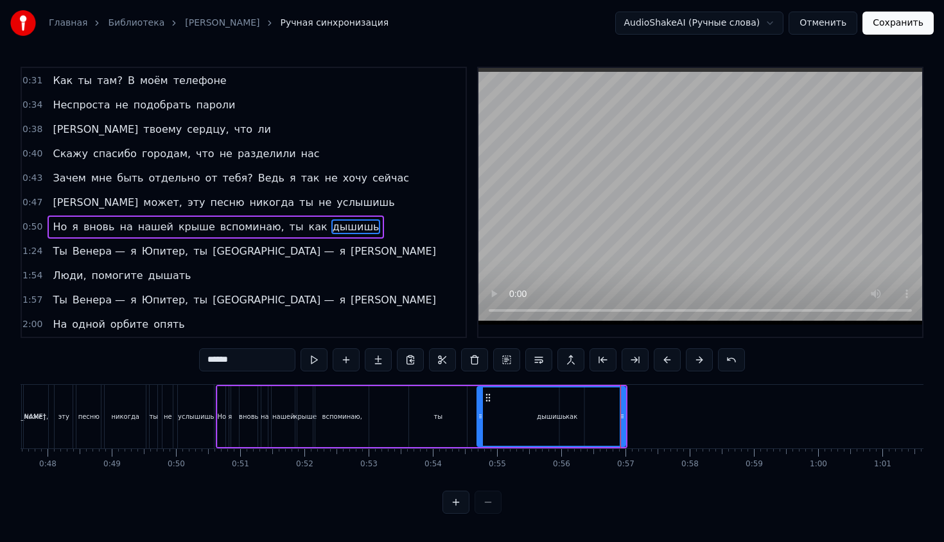
click at [580, 399] on div "дышишь" at bounding box center [551, 417] width 147 height 58
click at [905, 15] on button "Сохранить" at bounding box center [897, 23] width 71 height 23
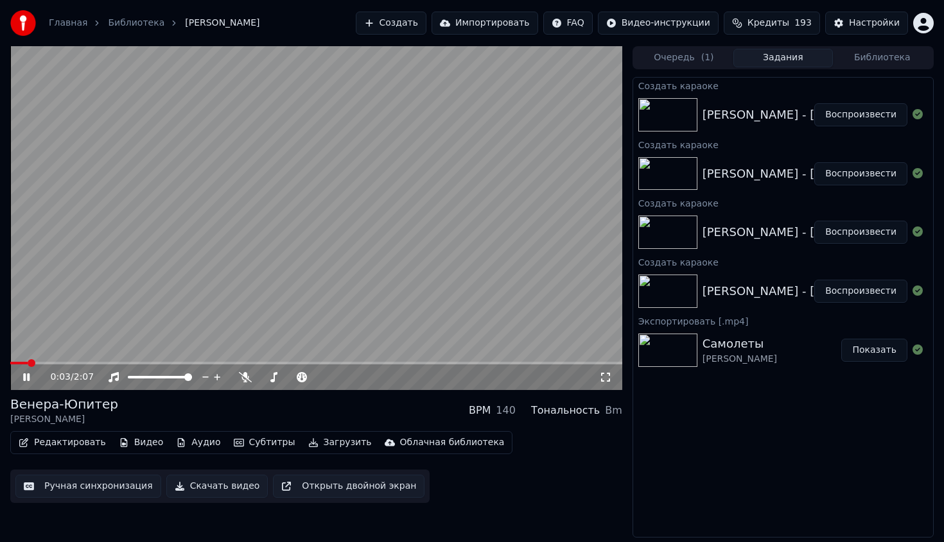
drag, startPoint x: 426, startPoint y: 128, endPoint x: 414, endPoint y: 157, distance: 30.8
click at [412, 159] on video at bounding box center [316, 218] width 612 height 344
click at [414, 157] on video at bounding box center [316, 218] width 612 height 344
click at [403, 237] on video at bounding box center [316, 218] width 612 height 344
click at [123, 17] on link "Библиотека" at bounding box center [136, 23] width 56 height 13
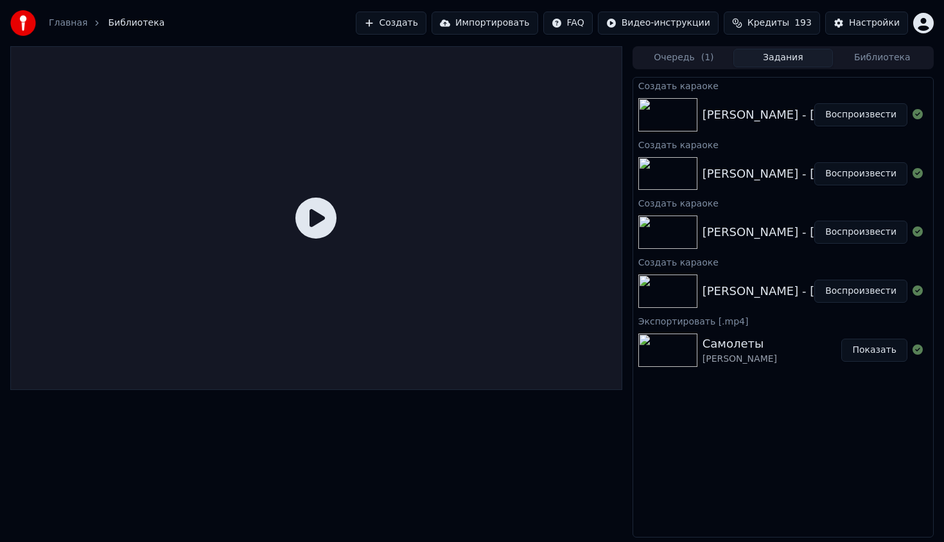
click at [777, 110] on div "[PERSON_NAME] - [PERSON_NAME]" at bounding box center [804, 115] width 204 height 18
click at [795, 180] on div "[PERSON_NAME] - [PERSON_NAME]" at bounding box center [804, 174] width 204 height 18
click at [794, 272] on div "[PERSON_NAME] - Венера-Юпитер Воспроизвести" at bounding box center [783, 292] width 300 height 44
click at [689, 71] on div "Очередь ( 1 ) Задания Библиотека Создать караоке [PERSON_NAME] - Венера-Юпитер …" at bounding box center [782, 292] width 301 height 492
click at [694, 59] on button "Очередь ( 1 )" at bounding box center [683, 58] width 99 height 19
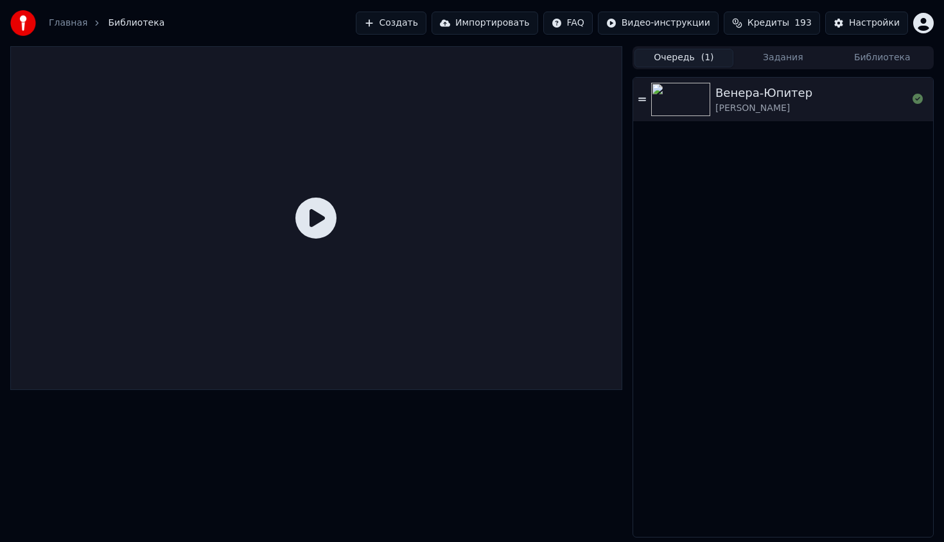
click at [762, 92] on div "Венера-Юпитер" at bounding box center [763, 93] width 97 height 18
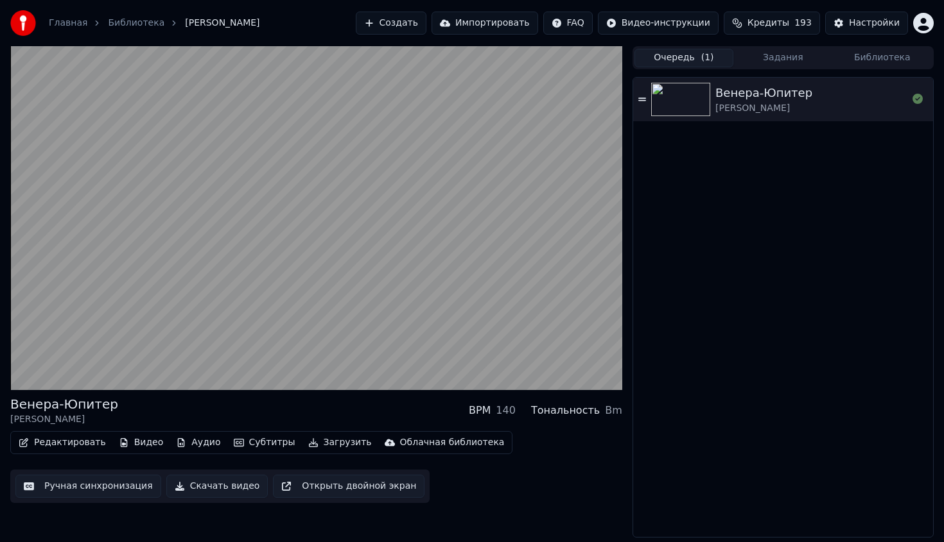
click at [637, 98] on div "Венера-[PERSON_NAME]" at bounding box center [783, 100] width 300 height 44
click at [684, 65] on button "Очередь ( 1 )" at bounding box center [683, 58] width 99 height 19
click at [149, 24] on link "Библиотека" at bounding box center [136, 23] width 56 height 13
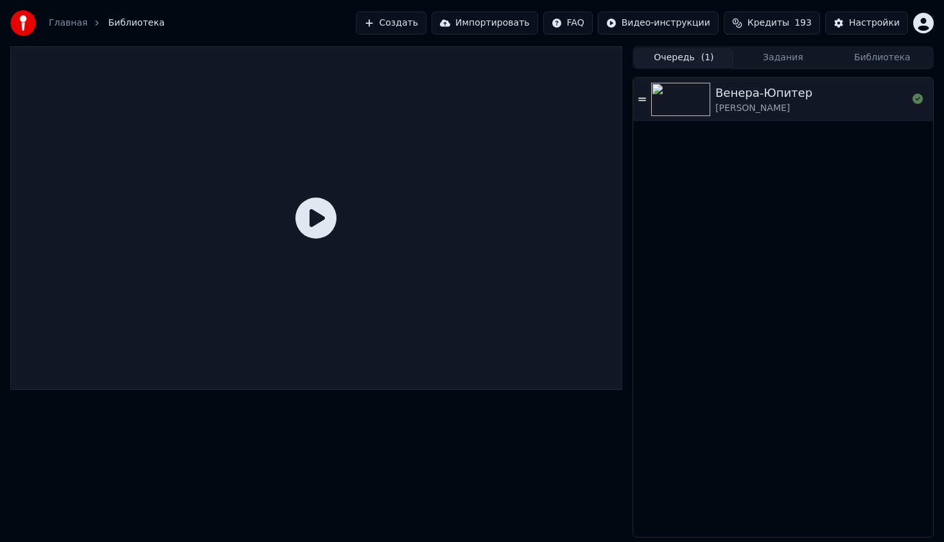
click at [386, 12] on button "Создать" at bounding box center [391, 23] width 71 height 23
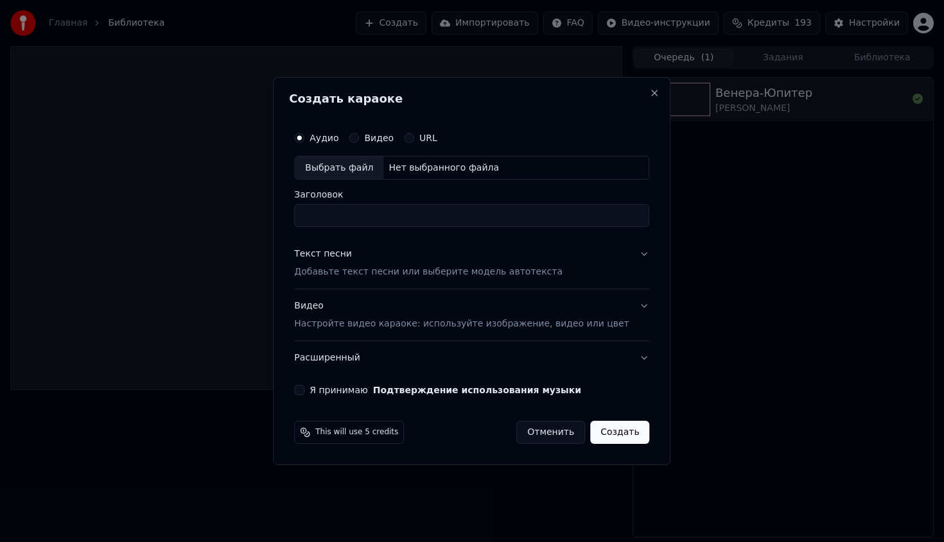
click at [412, 173] on div "Нет выбранного файла" at bounding box center [443, 168] width 121 height 13
type input "**********"
click at [429, 277] on p "Добавьте текст песни или выберите модель автотекста" at bounding box center [428, 272] width 268 height 13
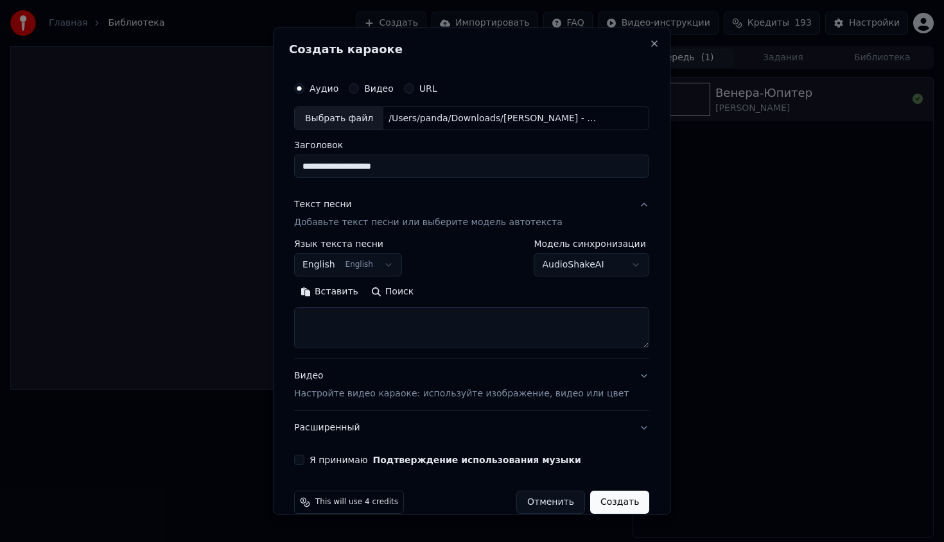
click at [460, 315] on textarea at bounding box center [471, 328] width 355 height 41
paste textarea "**********"
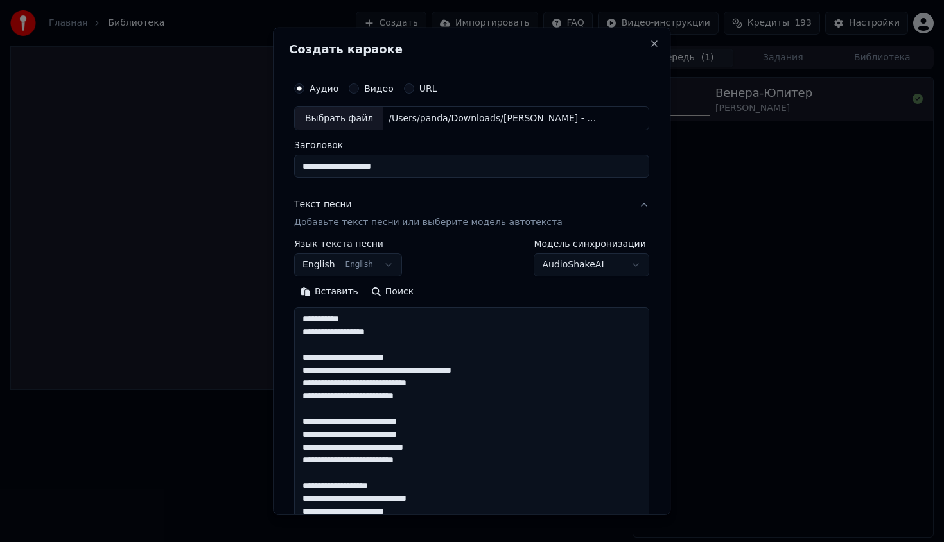
scroll to position [490, 0]
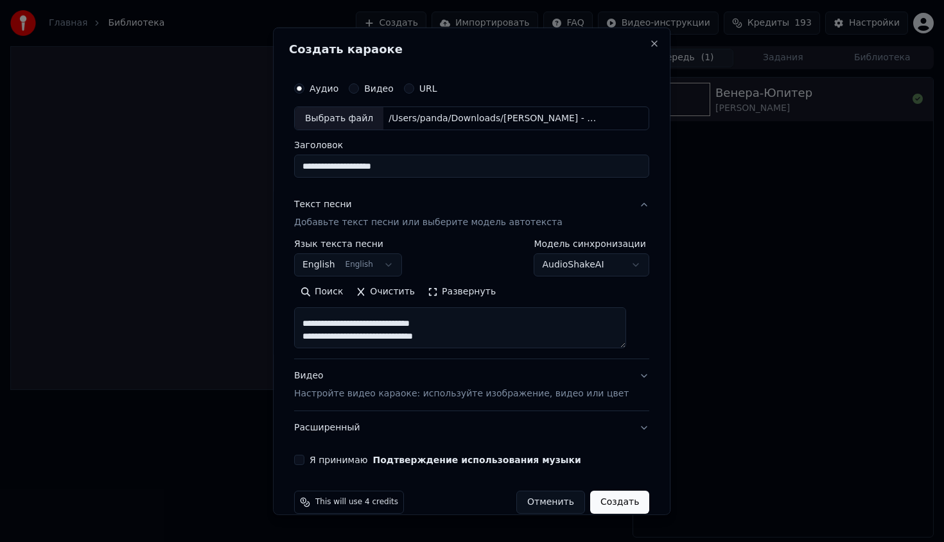
type textarea "**********"
click at [371, 255] on body "**********" at bounding box center [472, 271] width 944 height 542
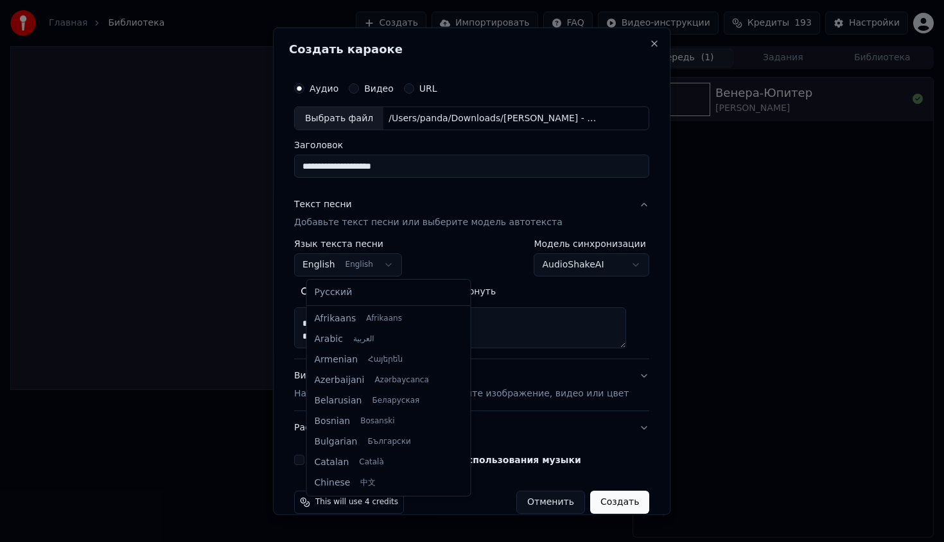
scroll to position [103, 0]
select select "**"
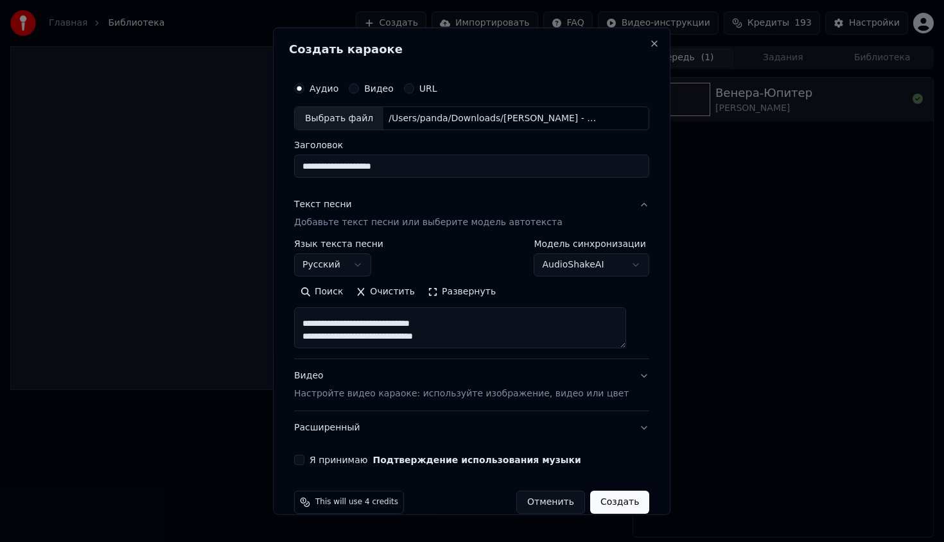
click at [331, 463] on label "Я принимаю Подтверждение использования музыки" at bounding box center [445, 460] width 272 height 9
click at [304, 463] on button "Я принимаю Подтверждение использования музыки" at bounding box center [299, 460] width 10 height 10
click at [600, 500] on button "Создать" at bounding box center [619, 502] width 59 height 23
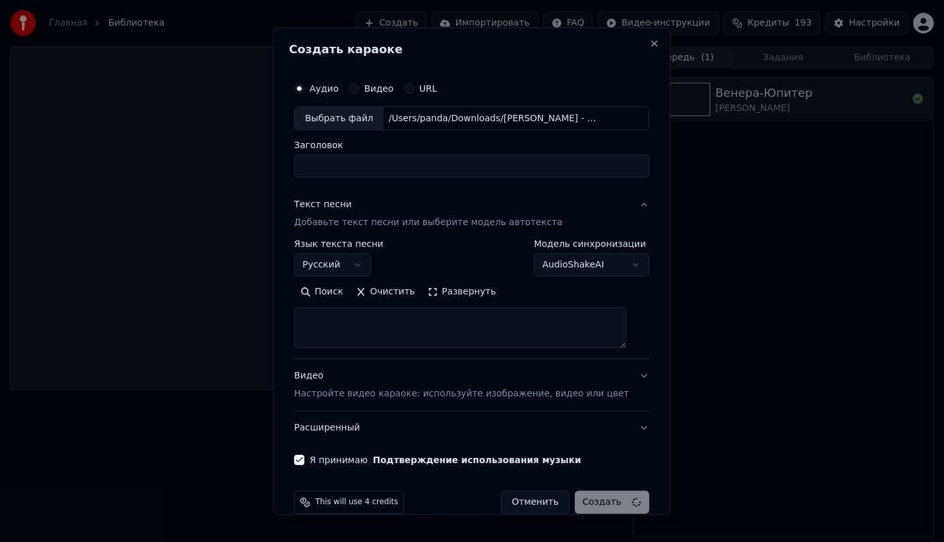
select select
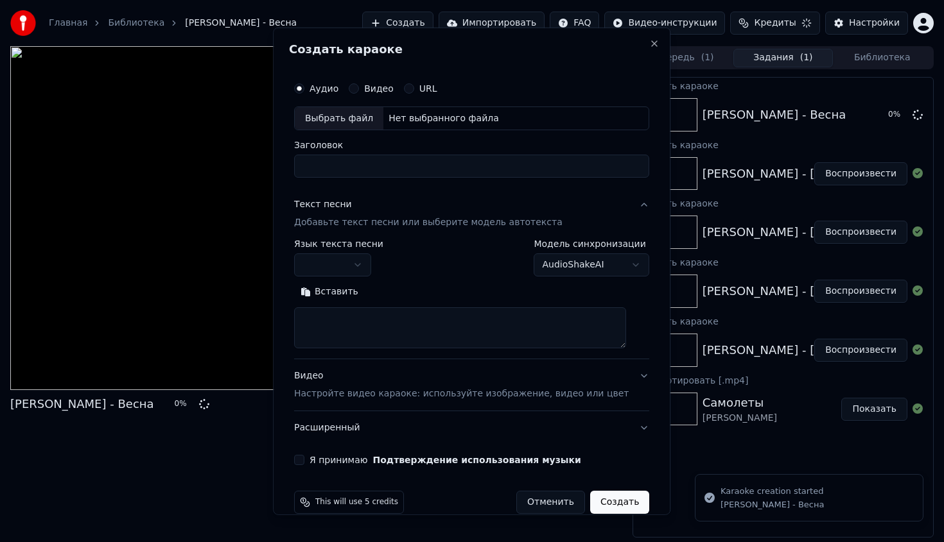
scroll to position [0, 0]
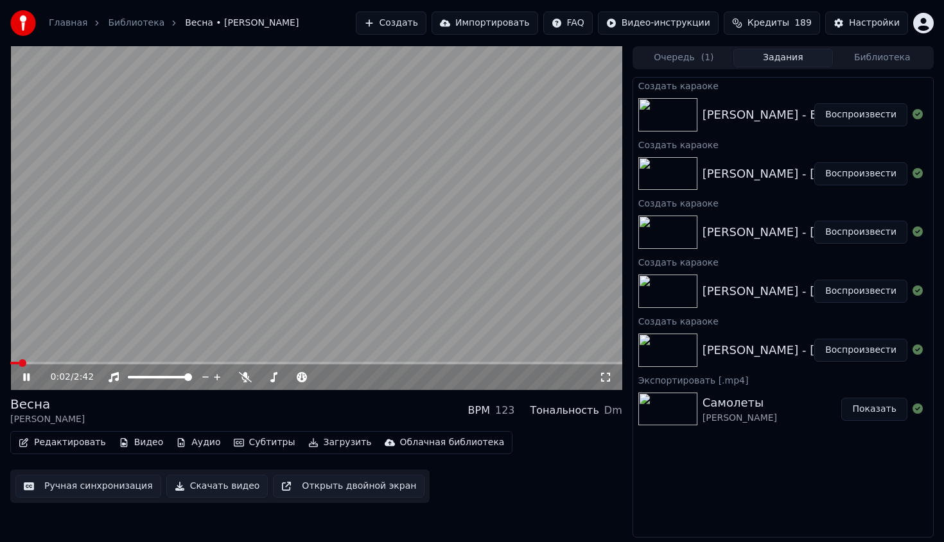
click at [446, 287] on video at bounding box center [316, 218] width 612 height 344
click at [82, 444] on button "Редактировать" at bounding box center [62, 443] width 98 height 18
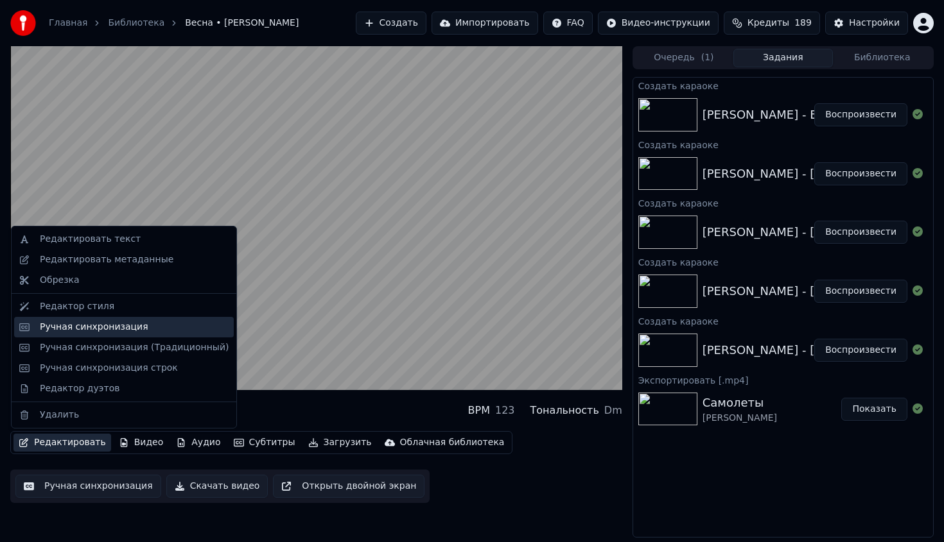
click at [112, 327] on div "Ручная синхронизация" at bounding box center [94, 327] width 108 height 13
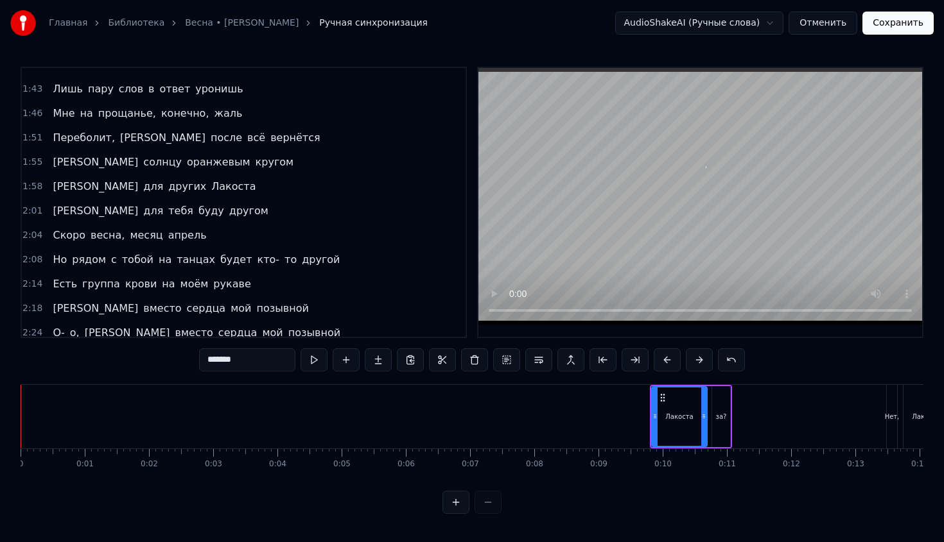
scroll to position [512, 0]
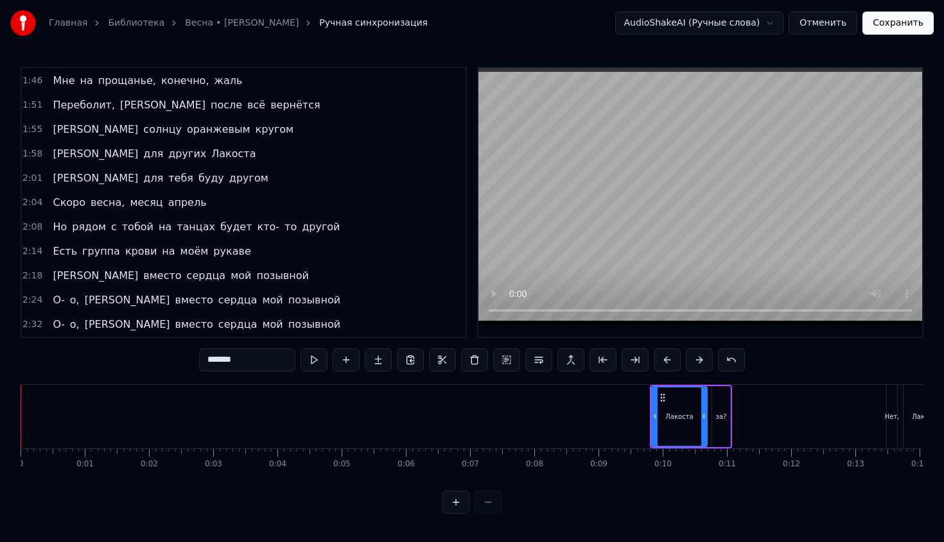
click at [287, 326] on span "позывной" at bounding box center [314, 324] width 55 height 15
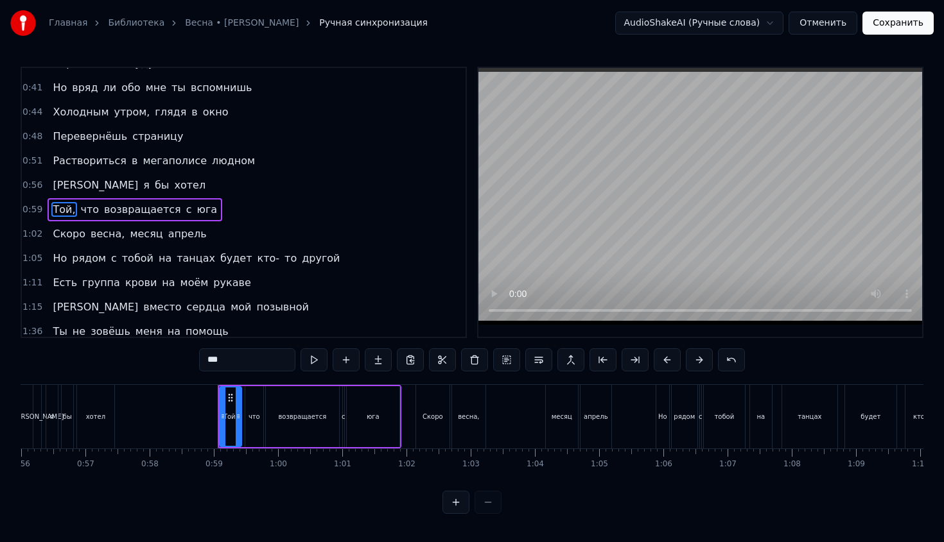
scroll to position [195, 0]
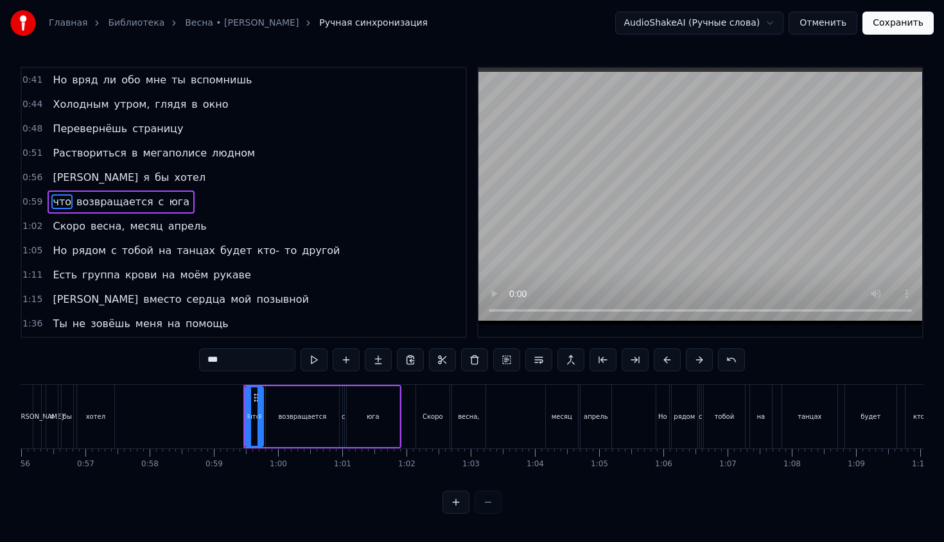
type input "**********"
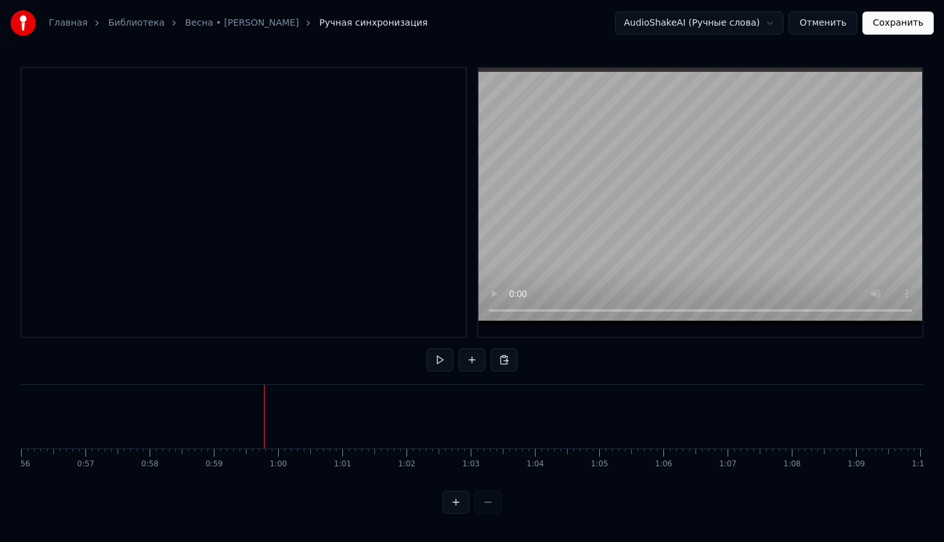
scroll to position [0, 0]
click at [815, 17] on button "Отменить" at bounding box center [822, 23] width 69 height 23
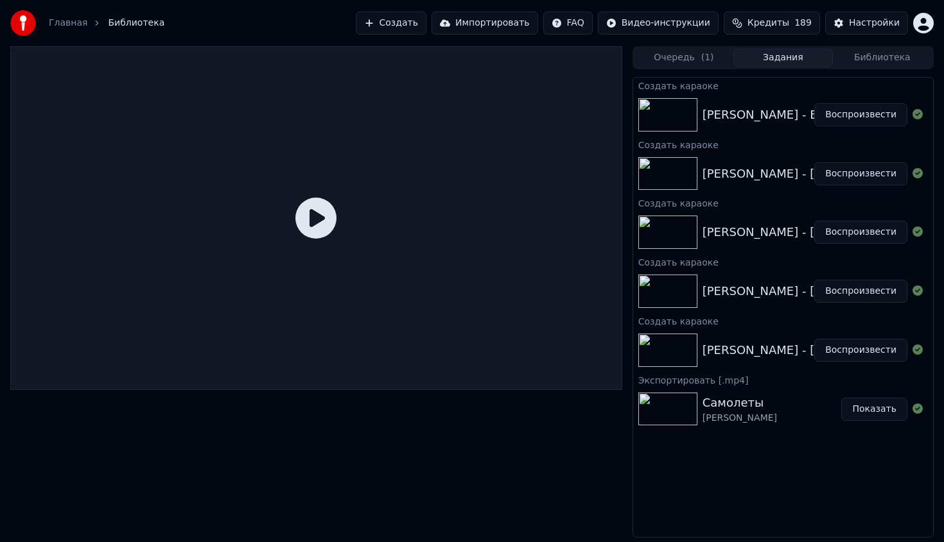
click at [687, 125] on img at bounding box center [667, 114] width 59 height 33
click at [768, 112] on div "[PERSON_NAME] - Весна" at bounding box center [774, 115] width 144 height 18
click at [878, 114] on button "Воспроизвести" at bounding box center [860, 114] width 93 height 23
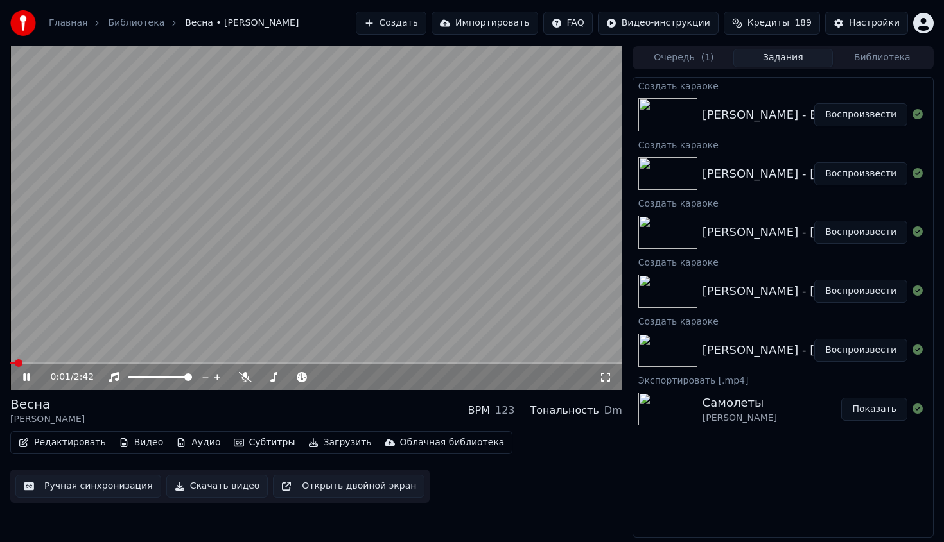
click at [297, 198] on video at bounding box center [316, 218] width 612 height 344
click at [54, 449] on button "Редактировать" at bounding box center [62, 443] width 98 height 18
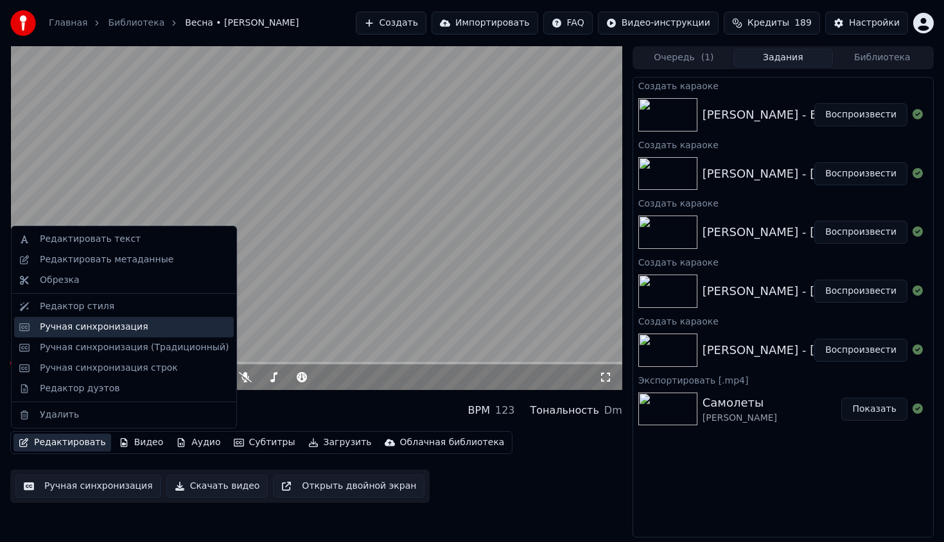
click at [127, 327] on div "Ручная синхронизация" at bounding box center [94, 327] width 108 height 13
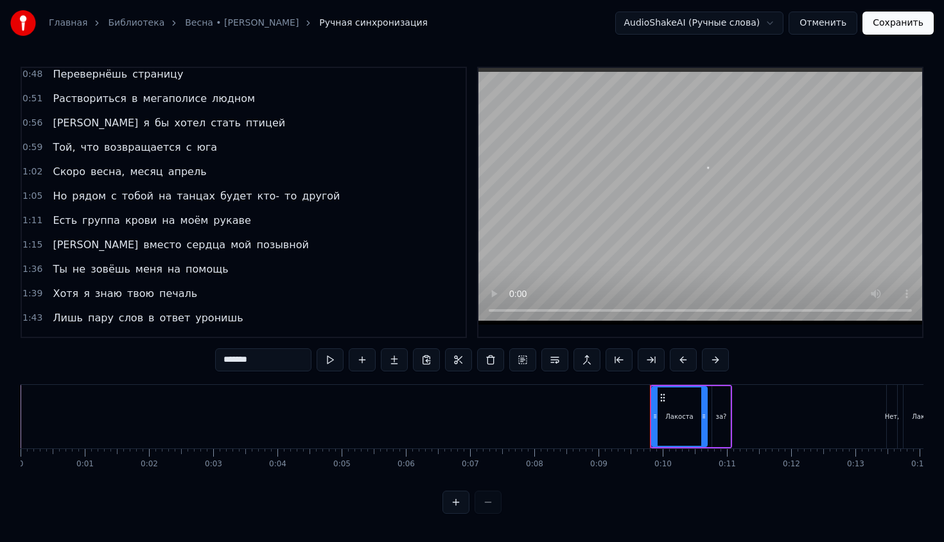
scroll to position [512, 0]
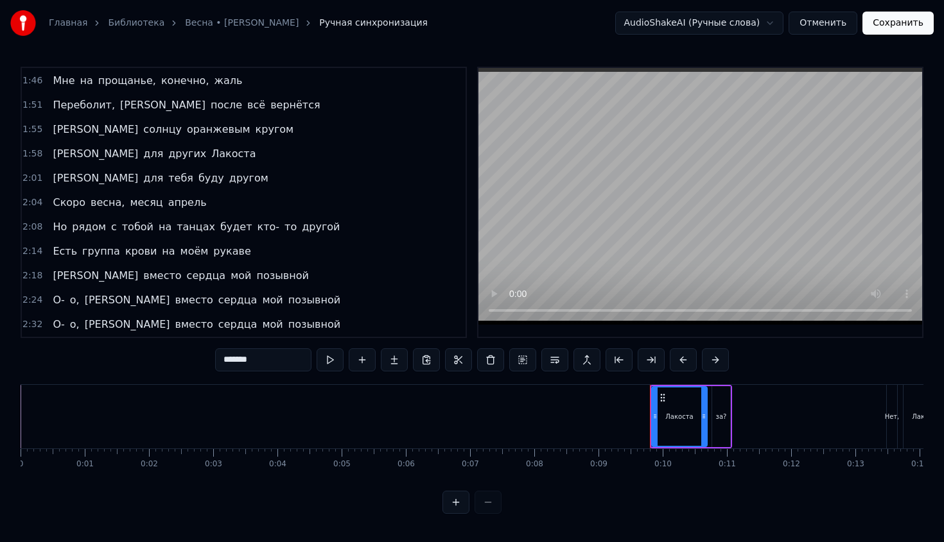
click at [236, 308] on div "О- о, а вместо сердца мой позывной" at bounding box center [197, 300] width 298 height 23
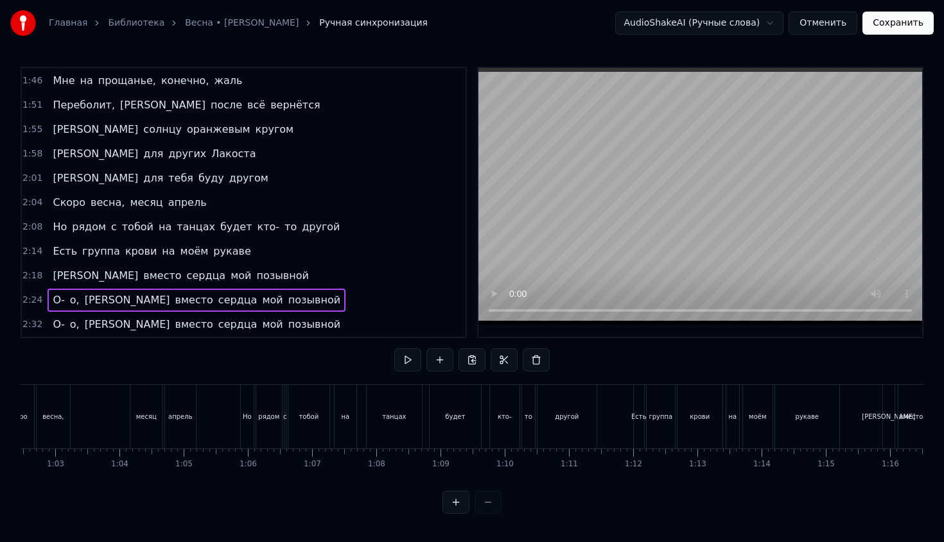
click at [287, 317] on span "позывной" at bounding box center [314, 324] width 55 height 15
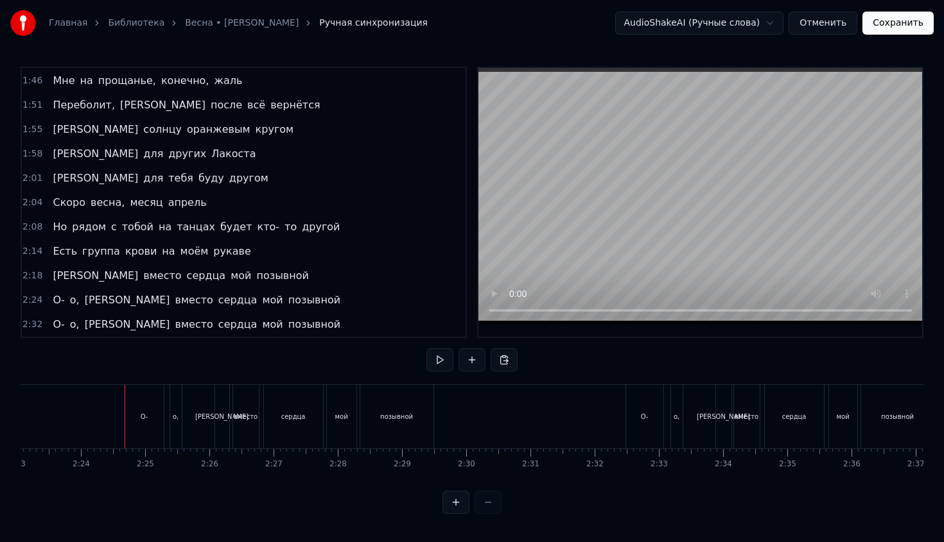
scroll to position [0, 9223]
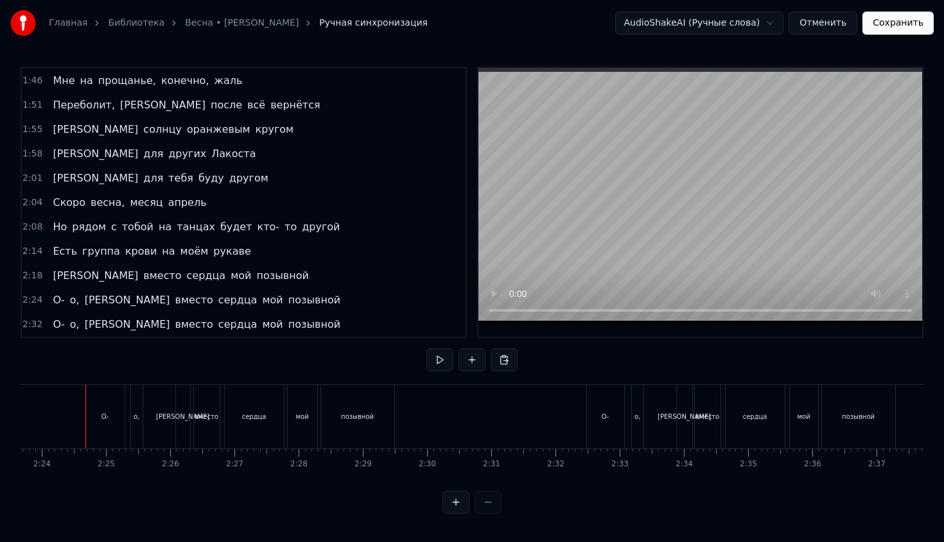
click at [287, 325] on span "позывной" at bounding box center [314, 324] width 55 height 15
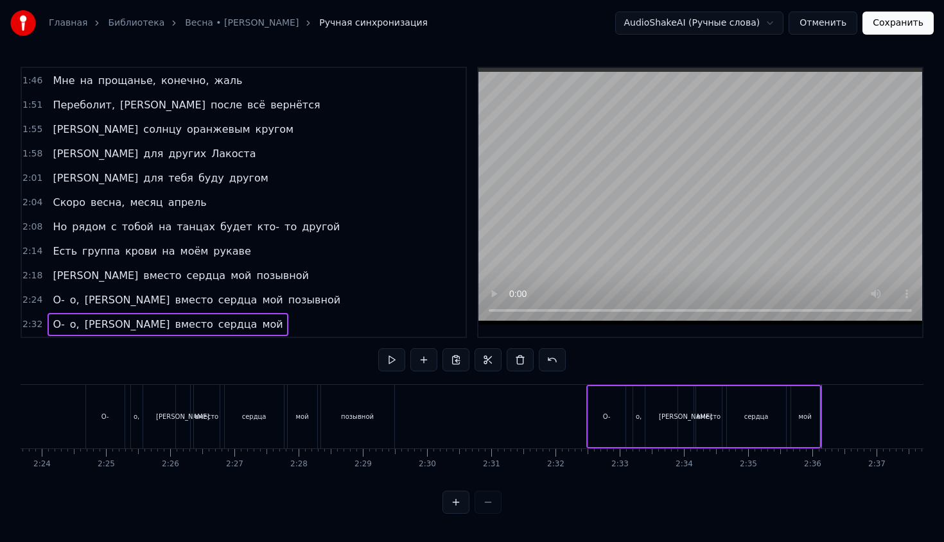
click at [261, 322] on span "мой" at bounding box center [272, 324] width 23 height 15
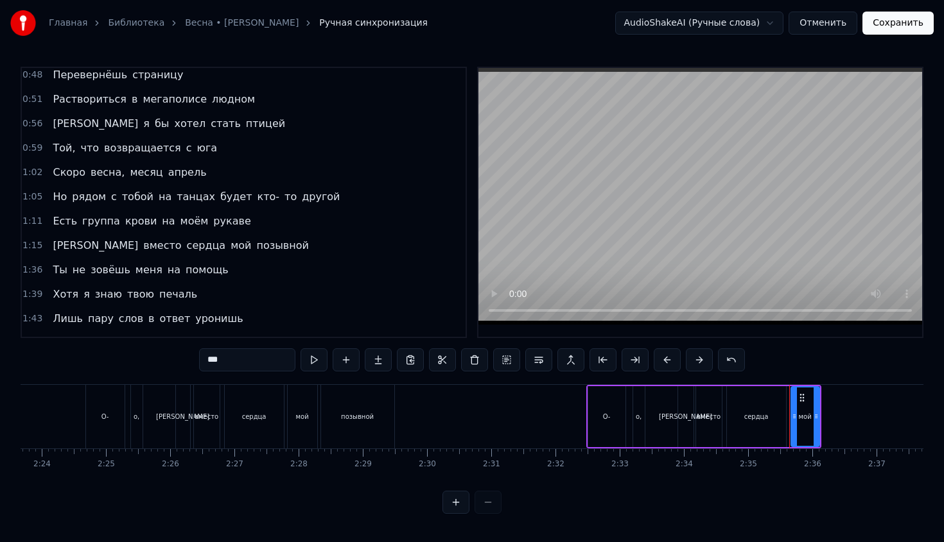
scroll to position [263, 0]
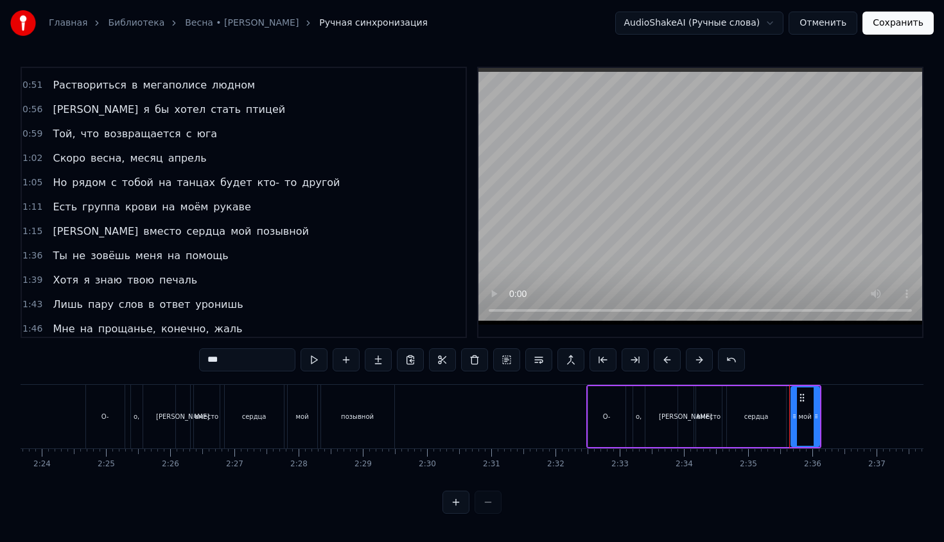
click at [58, 259] on span "Ты" at bounding box center [59, 255] width 17 height 15
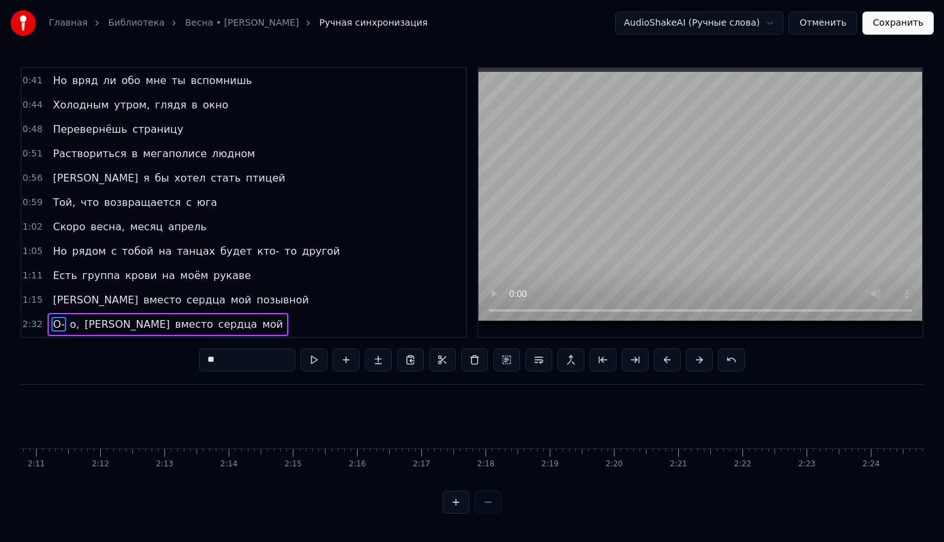
scroll to position [195, 0]
type input "***"
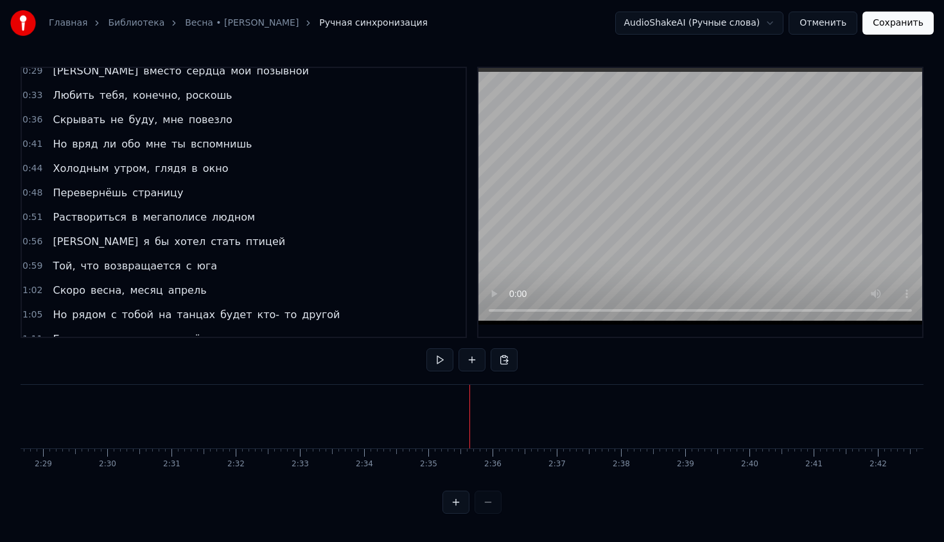
scroll to position [170, 0]
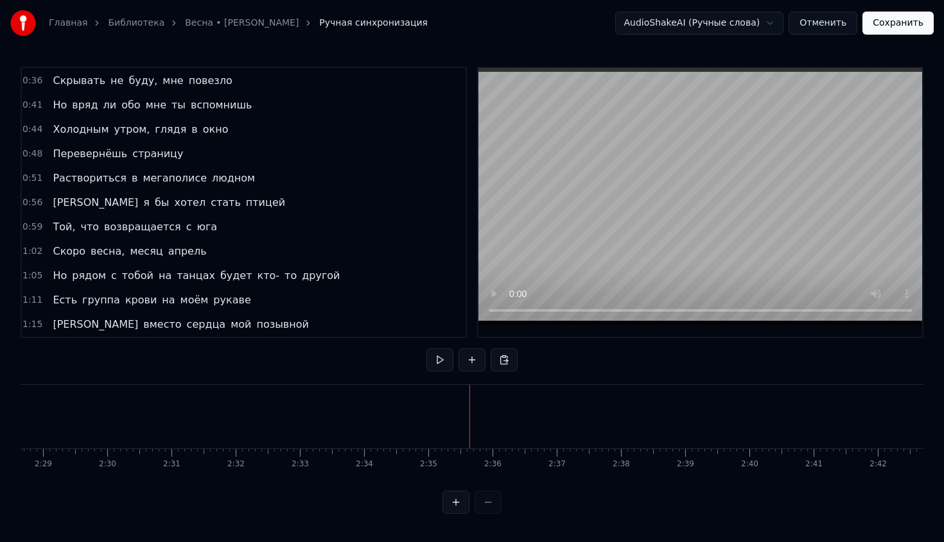
click at [899, 22] on button "Сохранить" at bounding box center [897, 23] width 71 height 23
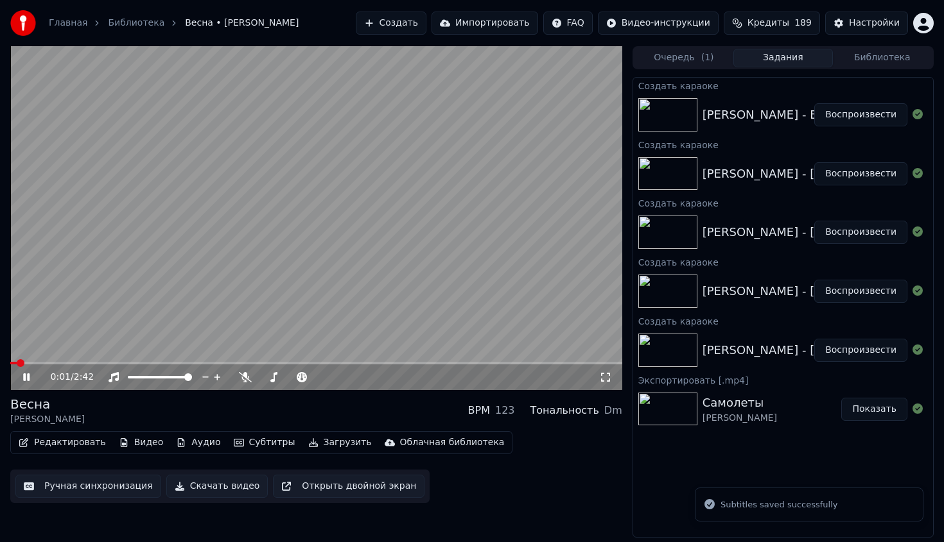
click at [497, 198] on video at bounding box center [316, 218] width 612 height 344
click at [758, 120] on div "[PERSON_NAME] - Весна" at bounding box center [774, 115] width 144 height 18
click at [501, 29] on button "Импортировать" at bounding box center [484, 23] width 107 height 23
click at [826, 115] on button "Воспроизвести" at bounding box center [860, 114] width 93 height 23
click at [759, 125] on div "[PERSON_NAME] - Весна Воспроизвести" at bounding box center [783, 115] width 300 height 44
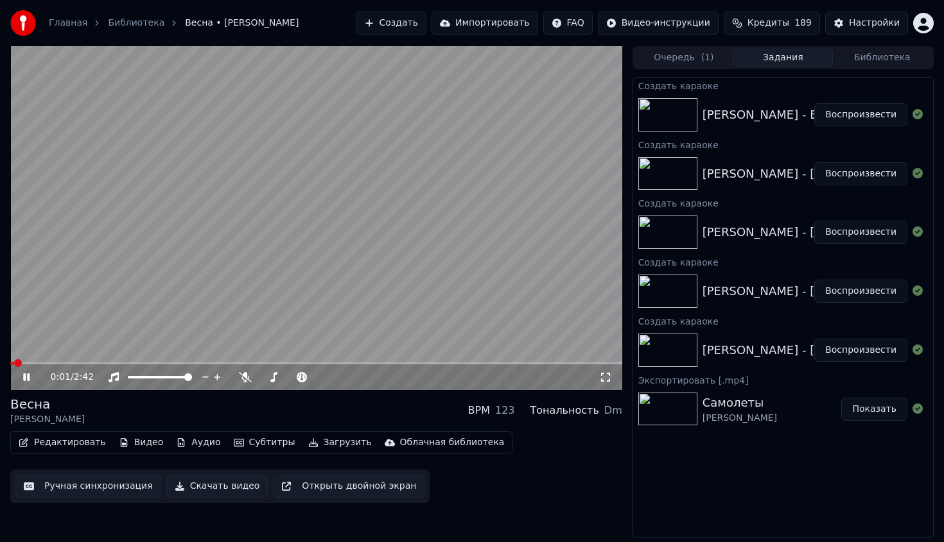
click at [548, 183] on video at bounding box center [316, 218] width 612 height 344
click at [344, 445] on button "Загрузить" at bounding box center [340, 443] width 74 height 18
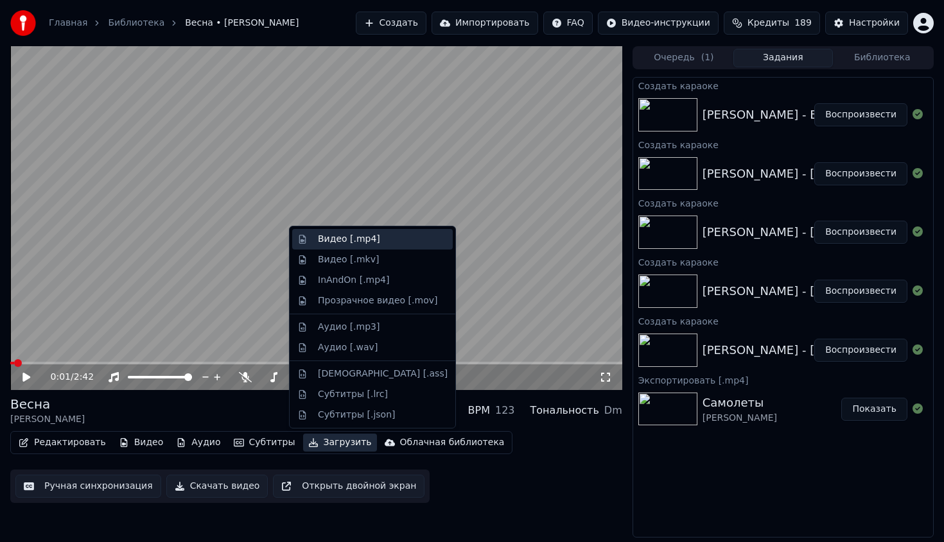
click at [379, 245] on div "Видео [.mp4]" at bounding box center [383, 239] width 130 height 13
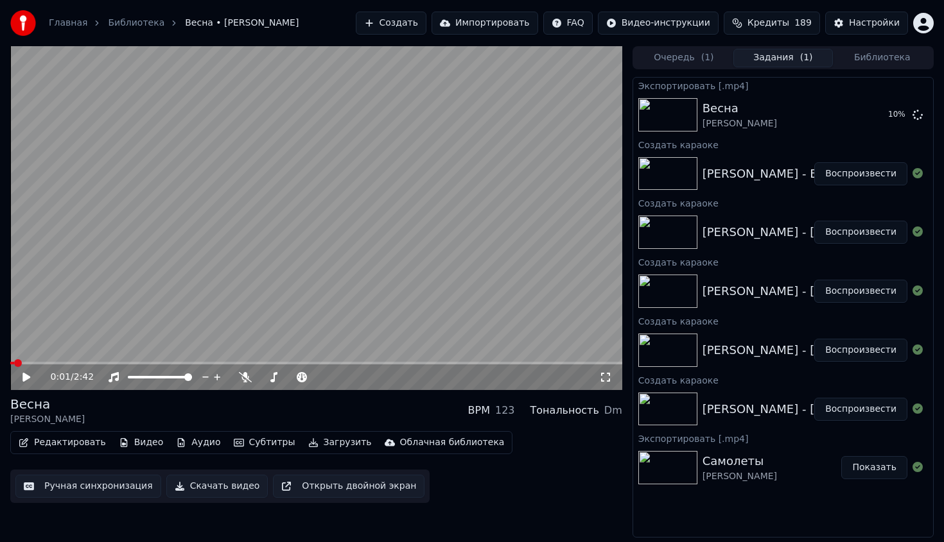
click at [437, 169] on video at bounding box center [316, 218] width 612 height 344
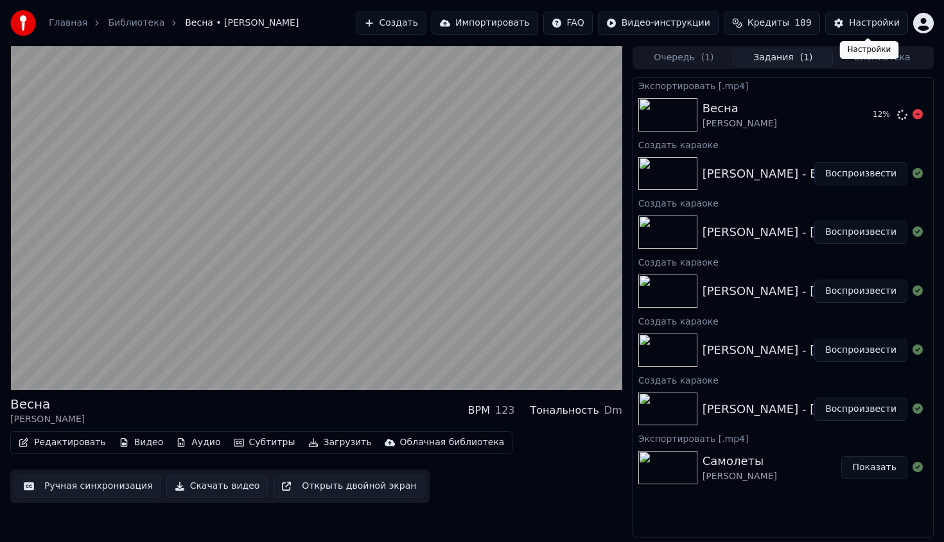
click at [513, 168] on video at bounding box center [316, 218] width 612 height 344
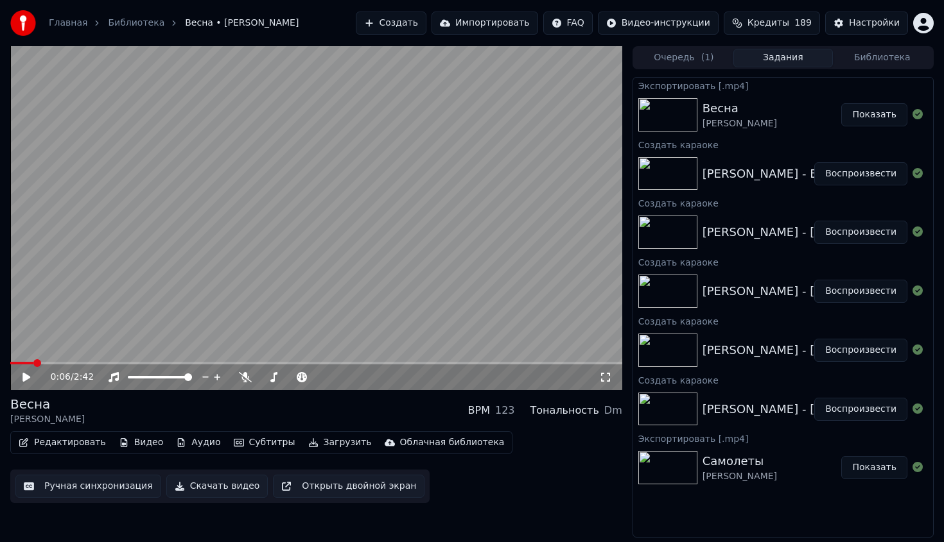
click at [869, 112] on button "Показать" at bounding box center [874, 114] width 66 height 23
click at [408, 28] on button "Создать" at bounding box center [391, 23] width 71 height 23
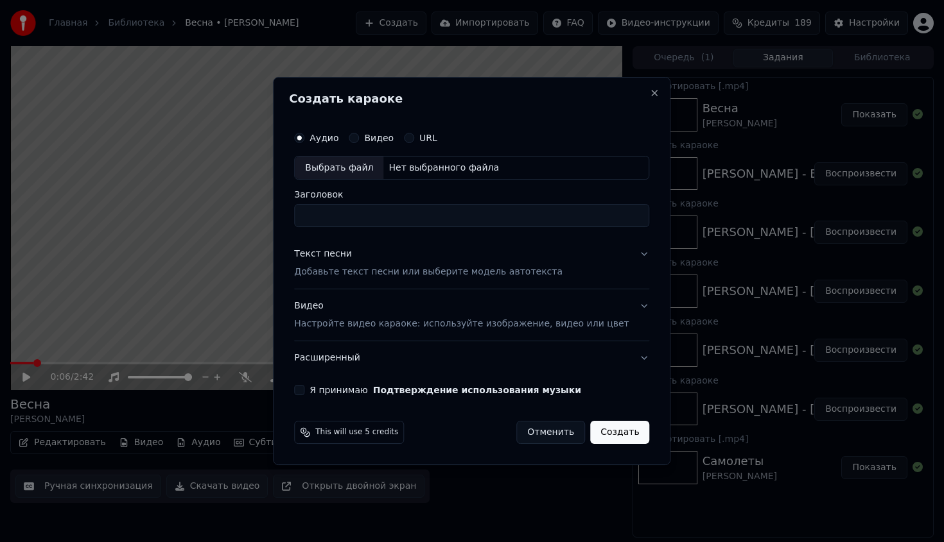
click at [353, 167] on div "Выбрать файл" at bounding box center [339, 168] width 89 height 23
click at [442, 221] on input "Заголовок" at bounding box center [471, 216] width 355 height 23
click at [437, 272] on p "Добавьте текст песни или выберите модель автотекста" at bounding box center [428, 272] width 268 height 13
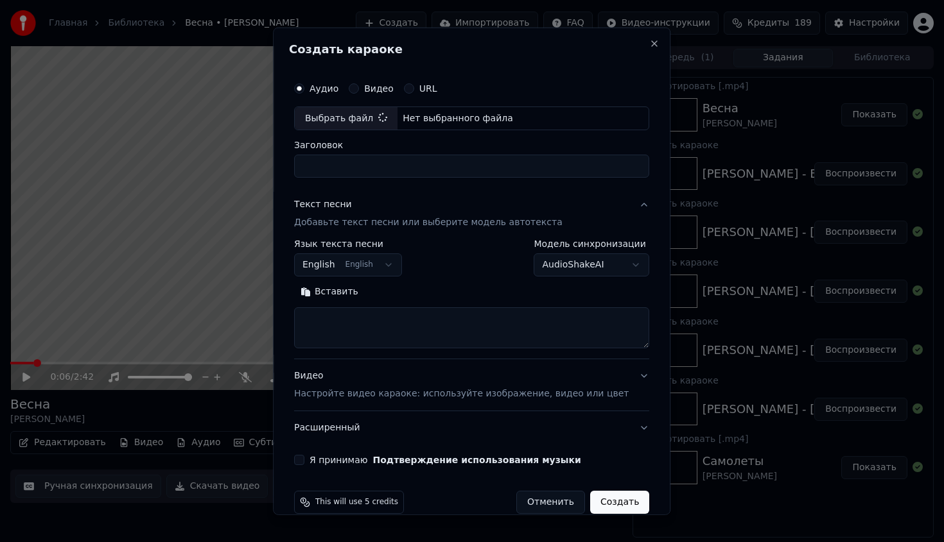
click at [391, 270] on body "Главная Библиотека Весна • [PERSON_NAME] Создать Импортировать FAQ Видео-инстру…" at bounding box center [472, 271] width 944 height 542
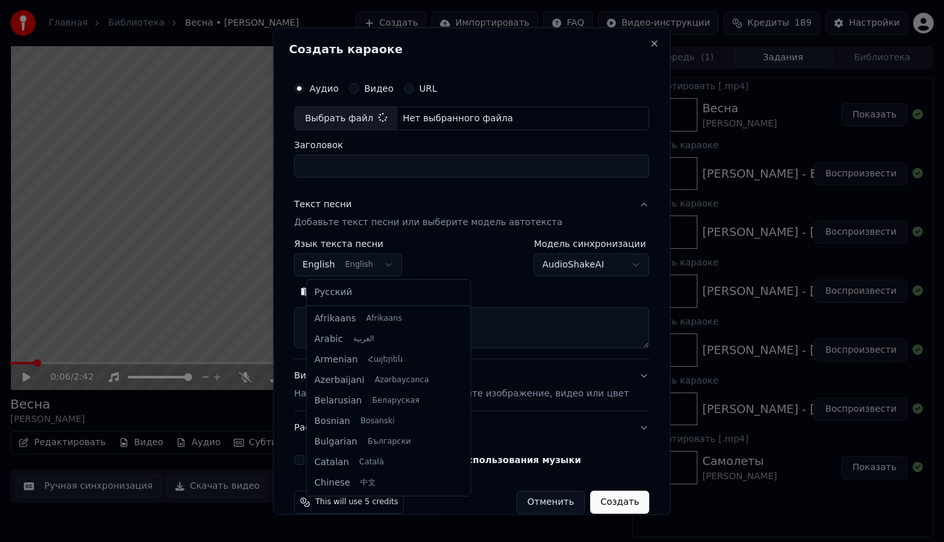
scroll to position [103, 0]
select select "**"
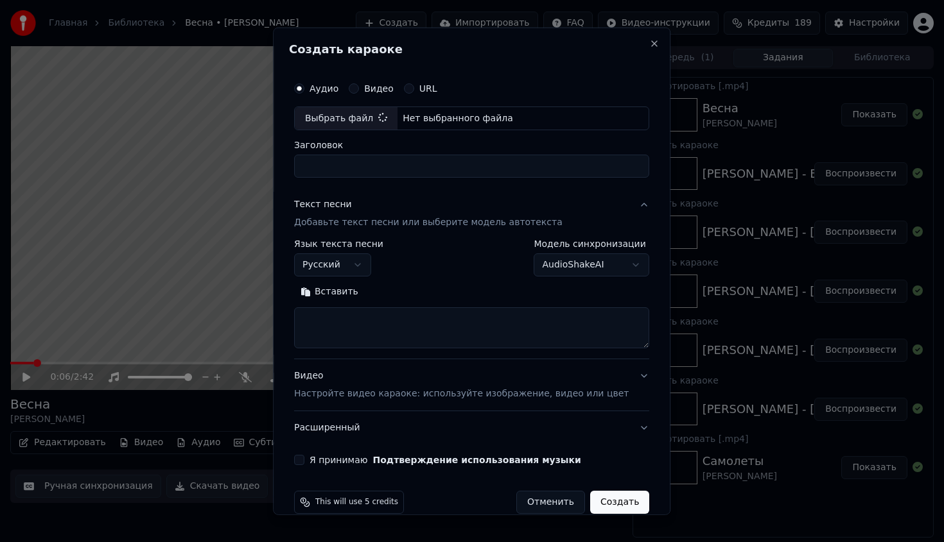
click at [391, 318] on textarea at bounding box center [471, 328] width 355 height 41
paste textarea "**********"
type textarea "**********"
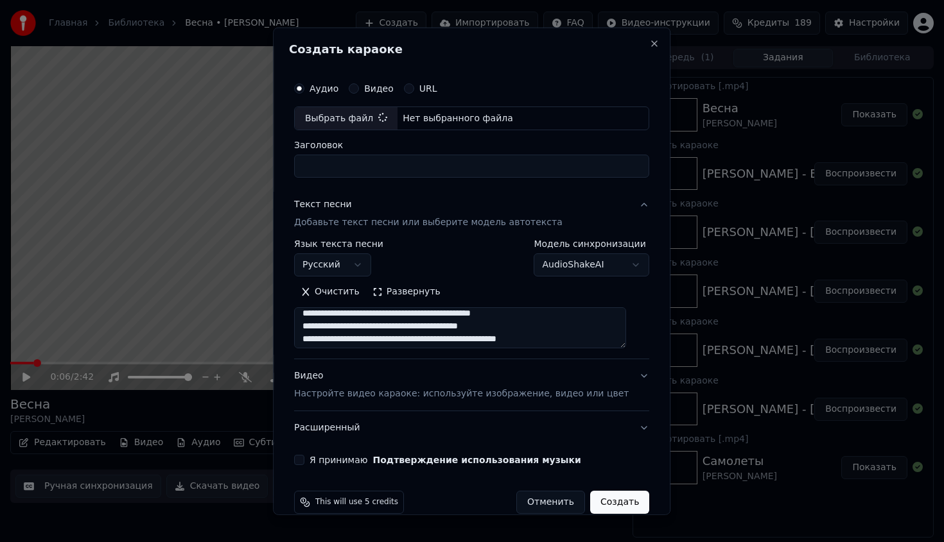
scroll to position [86, 0]
type input "**********"
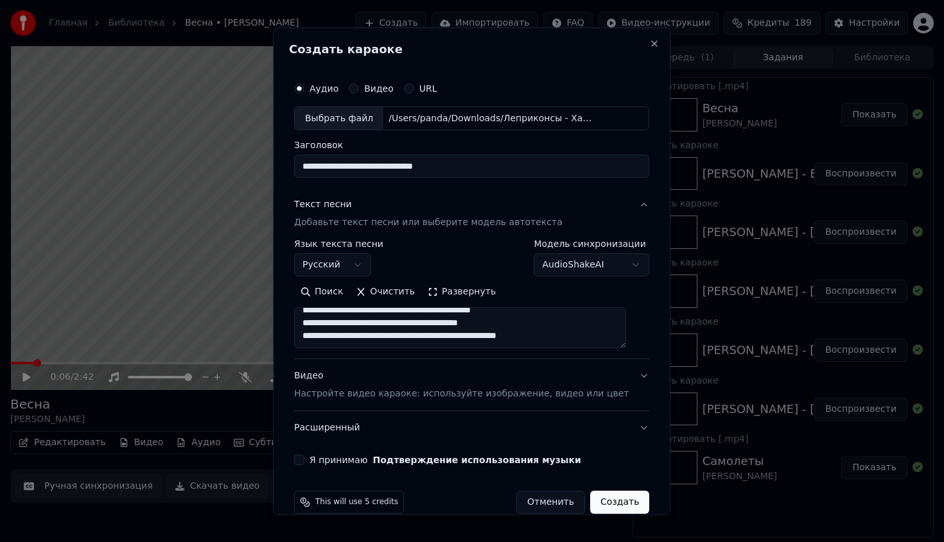
click at [447, 321] on textarea "**********" at bounding box center [460, 328] width 332 height 41
paste textarea "**********"
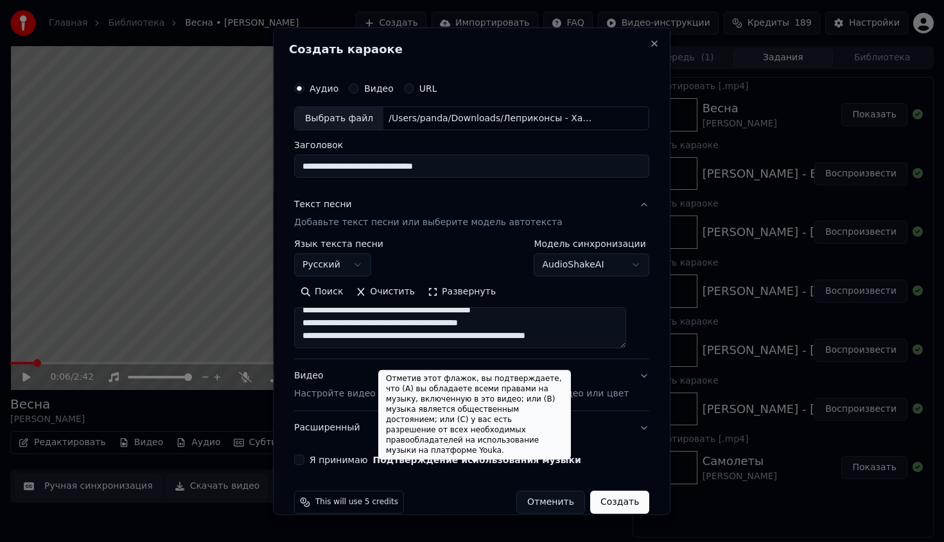
type textarea "**********"
click at [374, 459] on label "Я принимаю Подтверждение использования музыки" at bounding box center [445, 460] width 272 height 9
click at [304, 459] on button "Я принимаю Подтверждение использования музыки" at bounding box center [299, 460] width 10 height 10
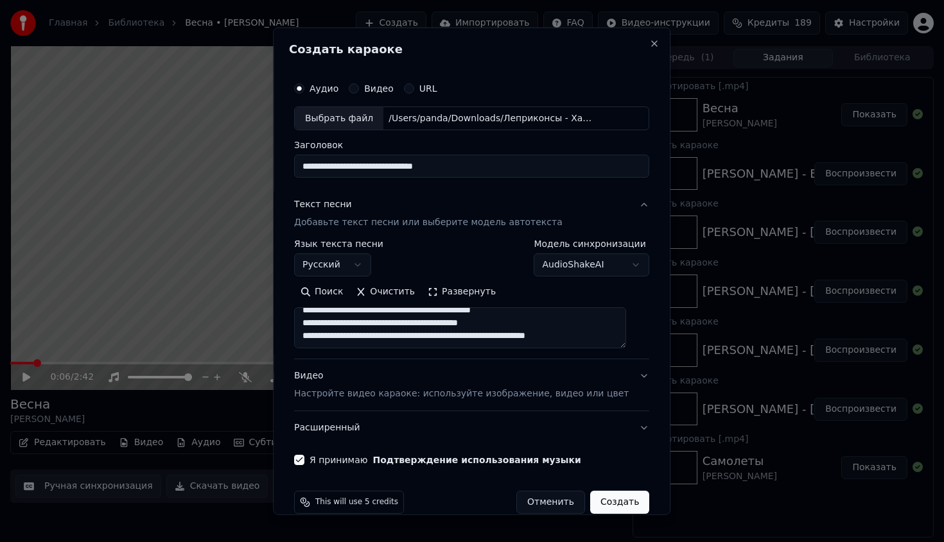
click at [593, 496] on button "Создать" at bounding box center [619, 502] width 59 height 23
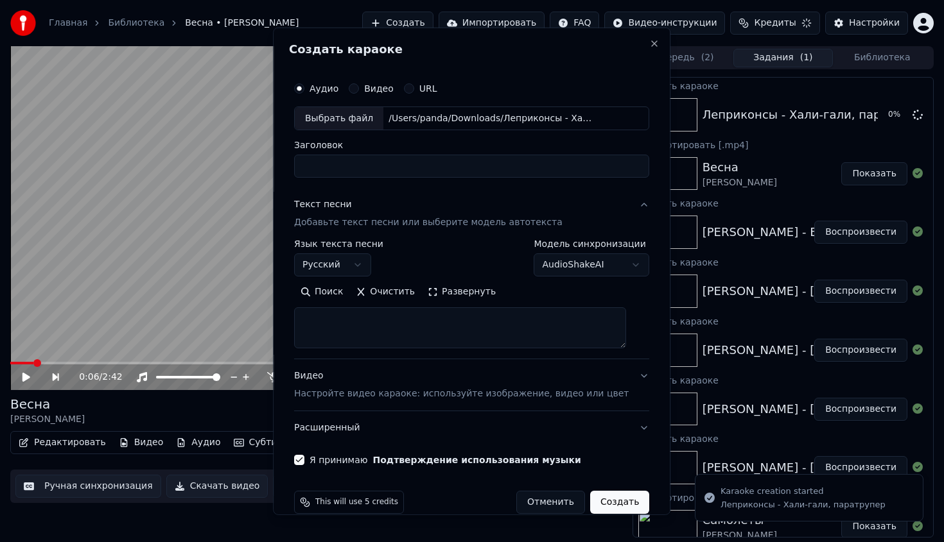
scroll to position [0, 0]
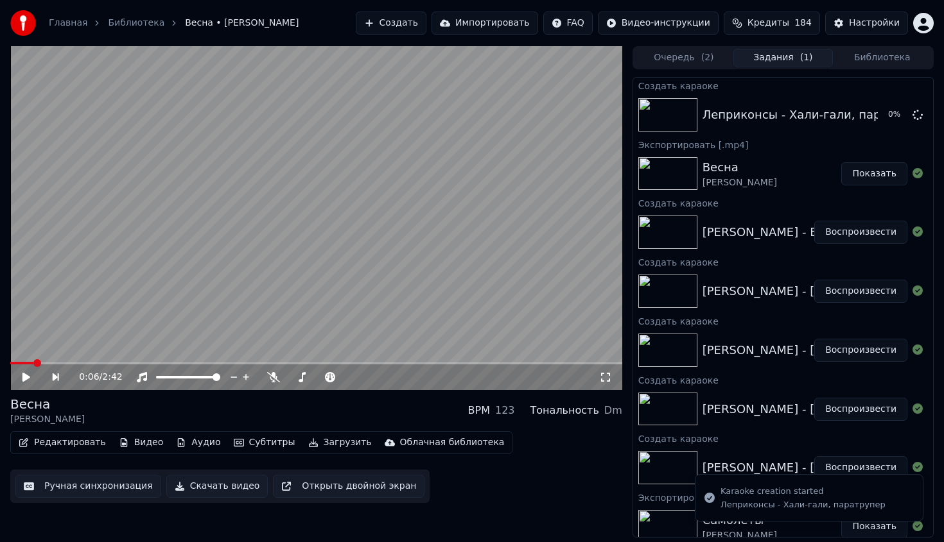
click at [403, 22] on button "Создать" at bounding box center [391, 23] width 71 height 23
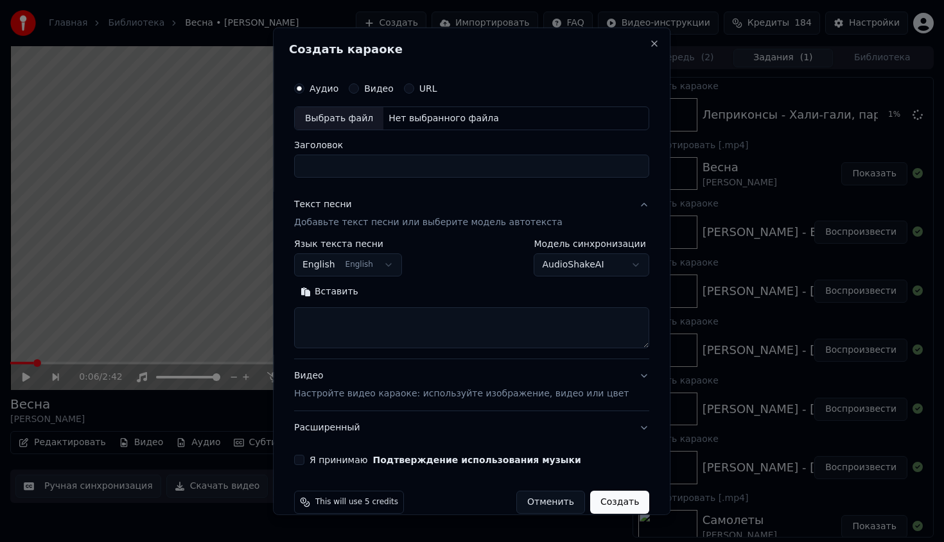
click at [348, 110] on div "Выбрать файл" at bounding box center [339, 118] width 89 height 23
type input "**********"
click at [404, 342] on textarea at bounding box center [471, 328] width 355 height 41
paste textarea "**********"
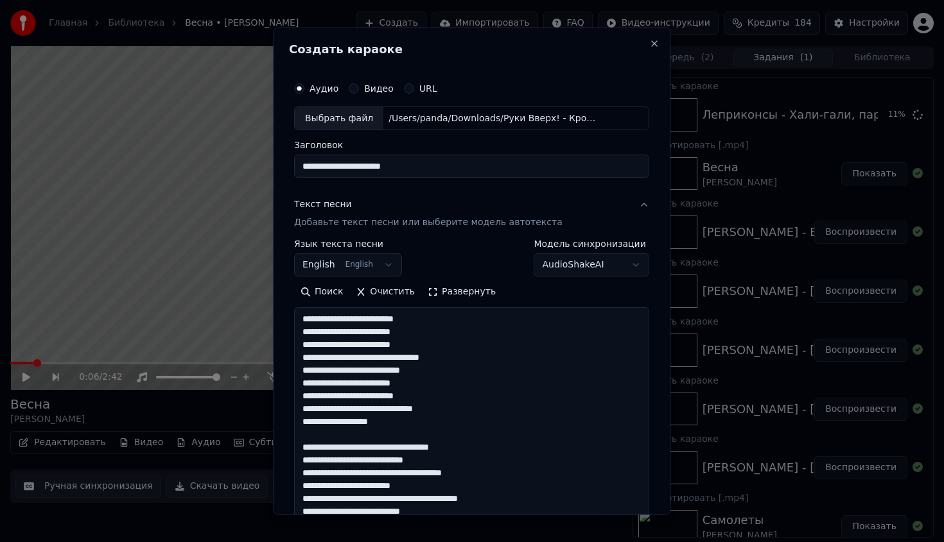
scroll to position [568, 0]
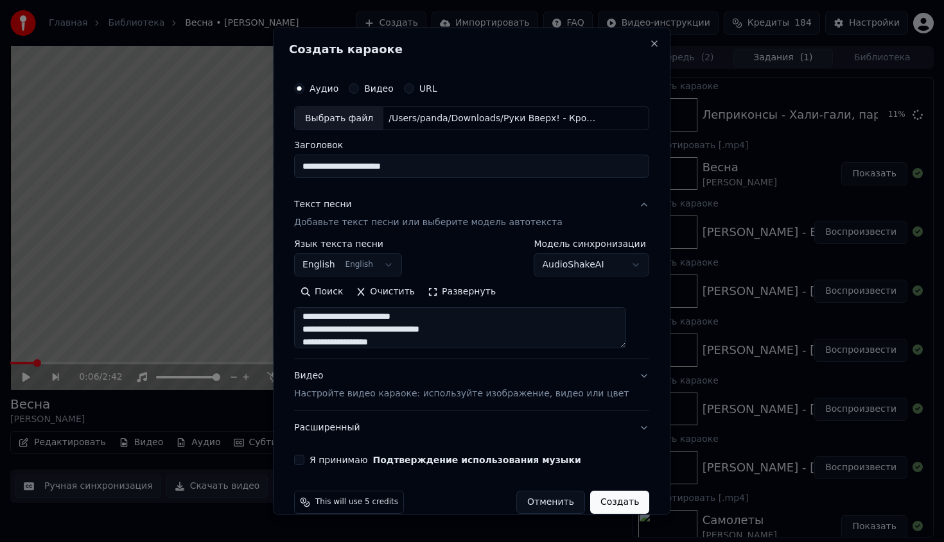
type textarea "**********"
click at [324, 259] on body "Главная Библиотека Весна • [PERSON_NAME] Создать Импортировать FAQ Видео-инстру…" at bounding box center [472, 271] width 944 height 542
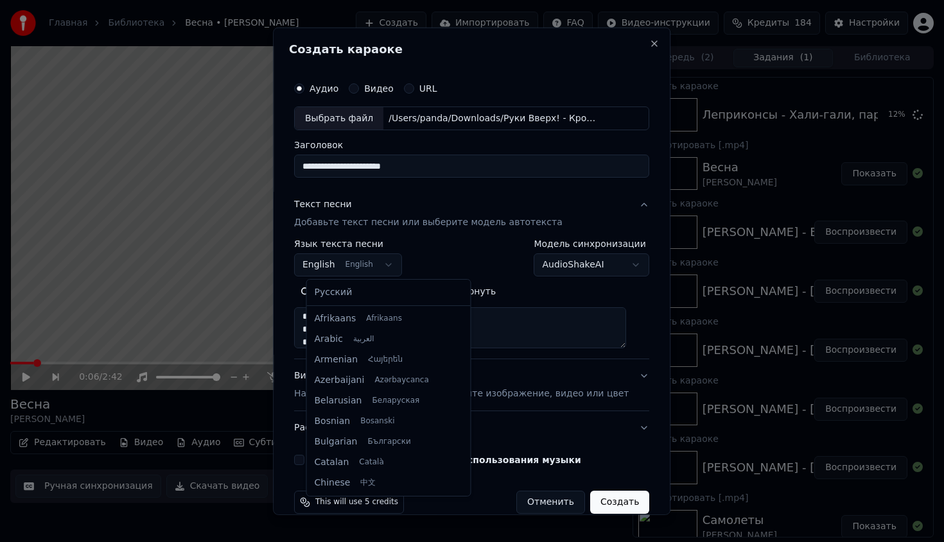
scroll to position [103, 0]
select select "**"
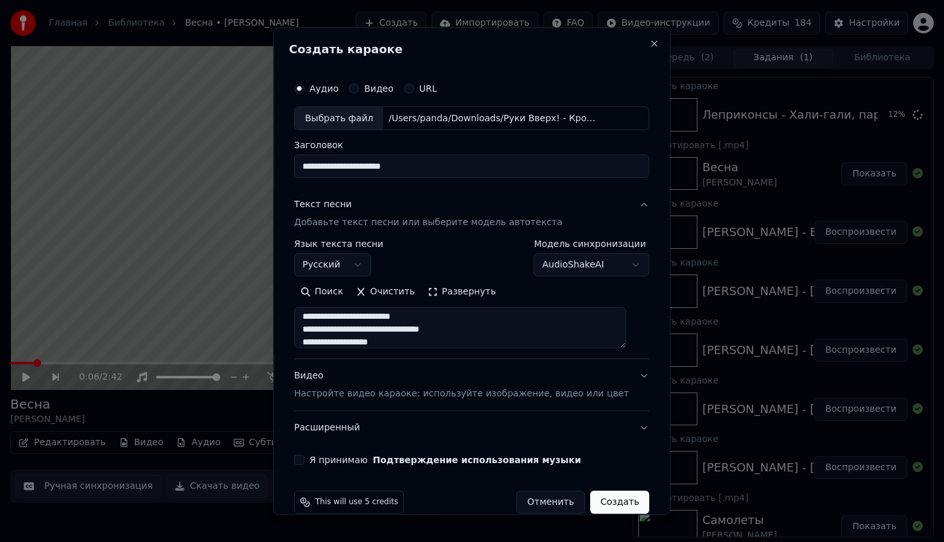
scroll to position [20, 0]
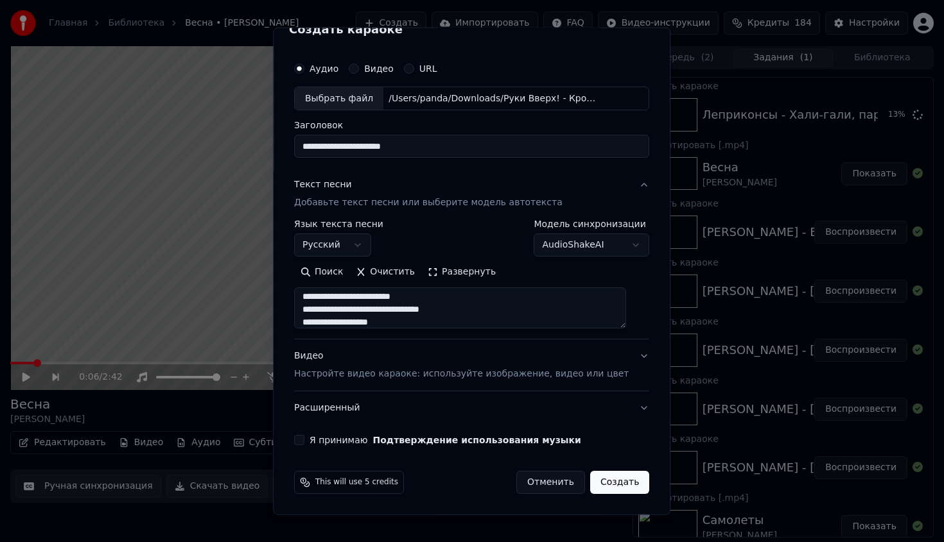
click at [347, 437] on label "Я принимаю Подтверждение использования музыки" at bounding box center [445, 440] width 272 height 9
click at [304, 437] on button "Я принимаю Подтверждение использования музыки" at bounding box center [299, 440] width 10 height 10
click at [624, 485] on button "Создать" at bounding box center [619, 482] width 59 height 23
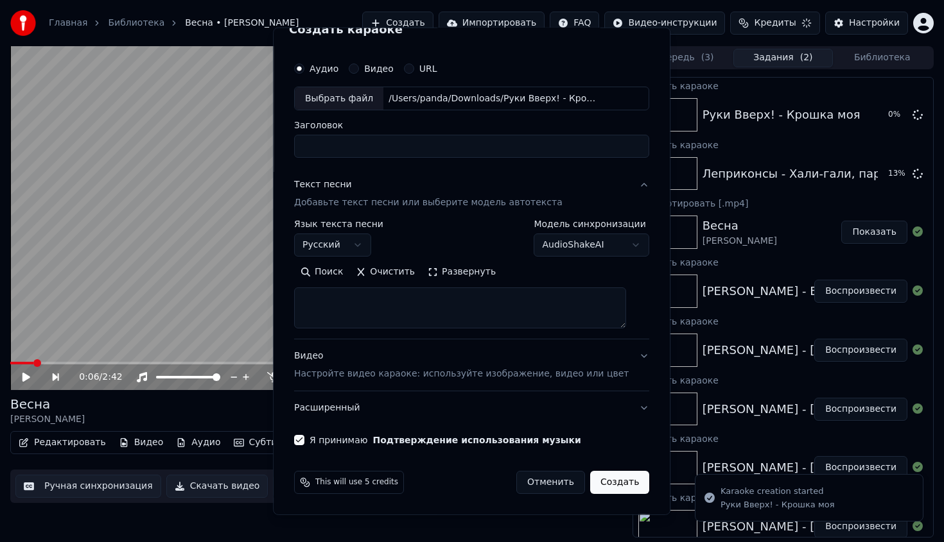
scroll to position [0, 0]
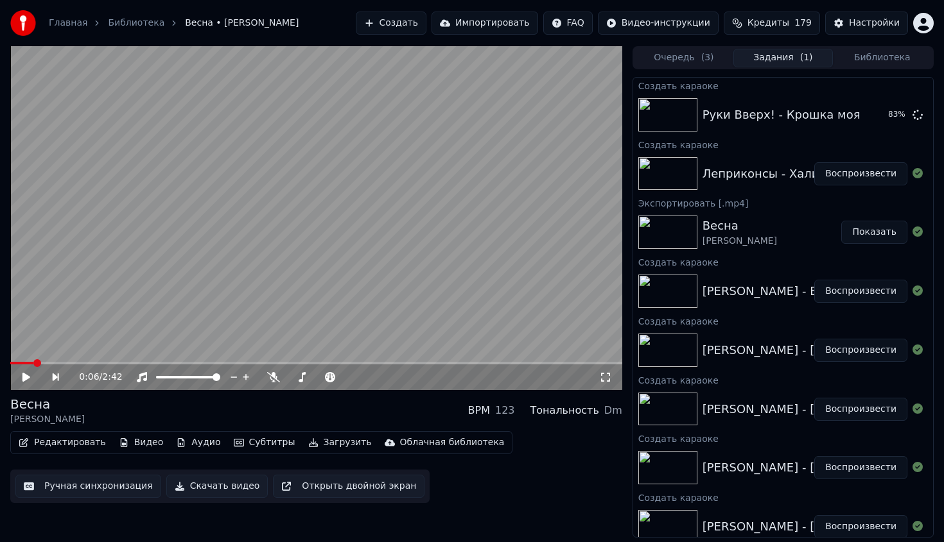
click at [23, 384] on div "0:06 / 2:42" at bounding box center [316, 378] width 612 height 26
click at [26, 377] on icon at bounding box center [26, 377] width 8 height 9
click at [688, 165] on img at bounding box center [667, 173] width 59 height 33
click at [861, 176] on button "Воспроизвести" at bounding box center [860, 173] width 93 height 23
click at [846, 169] on button "Воспроизвести" at bounding box center [860, 173] width 93 height 23
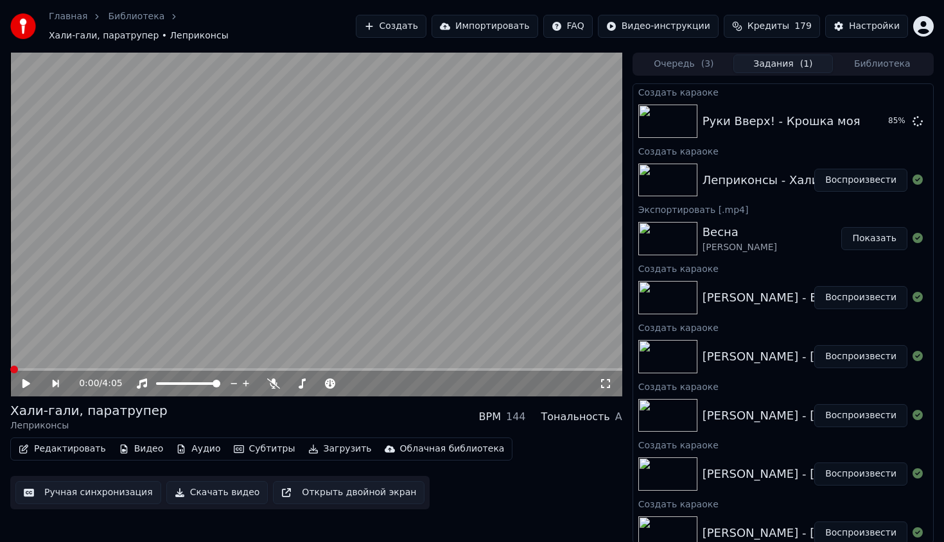
click at [844, 173] on button "Воспроизвести" at bounding box center [860, 180] width 93 height 23
click at [203, 313] on video at bounding box center [316, 225] width 612 height 344
click at [359, 265] on video at bounding box center [316, 225] width 612 height 344
click at [304, 279] on video at bounding box center [316, 225] width 612 height 344
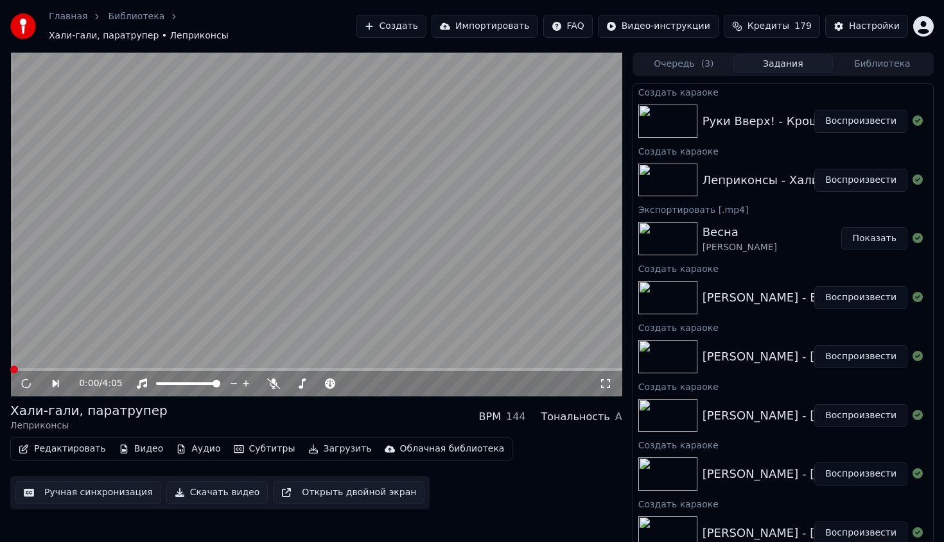
click at [24, 385] on div "0:00 / 4:05" at bounding box center [316, 384] width 612 height 26
click at [24, 379] on icon at bounding box center [26, 383] width 15 height 15
click at [854, 117] on button "Воспроизвести" at bounding box center [860, 121] width 93 height 23
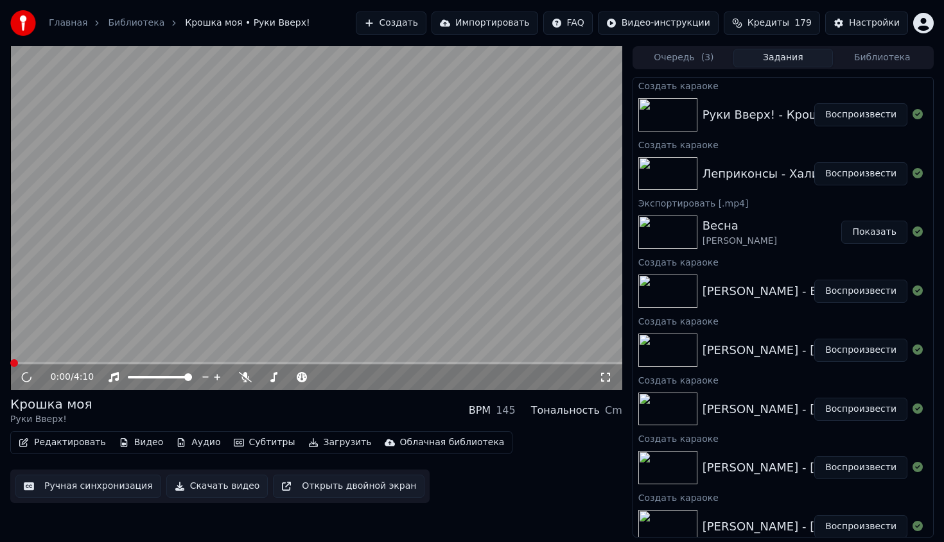
click at [126, 26] on link "Библиотека" at bounding box center [136, 23] width 56 height 13
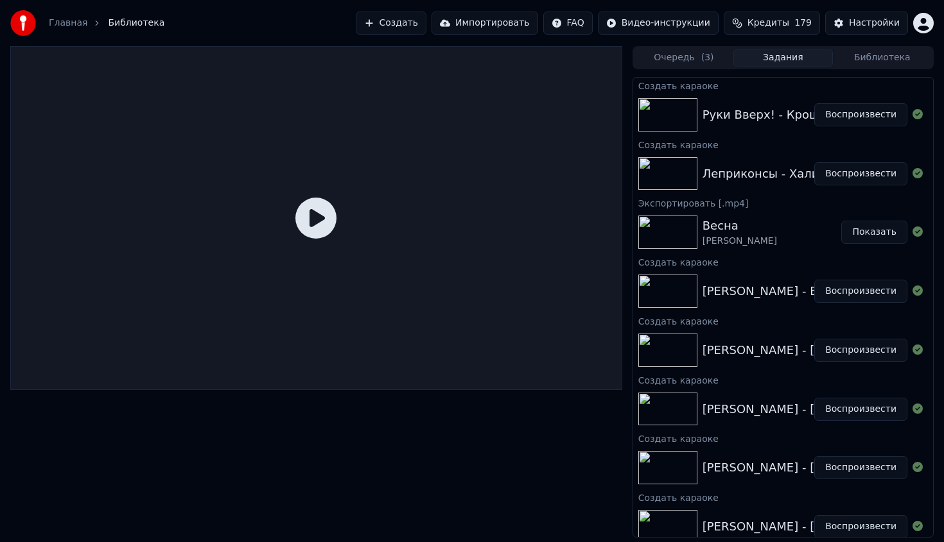
click at [71, 21] on link "Главная" at bounding box center [68, 23] width 39 height 13
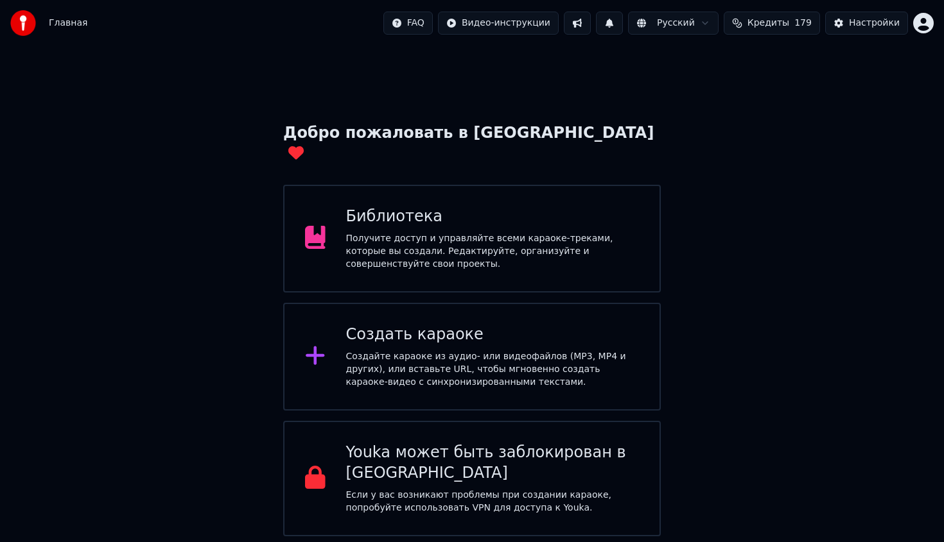
click at [471, 185] on div "Библиотека Получите доступ и управляйте всеми караоке-треками, которые вы созда…" at bounding box center [471, 239] width 377 height 108
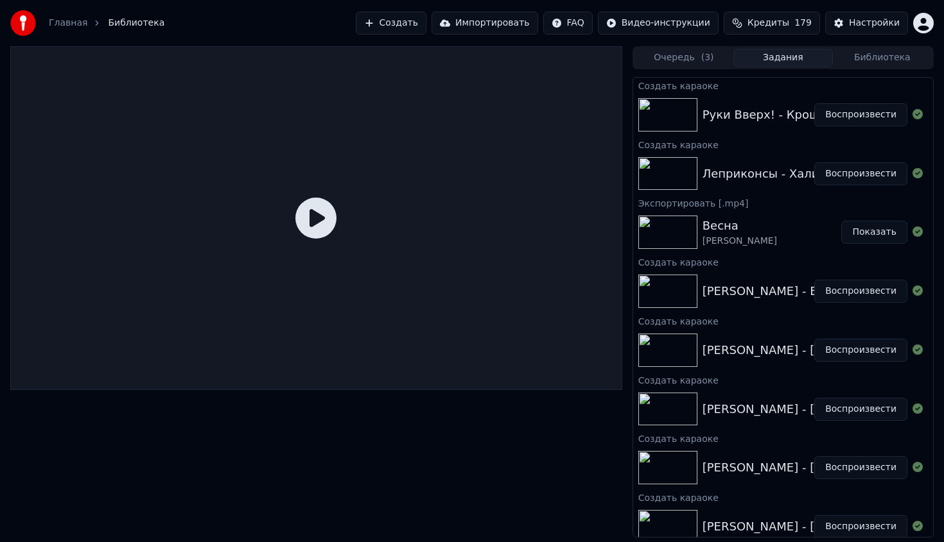
click at [782, 173] on div "Леприконсы - Хали-гали, паратрупер" at bounding box center [816, 174] width 228 height 18
click at [878, 173] on button "Воспроизвести" at bounding box center [860, 173] width 93 height 23
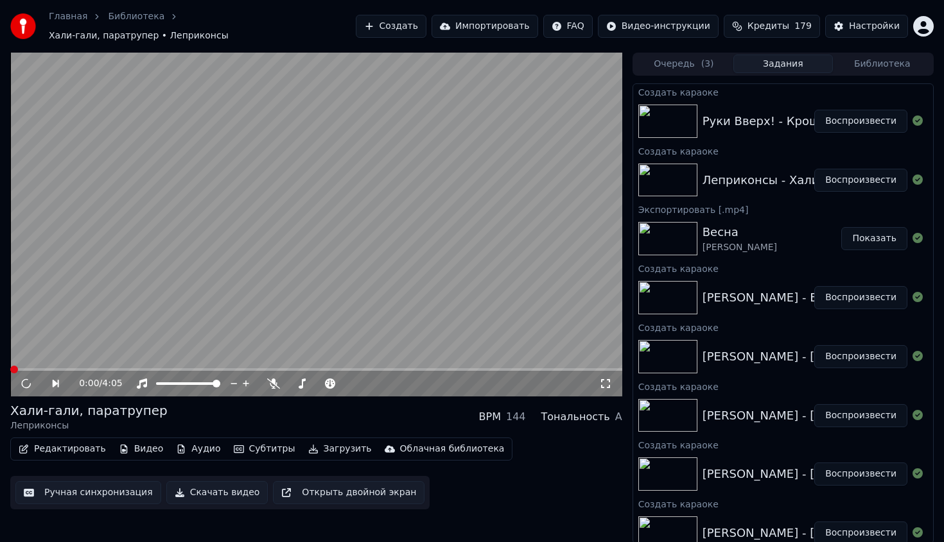
click at [441, 239] on video at bounding box center [316, 225] width 612 height 344
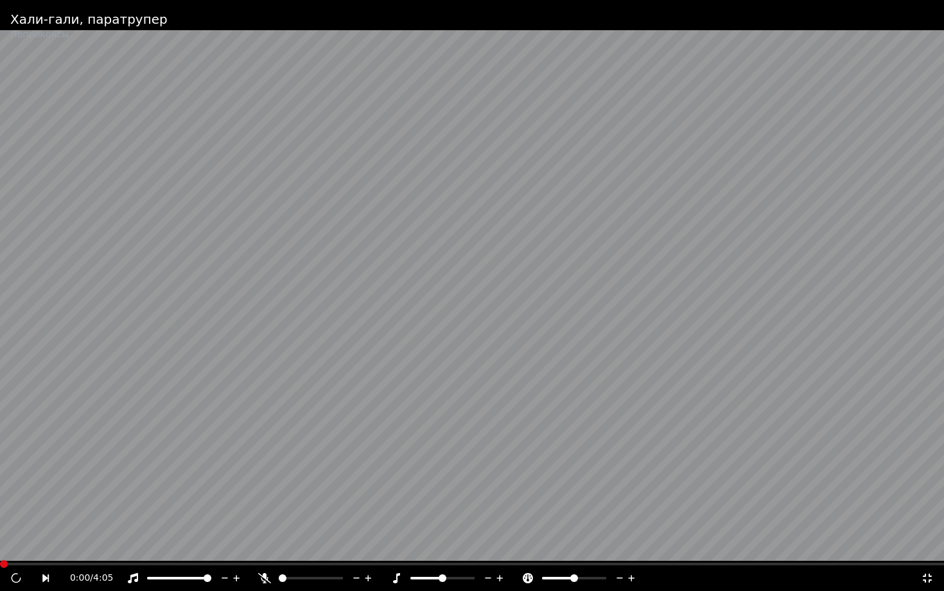
click at [441, 258] on video at bounding box center [472, 295] width 944 height 591
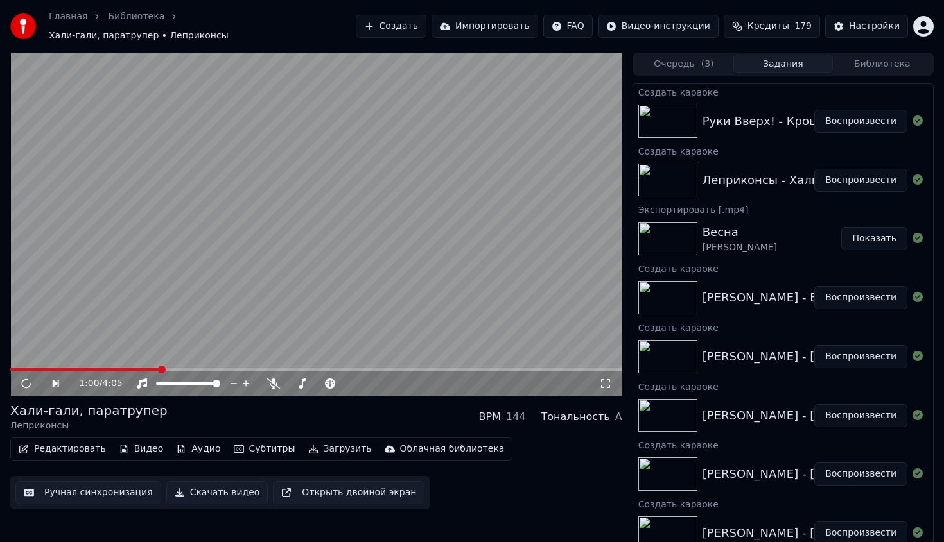
click at [159, 369] on span at bounding box center [316, 370] width 612 height 3
click at [780, 112] on div "Руки Вверх! - Крошка моя" at bounding box center [781, 121] width 158 height 18
click at [831, 119] on button "Воспроизвести" at bounding box center [860, 121] width 93 height 23
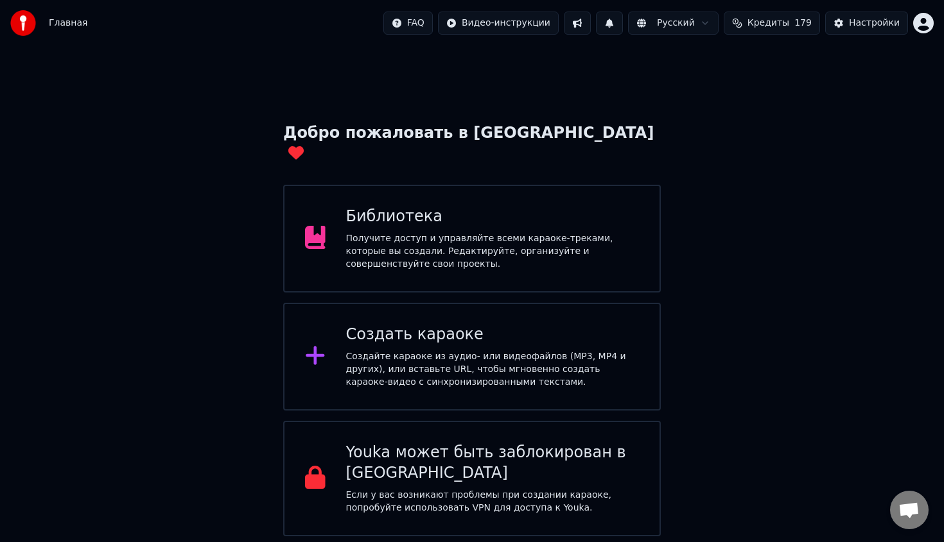
click at [555, 185] on div "Библиотека Получите доступ и управляйте всеми караоке-треками, которые вы созда…" at bounding box center [471, 239] width 377 height 108
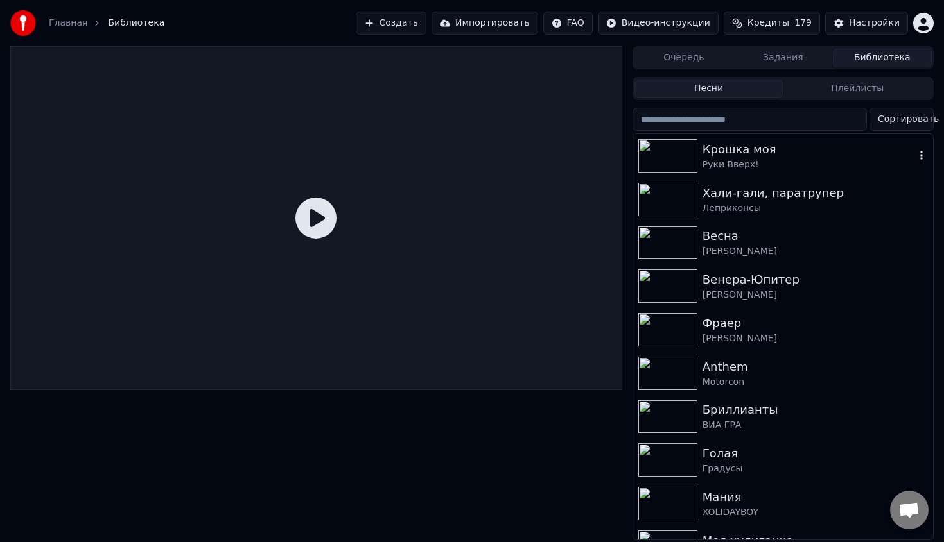
click at [659, 152] on img at bounding box center [667, 155] width 59 height 33
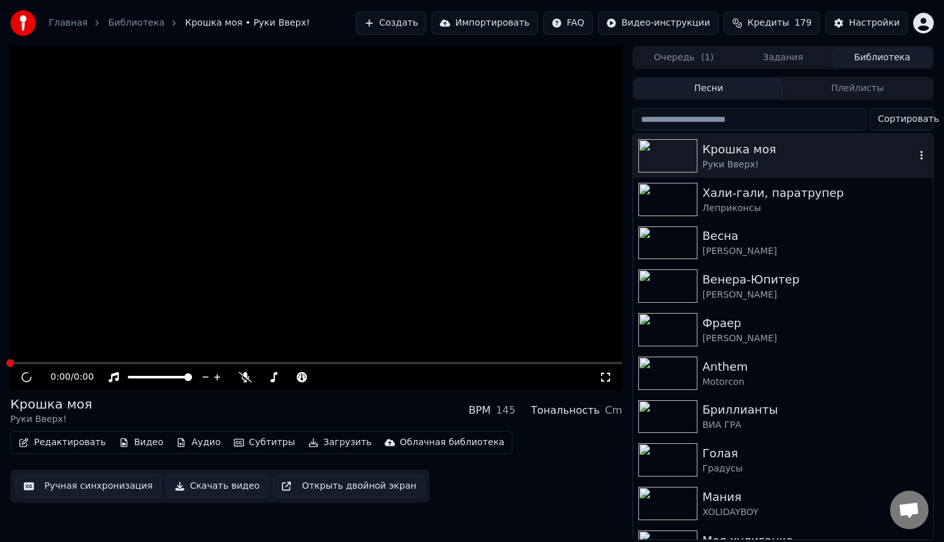
click at [659, 152] on img at bounding box center [667, 155] width 59 height 33
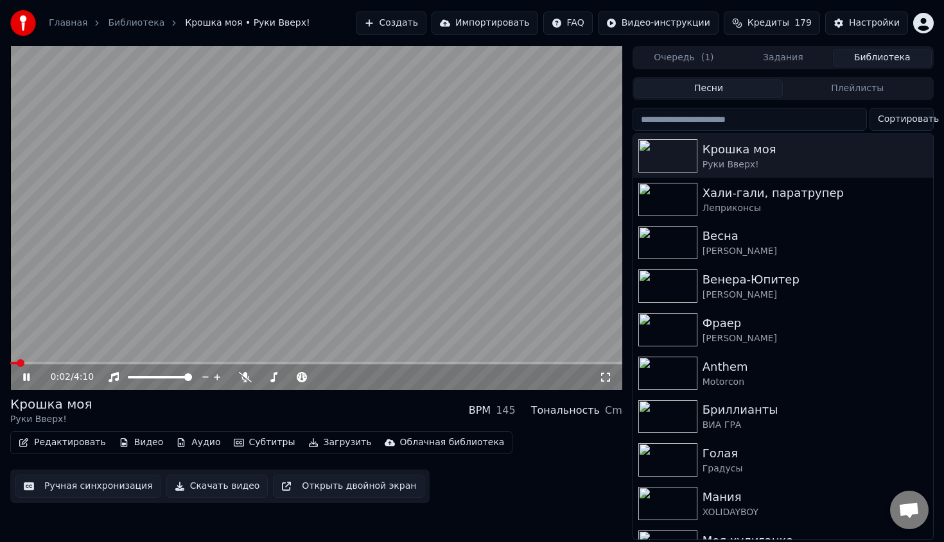
click at [121, 361] on video at bounding box center [316, 218] width 612 height 344
click at [121, 362] on span at bounding box center [316, 363] width 612 height 3
click at [78, 363] on span at bounding box center [69, 363] width 119 height 3
click at [104, 365] on div "0:29 / 4:10" at bounding box center [316, 378] width 612 height 26
click at [116, 365] on div "0:30 / 4:10" at bounding box center [316, 378] width 612 height 26
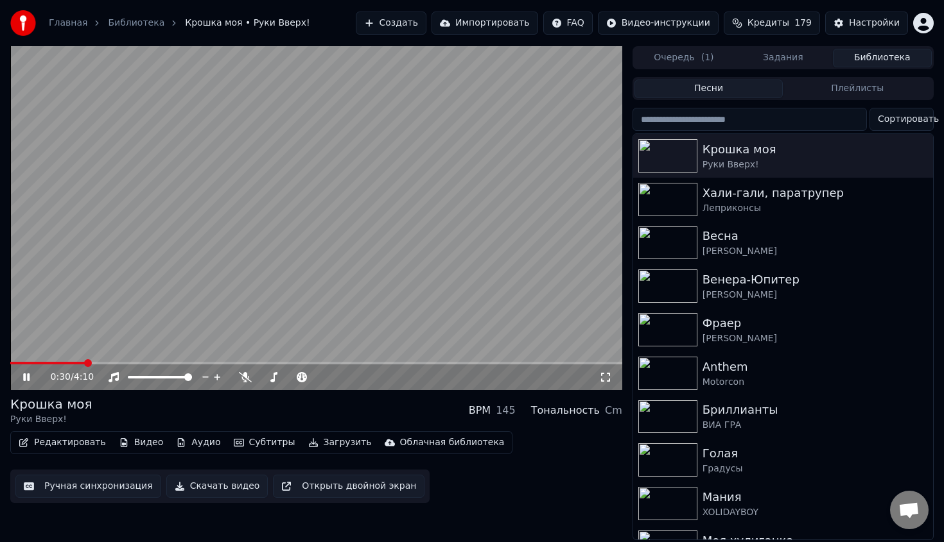
click at [119, 361] on video at bounding box center [316, 218] width 612 height 344
click at [119, 364] on span at bounding box center [316, 363] width 612 height 3
click at [151, 362] on span at bounding box center [316, 363] width 612 height 3
click at [196, 365] on div "1:03 / 4:10" at bounding box center [316, 378] width 612 height 26
click at [196, 362] on span at bounding box center [316, 363] width 612 height 3
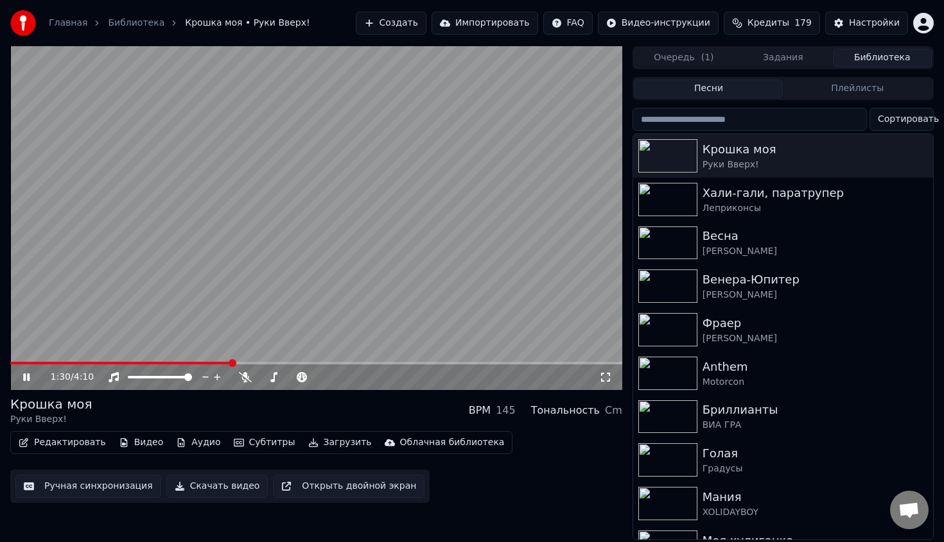
click at [204, 342] on video at bounding box center [316, 218] width 612 height 344
click at [272, 362] on span at bounding box center [316, 363] width 612 height 3
click at [419, 316] on video at bounding box center [316, 218] width 612 height 344
click at [69, 439] on button "Редактировать" at bounding box center [62, 443] width 98 height 18
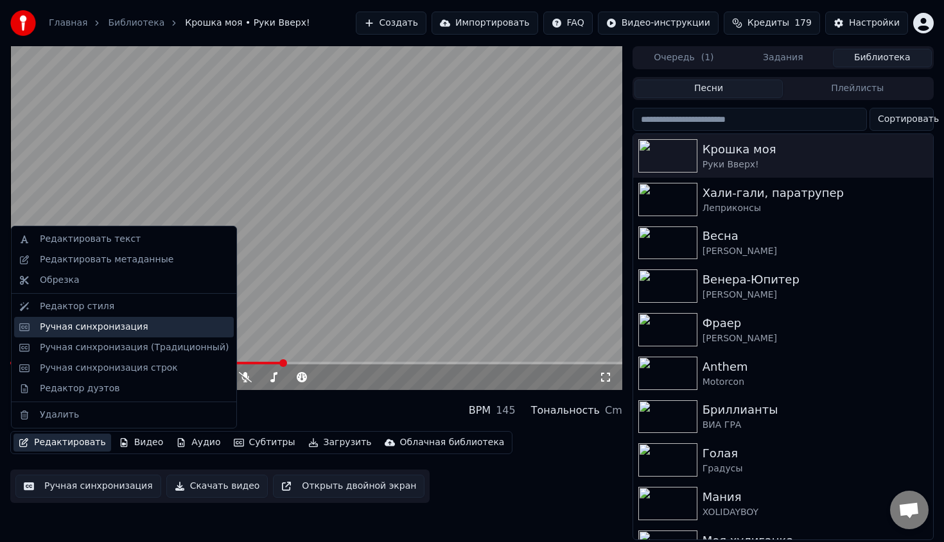
click at [110, 329] on div "Ручная синхронизация" at bounding box center [94, 327] width 108 height 13
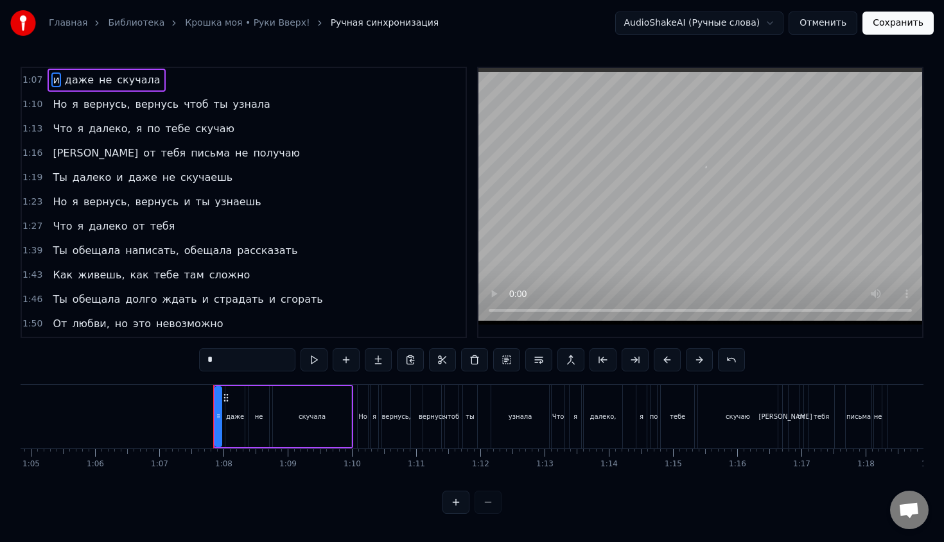
scroll to position [0, 4222]
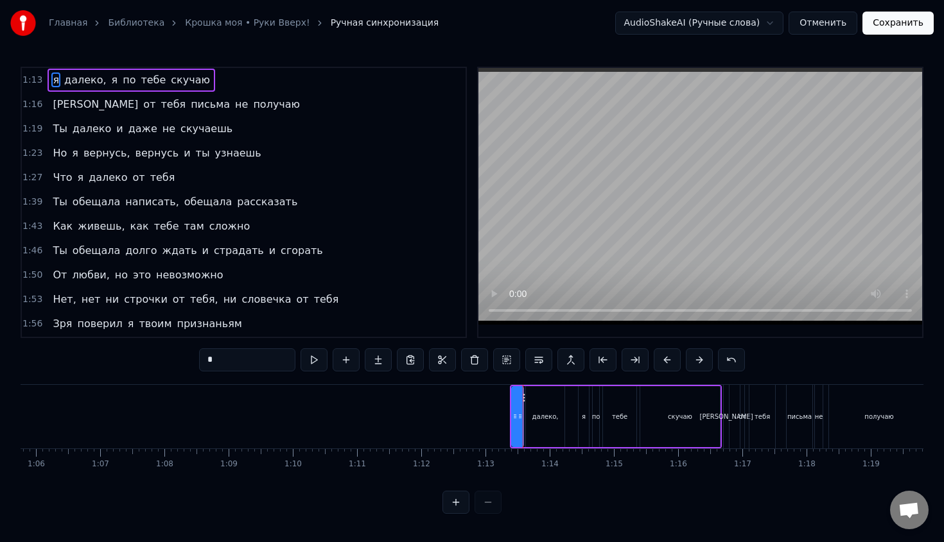
click at [53, 85] on span "я" at bounding box center [55, 80] width 9 height 15
click at [53, 84] on span "я" at bounding box center [55, 80] width 9 height 15
click at [51, 80] on span "я" at bounding box center [55, 80] width 9 height 15
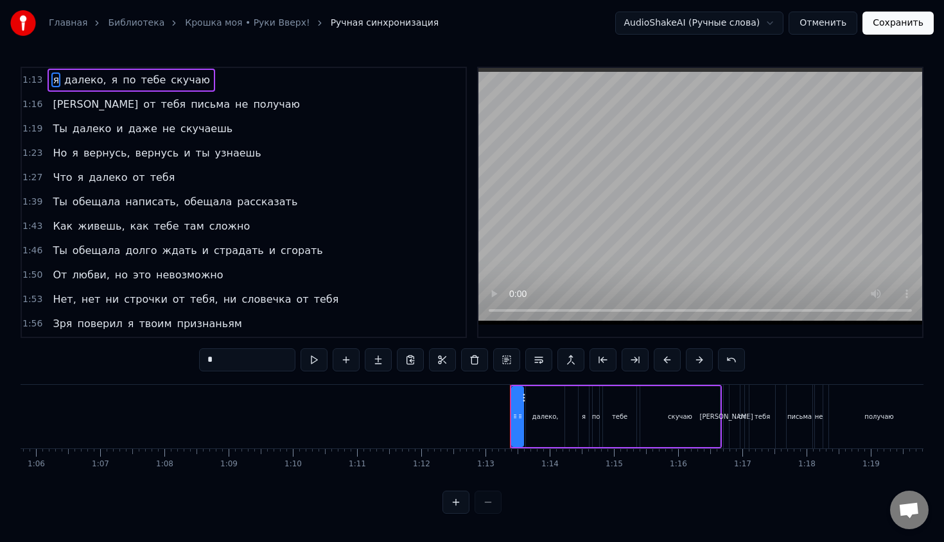
click at [51, 80] on span "я" at bounding box center [55, 80] width 9 height 15
click at [575, 200] on video at bounding box center [700, 196] width 444 height 257
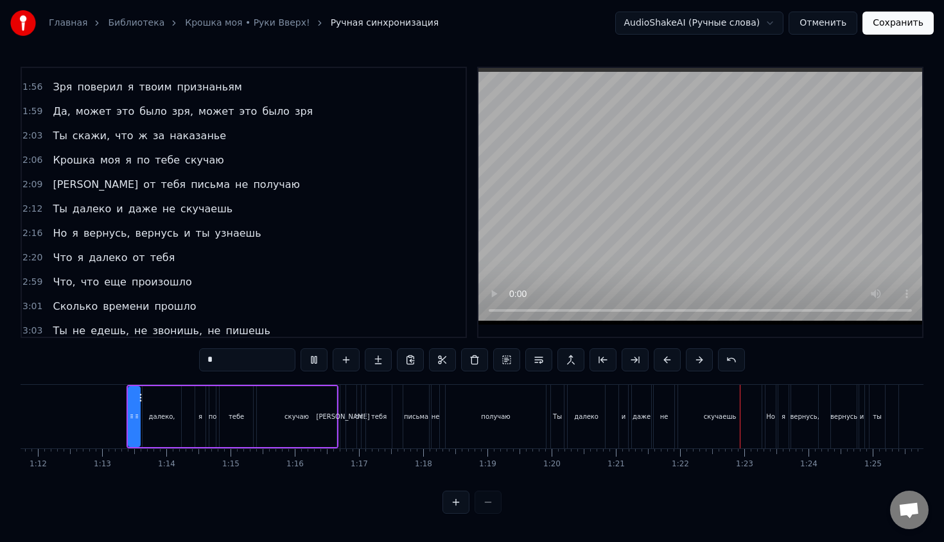
scroll to position [240, 0]
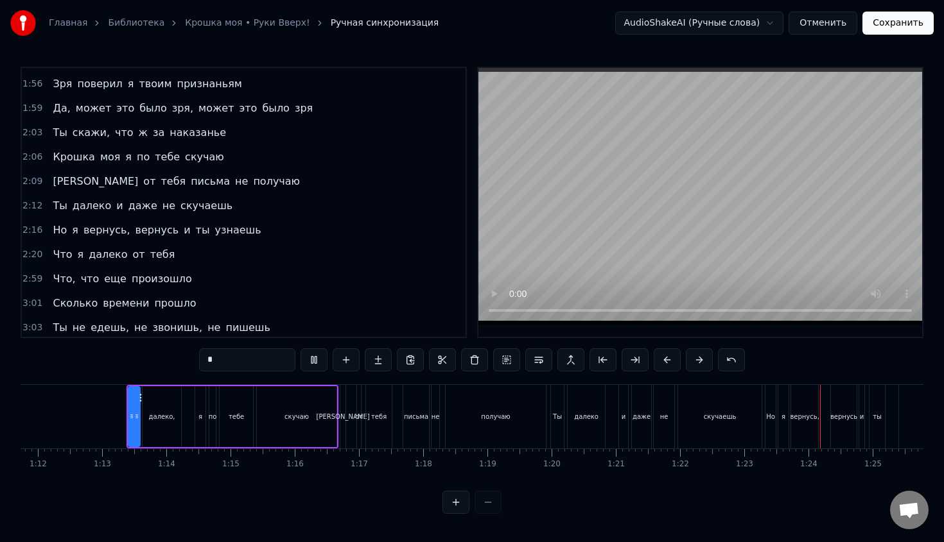
click at [58, 252] on span "Что" at bounding box center [62, 254] width 22 height 15
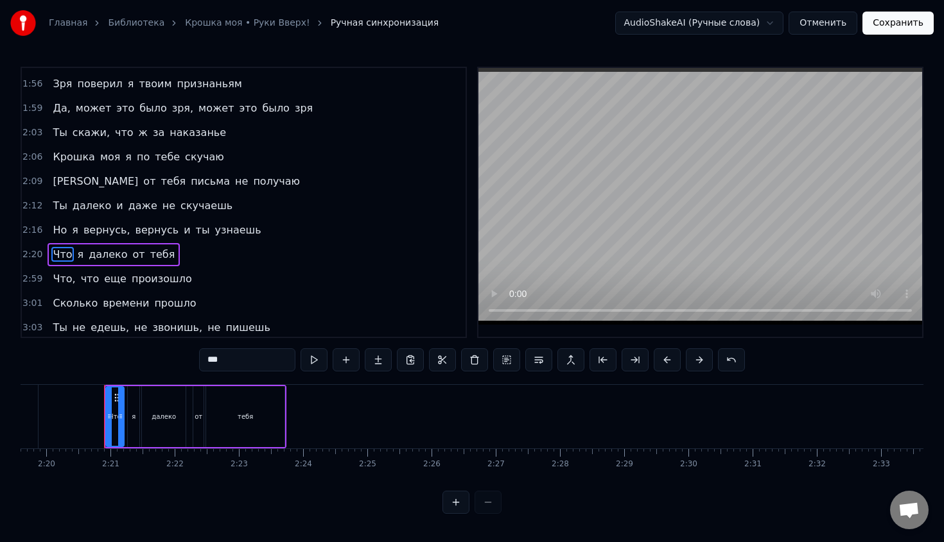
scroll to position [0, 8981]
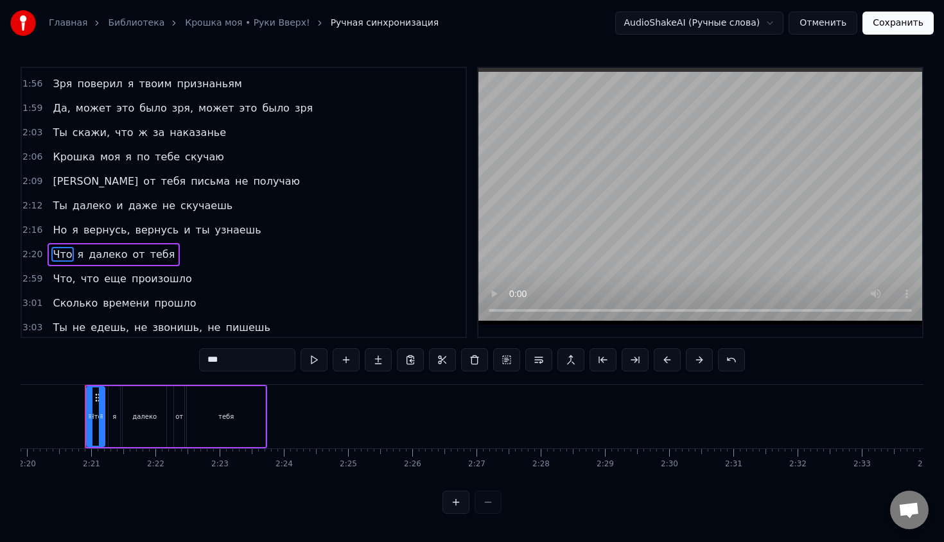
click at [52, 186] on span "[PERSON_NAME]" at bounding box center [95, 181] width 88 height 15
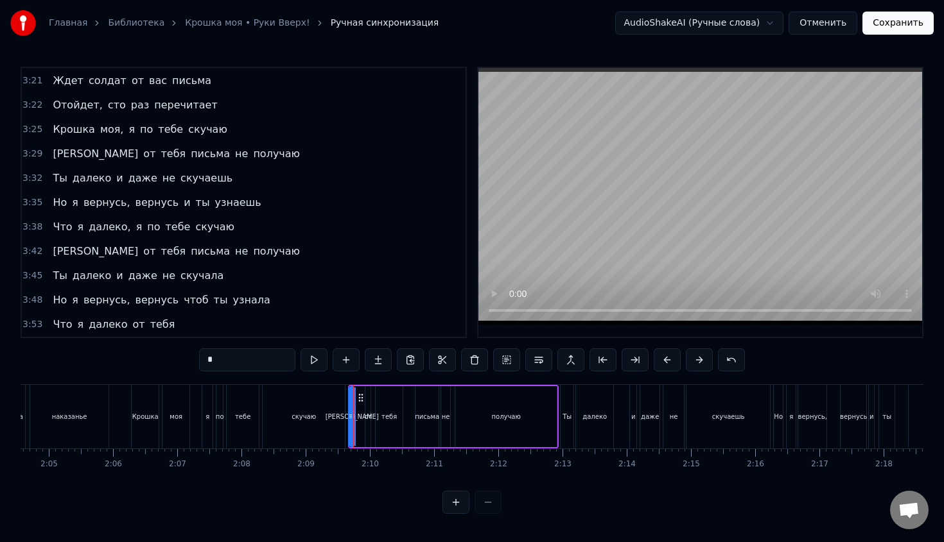
scroll to position [0, 7930]
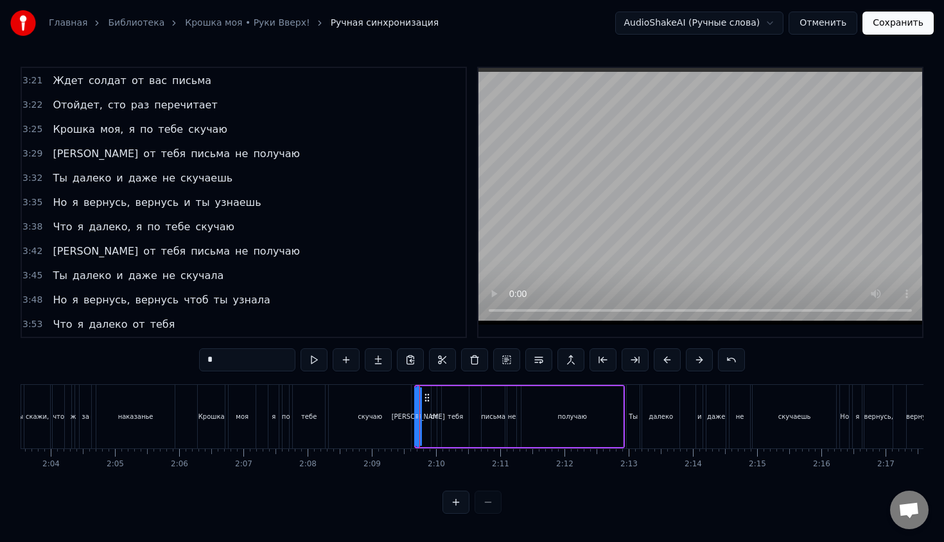
click at [211, 406] on div "Крошка" at bounding box center [211, 417] width 27 height 64
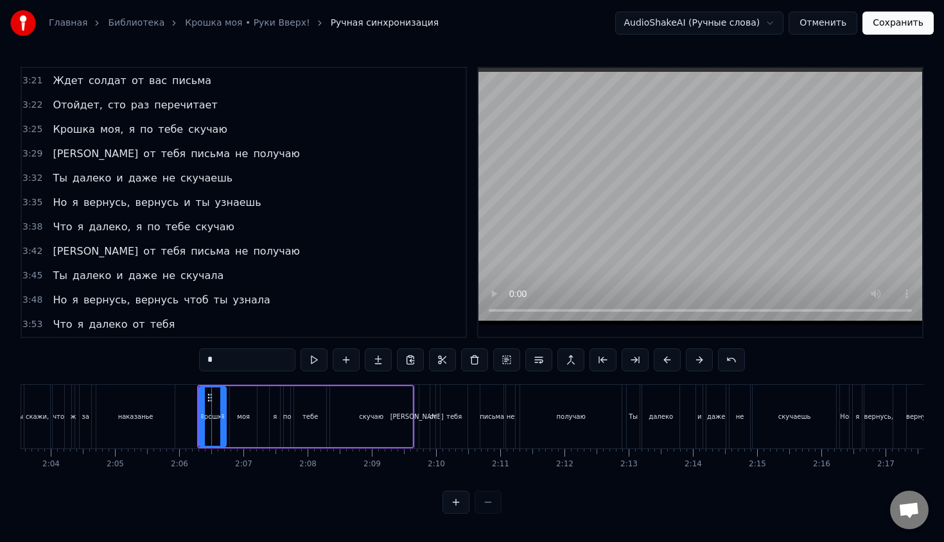
type input "******"
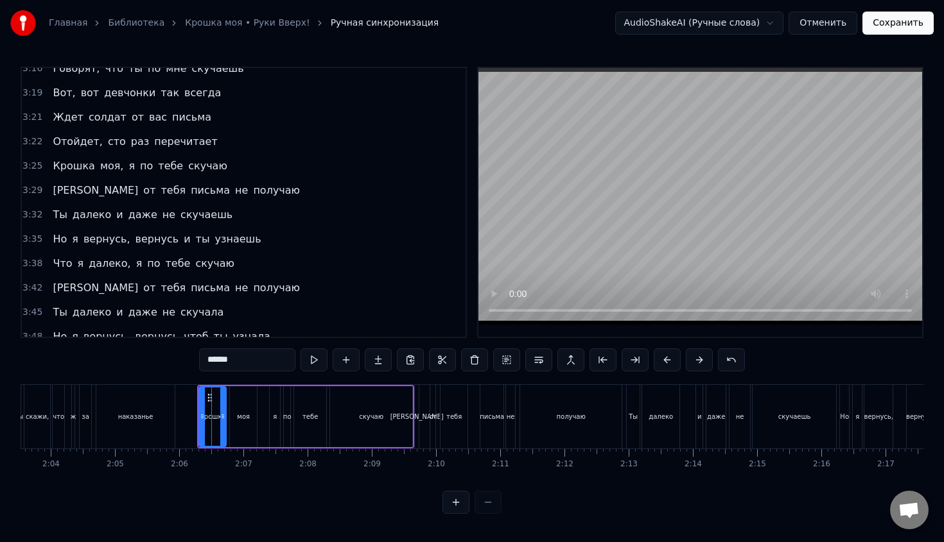
click at [211, 406] on div at bounding box center [211, 417] width 1 height 64
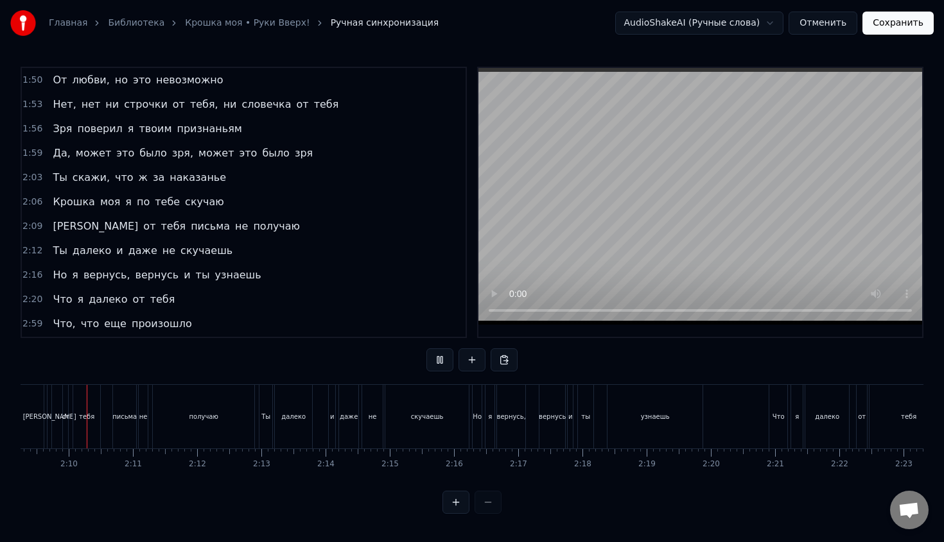
scroll to position [0, 8292]
click at [822, 415] on div "далеко" at bounding box center [832, 417] width 24 height 10
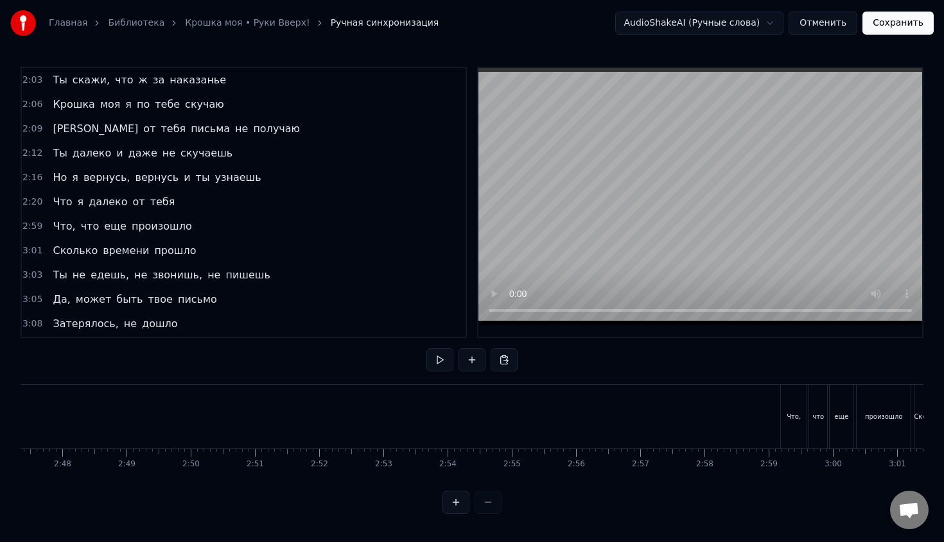
scroll to position [0, 10864]
click at [672, 426] on div "Что," at bounding box center [674, 417] width 26 height 64
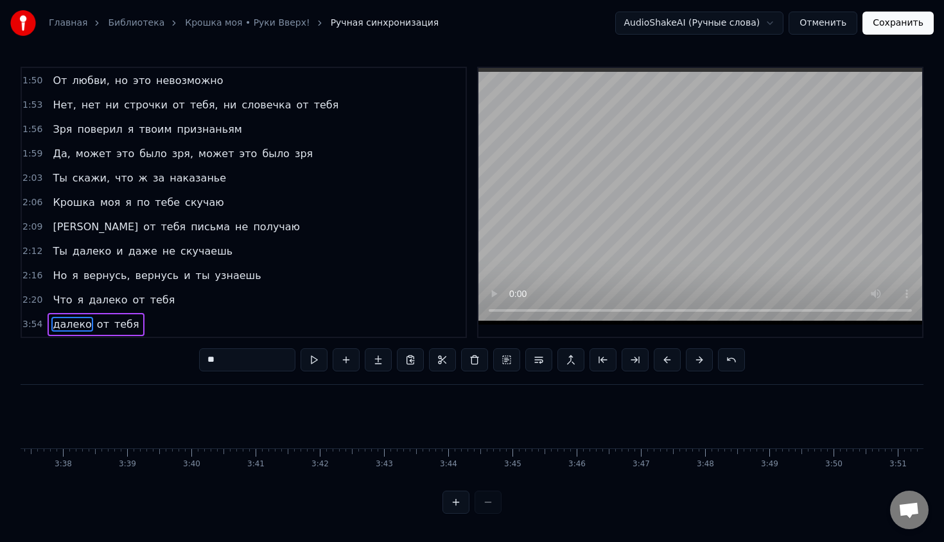
scroll to position [0, 14033]
type input "****"
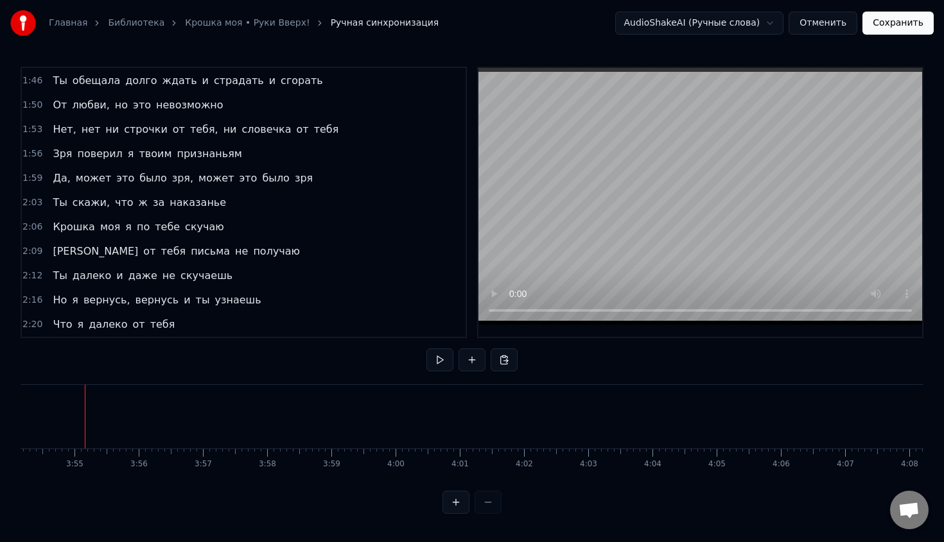
scroll to position [0, 0]
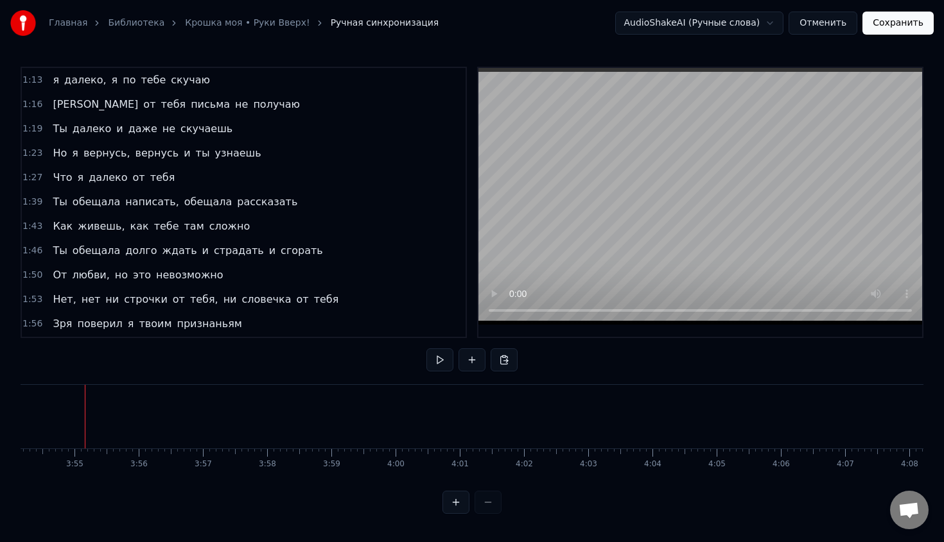
click at [52, 77] on span "я" at bounding box center [55, 80] width 9 height 15
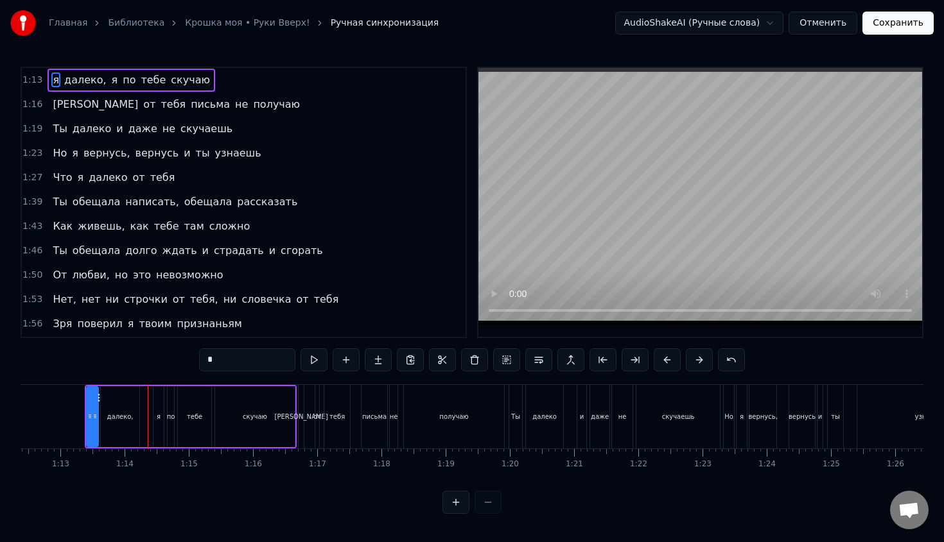
click at [575, 197] on video at bounding box center [700, 196] width 444 height 257
click at [103, 404] on div "далеко," at bounding box center [120, 416] width 39 height 61
click at [92, 409] on div "я" at bounding box center [93, 416] width 12 height 61
click at [92, 409] on div at bounding box center [94, 417] width 5 height 58
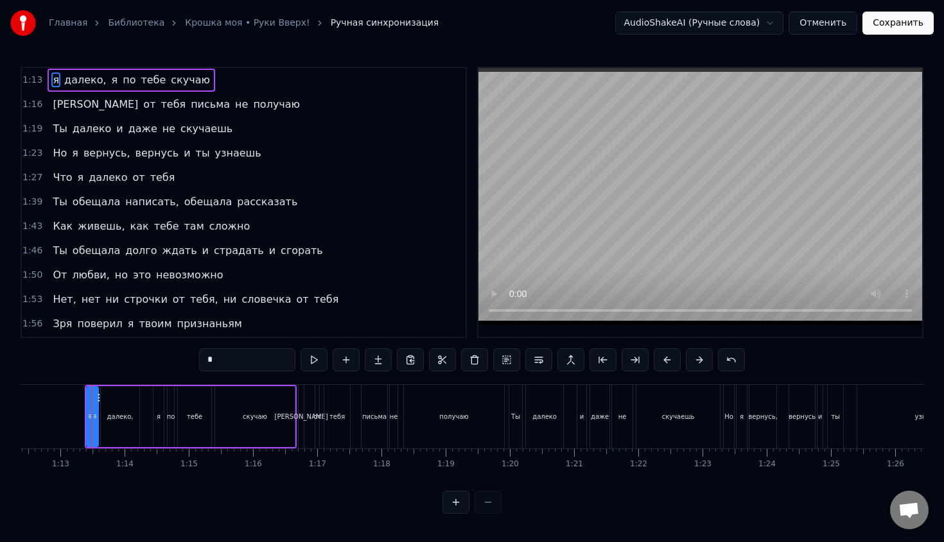
click at [128, 406] on div "далеко," at bounding box center [120, 416] width 39 height 61
drag, startPoint x: 104, startPoint y: 413, endPoint x: 117, endPoint y: 413, distance: 12.8
click at [117, 413] on icon at bounding box center [115, 417] width 5 height 10
click at [94, 413] on div "я" at bounding box center [93, 416] width 12 height 61
drag, startPoint x: 96, startPoint y: 415, endPoint x: 110, endPoint y: 418, distance: 13.7
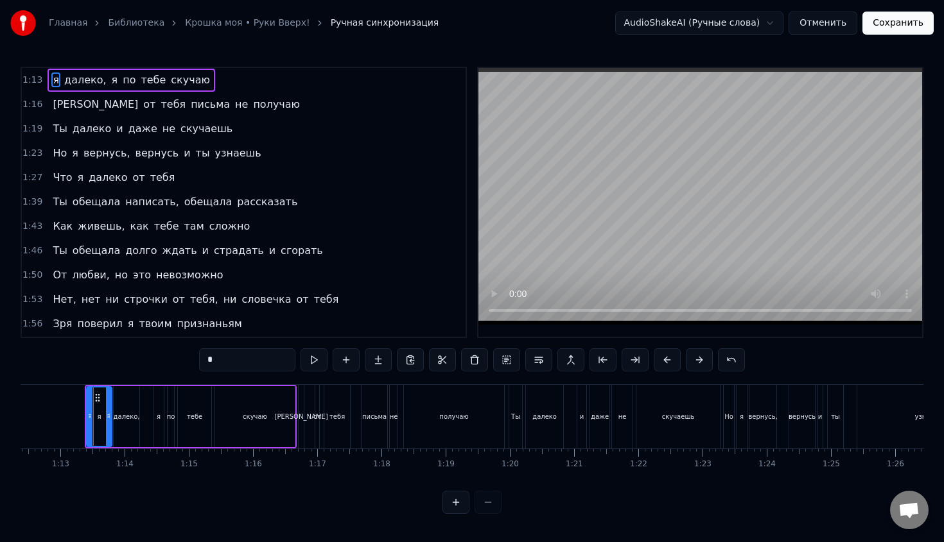
click at [110, 418] on icon at bounding box center [108, 417] width 5 height 10
click at [99, 420] on div "я" at bounding box center [100, 417] width 4 height 10
drag, startPoint x: 232, startPoint y: 362, endPoint x: 130, endPoint y: 363, distance: 102.7
click at [130, 363] on div "1:13 я далеко, я по тебе скучаю 1:16 Я от тебя письма не получаю 1:19 Ты далеко…" at bounding box center [472, 290] width 903 height 447
type input "*"
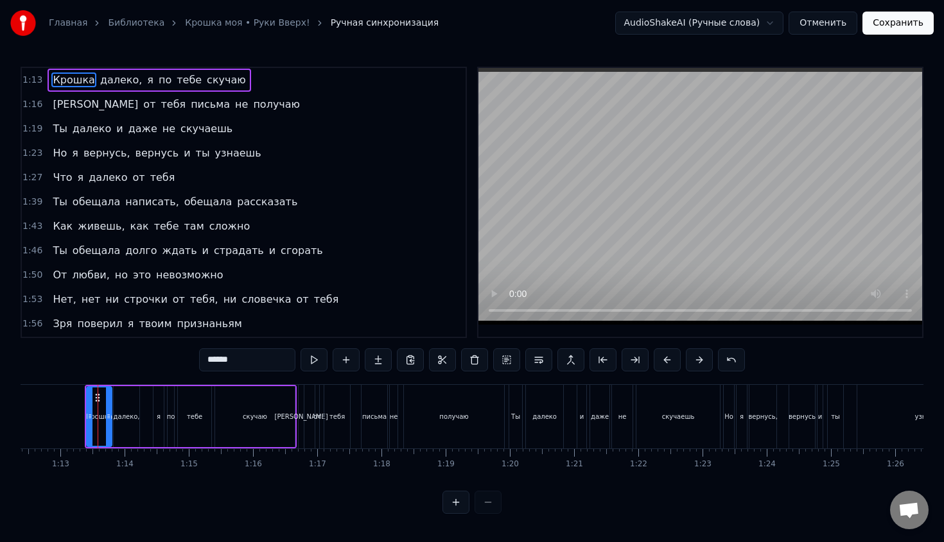
click at [119, 412] on div "далеко," at bounding box center [127, 417] width 26 height 10
drag, startPoint x: 243, startPoint y: 360, endPoint x: 182, endPoint y: 360, distance: 61.0
click at [181, 360] on div "1:13 Крошка далеко, я по тебе скучаю 1:16 Я от тебя письма не получаю 1:19 Ты д…" at bounding box center [472, 290] width 903 height 447
click at [220, 360] on input "*******" at bounding box center [247, 360] width 96 height 23
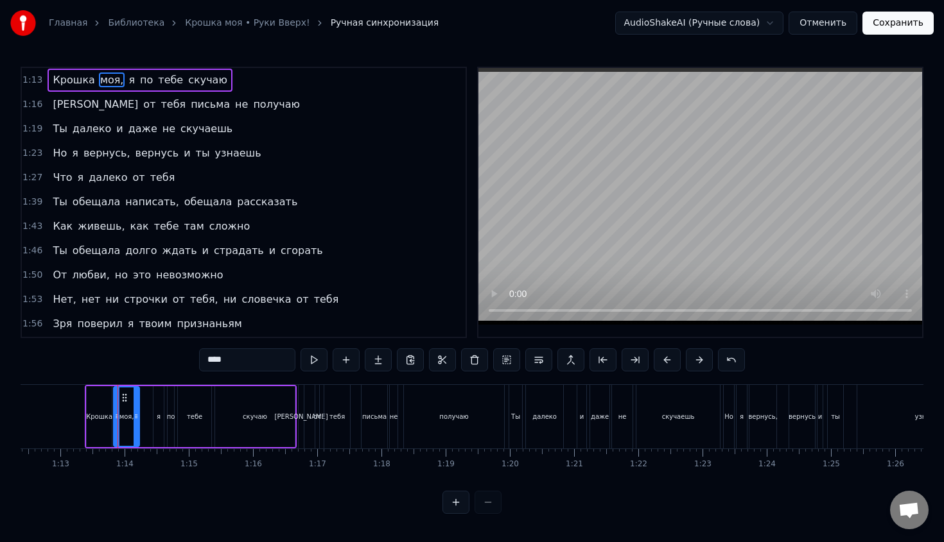
click at [100, 397] on div "Крошка" at bounding box center [99, 416] width 25 height 61
type input "******"
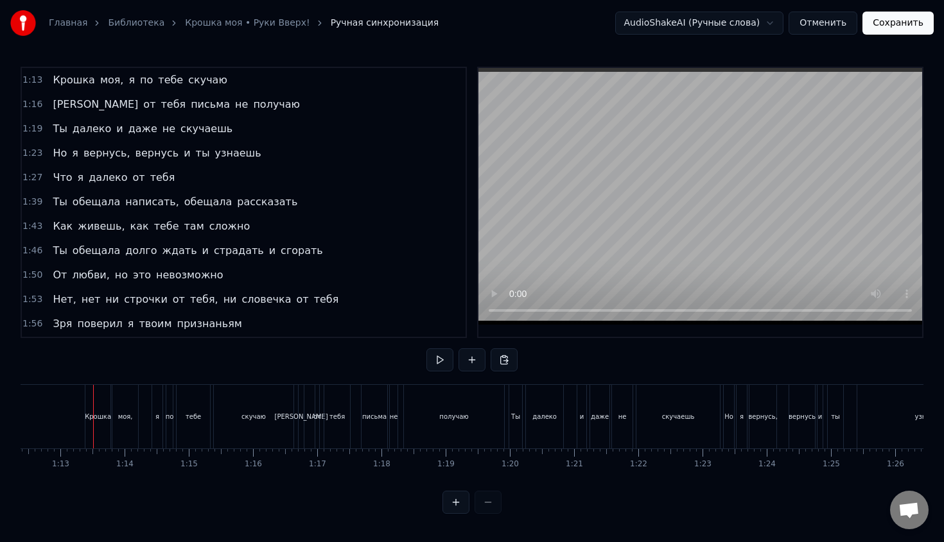
click at [93, 415] on div at bounding box center [93, 417] width 1 height 64
click at [897, 24] on button "Сохранить" at bounding box center [897, 23] width 71 height 23
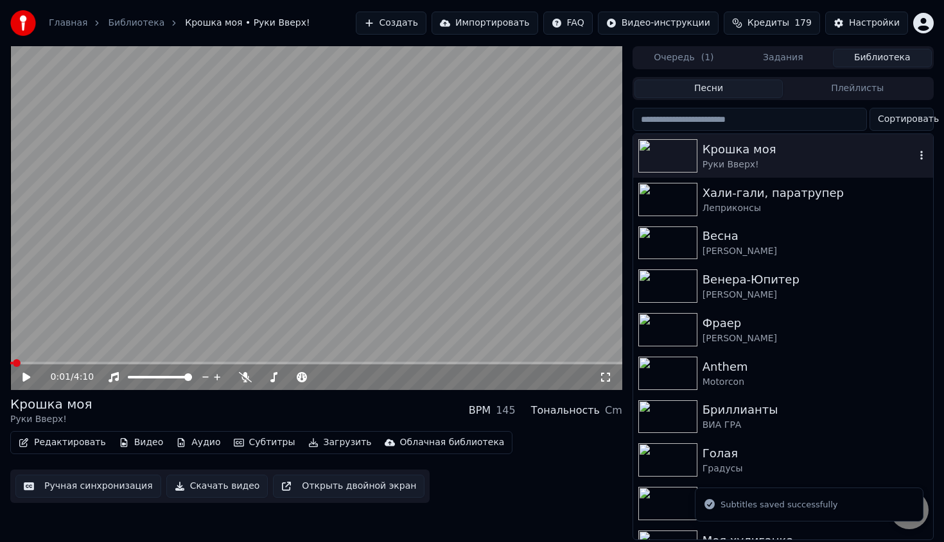
click at [924, 155] on icon "button" at bounding box center [921, 155] width 13 height 10
click at [340, 421] on div "Крошка моя Руки Вверх! BPM 145 Тональность Cm" at bounding box center [316, 410] width 612 height 31
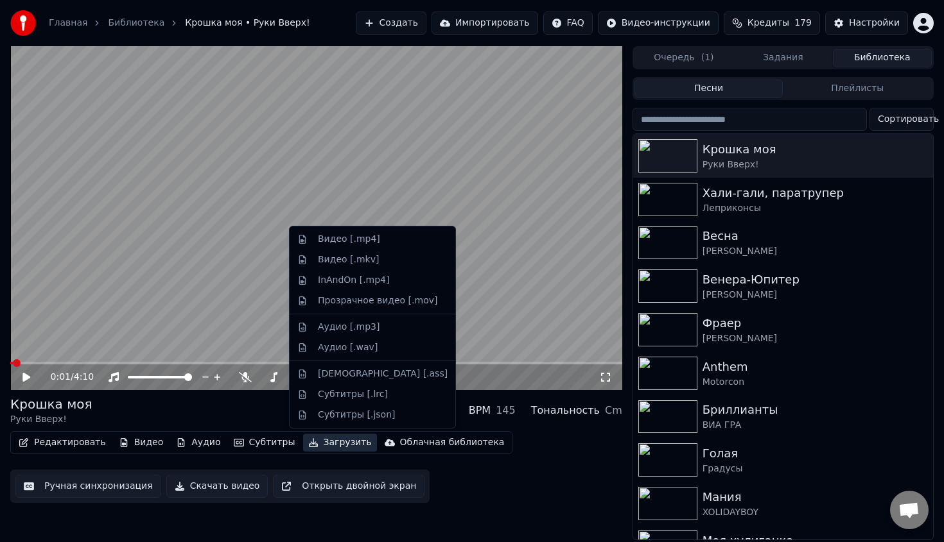
click at [324, 447] on button "Загрузить" at bounding box center [340, 443] width 74 height 18
click at [369, 247] on div "Видео [.mp4]" at bounding box center [372, 239] width 160 height 21
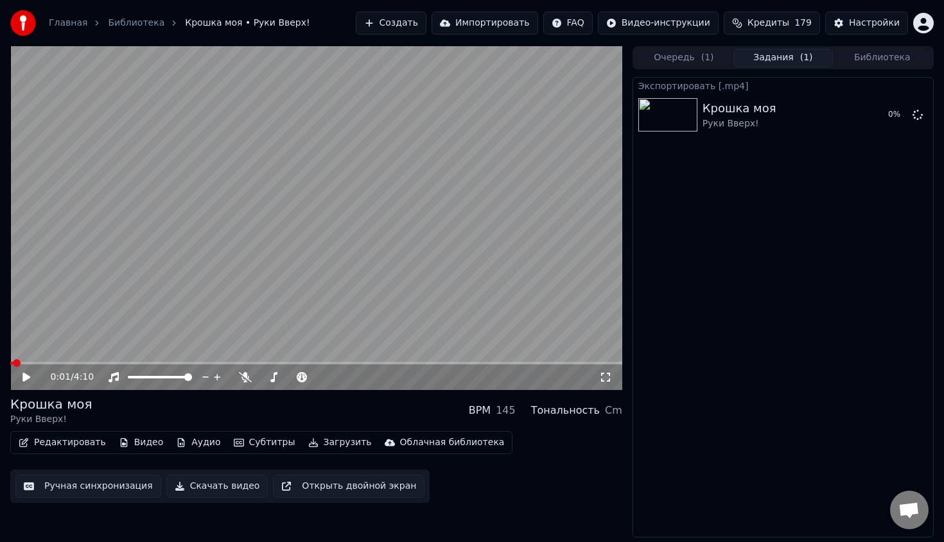
click at [331, 444] on button "Загрузить" at bounding box center [340, 443] width 74 height 18
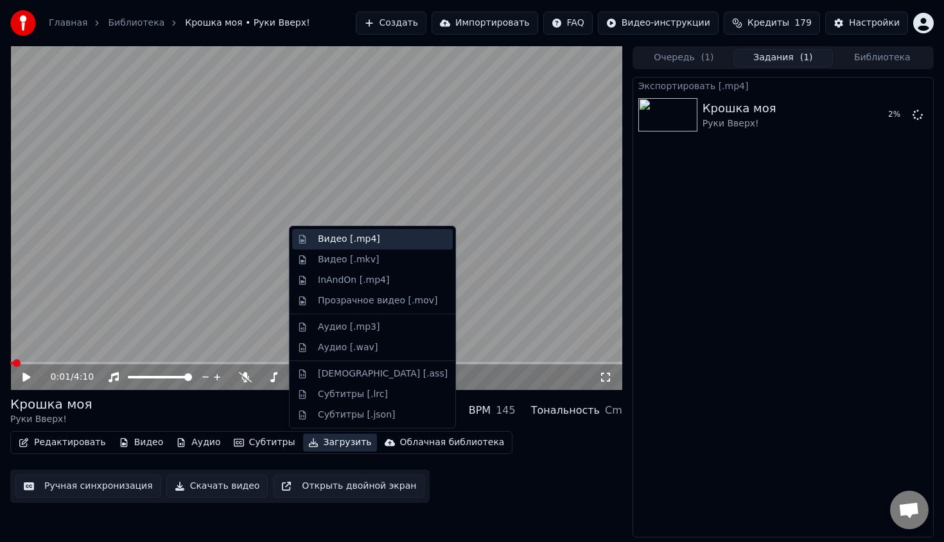
click at [367, 241] on div "Видео [.mp4]" at bounding box center [349, 239] width 62 height 13
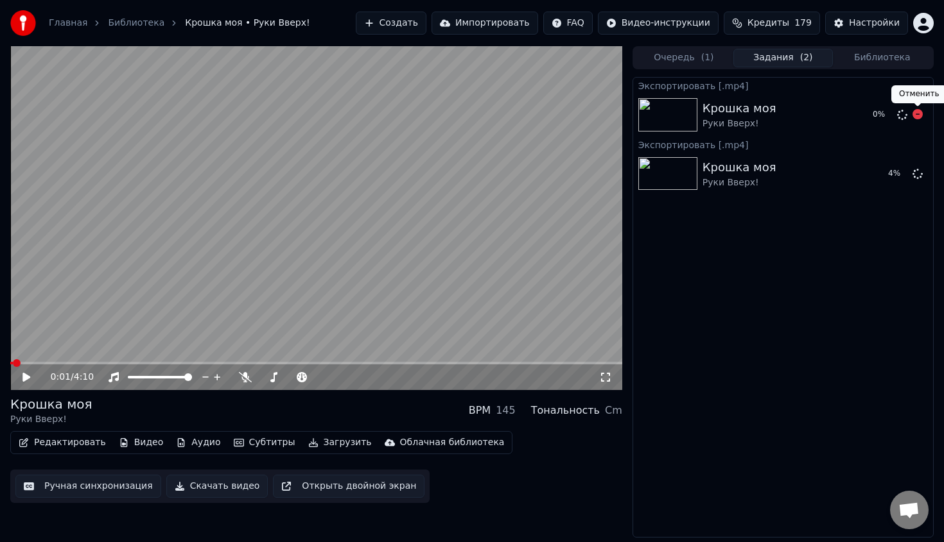
click at [915, 115] on icon at bounding box center [917, 114] width 10 height 10
click at [914, 116] on icon at bounding box center [917, 114] width 10 height 10
click at [917, 115] on icon at bounding box center [917, 114] width 10 height 10
click at [674, 68] on div "Очередь ( 1 ) Задания ( 1 ) Библиотека" at bounding box center [782, 57] width 301 height 23
click at [679, 62] on button "Очередь ( 1 )" at bounding box center [683, 58] width 99 height 19
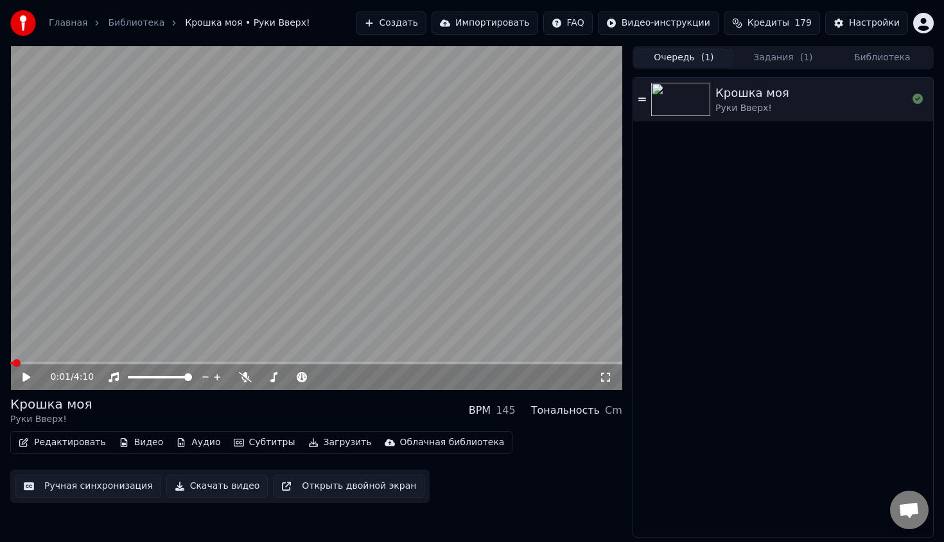
click at [789, 64] on button "Задания ( 1 )" at bounding box center [782, 58] width 99 height 19
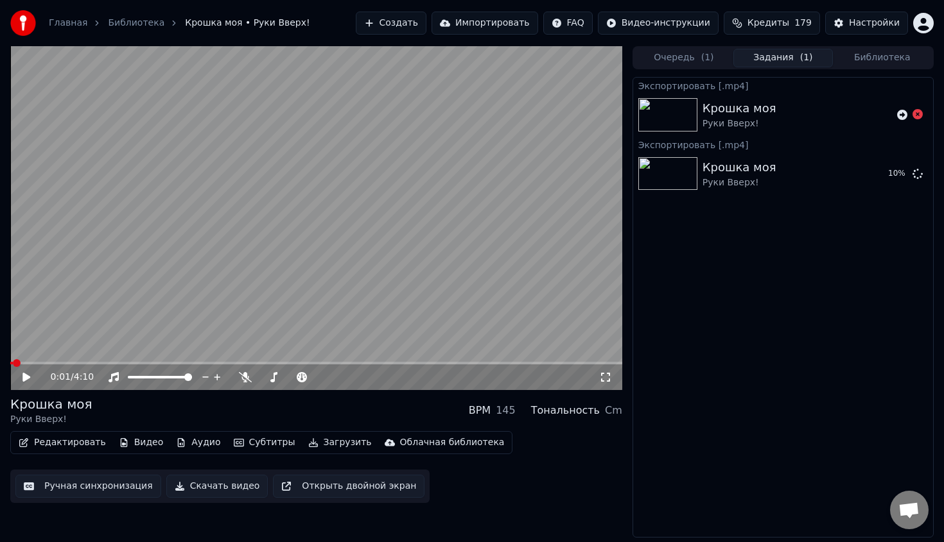
click at [865, 65] on button "Библиотека" at bounding box center [882, 58] width 99 height 19
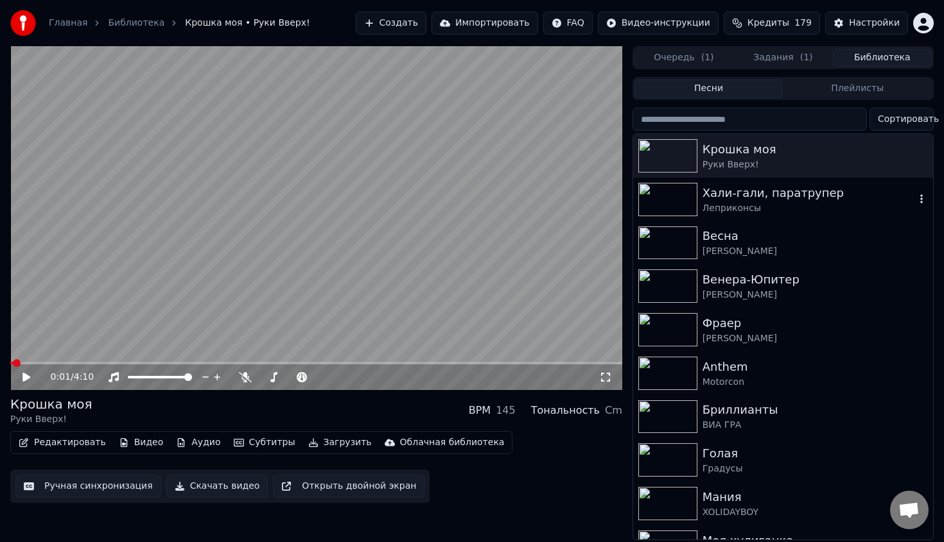
click at [786, 209] on div "Леприконсы" at bounding box center [808, 208] width 212 height 13
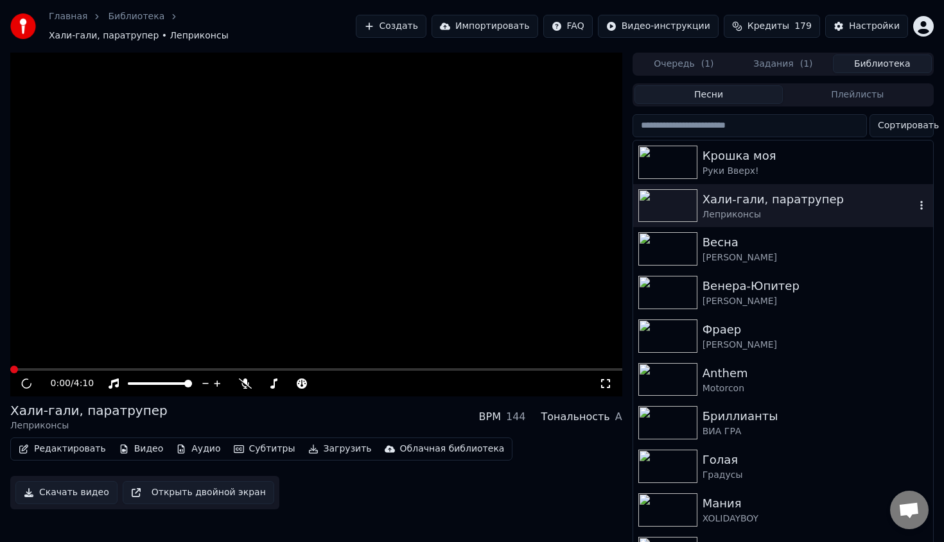
click at [786, 209] on div "Леприконсы" at bounding box center [808, 215] width 212 height 13
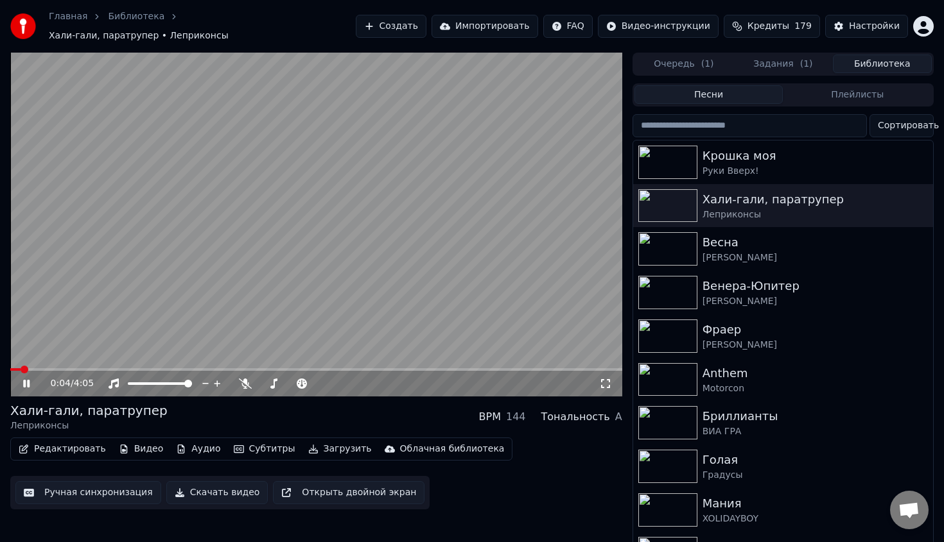
click at [329, 306] on video at bounding box center [316, 225] width 612 height 344
click at [750, 157] on div "Крошка моя" at bounding box center [808, 156] width 212 height 18
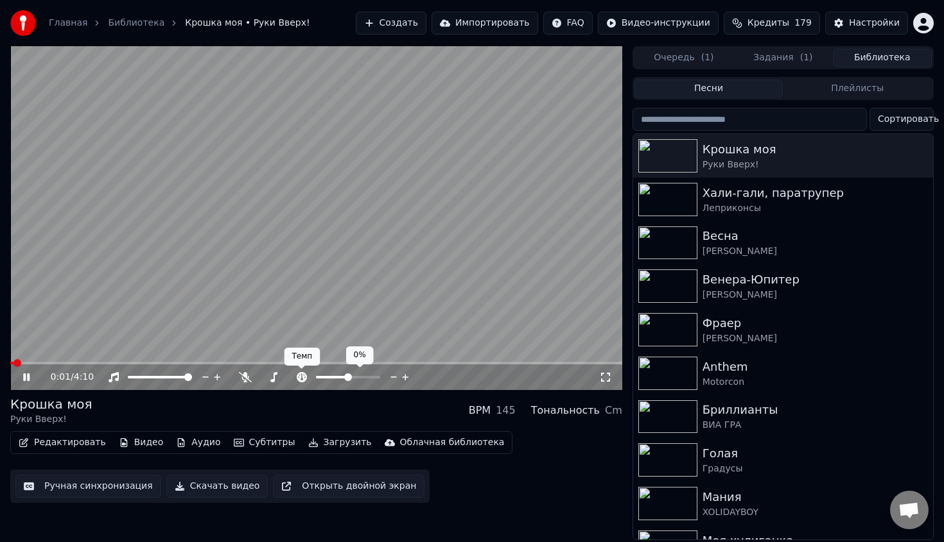
click at [303, 374] on icon at bounding box center [302, 377] width 10 height 10
click at [316, 379] on span at bounding box center [316, 377] width 0 height 3
click at [206, 361] on video at bounding box center [316, 218] width 612 height 344
click at [206, 362] on span at bounding box center [316, 363] width 612 height 3
click at [188, 364] on span at bounding box center [99, 363] width 178 height 3
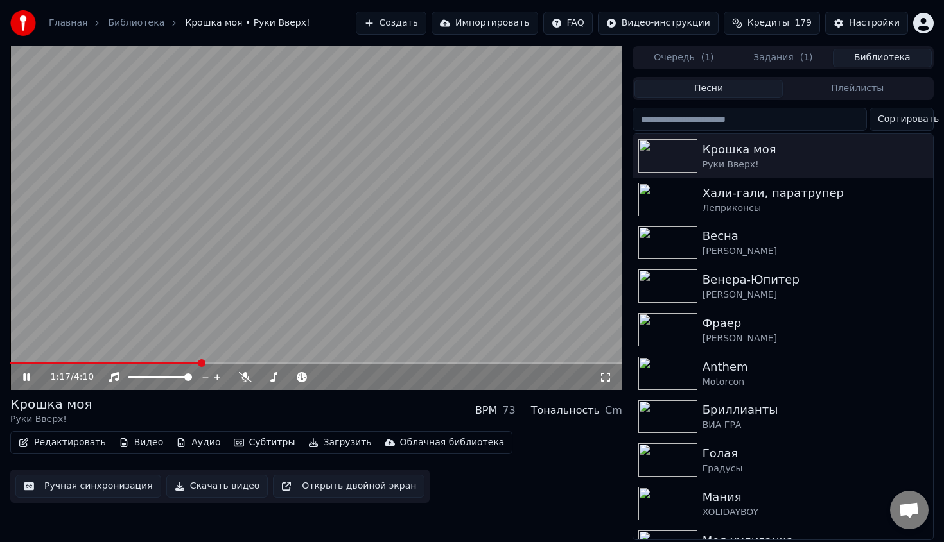
click at [214, 268] on video at bounding box center [316, 218] width 612 height 344
click at [181, 487] on button "Скачать видео" at bounding box center [217, 486] width 102 height 23
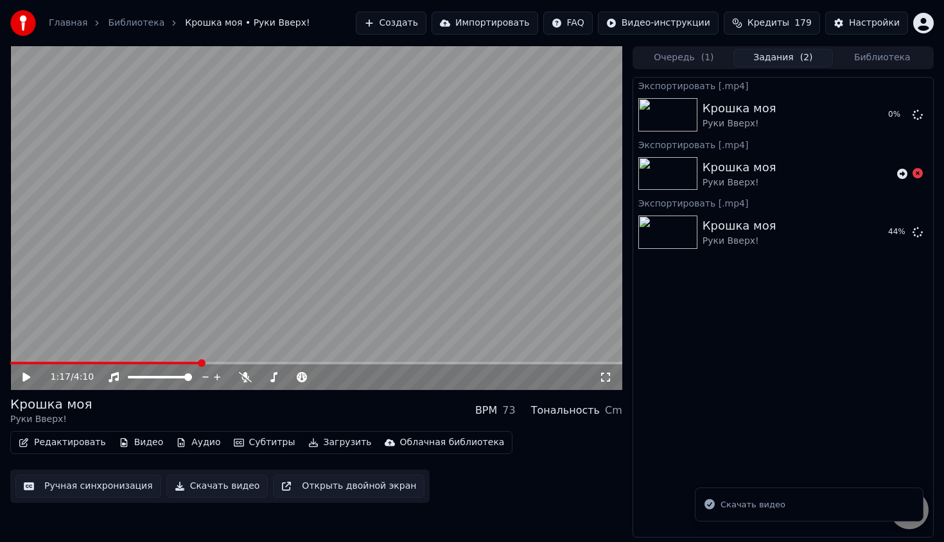
click at [219, 489] on button "Скачать видео" at bounding box center [217, 486] width 102 height 23
click at [916, 175] on icon at bounding box center [917, 173] width 10 height 10
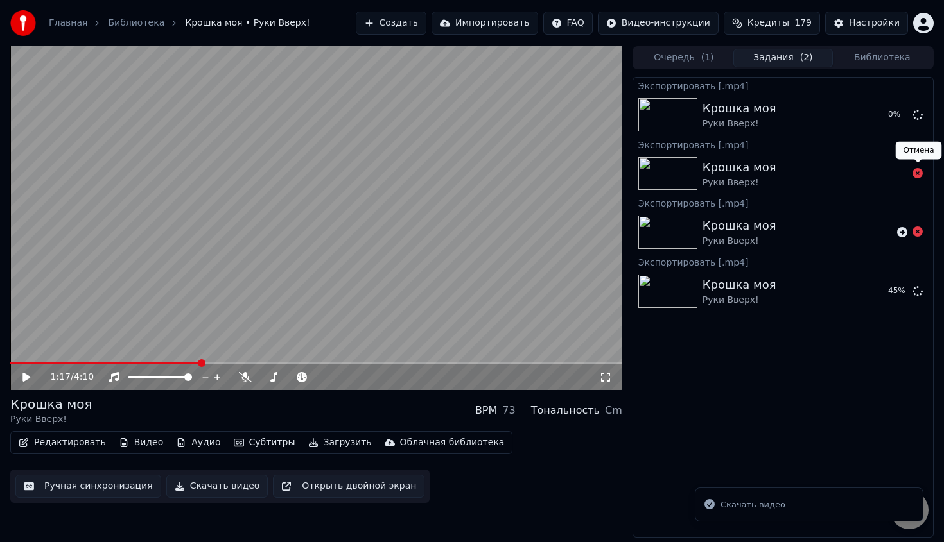
click at [917, 175] on icon at bounding box center [917, 173] width 10 height 10
click at [915, 293] on icon at bounding box center [917, 291] width 10 height 10
click at [905, 295] on icon at bounding box center [902, 291] width 10 height 10
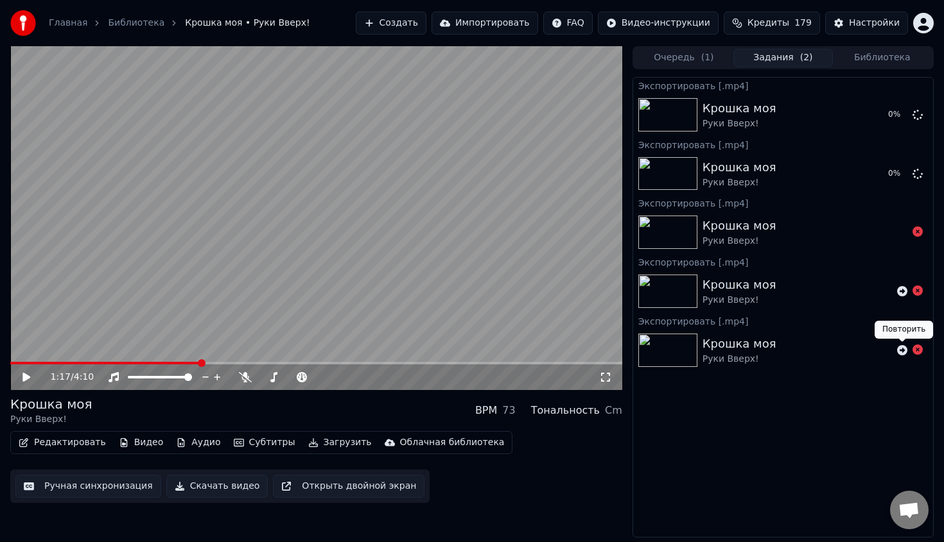
click at [854, 349] on div "Крошка моя Руки Вверх!" at bounding box center [796, 350] width 189 height 31
click at [683, 64] on button "Очередь ( 1 )" at bounding box center [683, 58] width 99 height 19
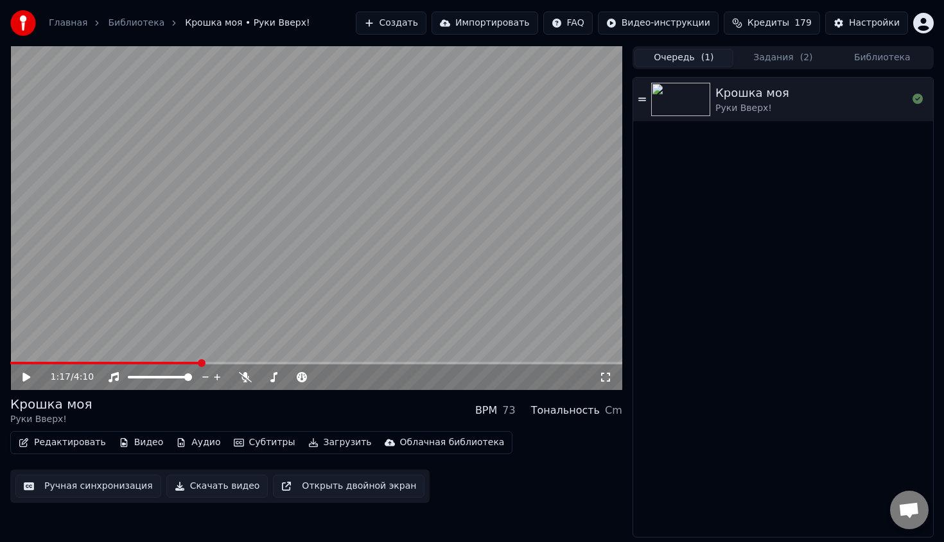
click at [864, 59] on button "Библиотека" at bounding box center [882, 58] width 99 height 19
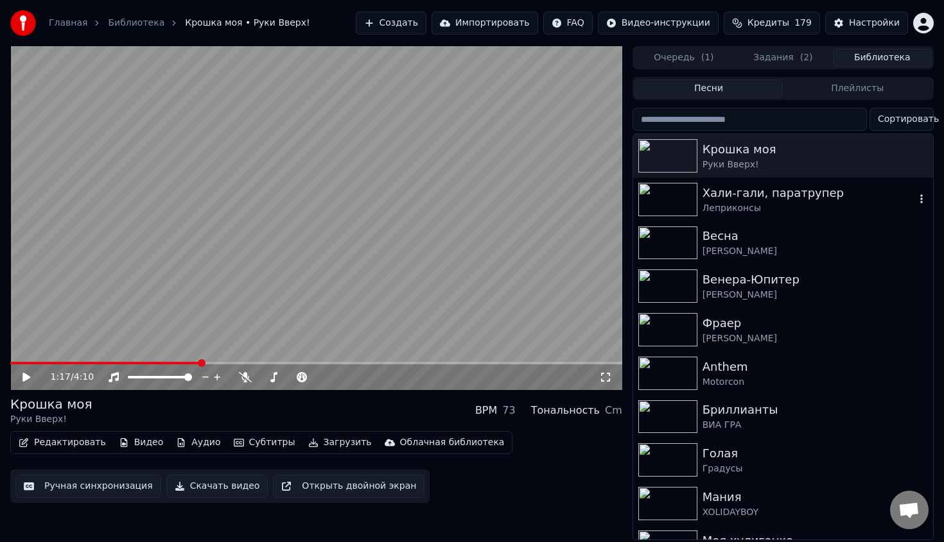
click at [776, 187] on div "Хали-гали, паратрупер" at bounding box center [808, 193] width 212 height 18
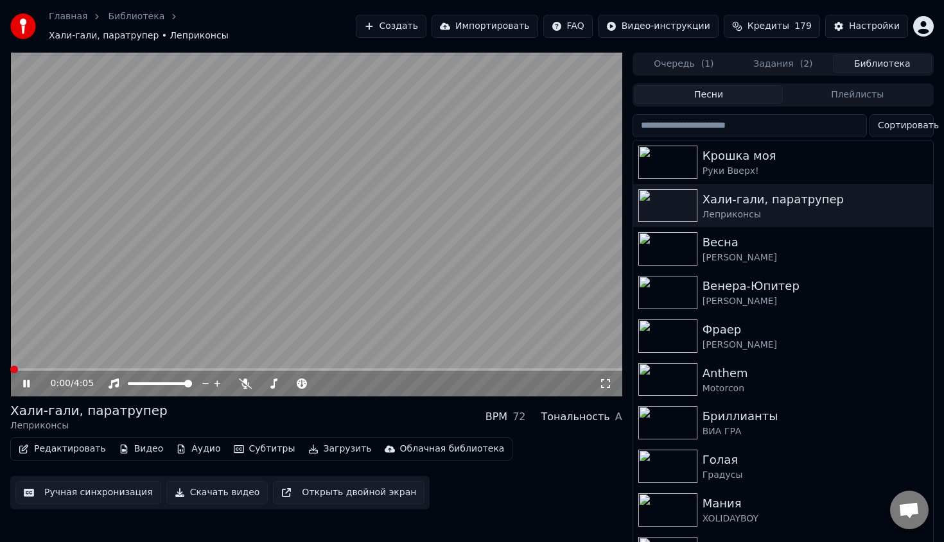
scroll to position [291, 0]
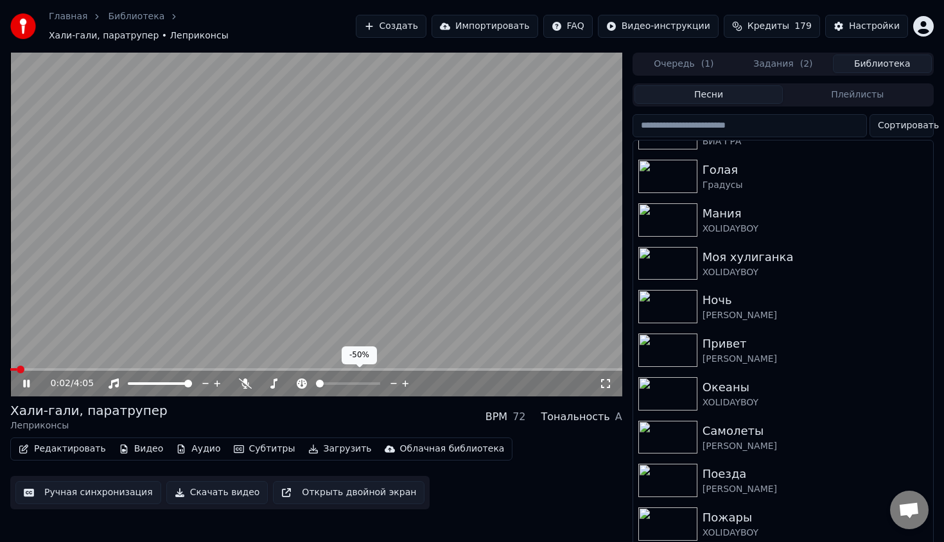
click at [327, 381] on div at bounding box center [359, 383] width 103 height 13
click at [347, 383] on span at bounding box center [348, 384] width 64 height 3
click at [50, 369] on span at bounding box center [316, 370] width 612 height 3
click at [73, 369] on span at bounding box center [316, 370] width 612 height 3
click at [89, 369] on span at bounding box center [316, 370] width 612 height 3
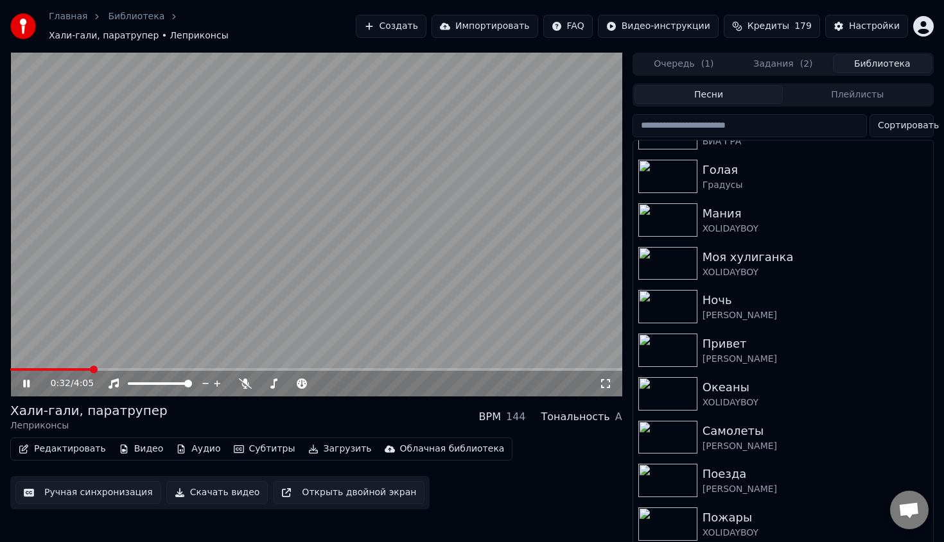
click at [110, 369] on span at bounding box center [316, 370] width 612 height 3
click at [122, 369] on span at bounding box center [316, 370] width 612 height 3
click at [62, 440] on button "Редактировать" at bounding box center [62, 449] width 98 height 18
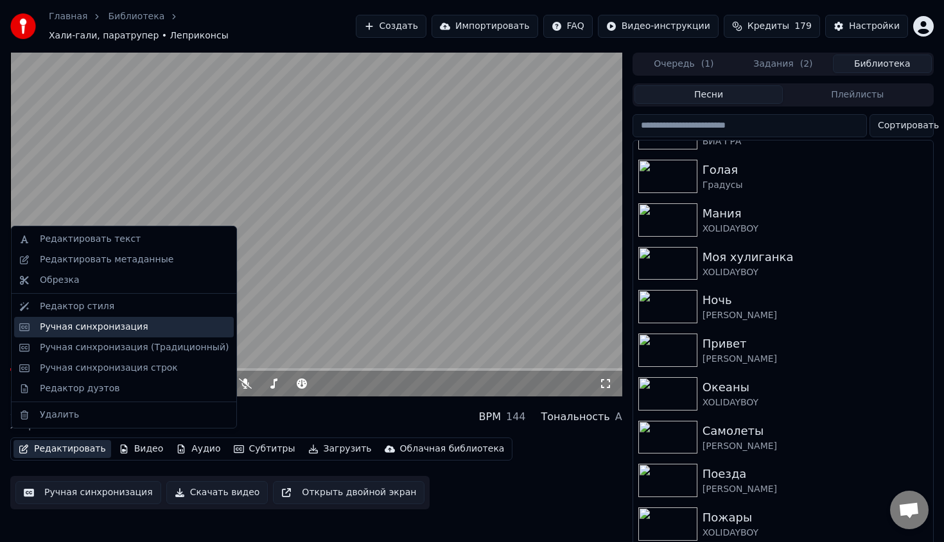
click at [146, 331] on div "Ручная синхронизация" at bounding box center [134, 327] width 189 height 13
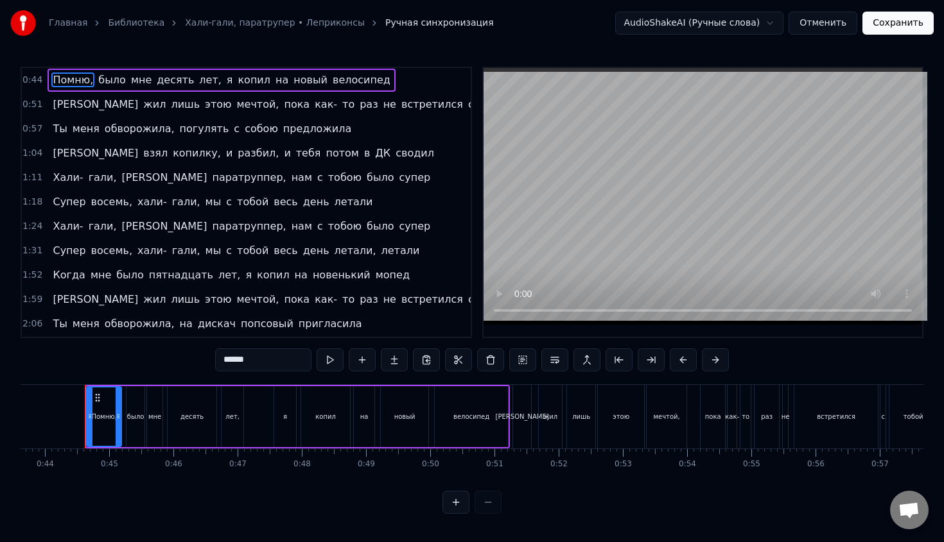
click at [74, 275] on span "Когда" at bounding box center [68, 275] width 35 height 15
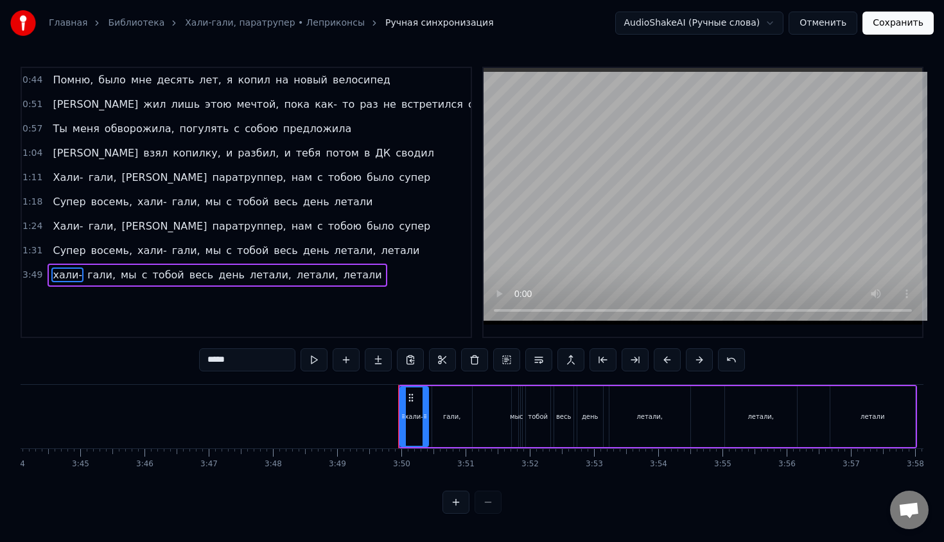
scroll to position [0, 14389]
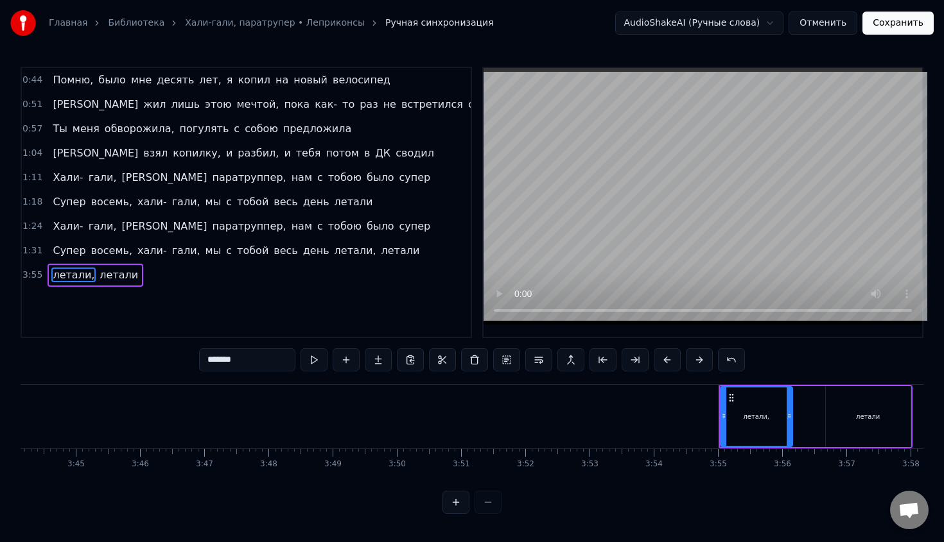
type input "******"
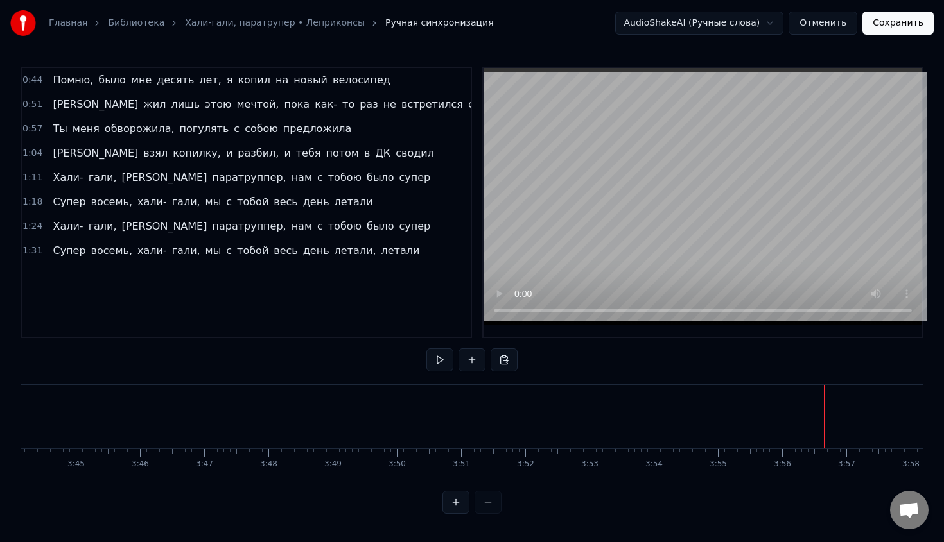
click at [896, 26] on button "Сохранить" at bounding box center [897, 23] width 71 height 23
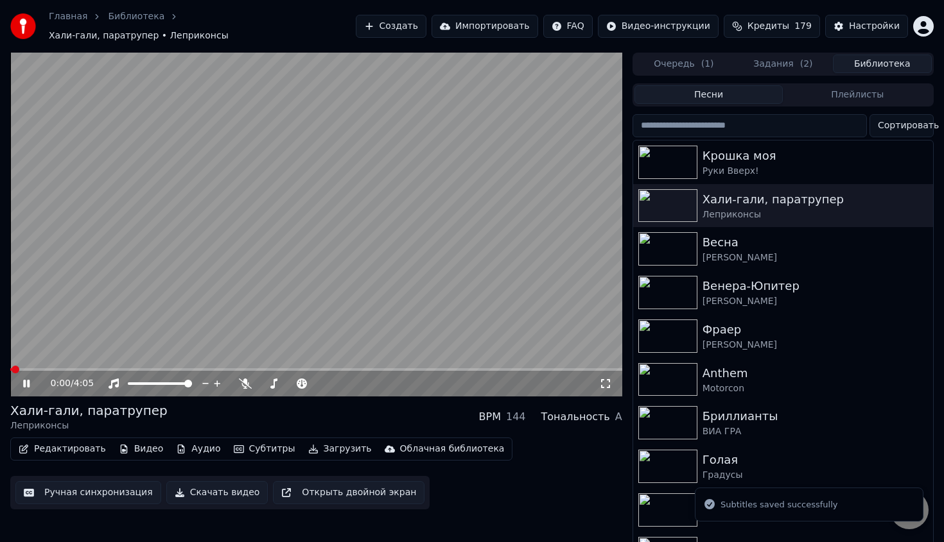
click at [329, 442] on button "Загрузить" at bounding box center [340, 449] width 74 height 18
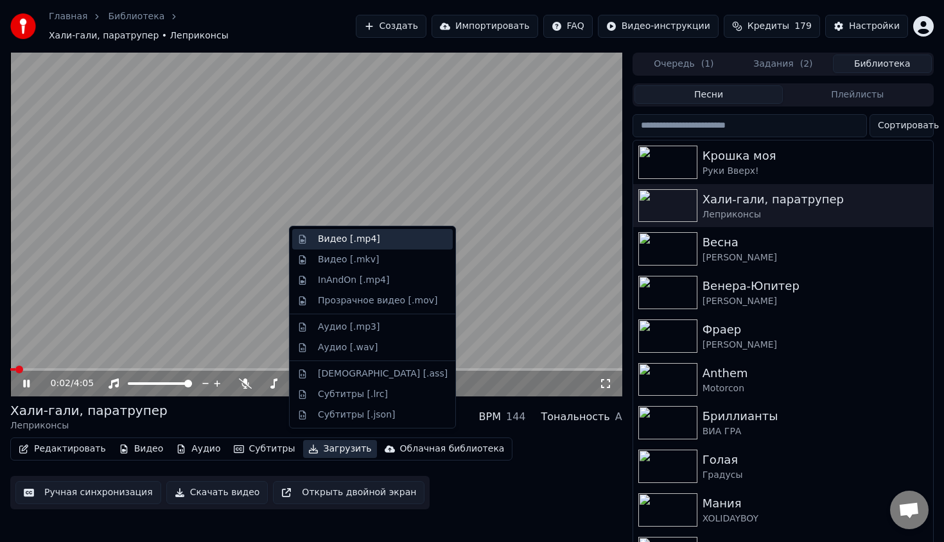
click at [370, 239] on div "Видео [.mp4]" at bounding box center [349, 239] width 62 height 13
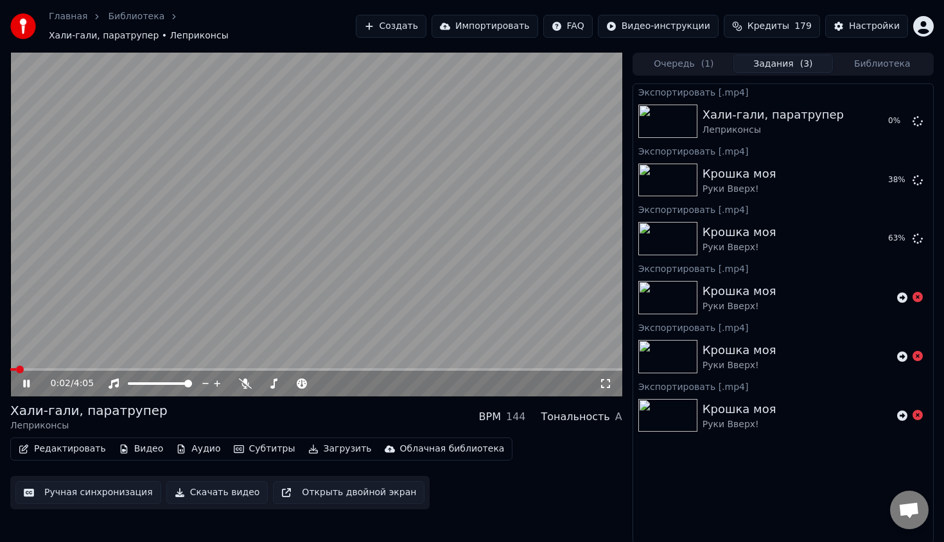
click at [284, 240] on video at bounding box center [316, 225] width 612 height 344
click at [335, 379] on div "0:02 / 4:05" at bounding box center [325, 383] width 548 height 13
click at [316, 383] on span at bounding box center [316, 384] width 0 height 3
click at [329, 446] on button "Загрузить" at bounding box center [340, 449] width 74 height 18
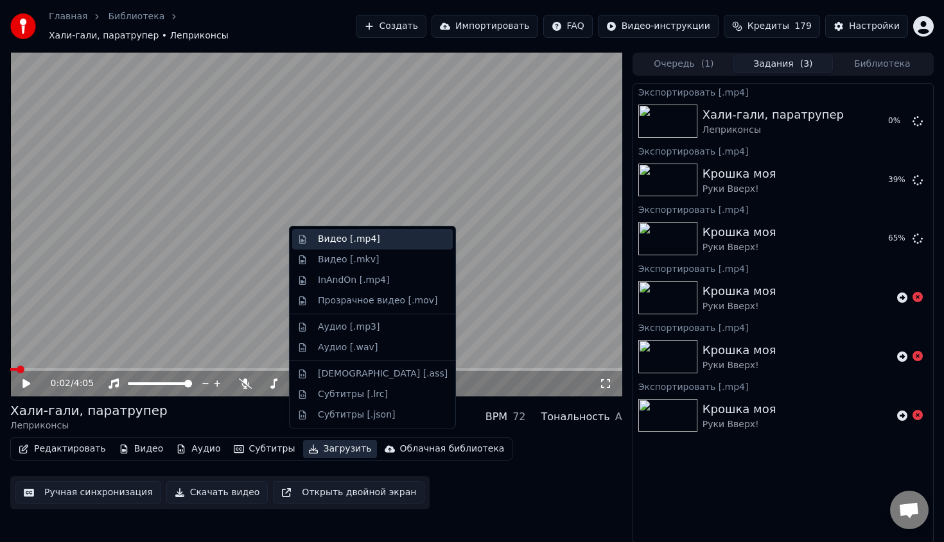
click at [370, 241] on div "Видео [.mp4]" at bounding box center [349, 239] width 62 height 13
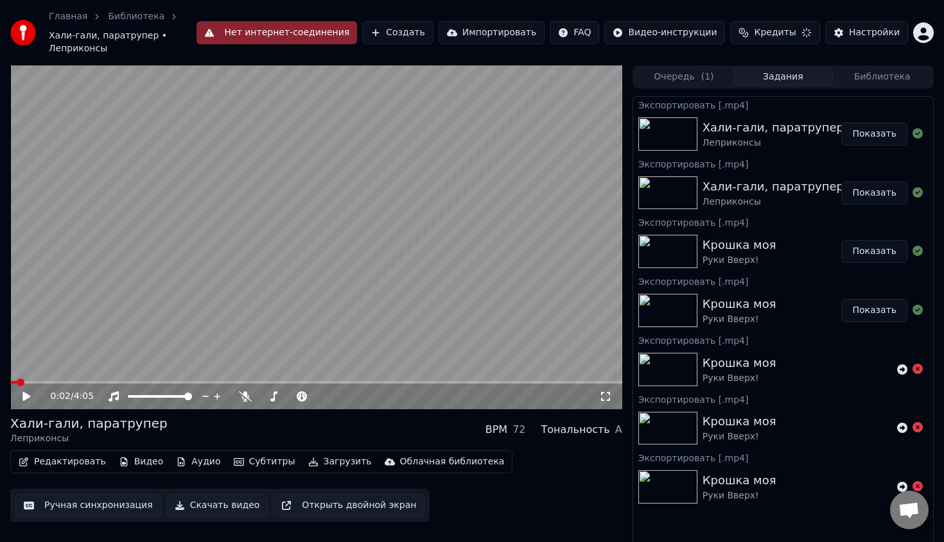
click at [280, 21] on button "Нет интернет-соединения" at bounding box center [276, 32] width 161 height 23
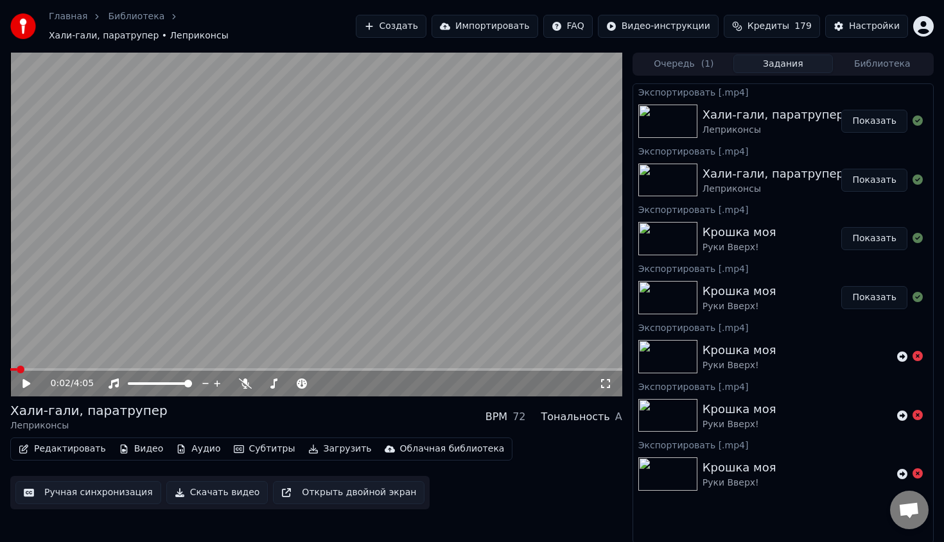
click at [435, 170] on video at bounding box center [316, 225] width 612 height 344
click at [428, 201] on video at bounding box center [316, 225] width 612 height 344
click at [862, 290] on button "Показать" at bounding box center [874, 297] width 66 height 23
click at [845, 60] on button "Библиотека" at bounding box center [882, 64] width 99 height 19
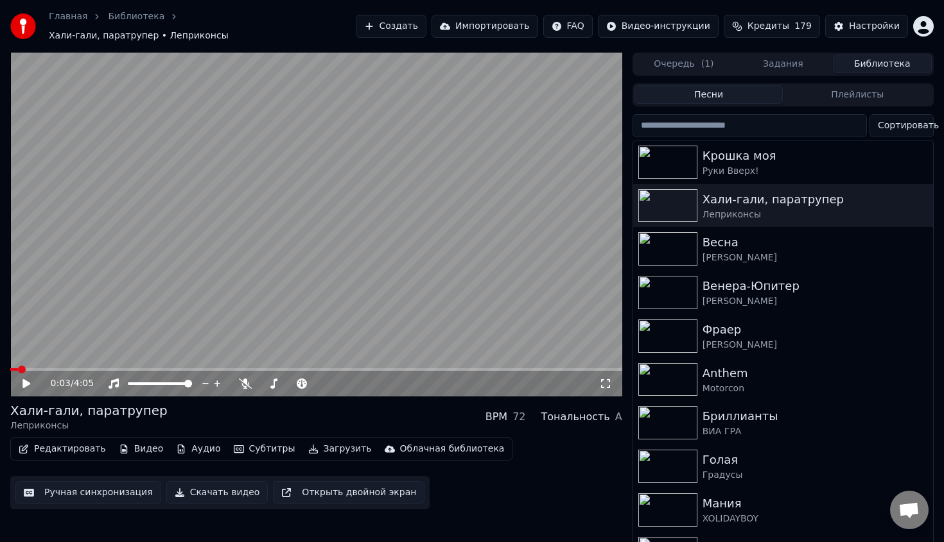
click at [818, 140] on div "Крошка моя Руки Вверх! Хали-гали, паратрупер Леприконсы Весна Коста Лакоста Вен…" at bounding box center [782, 343] width 301 height 407
click at [815, 147] on div "Крошка моя" at bounding box center [808, 156] width 212 height 18
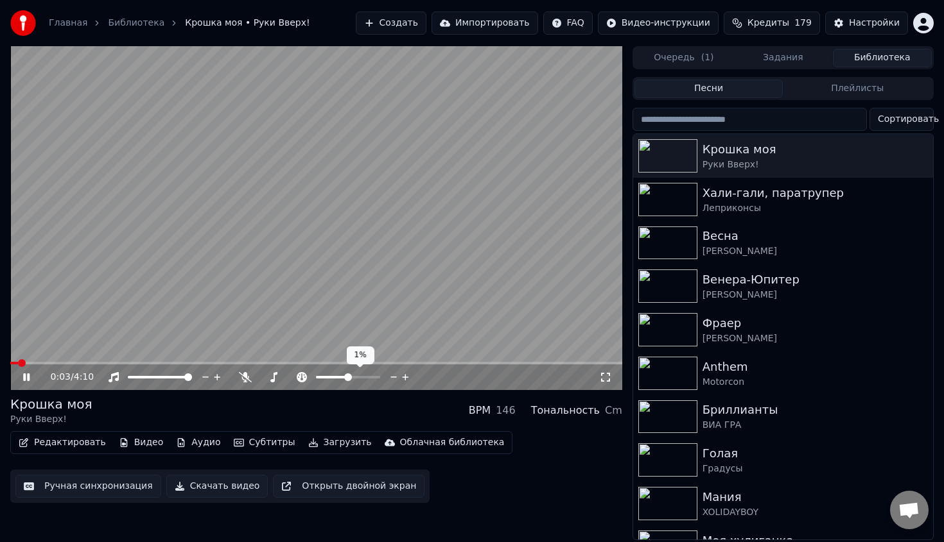
click at [348, 376] on span at bounding box center [348, 377] width 64 height 3
click at [347, 379] on span at bounding box center [348, 378] width 8 height 8
click at [165, 291] on video at bounding box center [316, 218] width 612 height 344
click at [198, 490] on button "Скачать видео" at bounding box center [217, 486] width 102 height 23
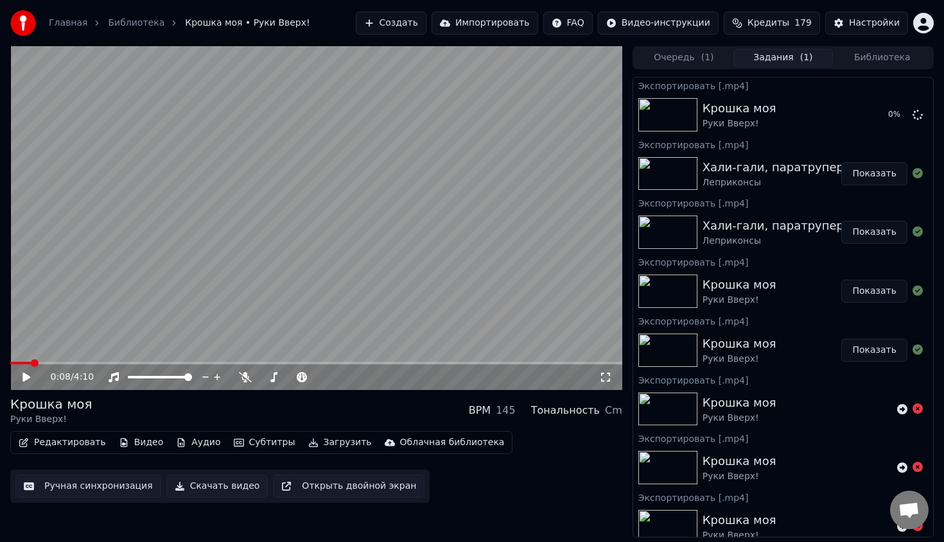
click at [862, 178] on button "Показать" at bounding box center [874, 173] width 66 height 23
click at [896, 63] on button "Библиотека" at bounding box center [882, 58] width 99 height 19
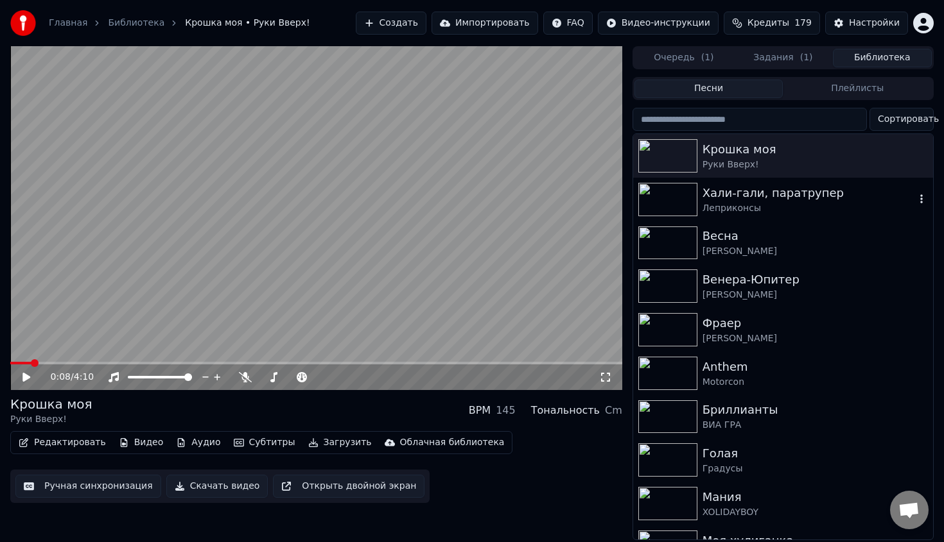
click at [679, 202] on img at bounding box center [667, 199] width 59 height 33
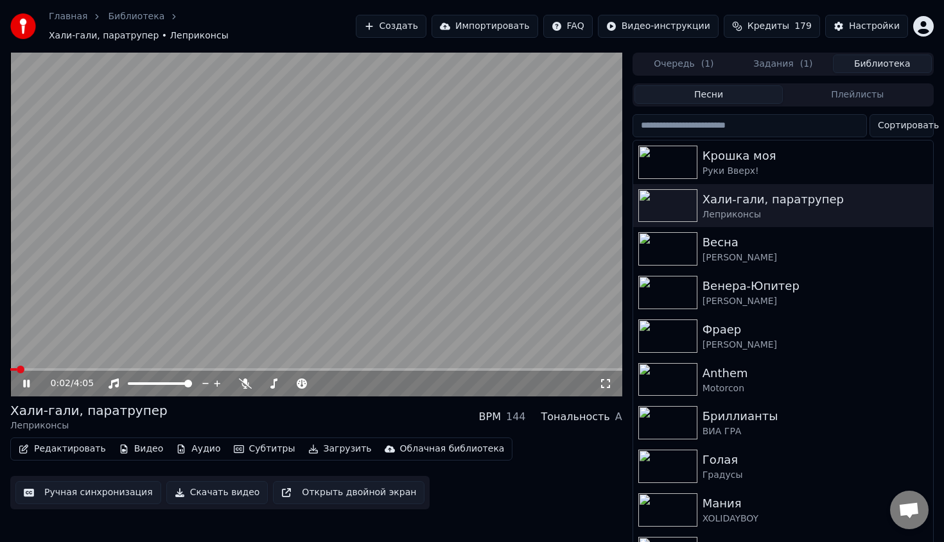
click at [331, 444] on button "Загрузить" at bounding box center [340, 449] width 74 height 18
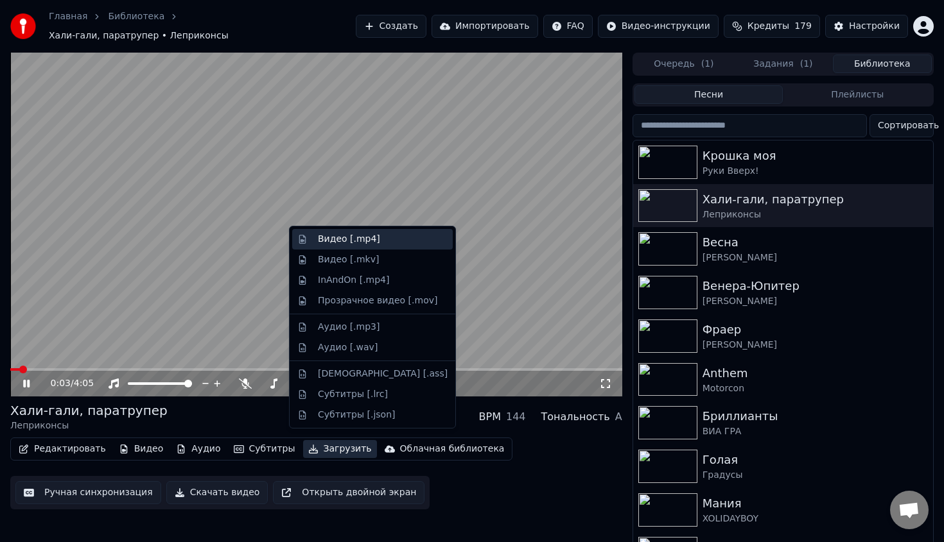
click at [365, 236] on div "Видео [.mp4]" at bounding box center [349, 239] width 62 height 13
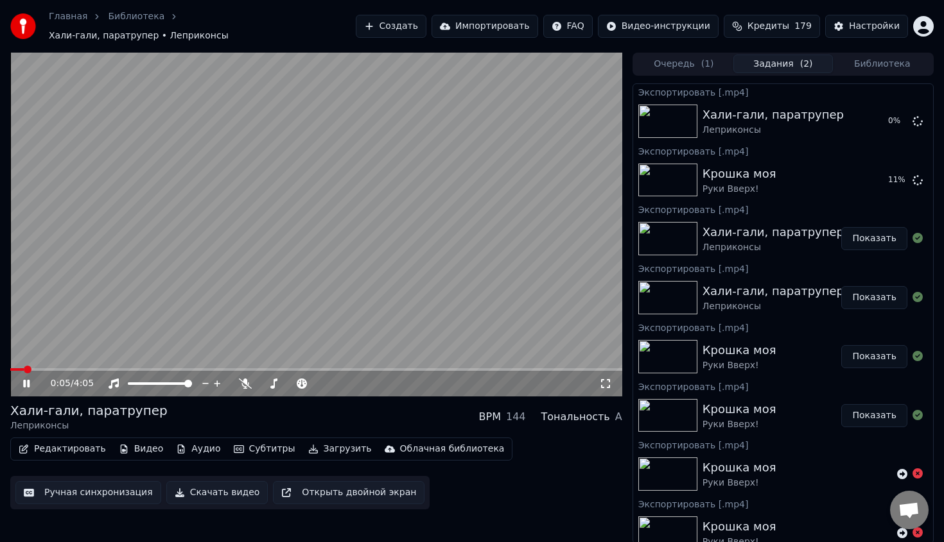
click at [446, 221] on video at bounding box center [316, 225] width 612 height 344
click at [885, 175] on button "Показать" at bounding box center [874, 180] width 66 height 23
